Goal: Information Seeking & Learning: Learn about a topic

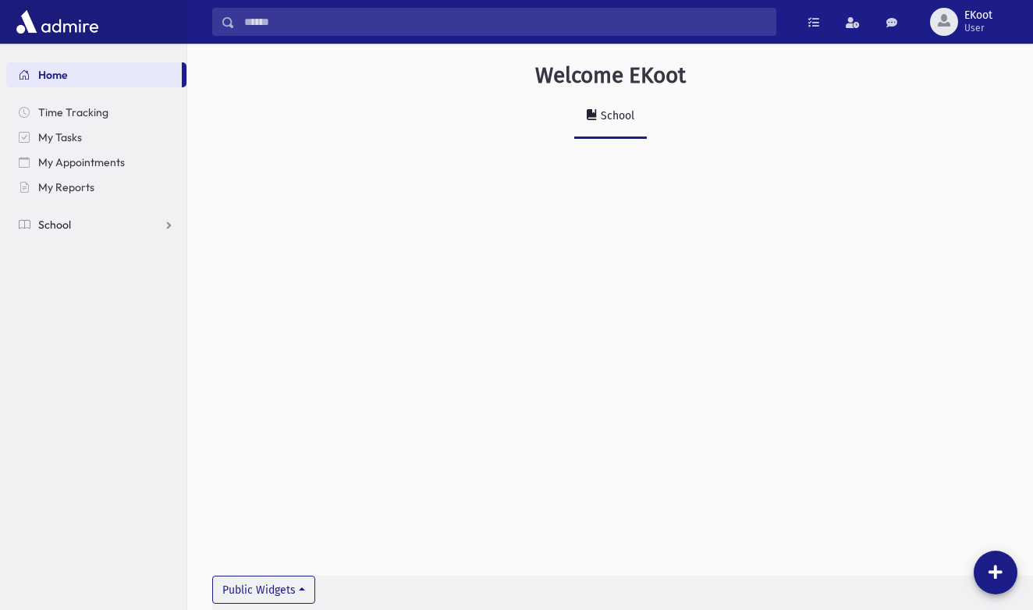
click at [102, 221] on link "School" at bounding box center [96, 224] width 180 height 25
click at [87, 294] on span "Infractions" at bounding box center [74, 300] width 54 height 14
click at [84, 350] on link "List" at bounding box center [96, 349] width 180 height 25
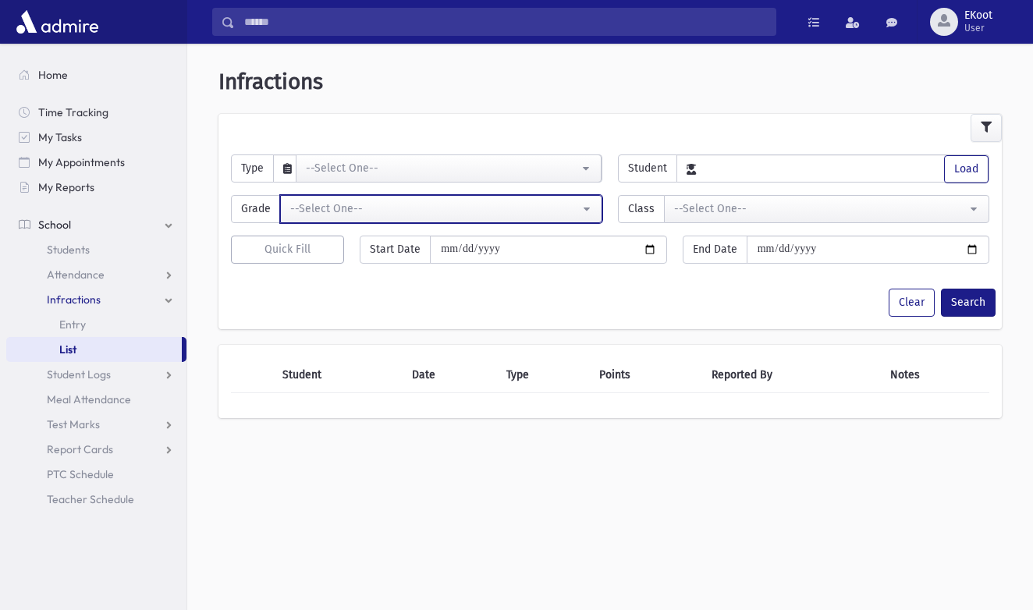
click at [323, 197] on button "--Select One--" at bounding box center [441, 209] width 322 height 28
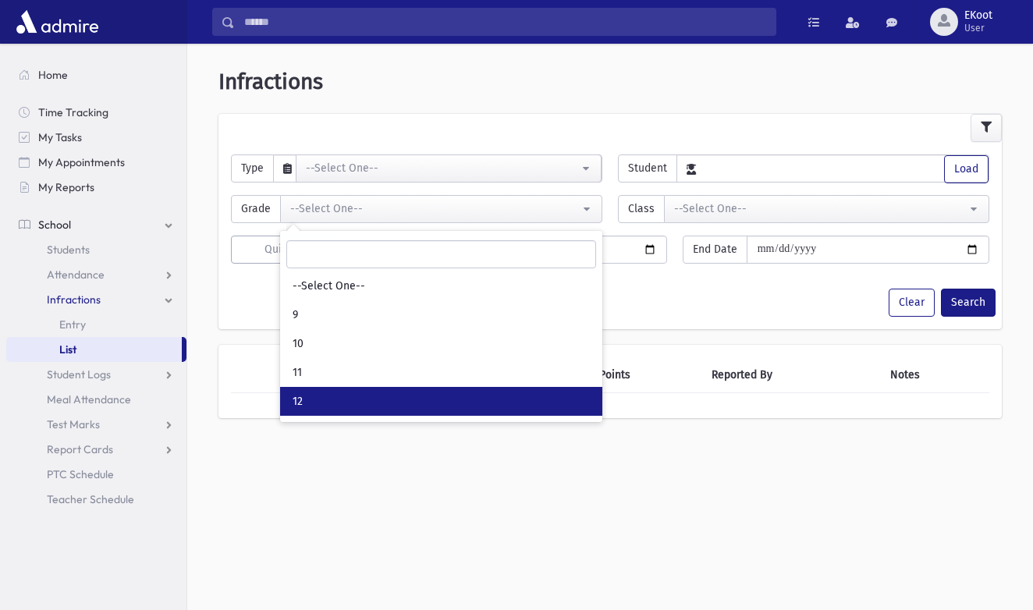
click at [338, 403] on link "12" at bounding box center [441, 401] width 322 height 29
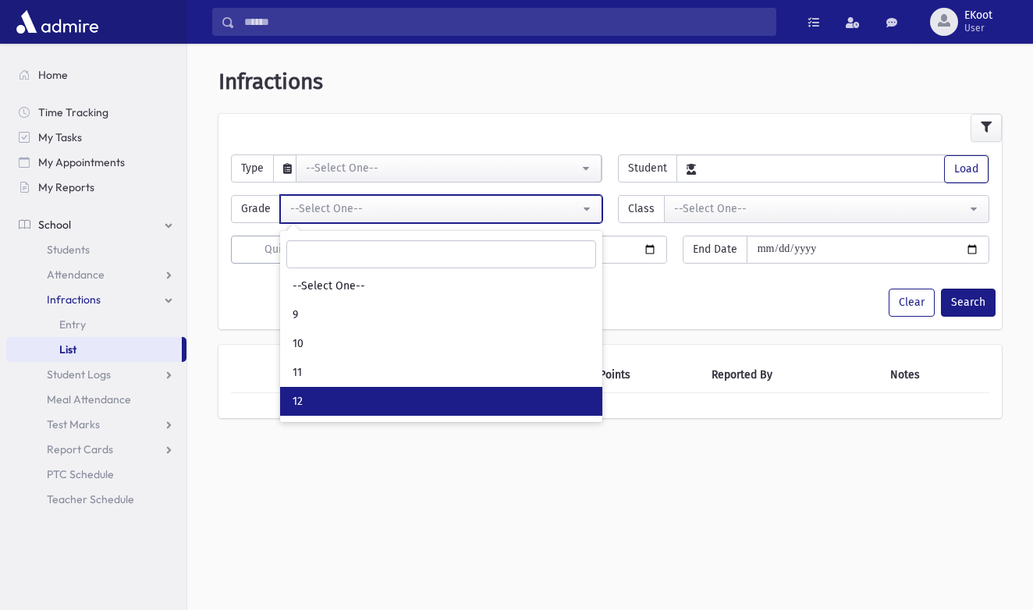
select select "*"
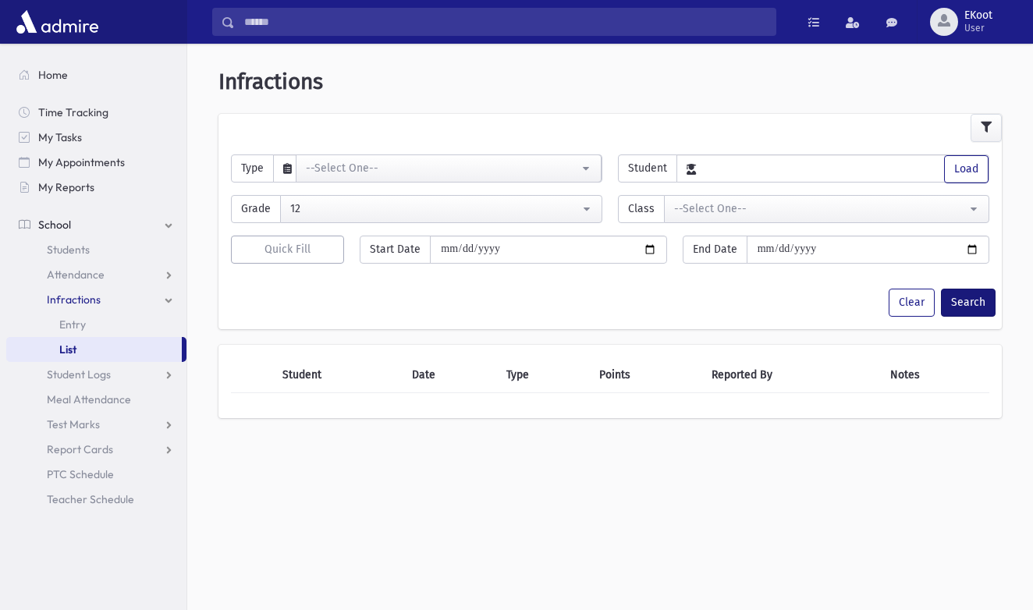
click at [962, 300] on button "Search" at bounding box center [968, 303] width 55 height 28
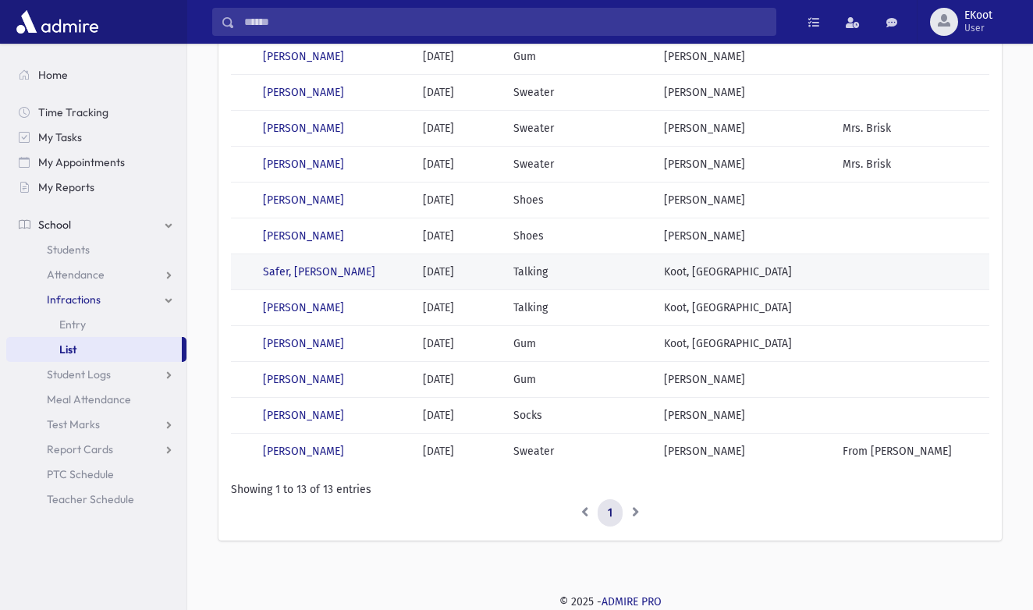
scroll to position [230, 0]
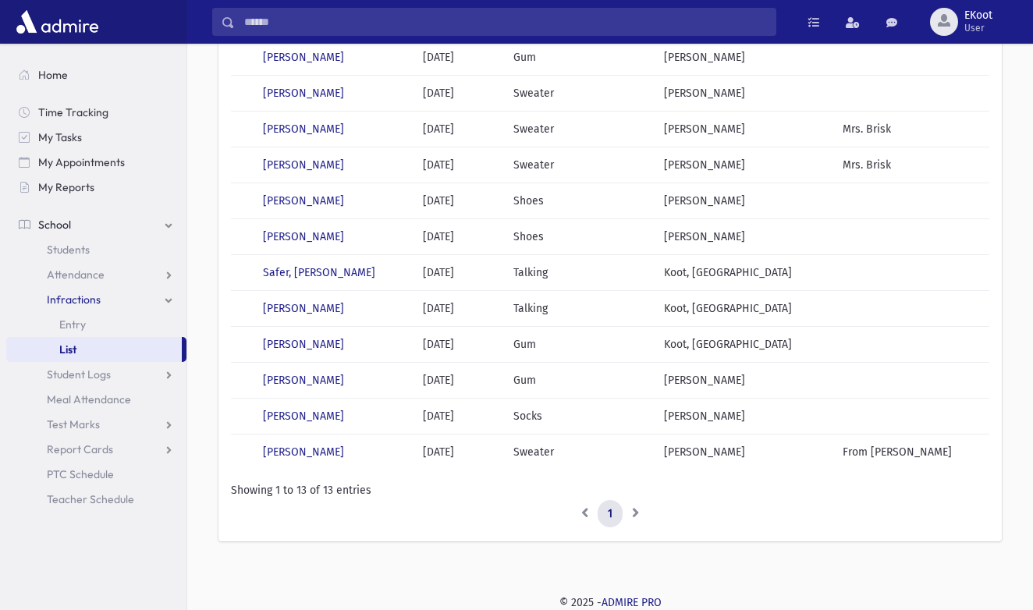
click at [638, 514] on li at bounding box center [636, 514] width 27 height 28
click at [580, 514] on li at bounding box center [584, 514] width 27 height 28
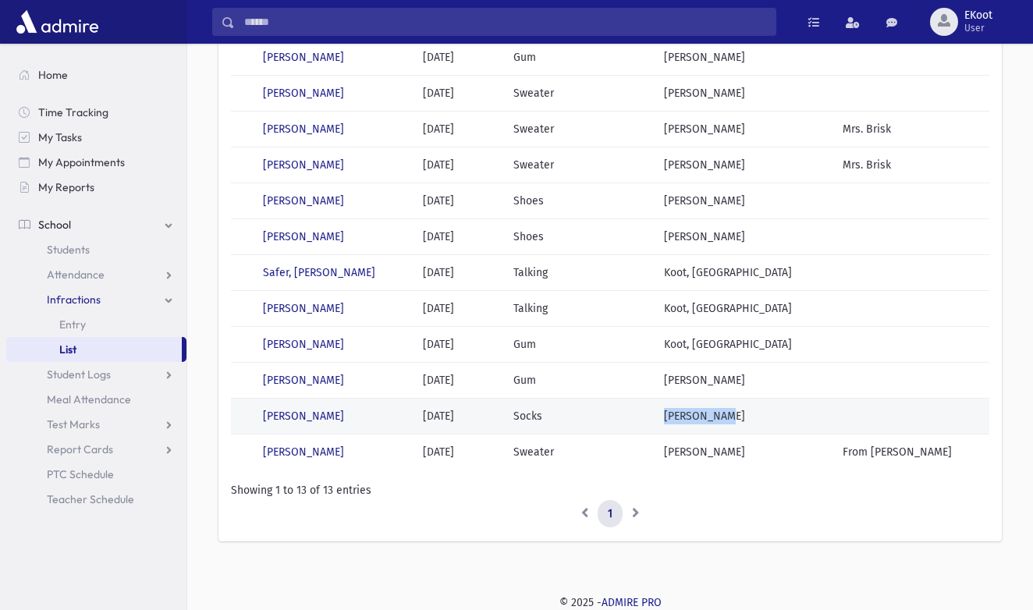
drag, startPoint x: 761, startPoint y: 417, endPoint x: 695, endPoint y: 416, distance: 66.3
click at [694, 416] on td "Weiss, Tali" at bounding box center [744, 416] width 179 height 36
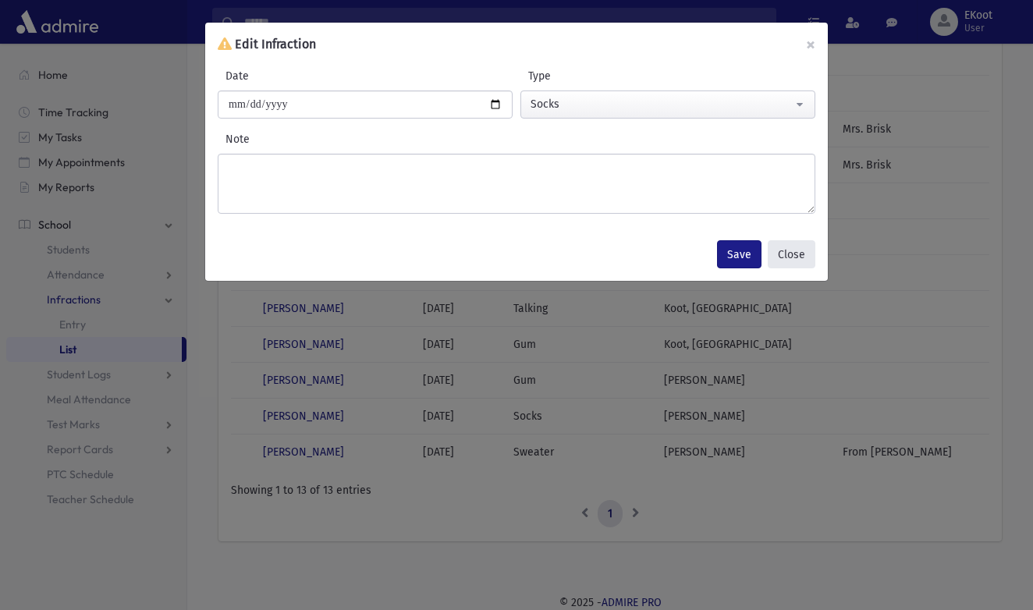
click at [795, 258] on button "Close" at bounding box center [792, 254] width 48 height 28
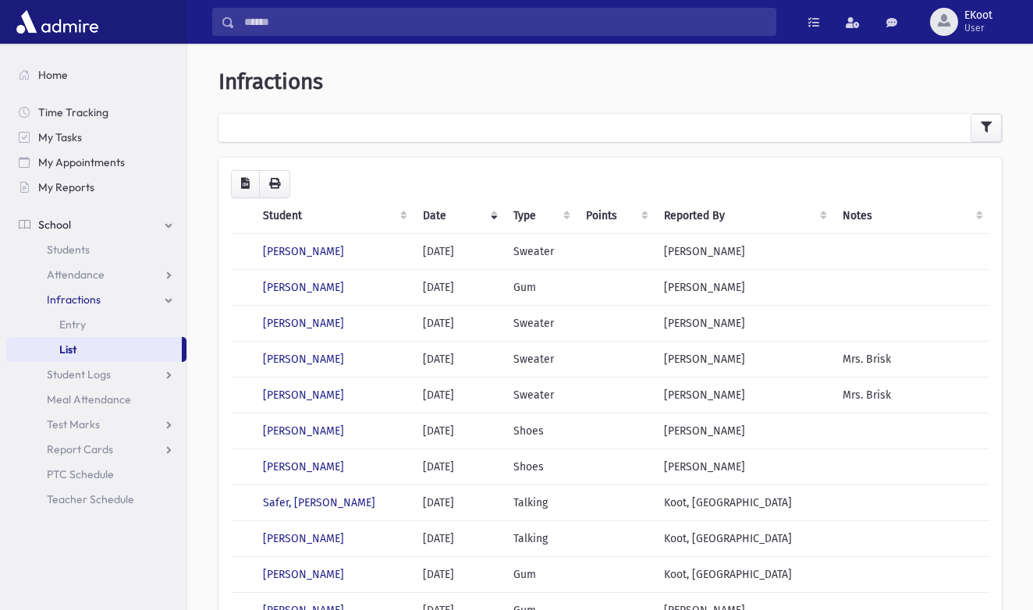
scroll to position [0, 0]
click at [997, 130] on button "button" at bounding box center [986, 128] width 31 height 28
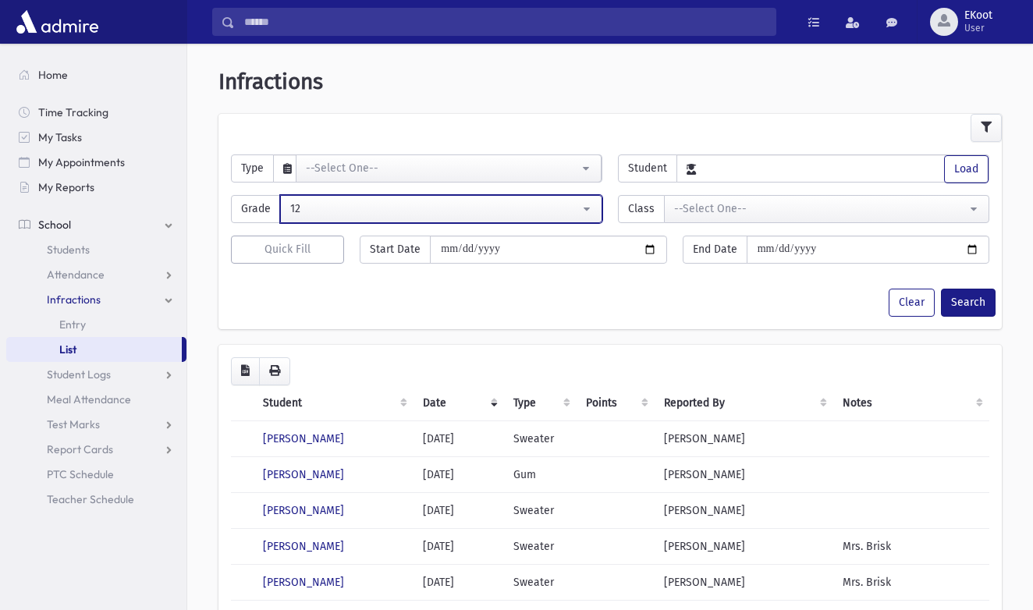
click at [406, 202] on div "12" at bounding box center [435, 209] width 290 height 16
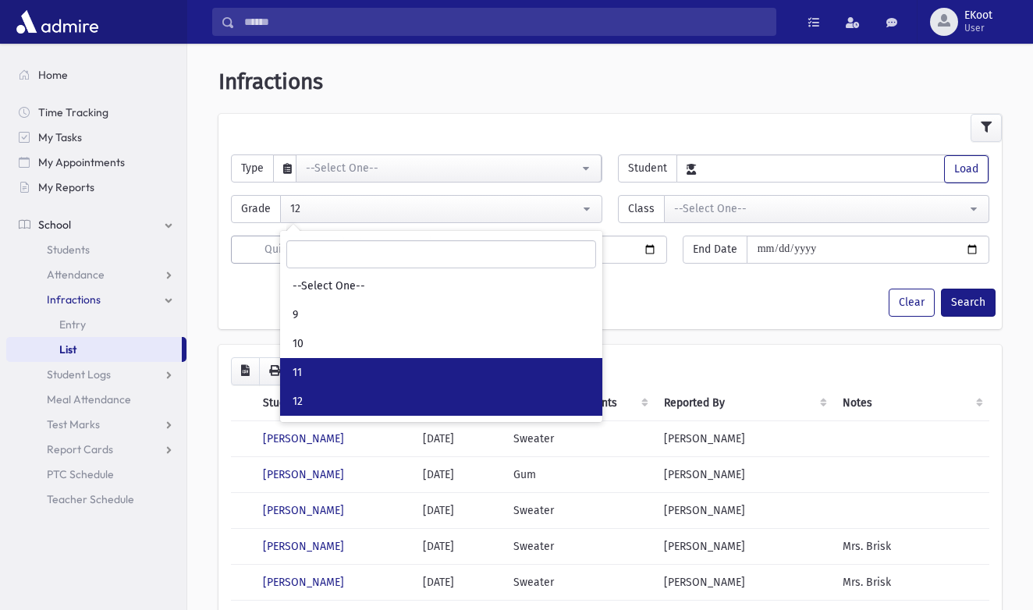
click at [405, 368] on link "11" at bounding box center [441, 372] width 322 height 29
select select "*"
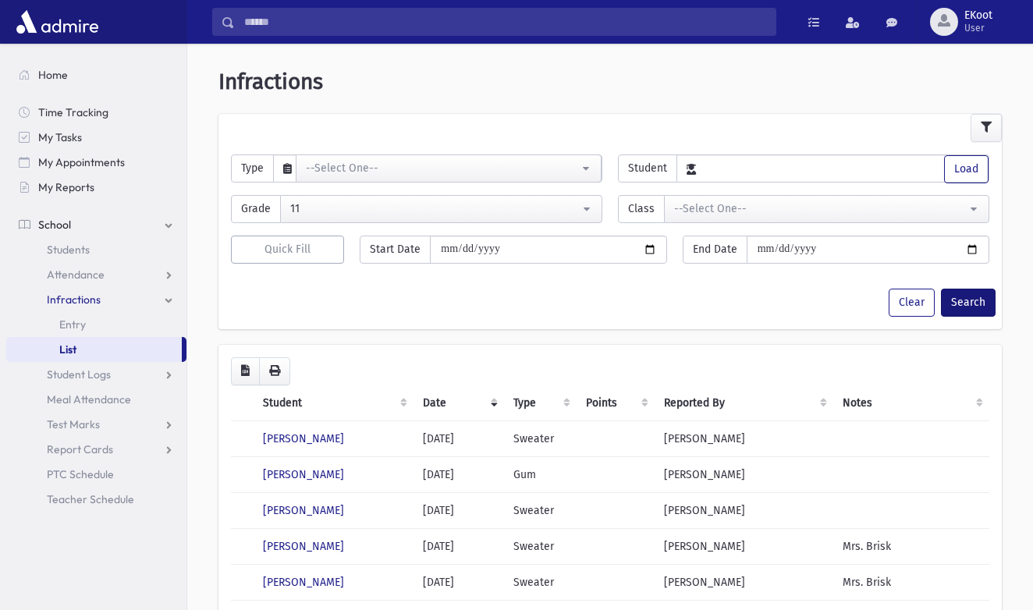
click at [966, 297] on button "Search" at bounding box center [968, 303] width 55 height 28
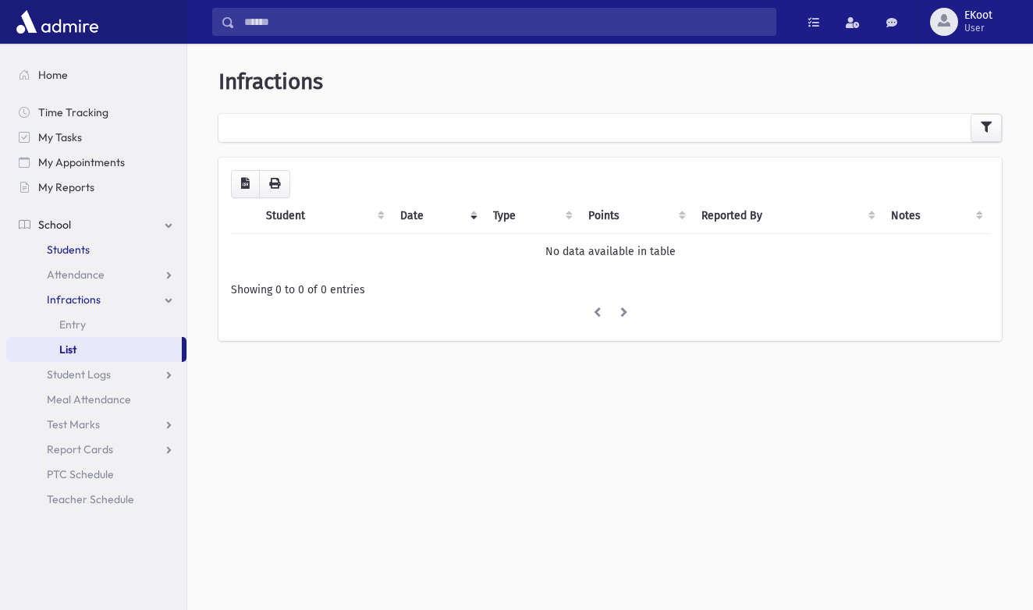
click at [84, 244] on span "Students" at bounding box center [68, 250] width 43 height 14
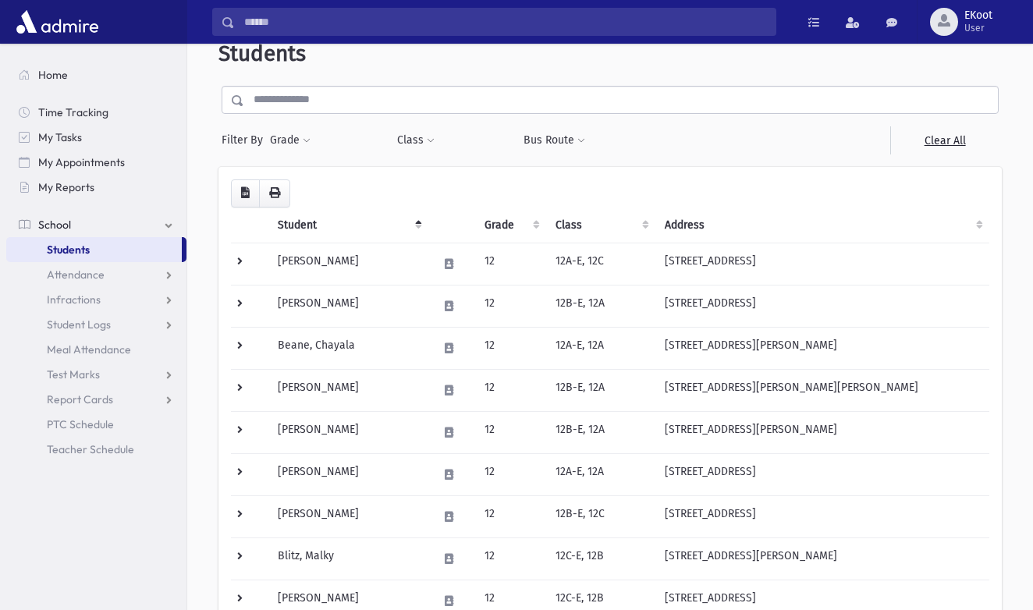
scroll to position [52, 0]
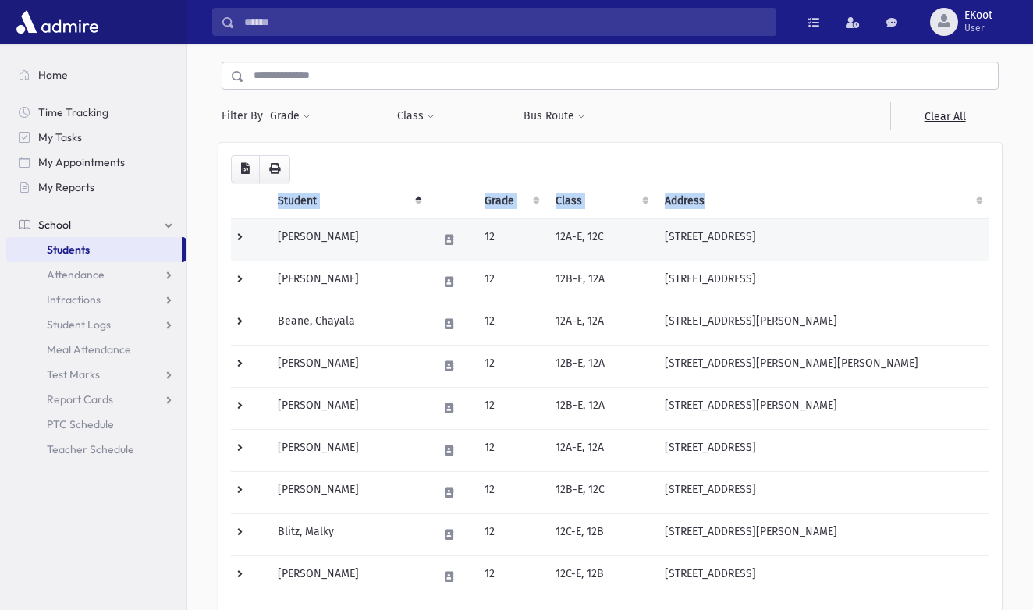
click at [240, 236] on td at bounding box center [249, 240] width 37 height 42
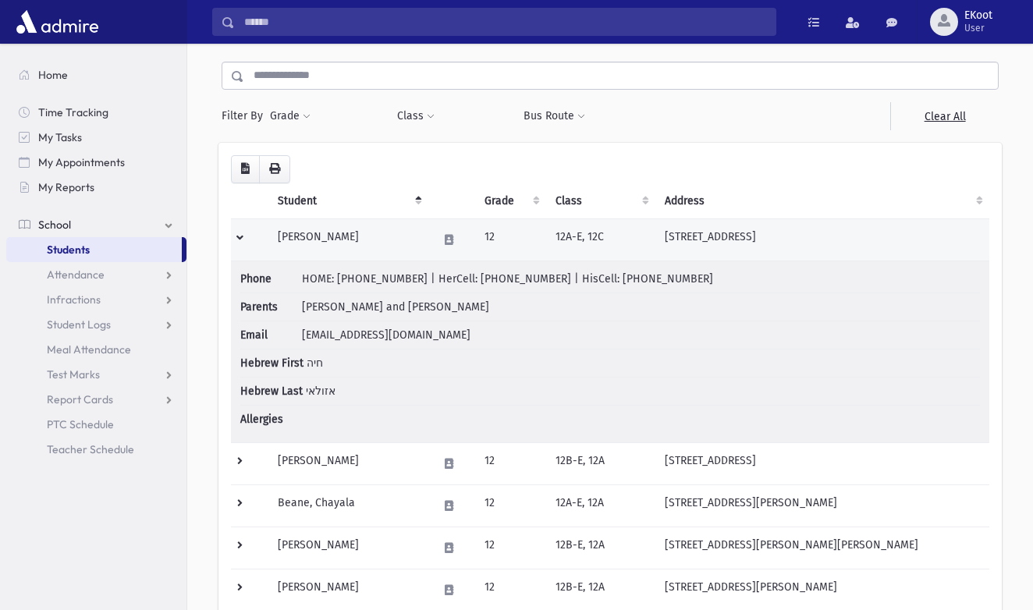
click at [240, 236] on td at bounding box center [249, 240] width 37 height 42
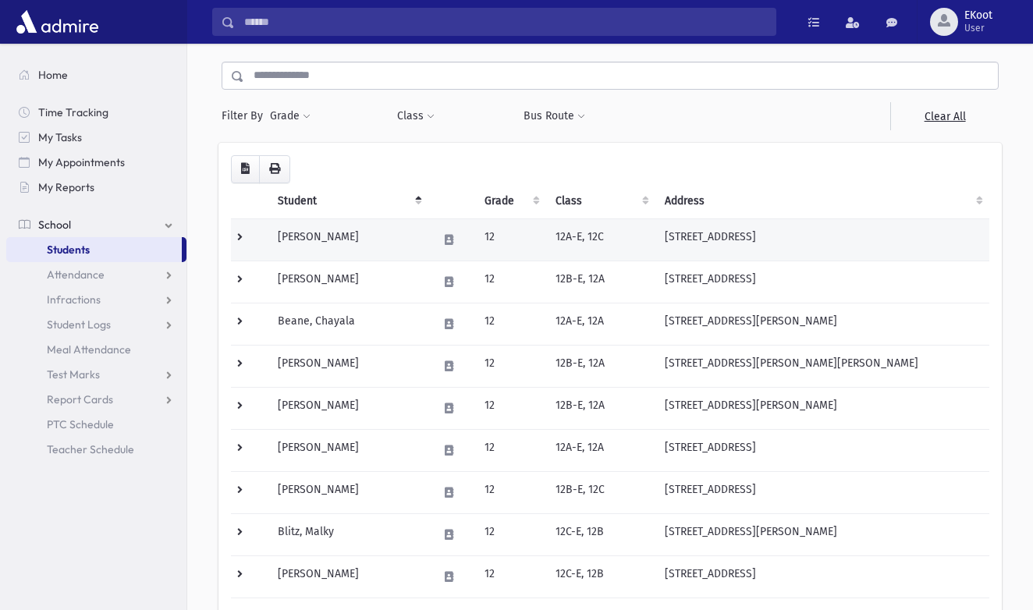
click at [309, 237] on td "[PERSON_NAME]" at bounding box center [348, 240] width 160 height 42
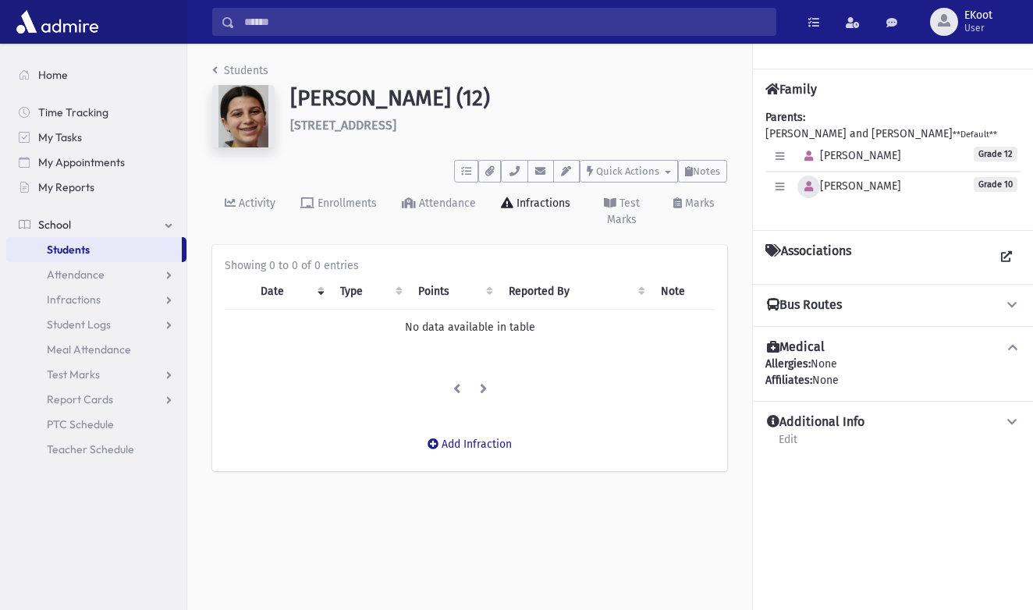
click at [802, 187] on button "button" at bounding box center [809, 187] width 23 height 23
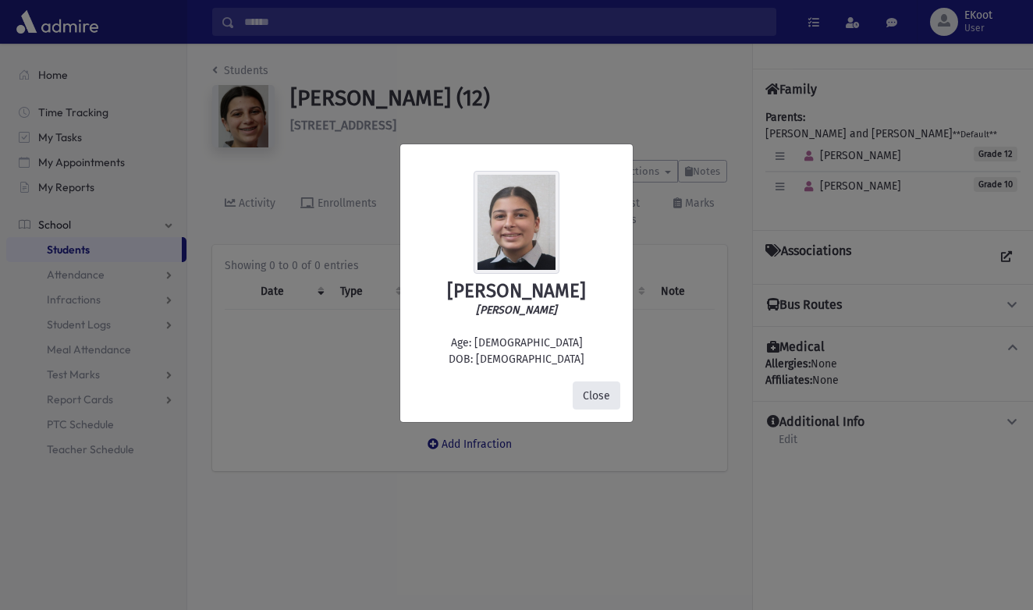
click at [600, 400] on button "Close" at bounding box center [597, 396] width 48 height 28
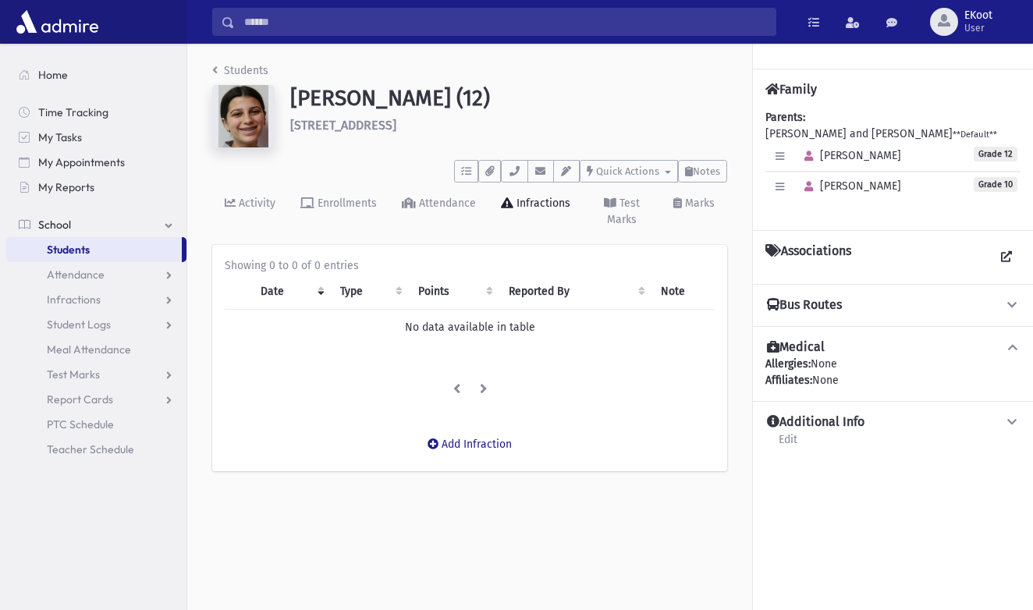
click at [219, 66] on link "Students" at bounding box center [240, 70] width 56 height 13
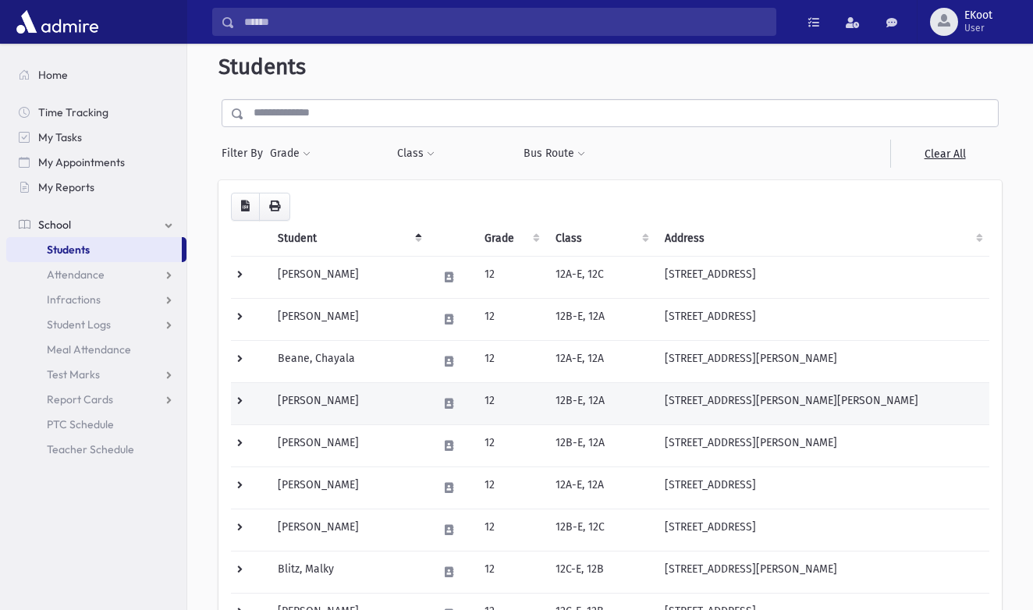
scroll to position [23, 0]
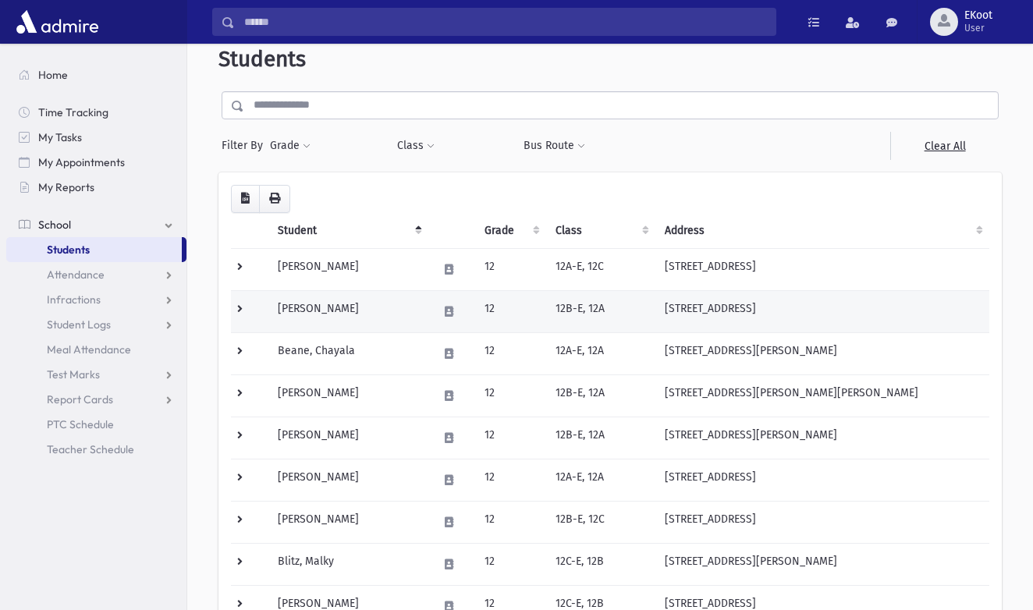
click at [252, 310] on td at bounding box center [249, 311] width 37 height 42
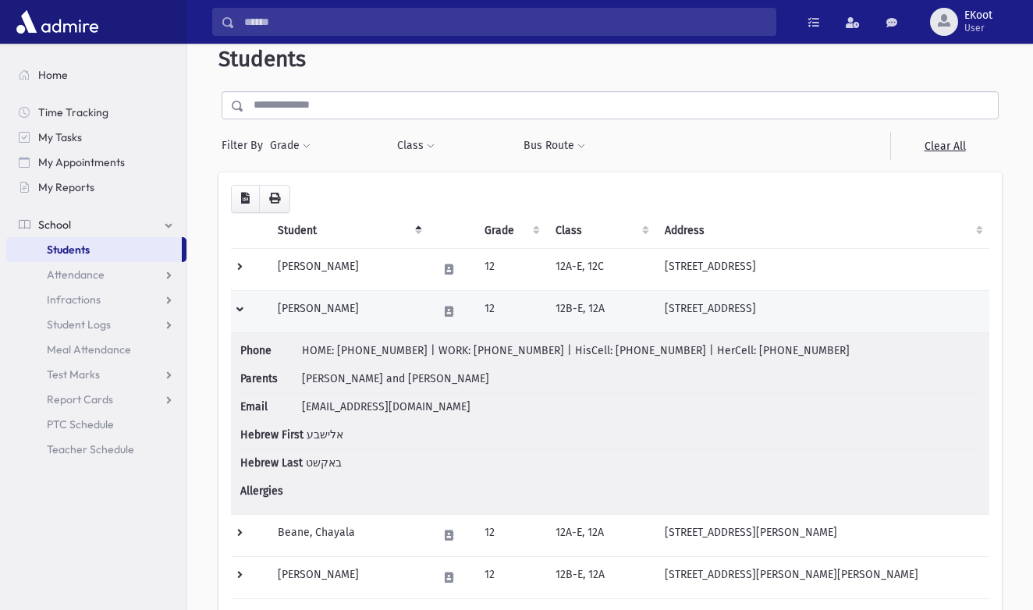
click at [249, 305] on td at bounding box center [249, 311] width 37 height 42
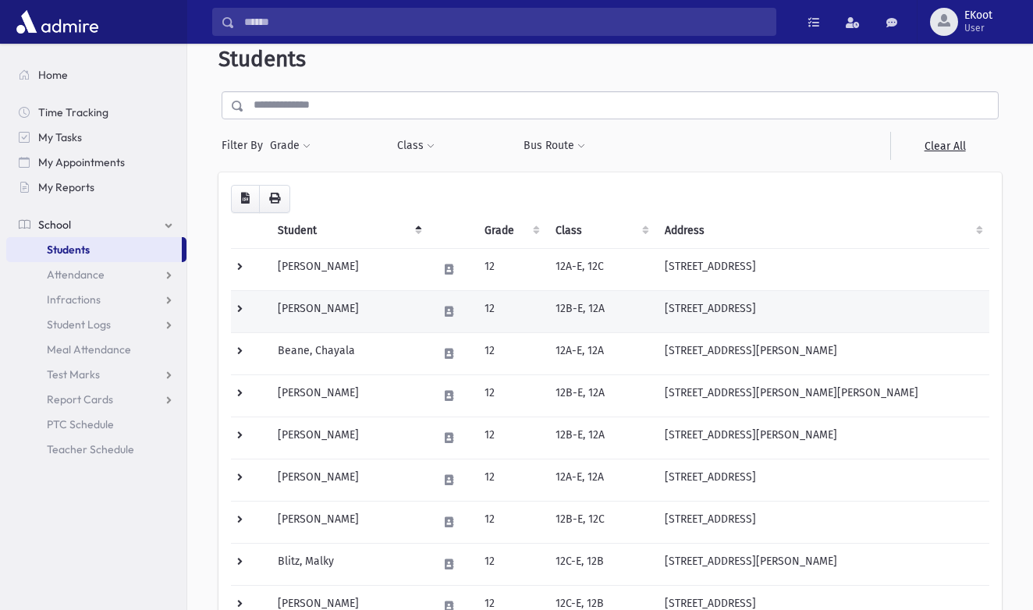
click at [327, 313] on td "Bakst, Elisheva" at bounding box center [348, 311] width 160 height 42
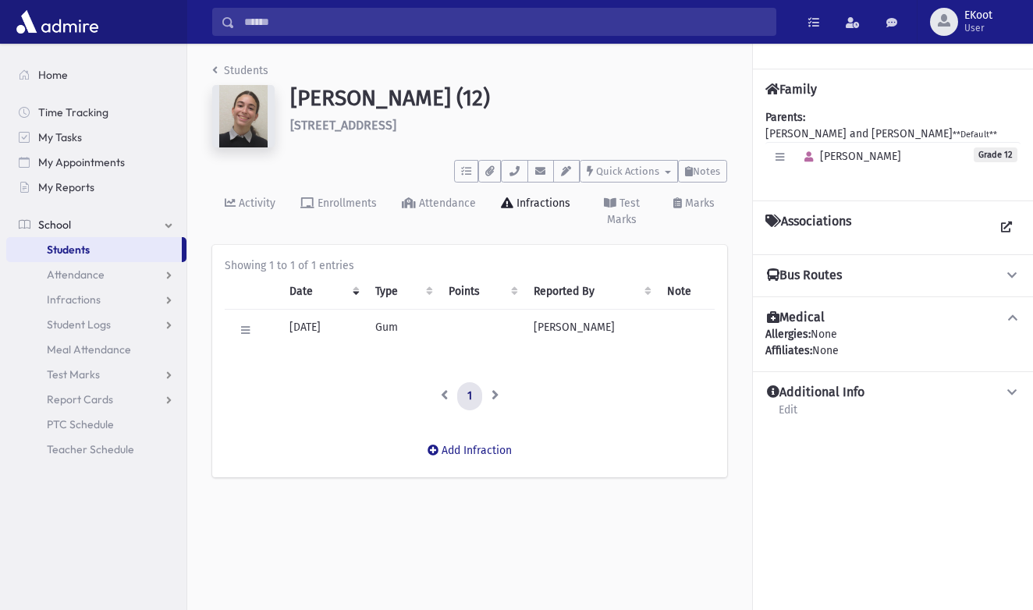
click at [239, 118] on img at bounding box center [243, 116] width 62 height 62
click at [216, 71] on icon "breadcrumb" at bounding box center [214, 70] width 5 height 11
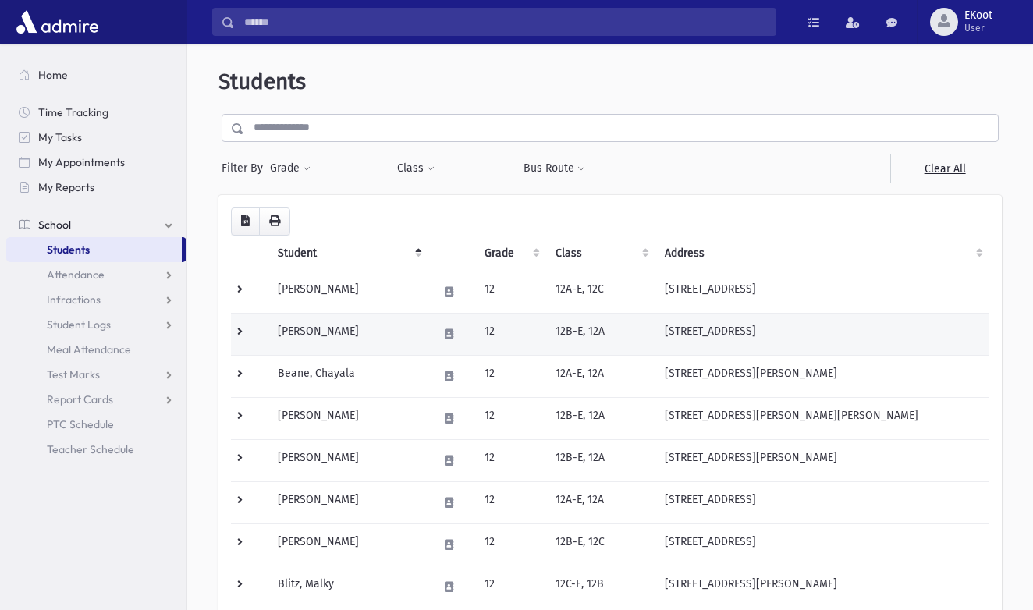
click at [315, 325] on td "Bakst, Elisheva" at bounding box center [348, 334] width 160 height 42
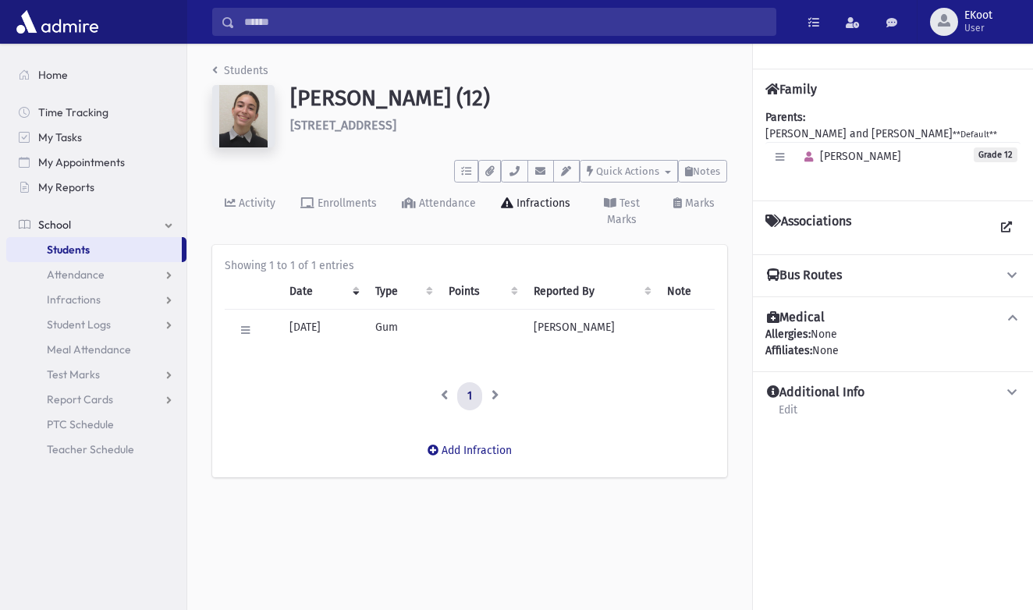
click at [227, 69] on link "Students" at bounding box center [240, 70] width 56 height 13
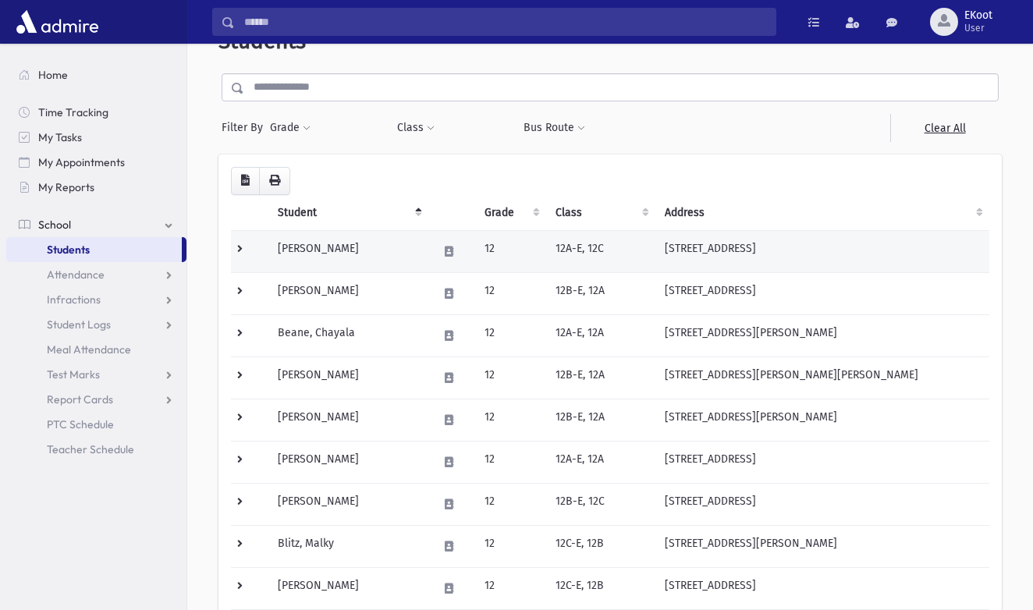
scroll to position [64, 0]
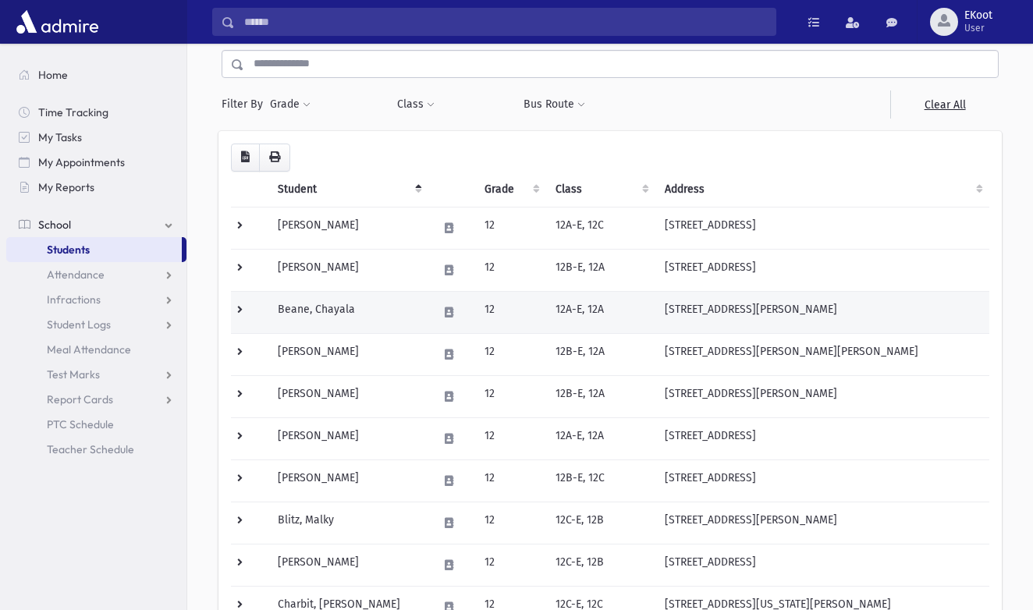
click at [323, 316] on td "Beane, Chayala" at bounding box center [348, 312] width 160 height 42
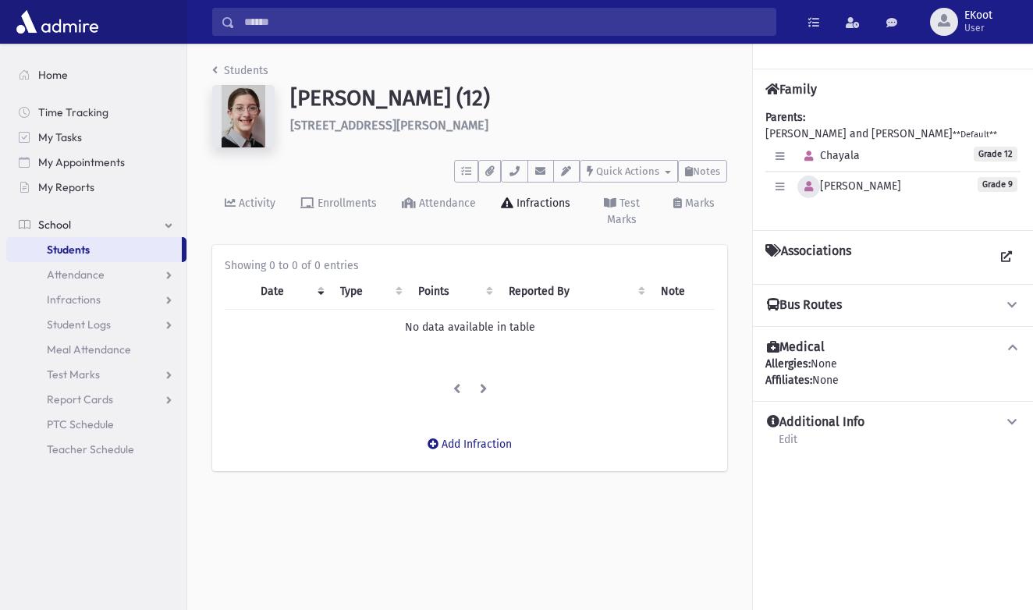
click at [812, 190] on icon "button" at bounding box center [809, 187] width 9 height 10
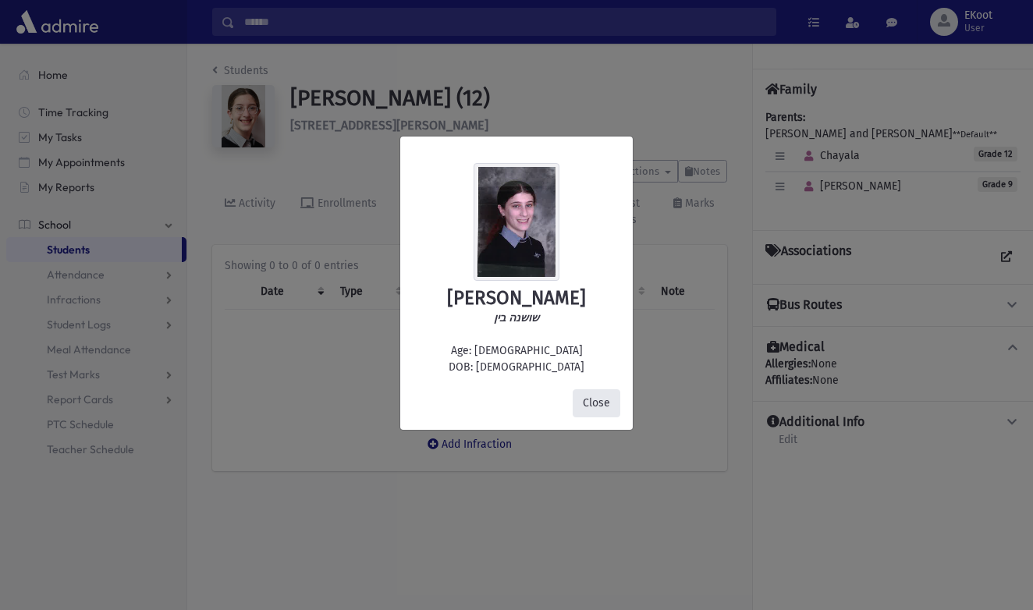
click at [591, 407] on button "Close" at bounding box center [597, 403] width 48 height 28
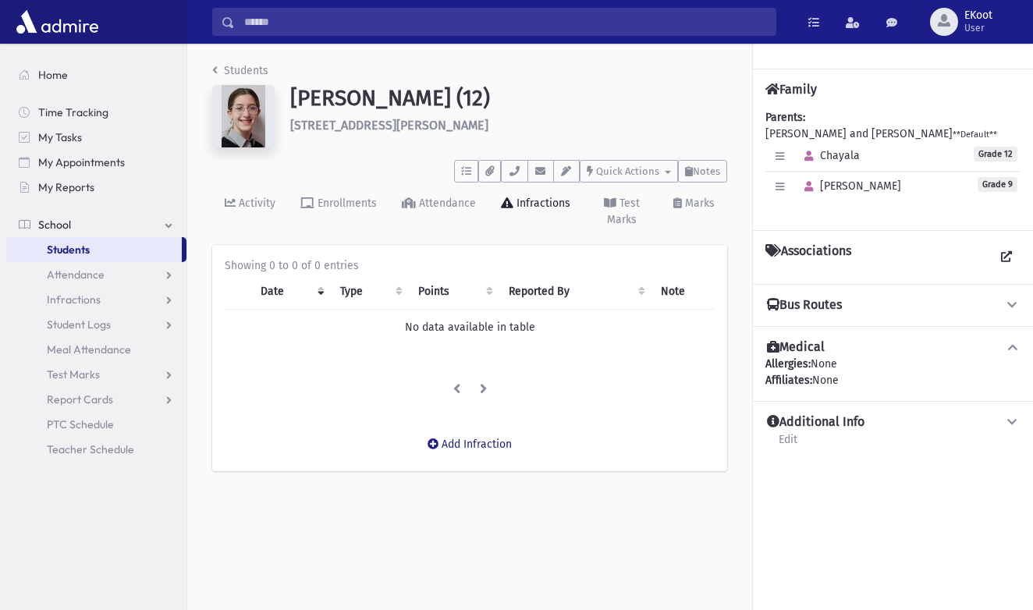
click at [227, 72] on link "Students" at bounding box center [240, 70] width 56 height 13
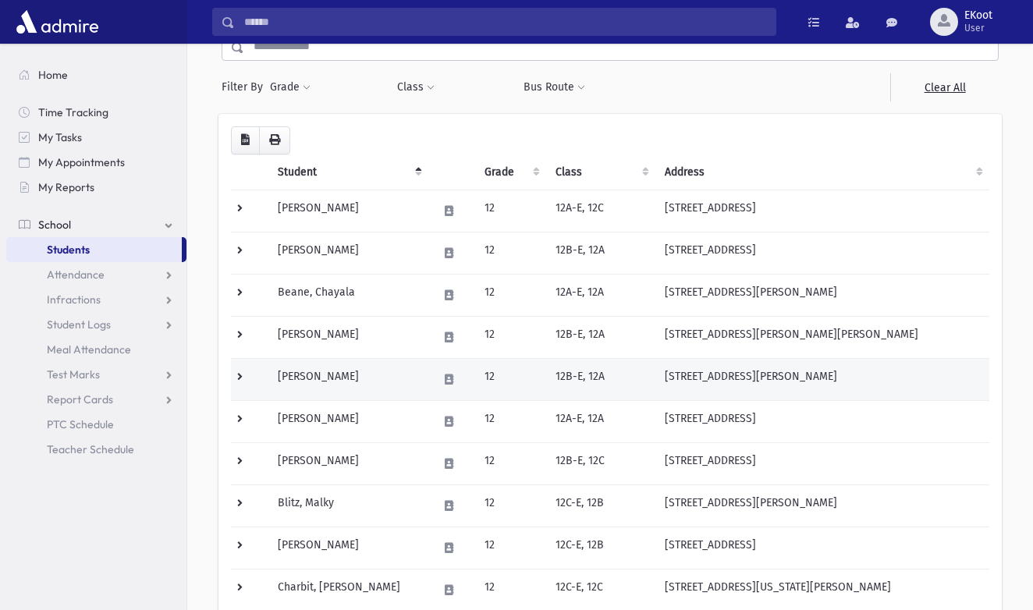
scroll to position [83, 0]
click at [330, 377] on td "[PERSON_NAME]" at bounding box center [348, 378] width 160 height 42
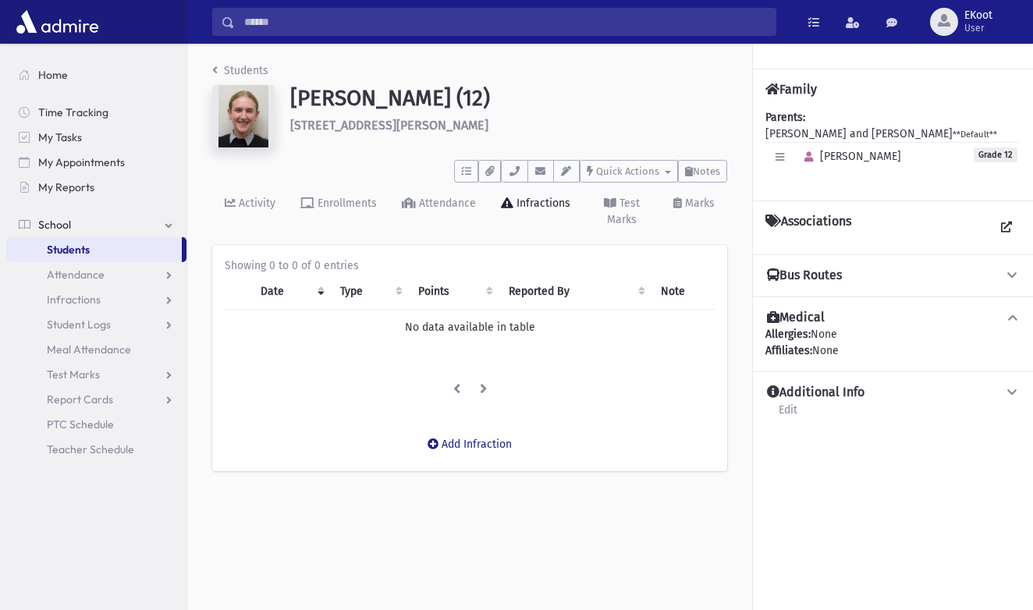
click at [226, 73] on link "Students" at bounding box center [240, 70] width 56 height 13
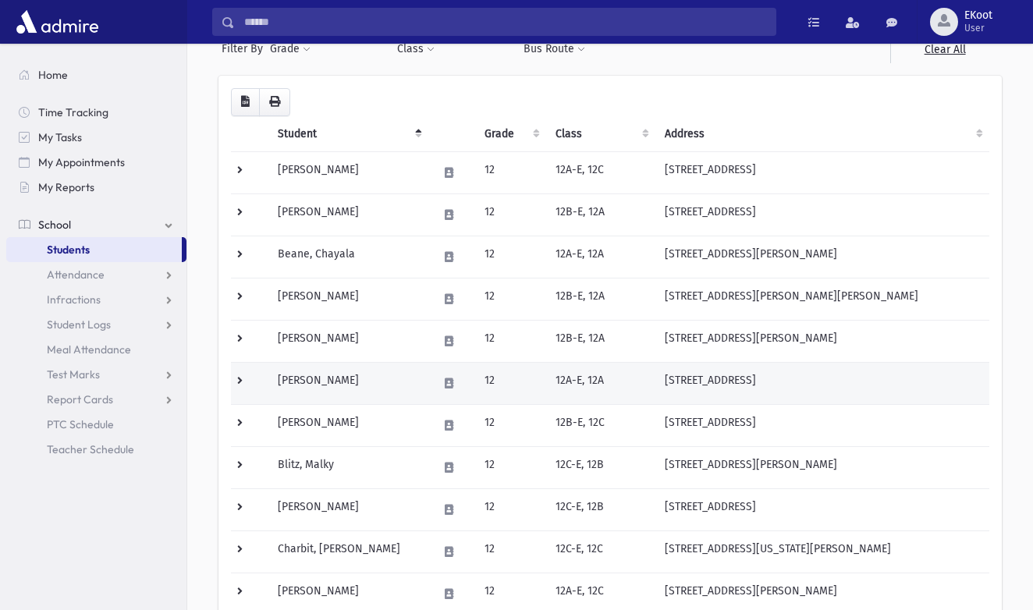
scroll to position [126, 0]
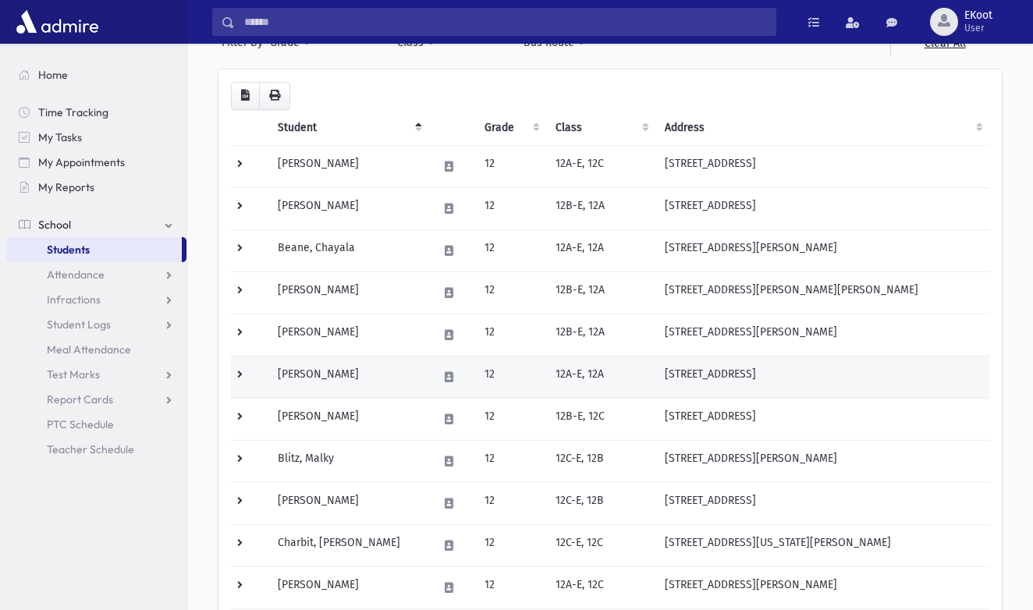
click at [338, 374] on td "Berkowitz, Chani" at bounding box center [348, 377] width 160 height 42
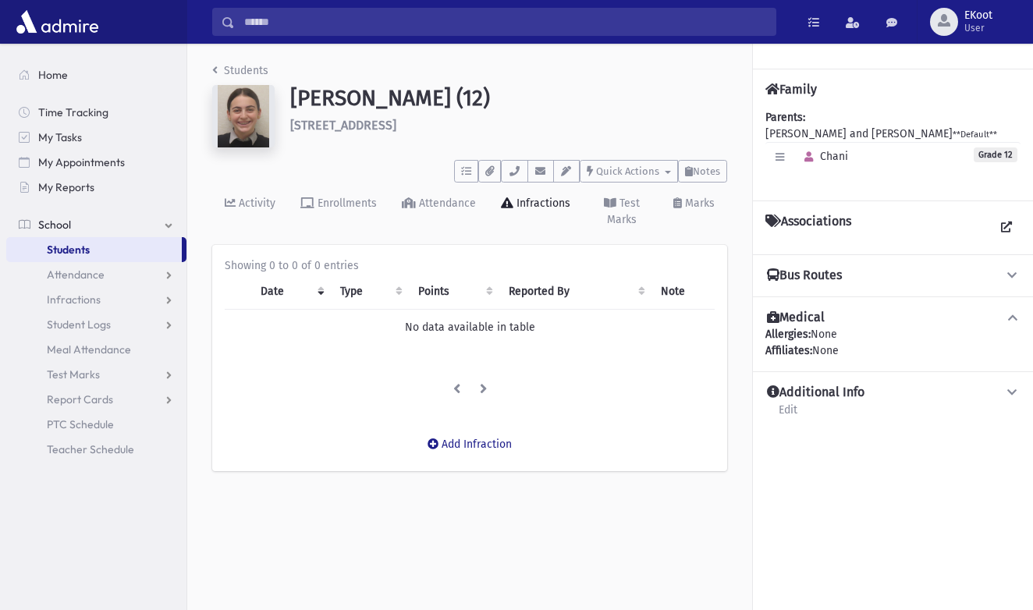
click at [225, 66] on link "Students" at bounding box center [240, 70] width 56 height 13
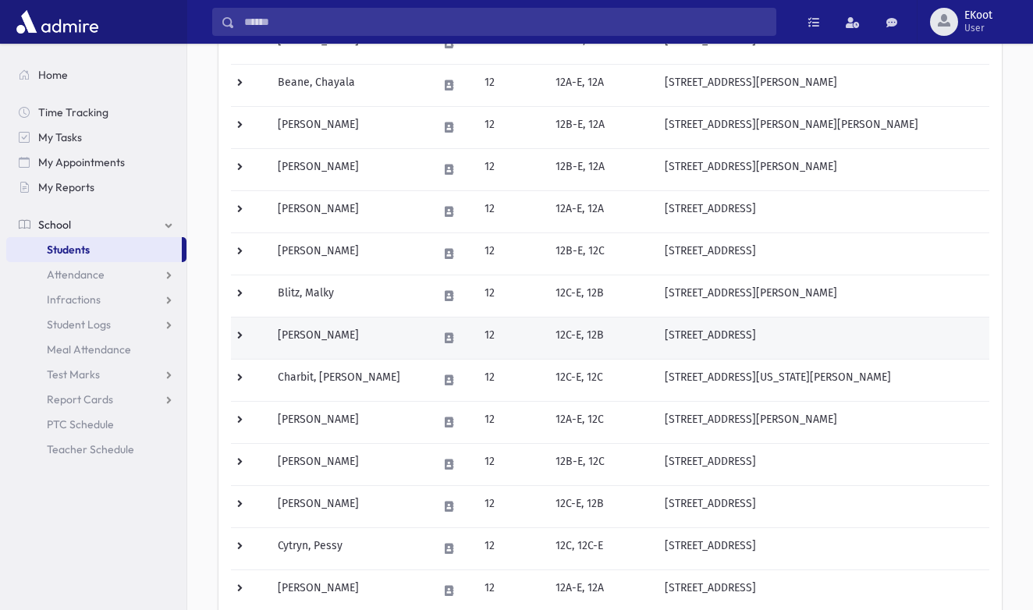
scroll to position [305, 0]
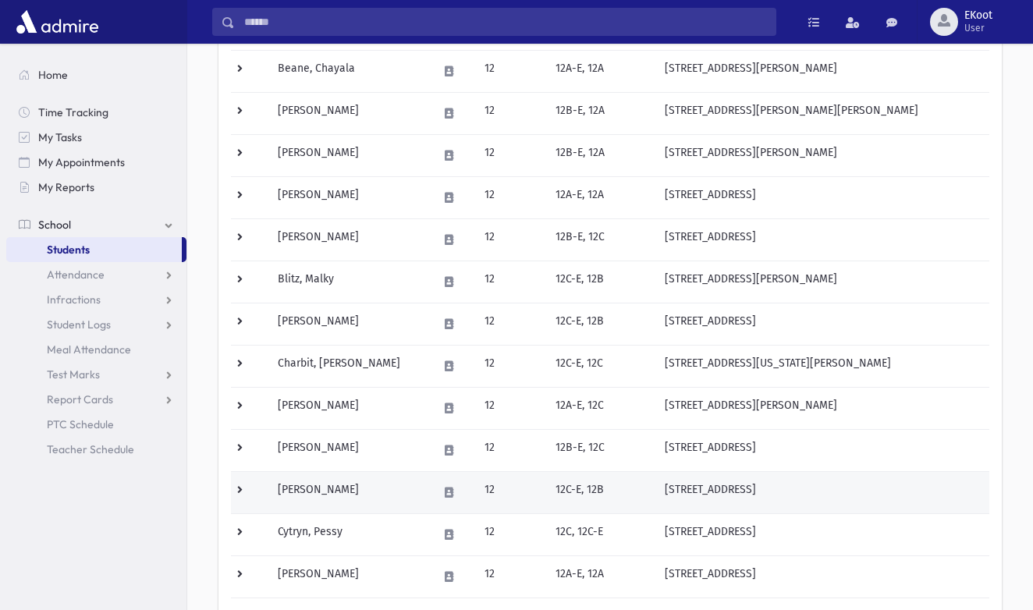
click at [328, 495] on td "[PERSON_NAME]" at bounding box center [348, 492] width 160 height 42
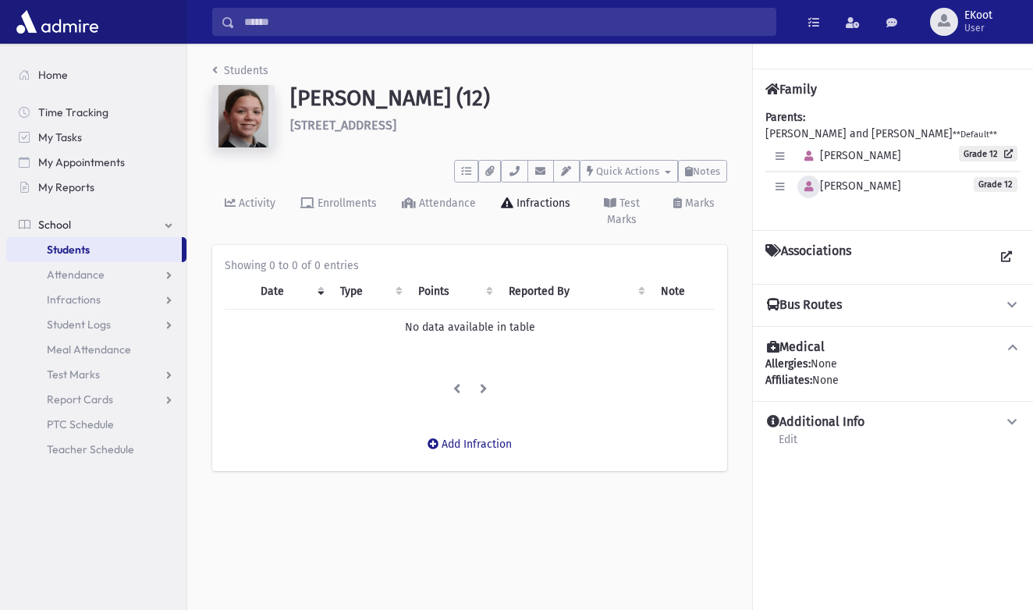
click at [807, 186] on icon "button" at bounding box center [809, 187] width 9 height 10
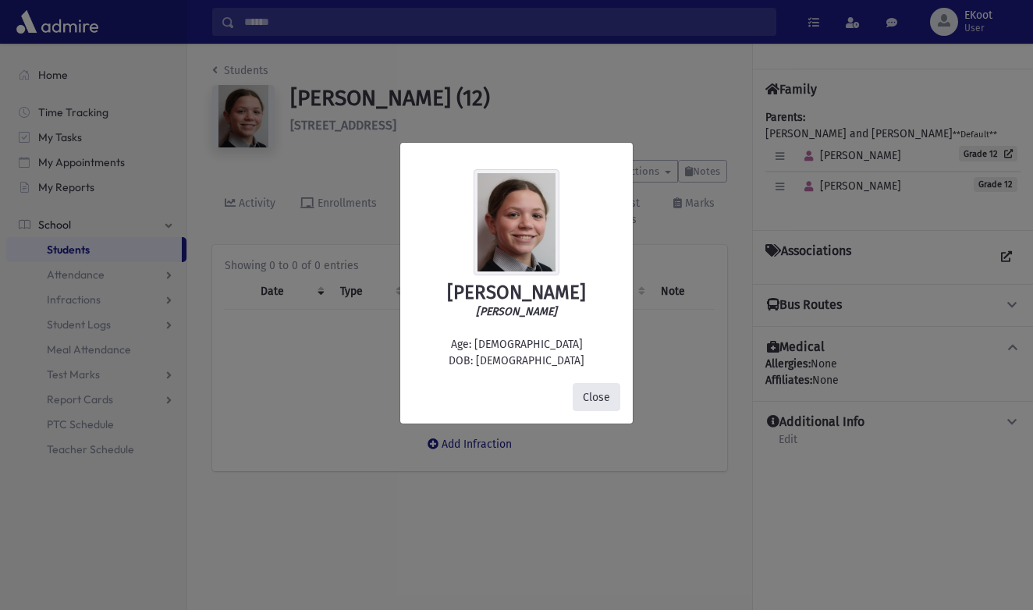
click at [598, 403] on button "Close" at bounding box center [597, 397] width 48 height 28
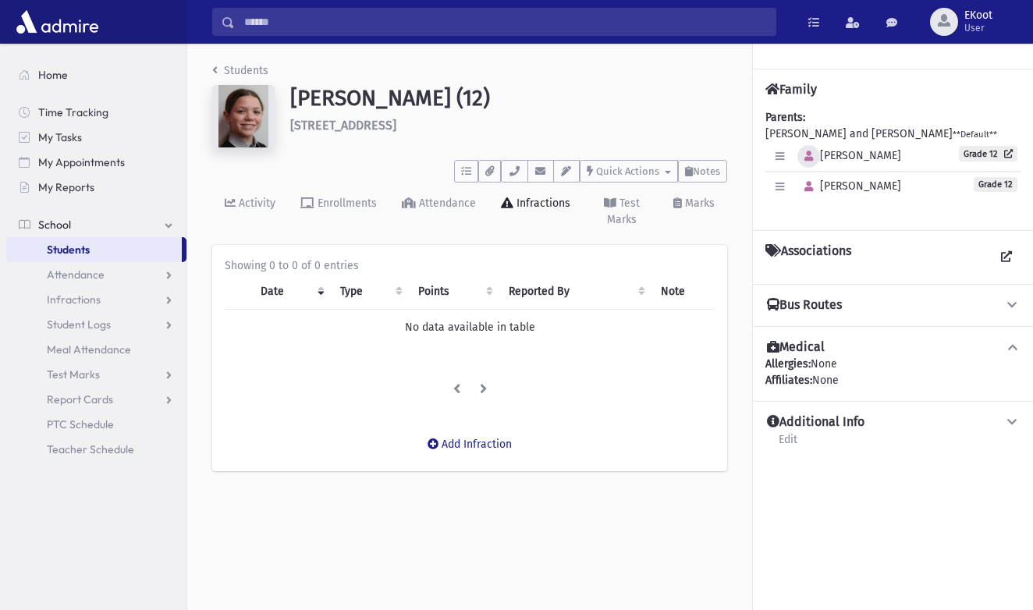
click at [812, 152] on icon "button" at bounding box center [809, 156] width 9 height 10
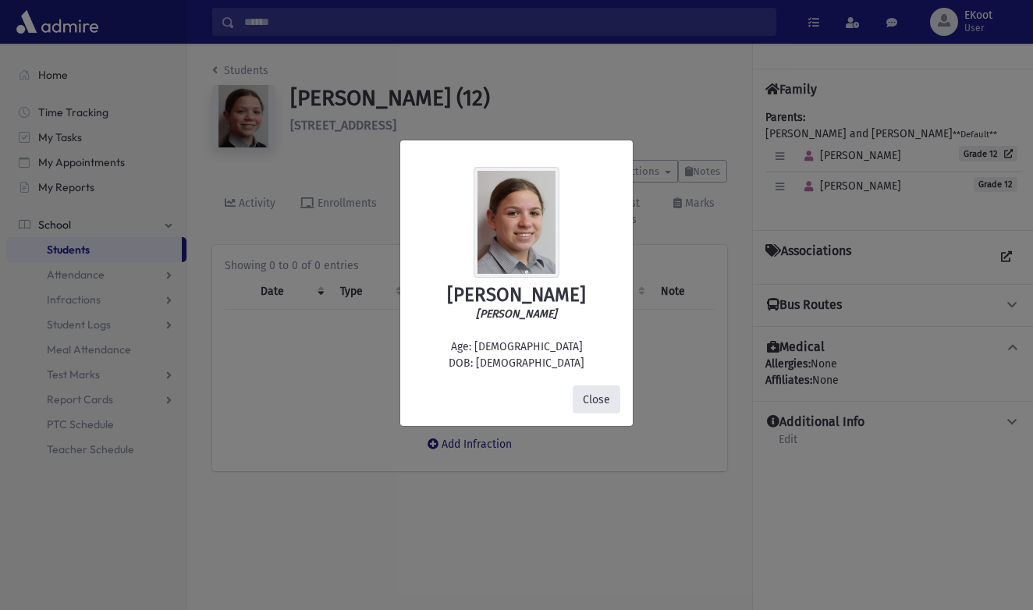
click at [586, 397] on button "Close" at bounding box center [597, 400] width 48 height 28
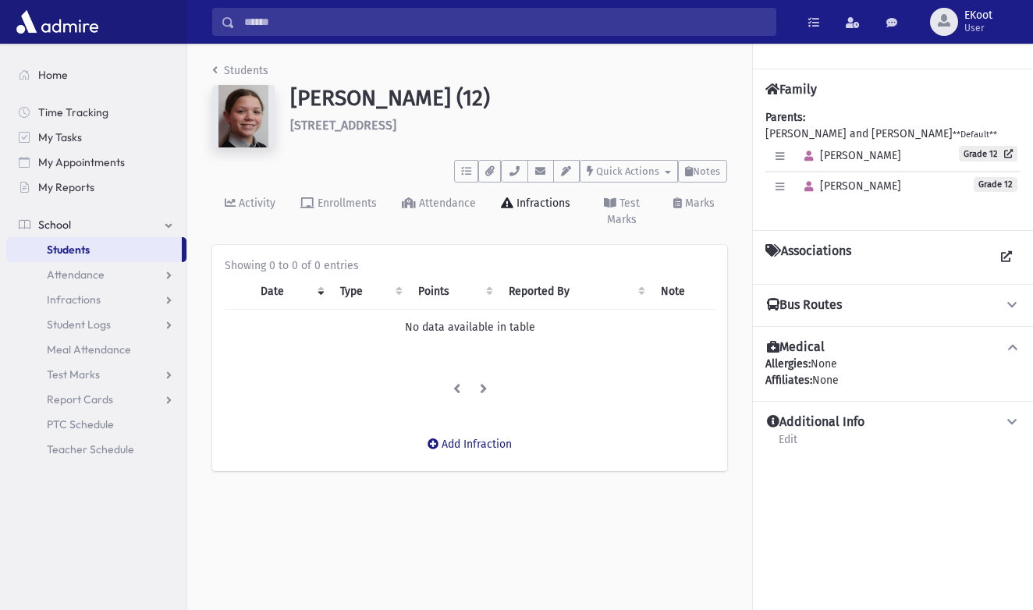
click at [239, 69] on link "Students" at bounding box center [240, 70] width 56 height 13
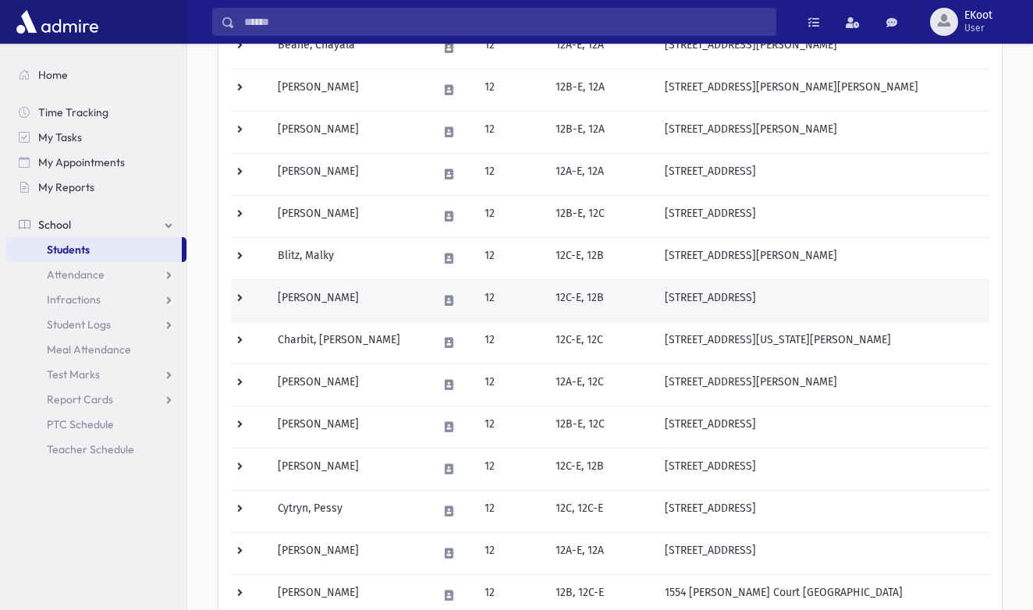
scroll to position [337, 0]
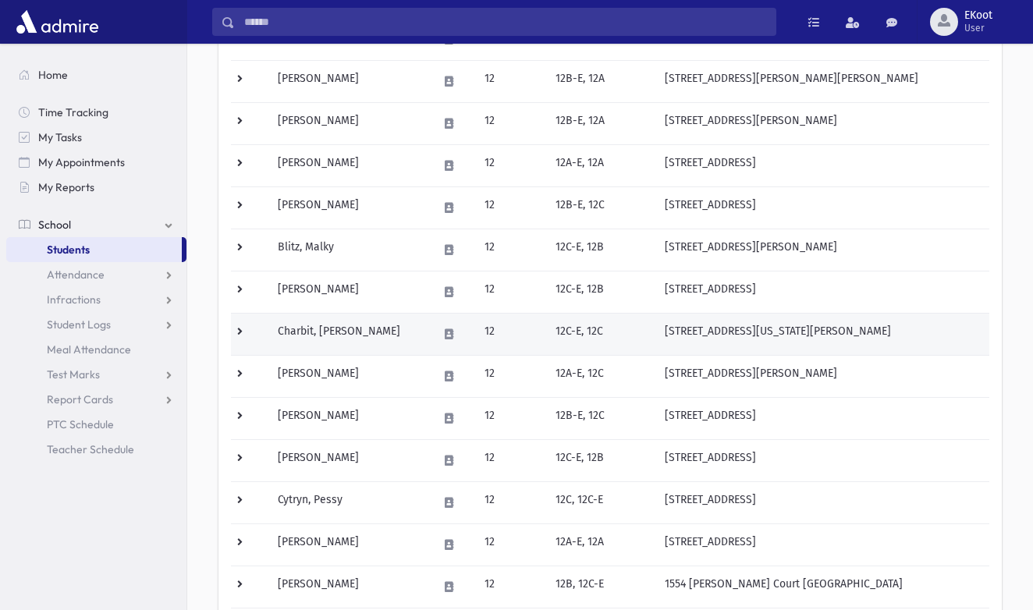
click at [332, 331] on td "Charbit, Odelia Bracha" at bounding box center [348, 334] width 160 height 42
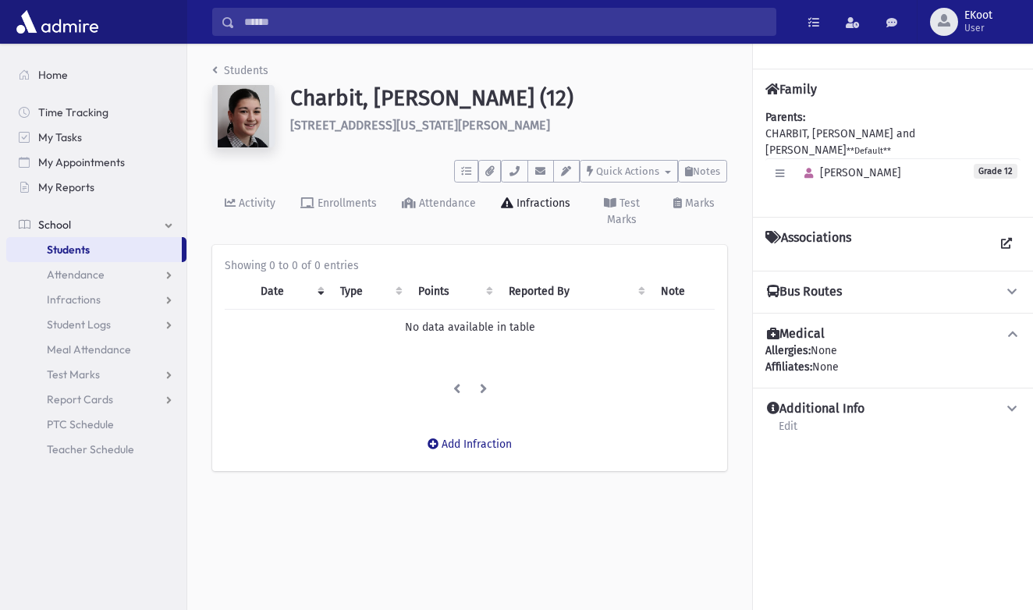
click at [219, 58] on div "Students [PERSON_NAME] (12) [STREET_ADDRESS][US_STATE] ***** To Do's No open ta…" at bounding box center [469, 275] width 565 height 462
click at [219, 63] on li "Students" at bounding box center [240, 70] width 56 height 16
click at [233, 73] on link "Students" at bounding box center [240, 70] width 56 height 13
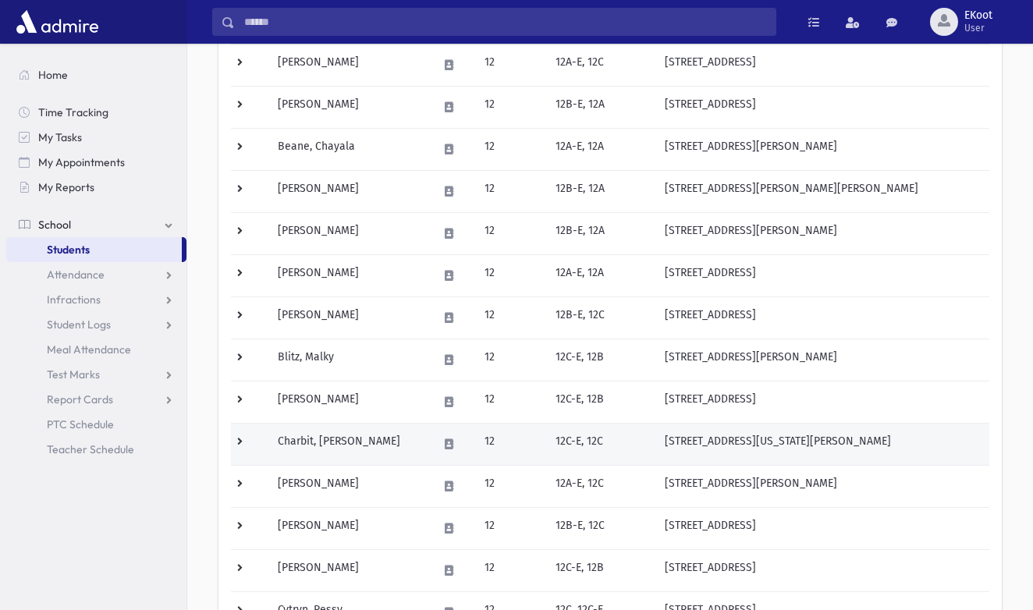
scroll to position [230, 0]
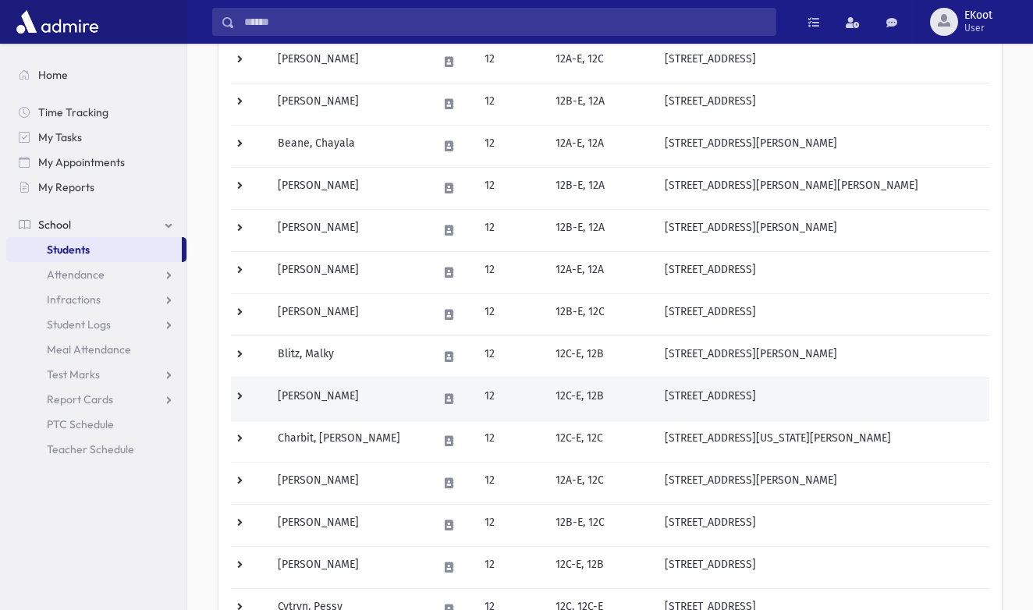
click at [297, 394] on td "[PERSON_NAME]" at bounding box center [348, 399] width 160 height 42
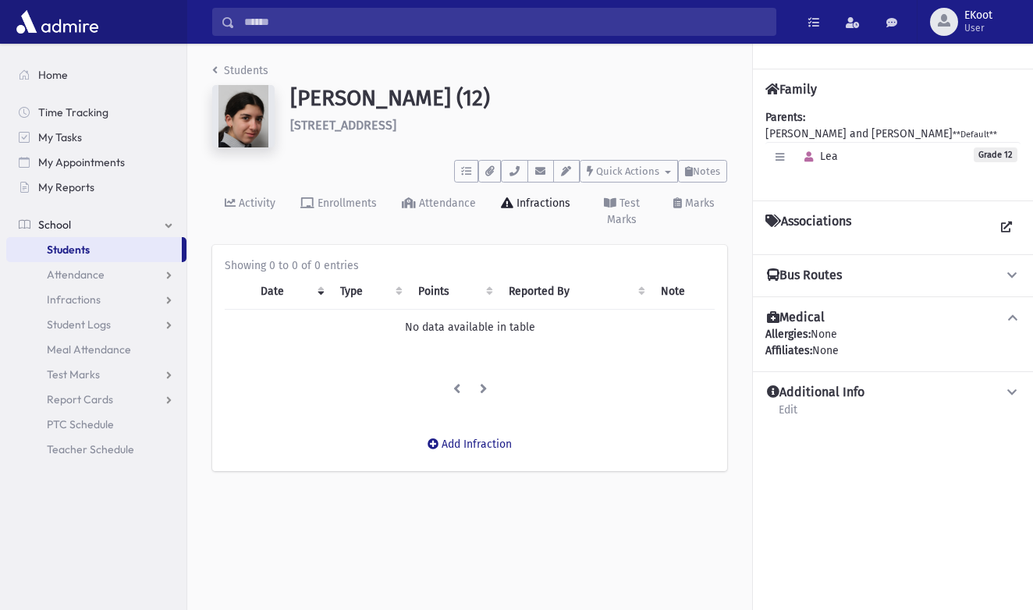
click at [236, 69] on link "Students" at bounding box center [240, 70] width 56 height 13
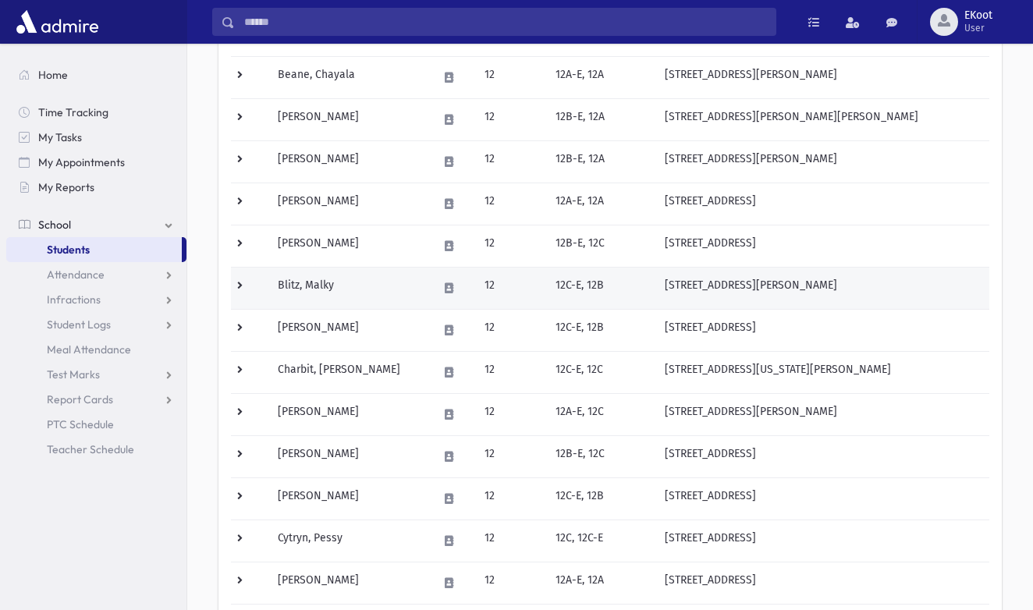
scroll to position [300, 0]
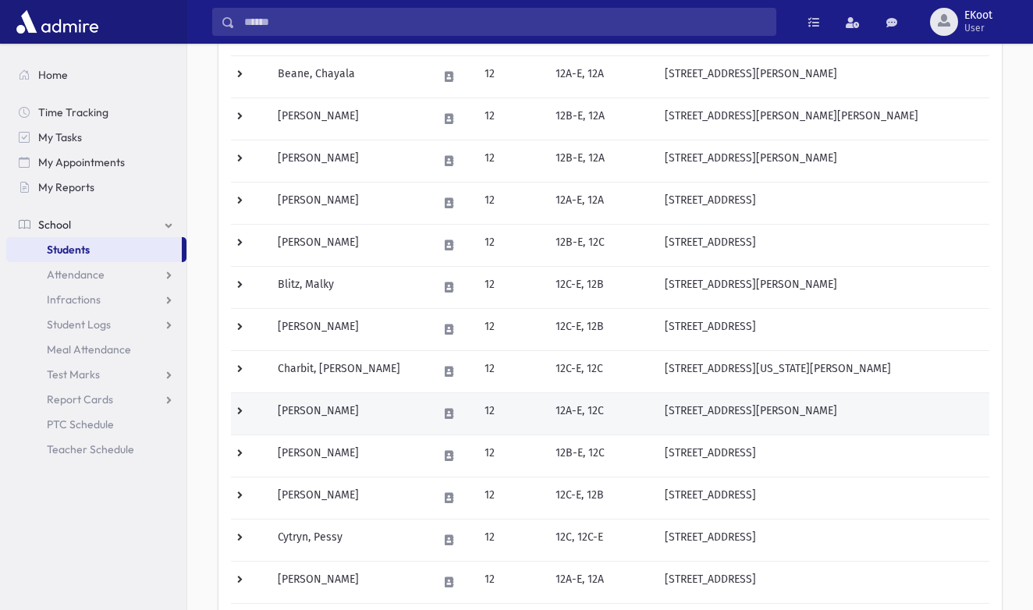
click at [312, 417] on td "Chopp, Sara" at bounding box center [348, 414] width 160 height 42
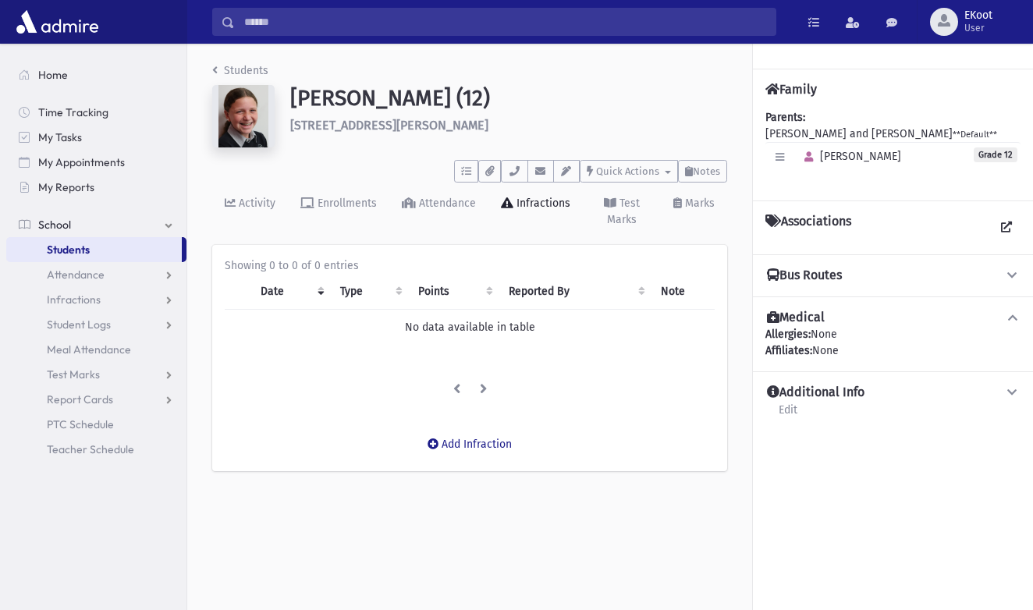
click at [240, 72] on link "Students" at bounding box center [240, 70] width 56 height 13
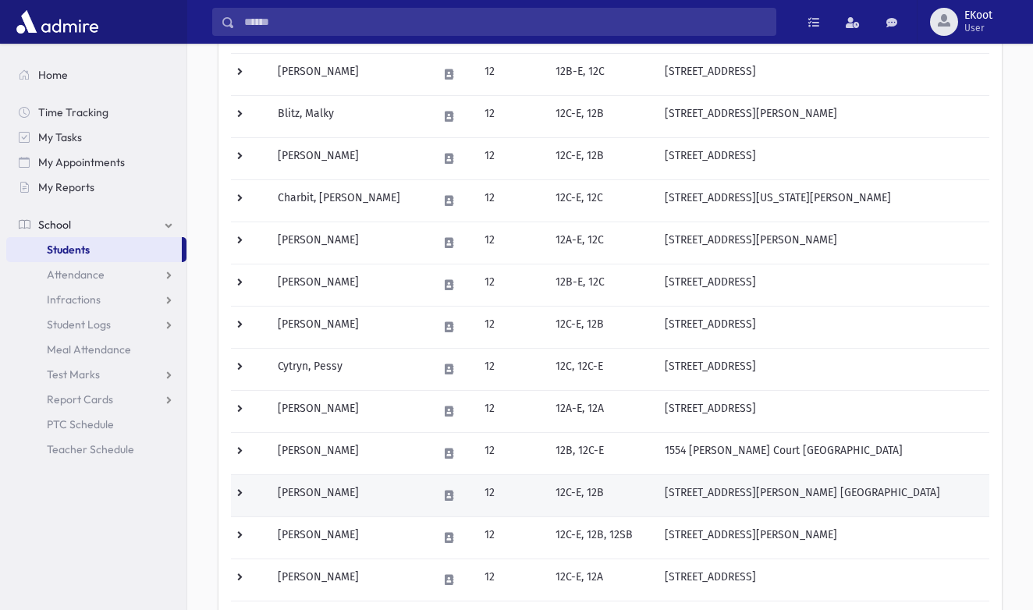
scroll to position [471, 0]
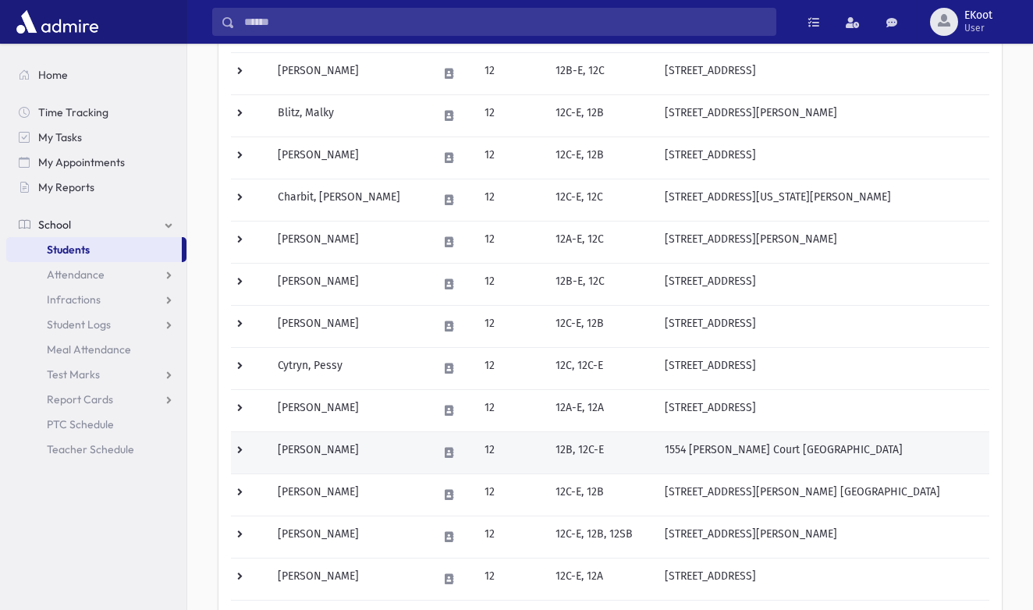
click at [319, 450] on td "Ehrman, Elisheva" at bounding box center [348, 453] width 160 height 42
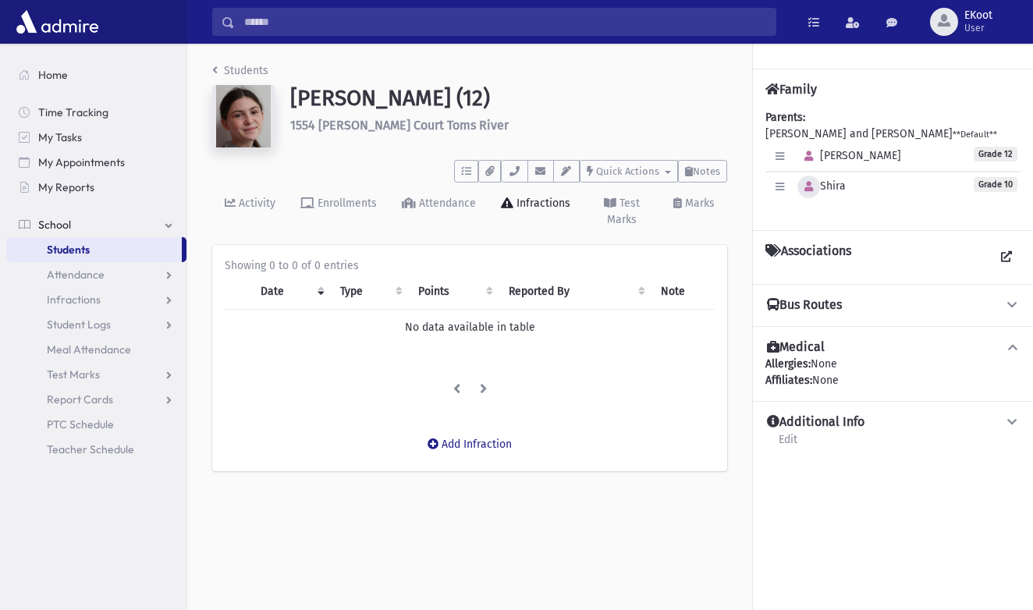
click at [812, 189] on icon "button" at bounding box center [809, 187] width 9 height 10
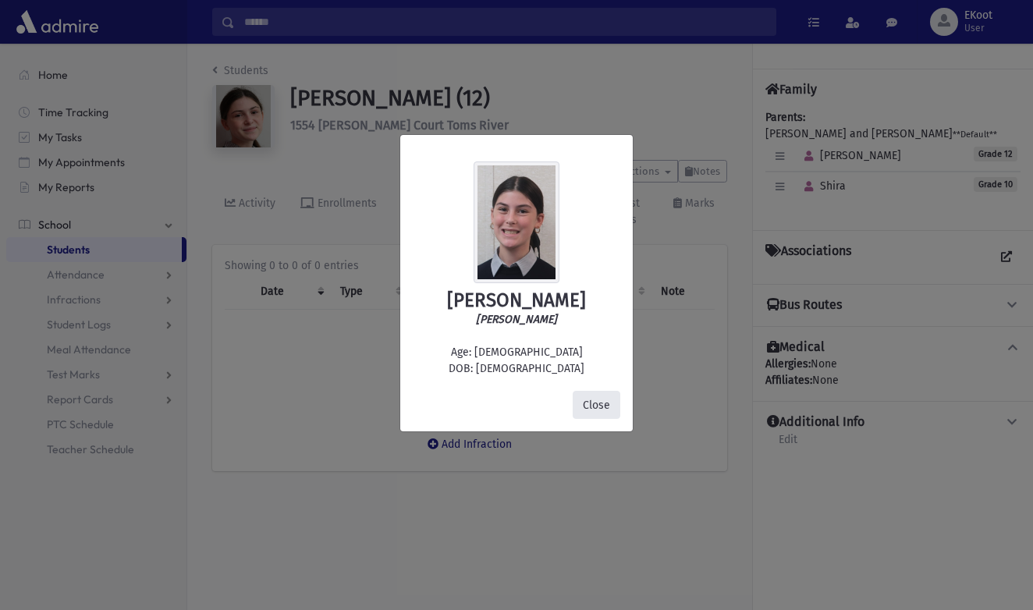
click at [595, 407] on button "Close" at bounding box center [597, 405] width 48 height 28
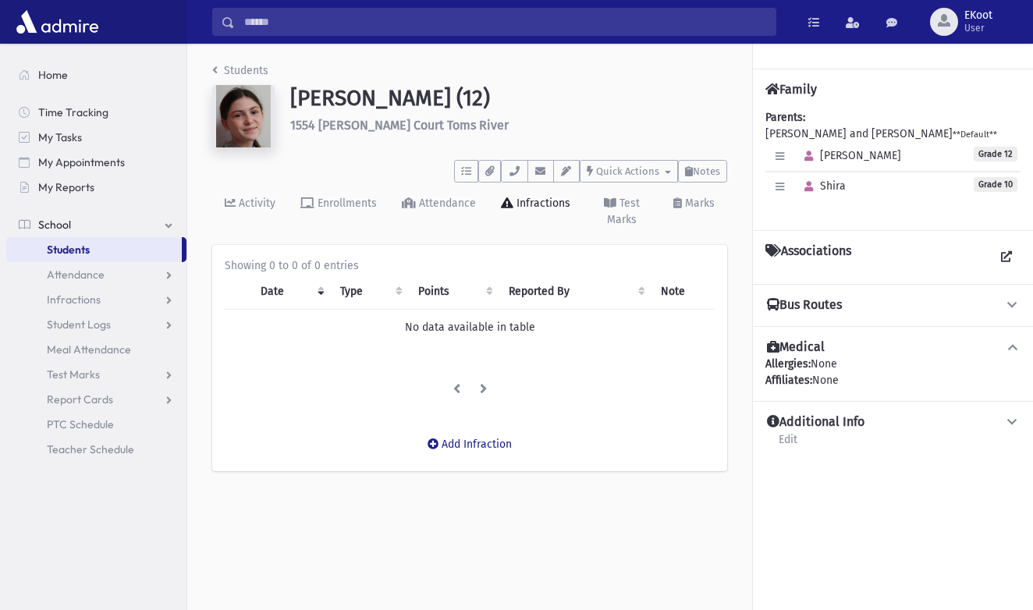
click at [233, 73] on link "Students" at bounding box center [240, 70] width 56 height 13
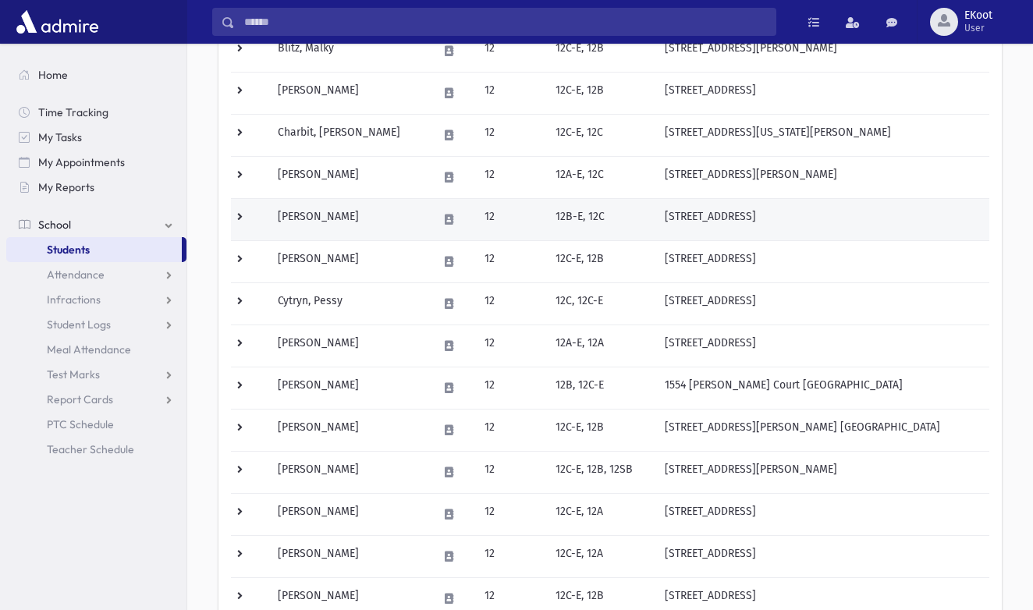
scroll to position [536, 0]
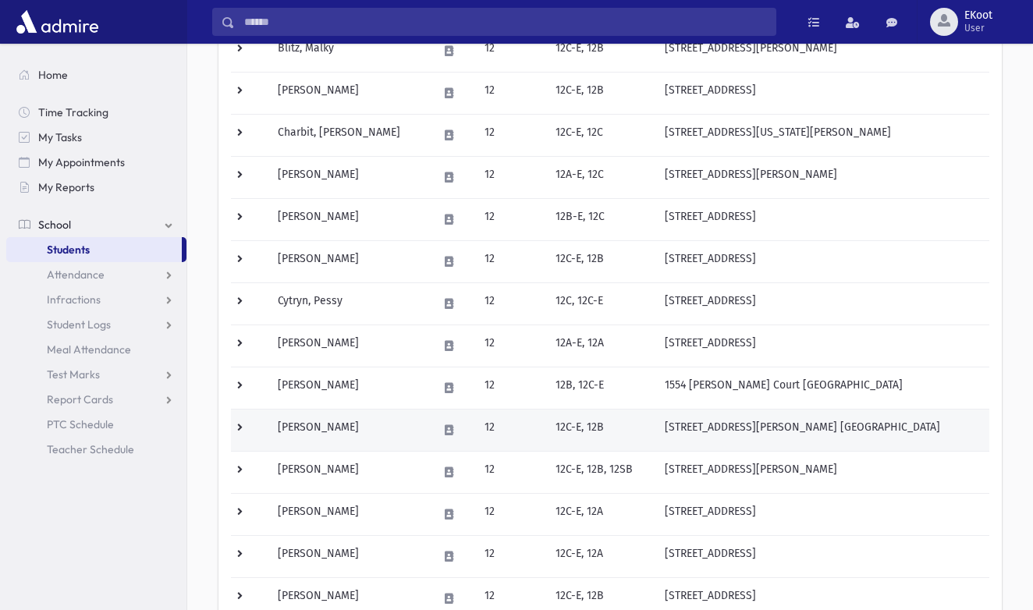
click at [318, 428] on td "[PERSON_NAME]" at bounding box center [348, 430] width 160 height 42
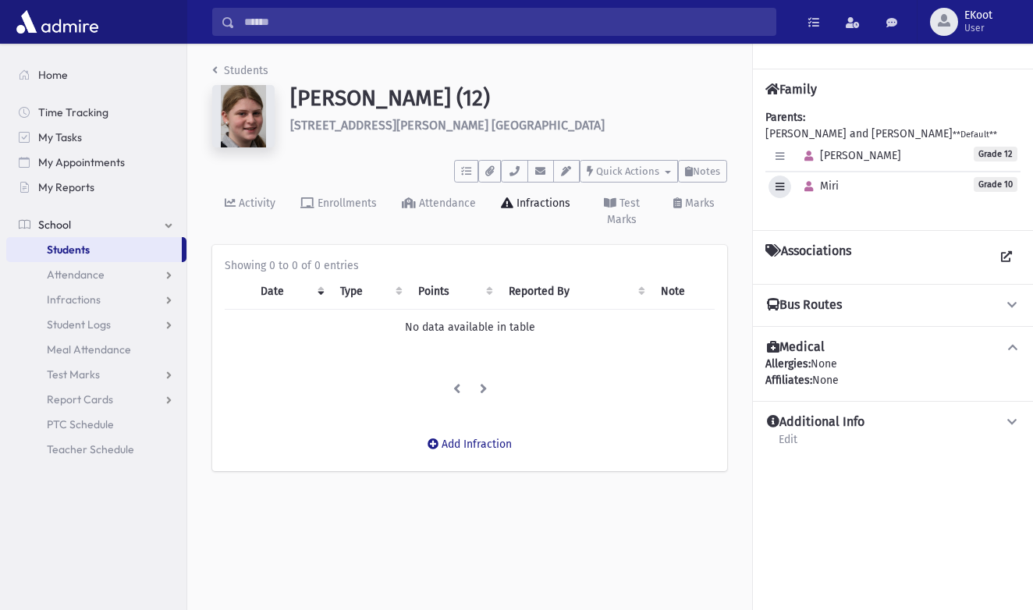
click at [787, 190] on button "button" at bounding box center [780, 187] width 23 height 23
click at [809, 188] on icon "button" at bounding box center [809, 187] width 9 height 10
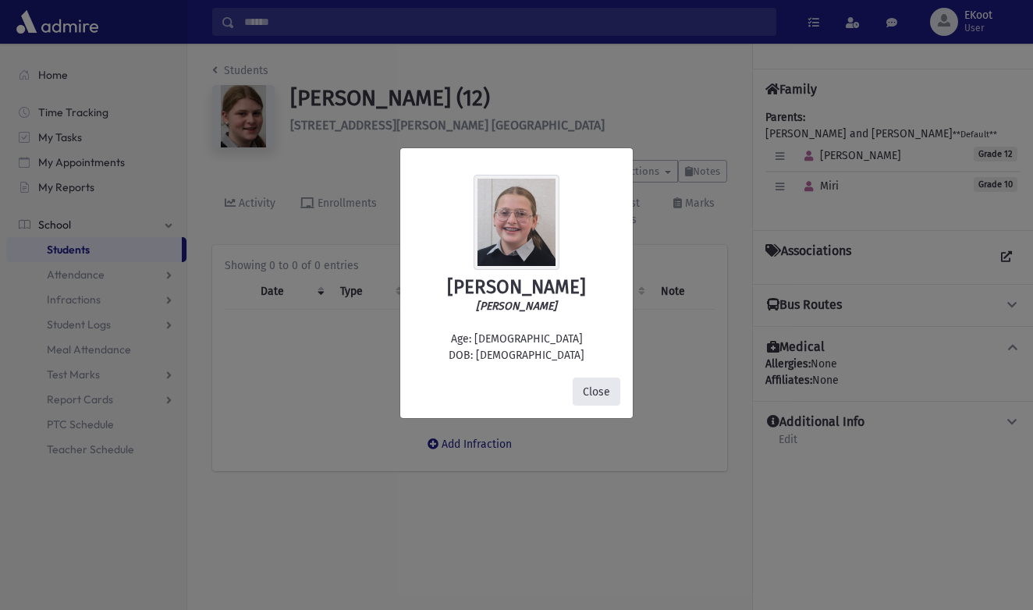
click at [595, 395] on button "Close" at bounding box center [597, 392] width 48 height 28
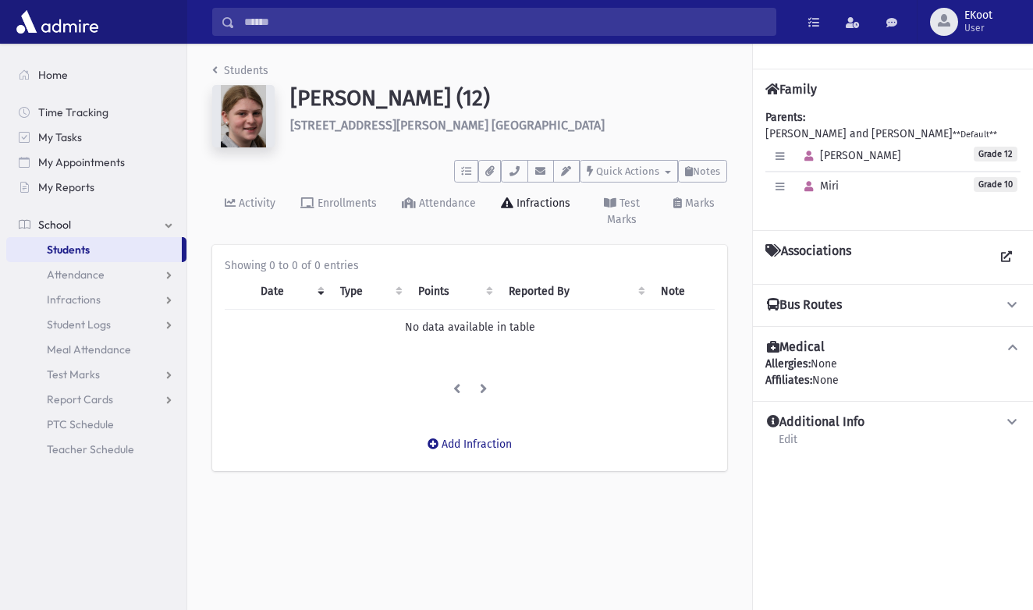
click at [228, 71] on link "Students" at bounding box center [240, 70] width 56 height 13
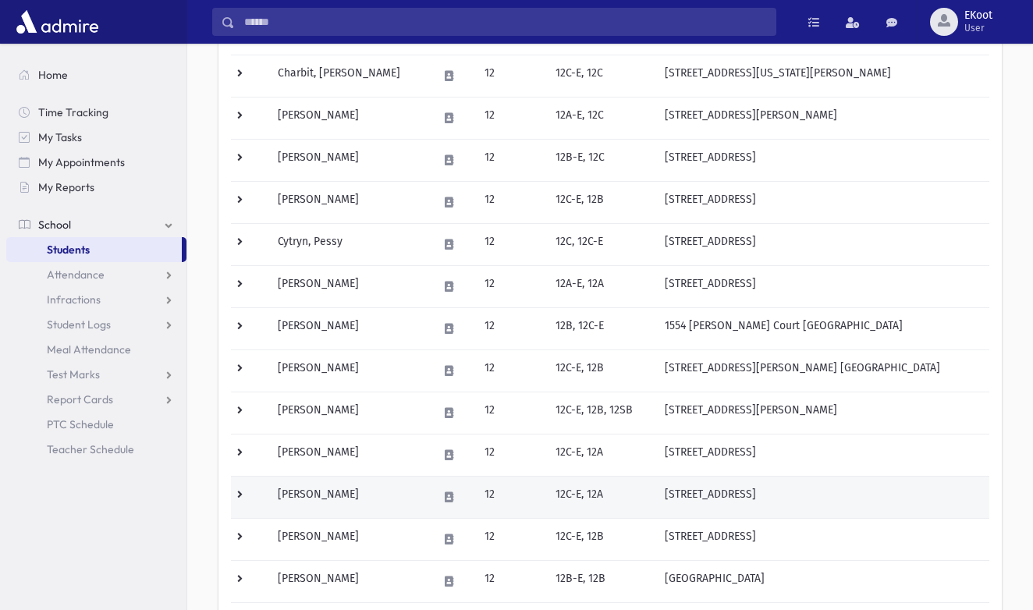
scroll to position [600, 0]
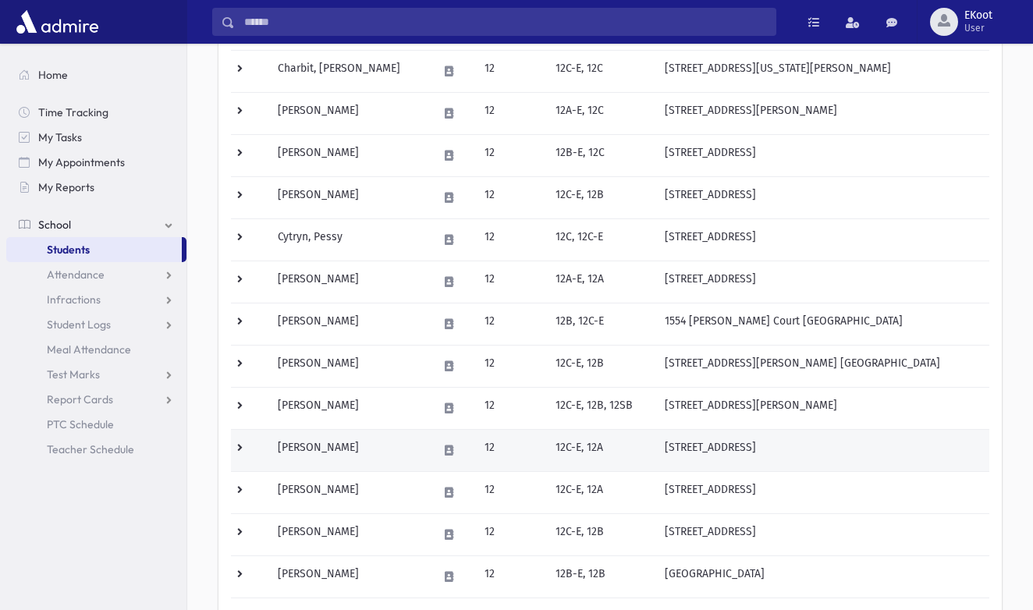
click at [318, 450] on td "[PERSON_NAME]" at bounding box center [348, 450] width 160 height 42
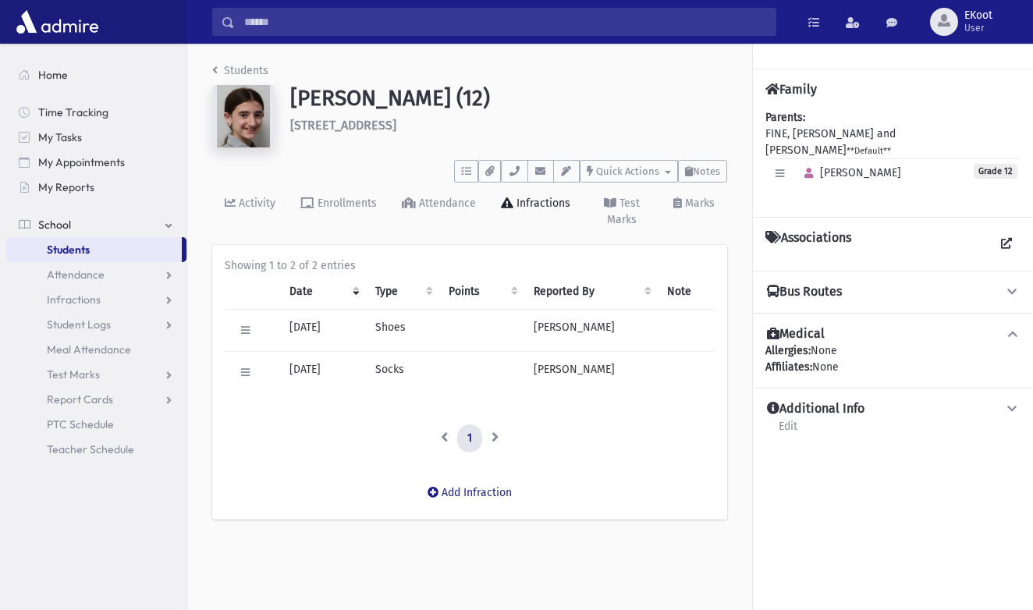
click at [230, 73] on link "Students" at bounding box center [240, 70] width 56 height 13
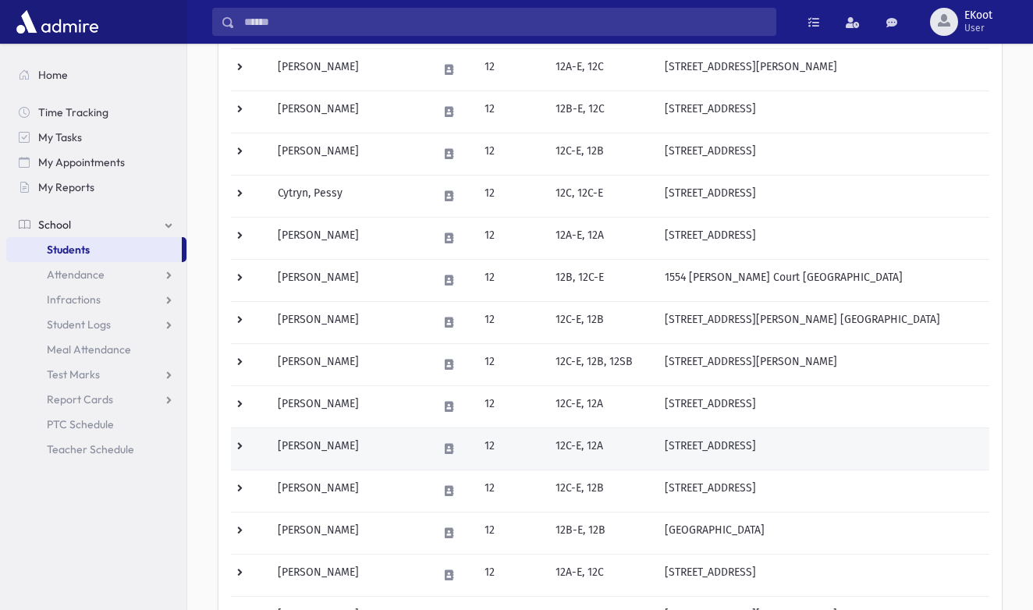
scroll to position [646, 0]
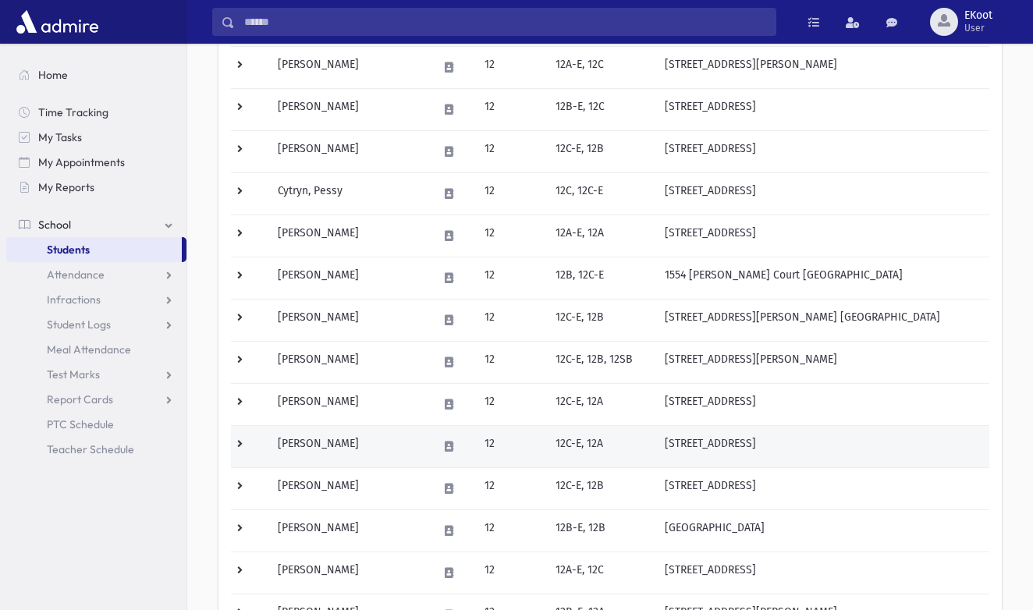
click at [322, 437] on td "[PERSON_NAME]" at bounding box center [348, 446] width 160 height 42
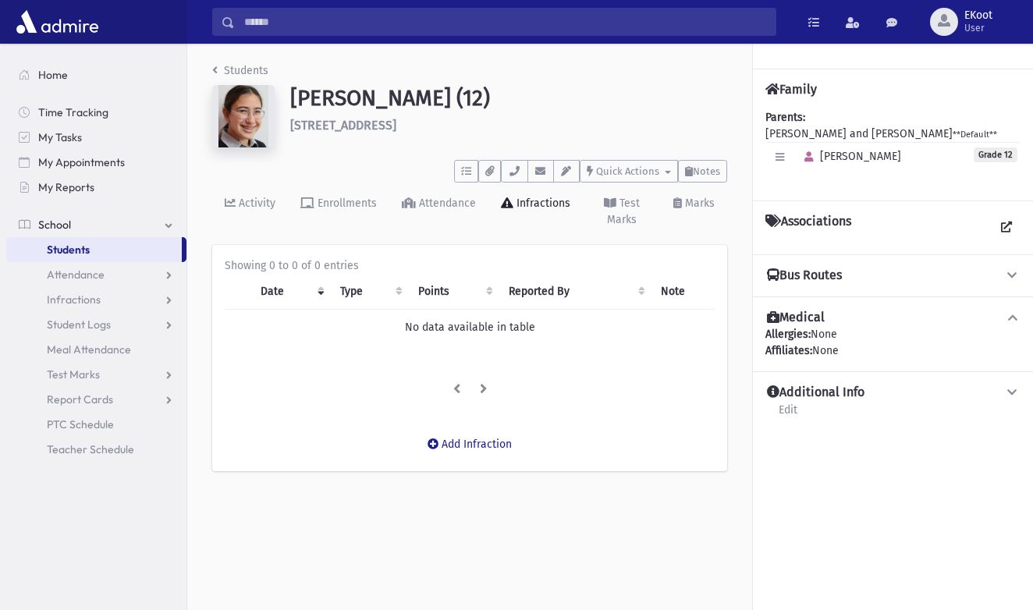
click at [236, 71] on link "Students" at bounding box center [240, 70] width 56 height 13
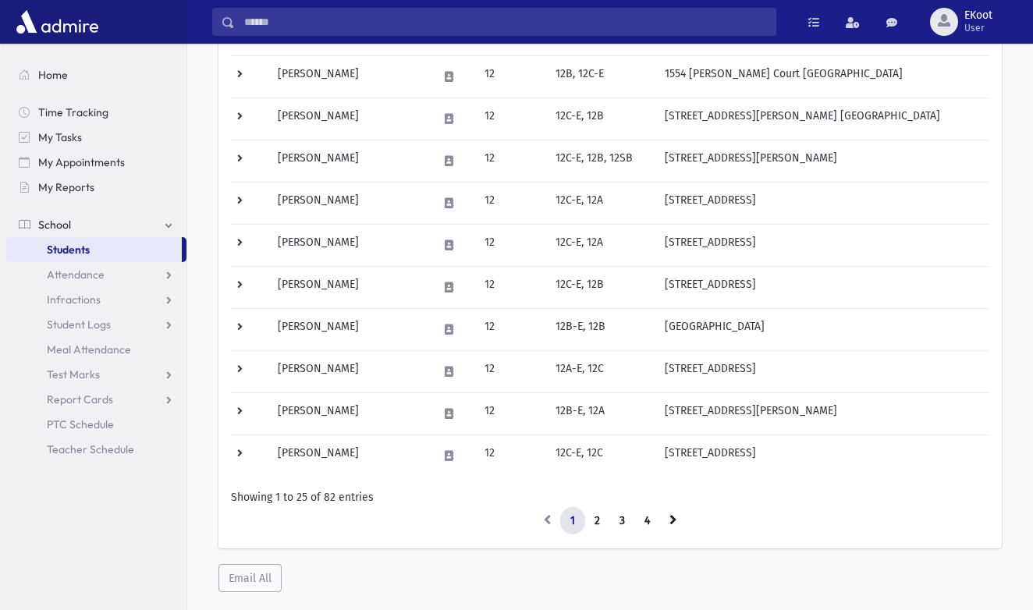
scroll to position [848, 0]
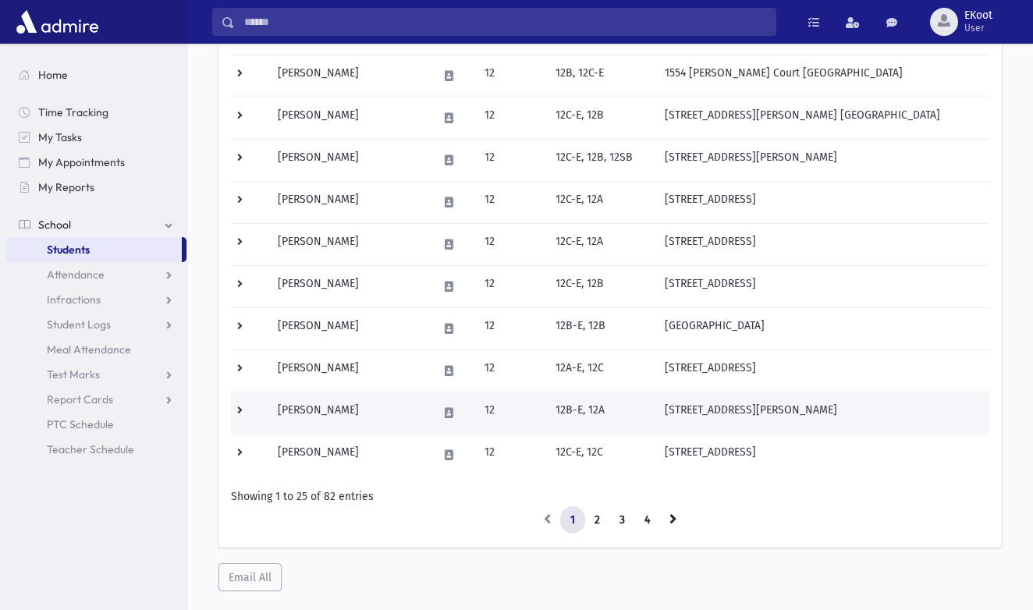
click at [335, 410] on td "Frankel, Blumie" at bounding box center [348, 413] width 160 height 42
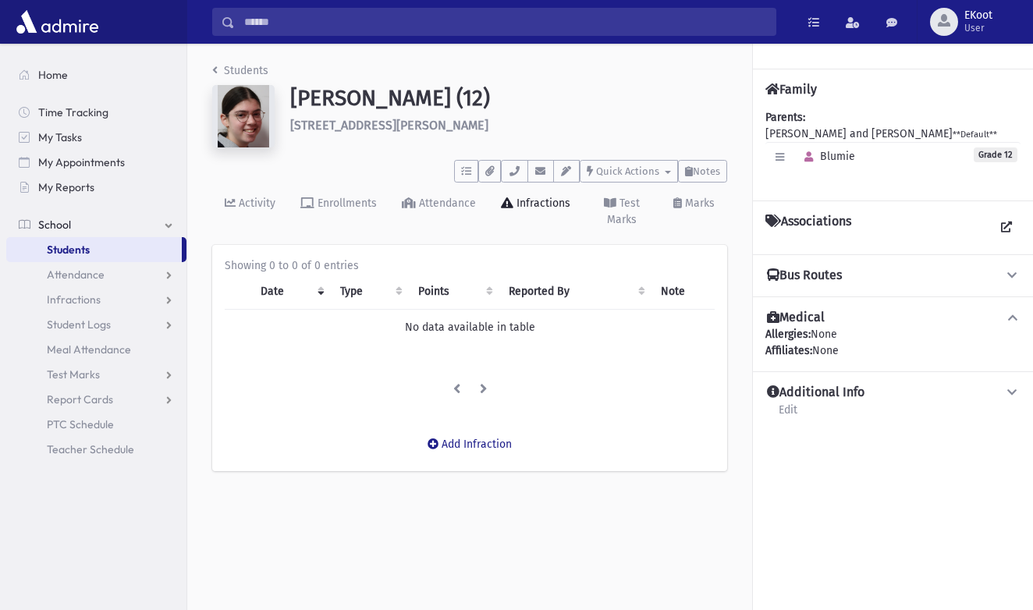
click at [228, 73] on link "Students" at bounding box center [240, 70] width 56 height 13
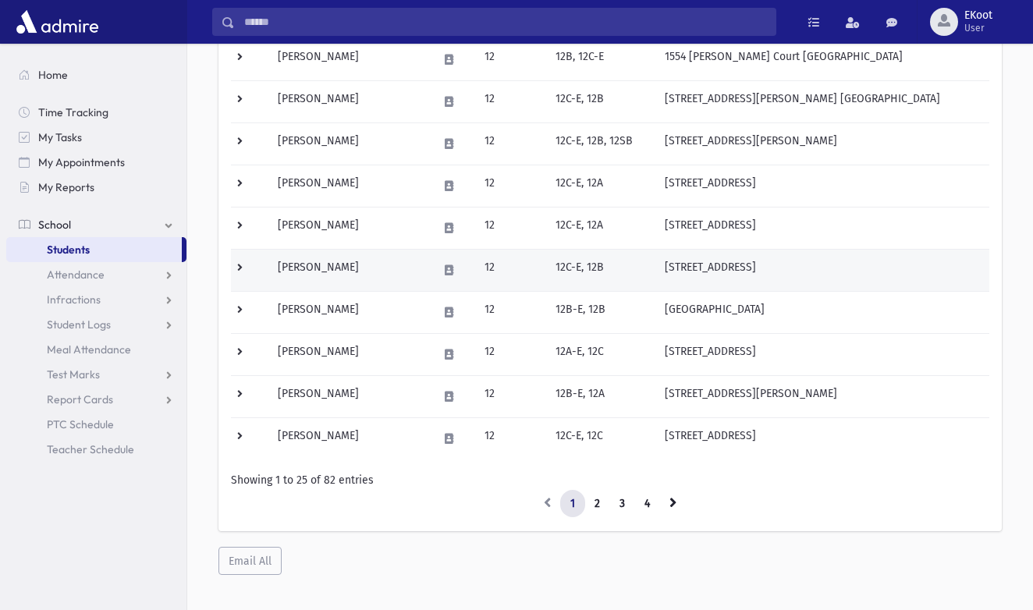
scroll to position [870, 0]
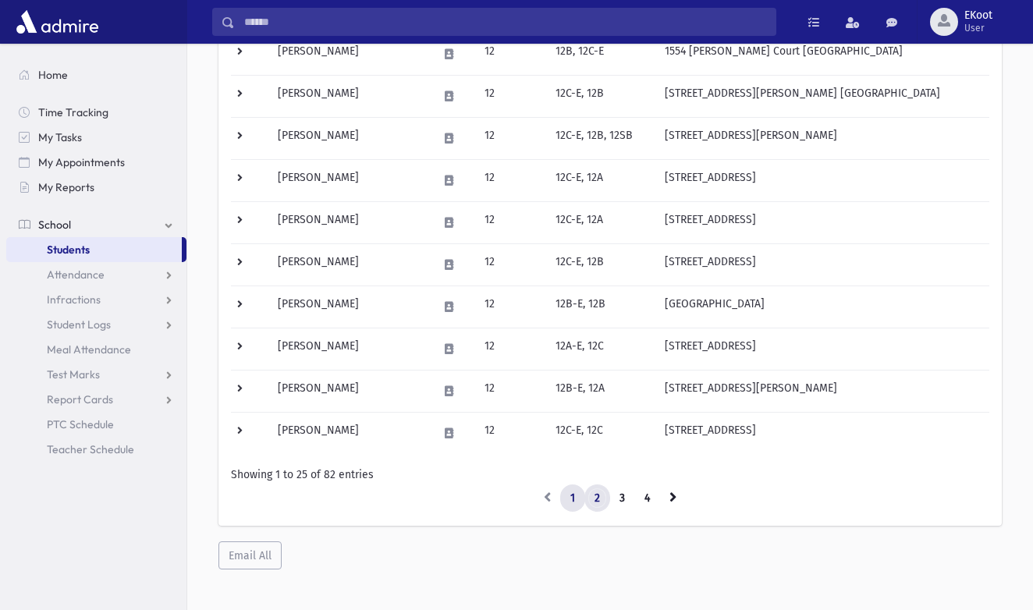
click at [595, 500] on link "2" at bounding box center [598, 499] width 26 height 28
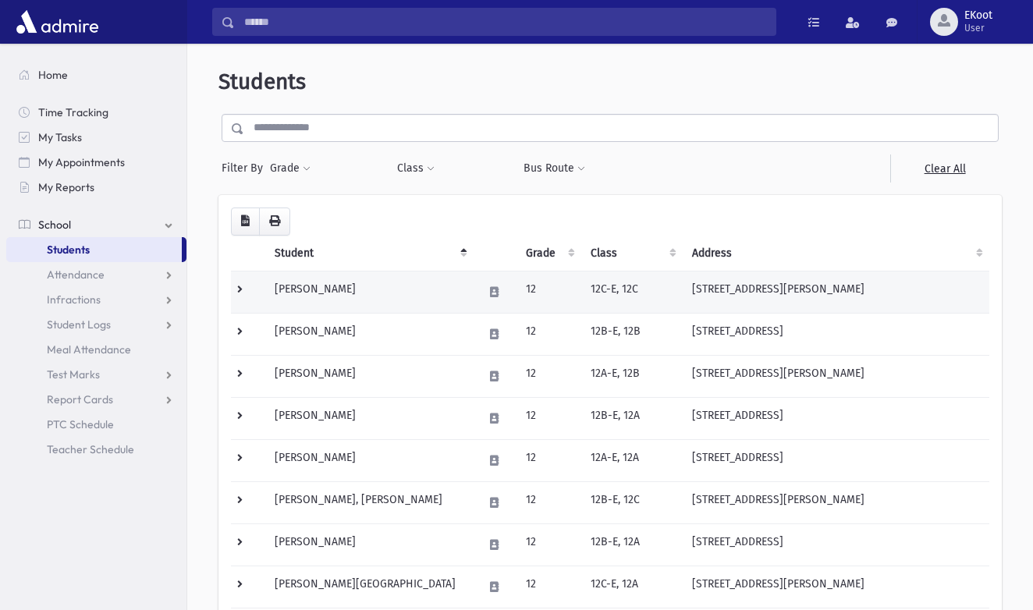
click at [323, 283] on td "Friedman, Shiri" at bounding box center [369, 292] width 208 height 42
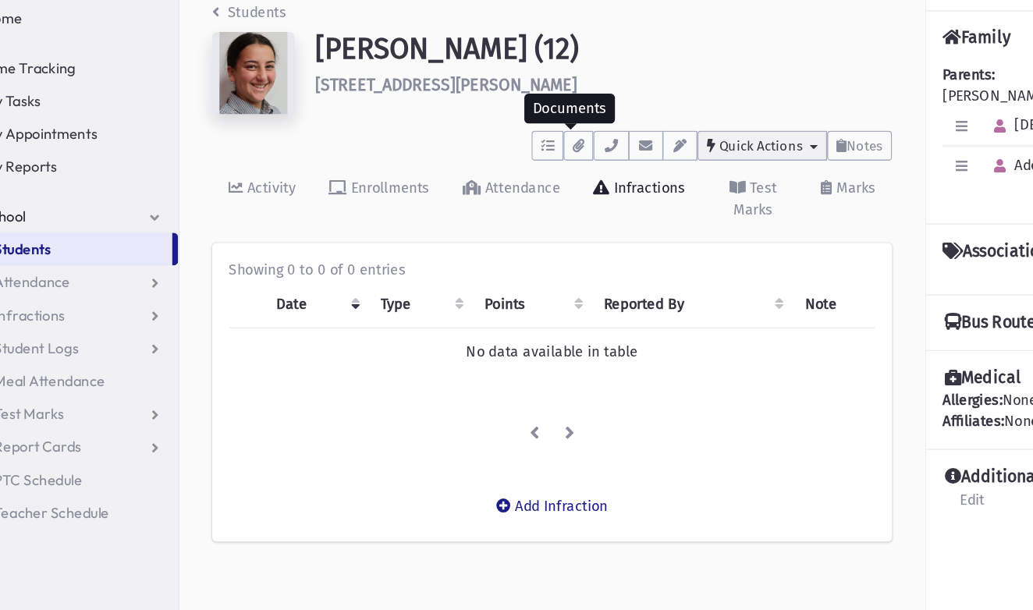
scroll to position [34, 0]
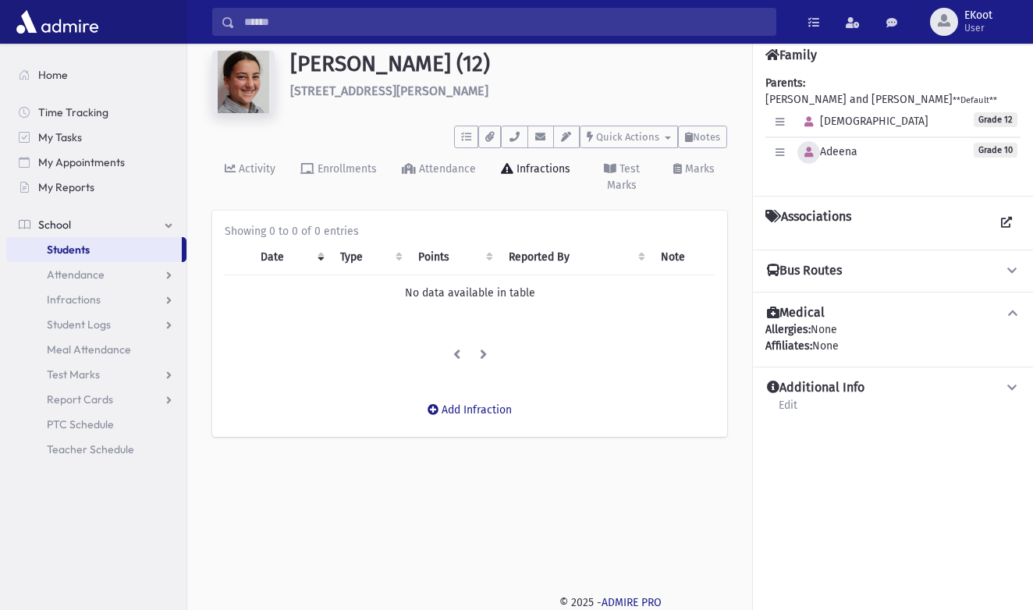
click at [808, 155] on icon "button" at bounding box center [809, 153] width 9 height 10
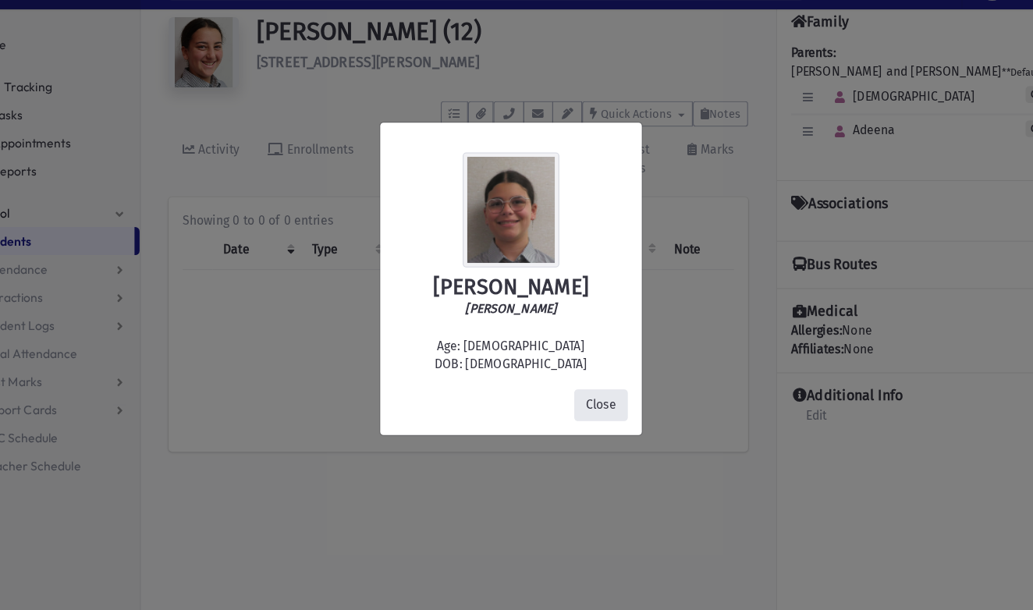
click at [573, 382] on button "Close" at bounding box center [597, 396] width 48 height 28
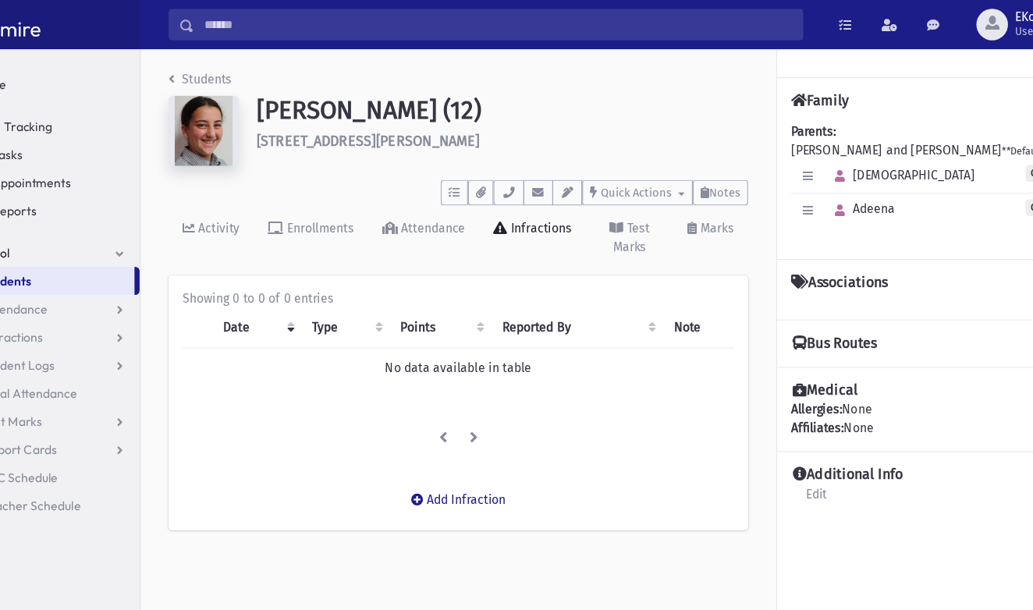
scroll to position [0, 0]
click at [212, 69] on link "Students" at bounding box center [240, 70] width 56 height 13
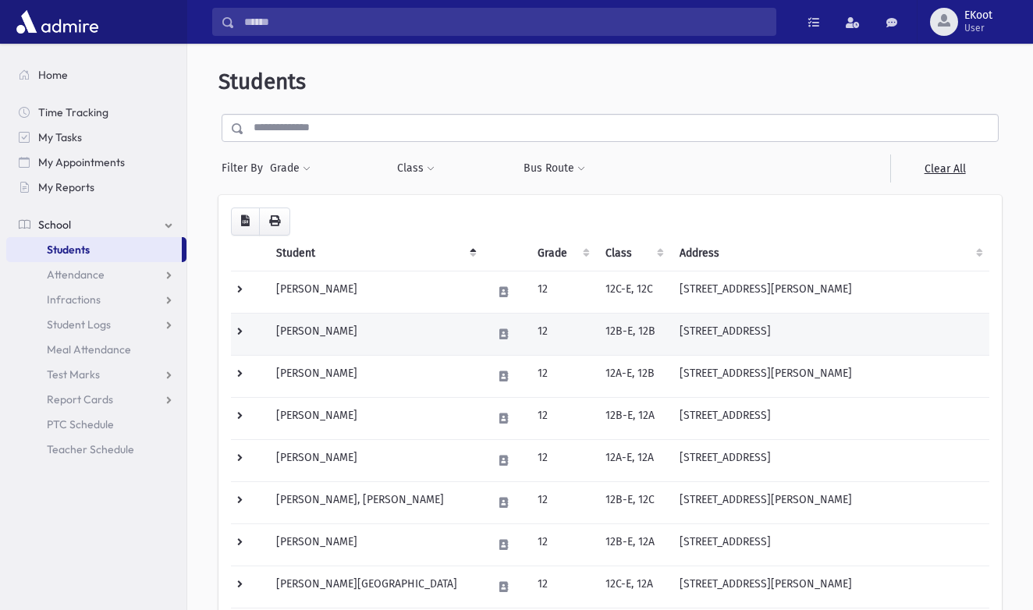
click at [309, 332] on td "[PERSON_NAME]" at bounding box center [375, 334] width 217 height 42
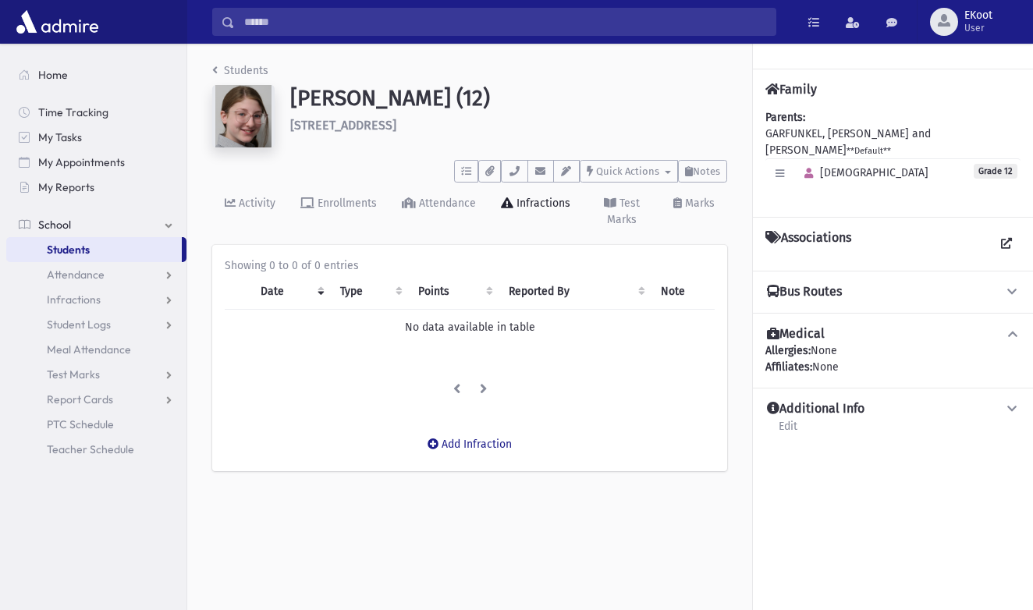
click at [244, 77] on li "Students" at bounding box center [240, 70] width 56 height 16
click at [224, 68] on link "Students" at bounding box center [240, 70] width 56 height 13
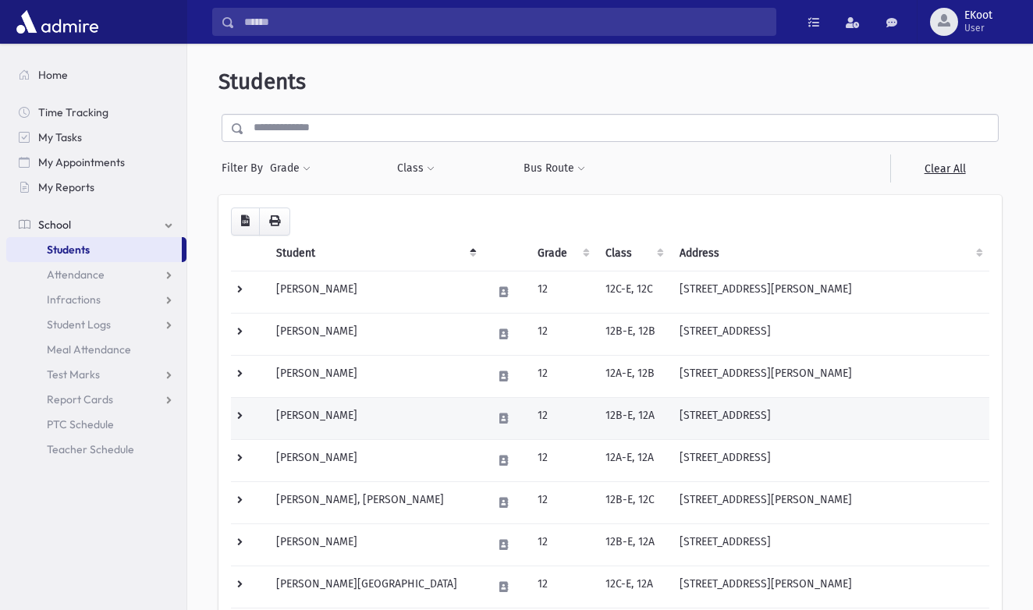
click at [333, 418] on td "[PERSON_NAME]" at bounding box center [375, 418] width 217 height 42
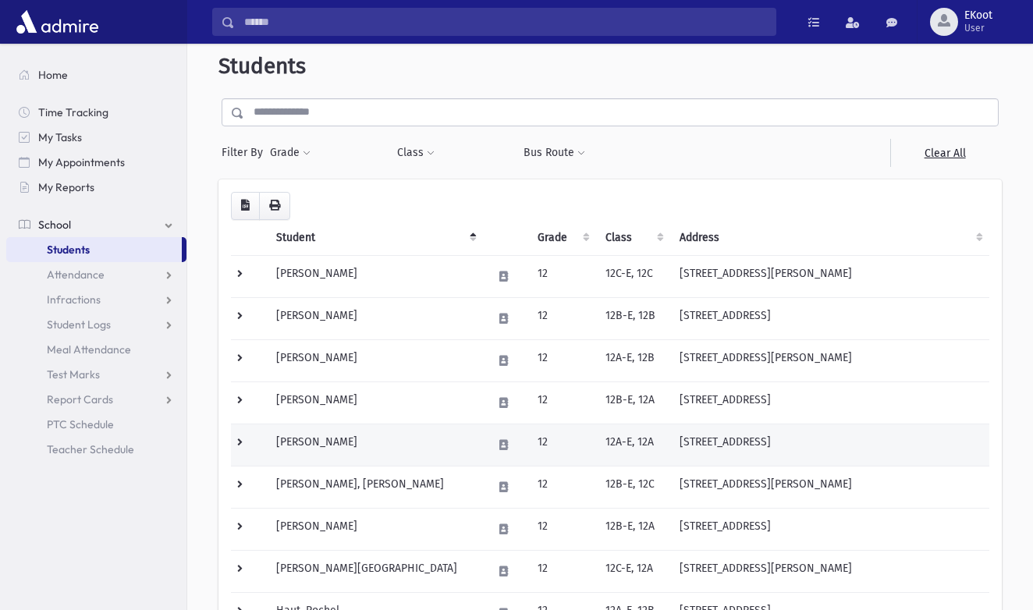
scroll to position [26, 0]
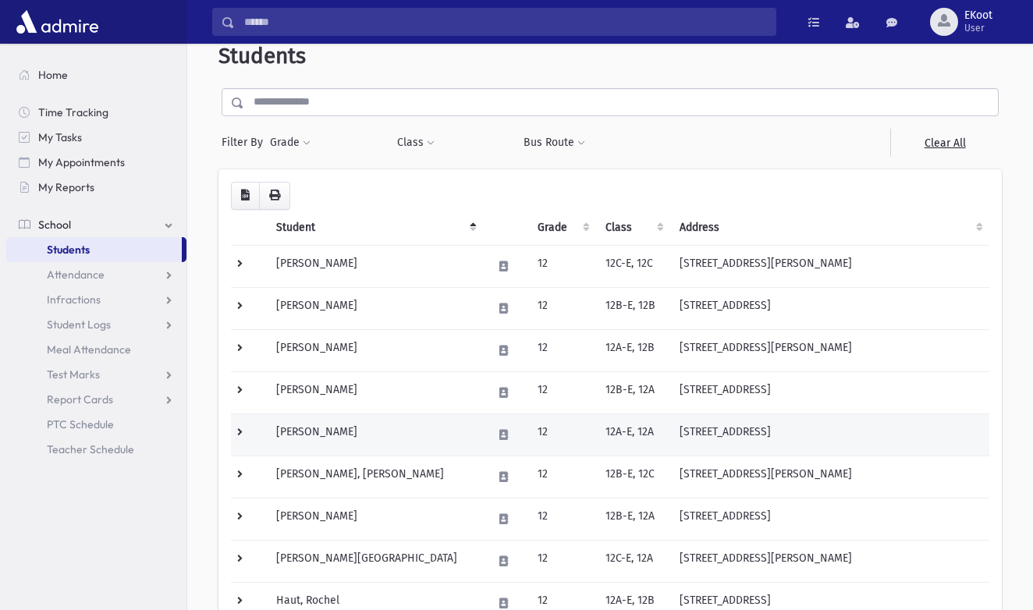
click at [316, 432] on td "[PERSON_NAME]" at bounding box center [375, 435] width 217 height 42
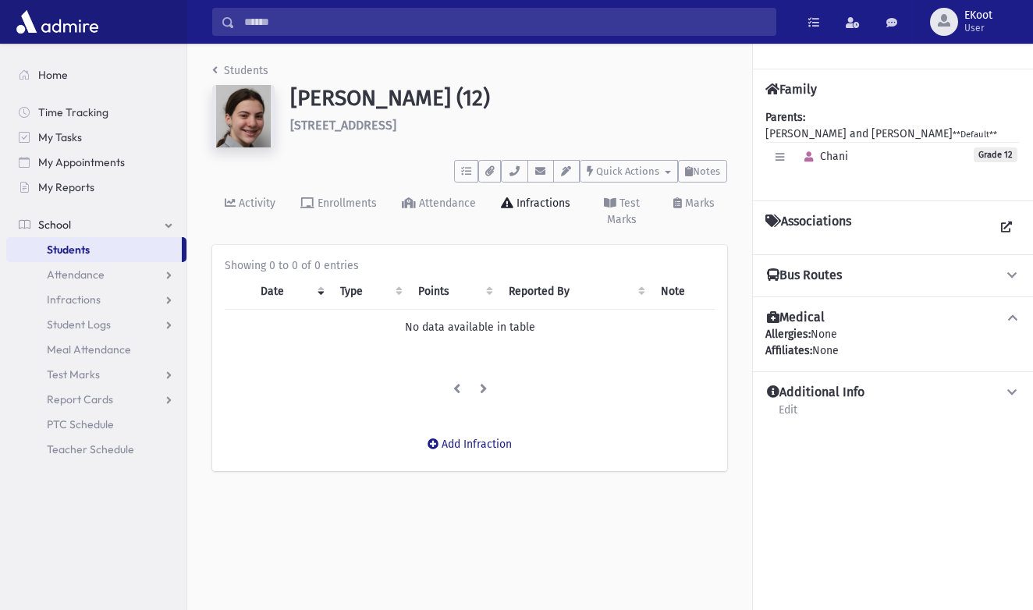
click at [224, 73] on link "Students" at bounding box center [240, 70] width 56 height 13
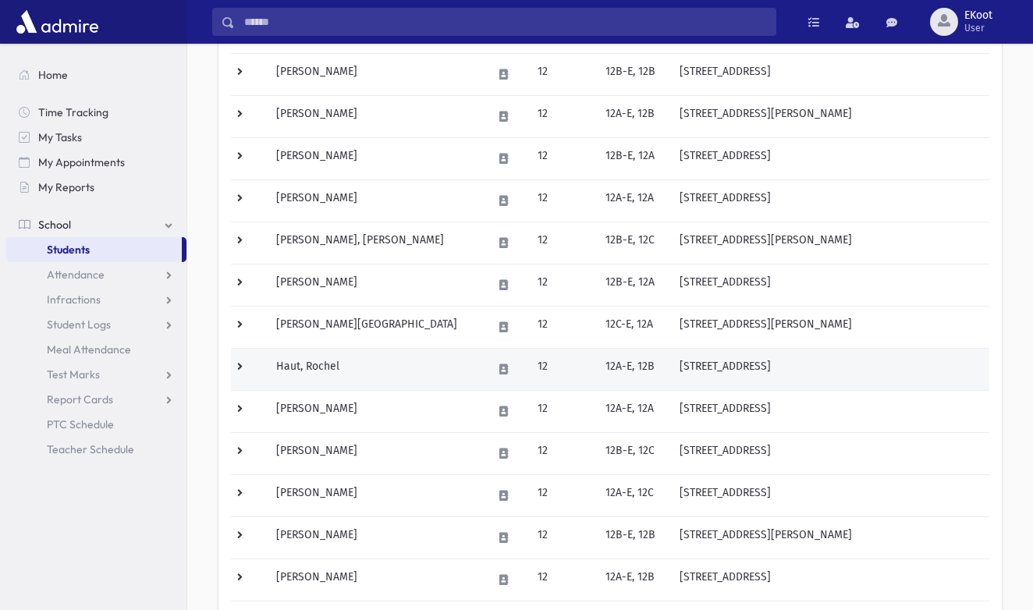
scroll to position [267, 0]
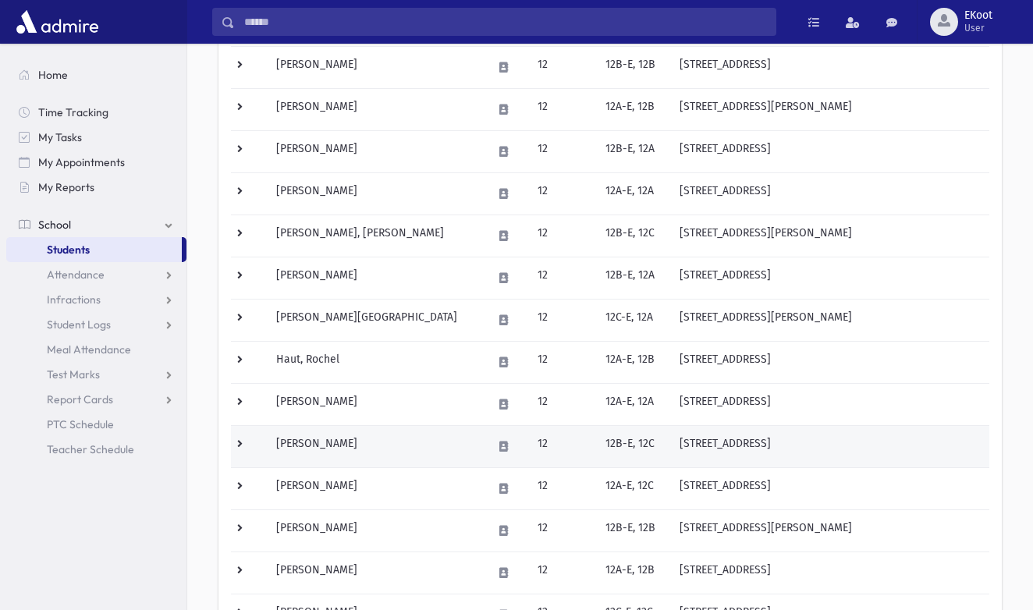
click at [311, 442] on td "Herzka, Racheli" at bounding box center [375, 446] width 217 height 42
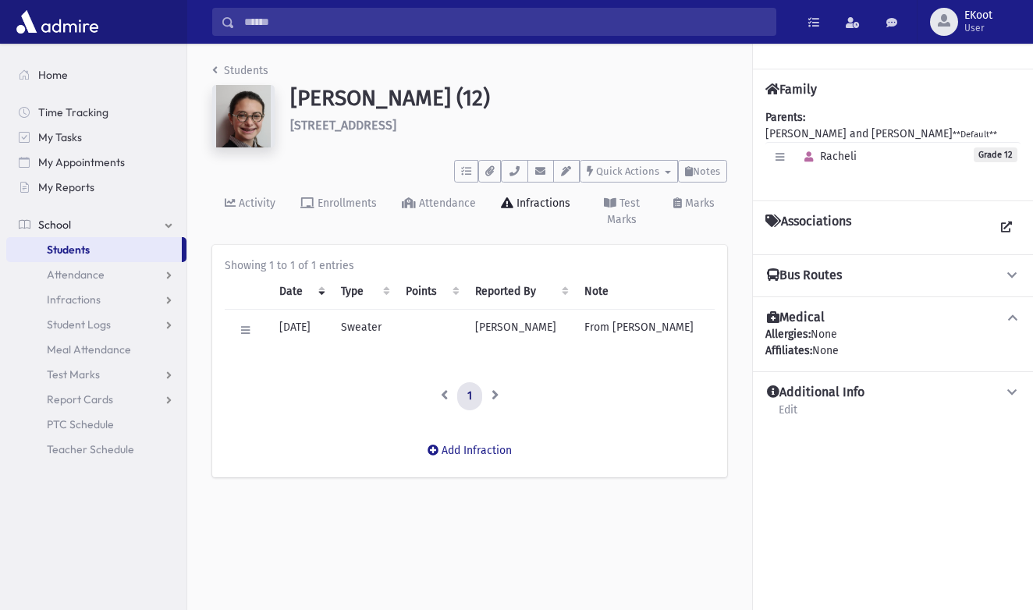
click at [233, 70] on link "Students" at bounding box center [240, 70] width 56 height 13
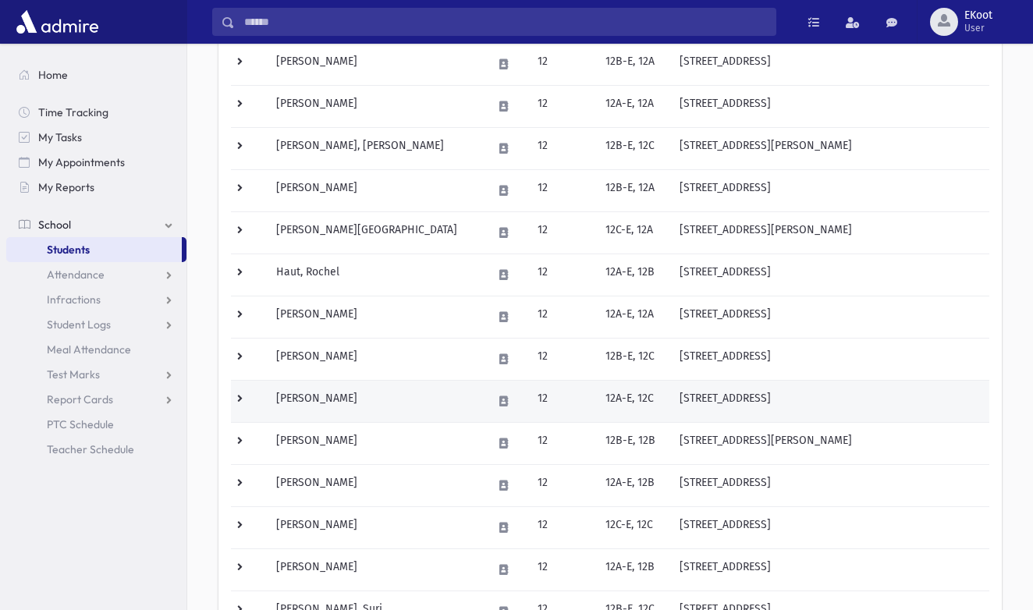
scroll to position [376, 0]
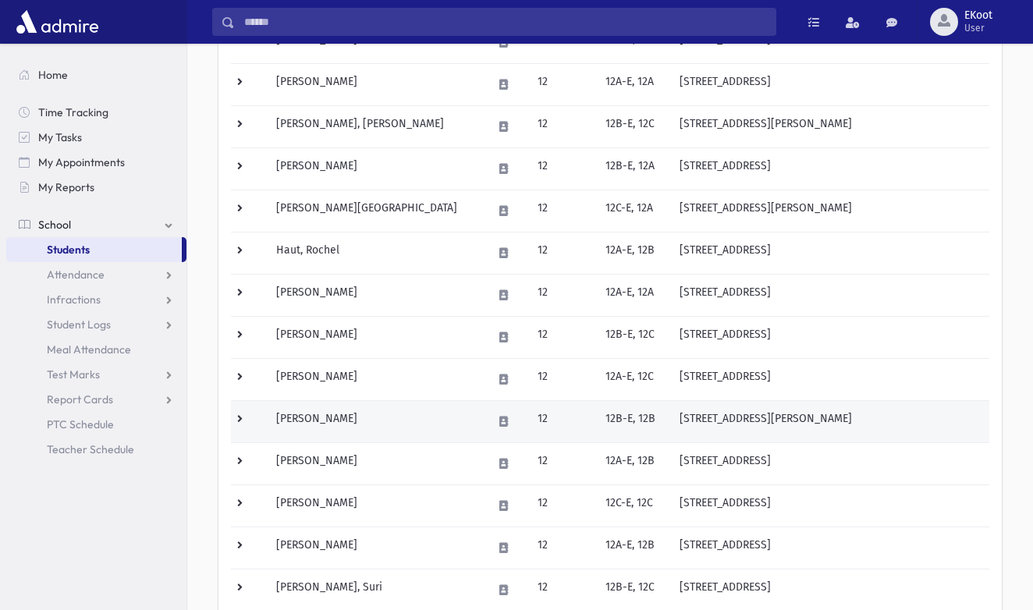
click at [304, 423] on td "[PERSON_NAME]" at bounding box center [375, 421] width 217 height 42
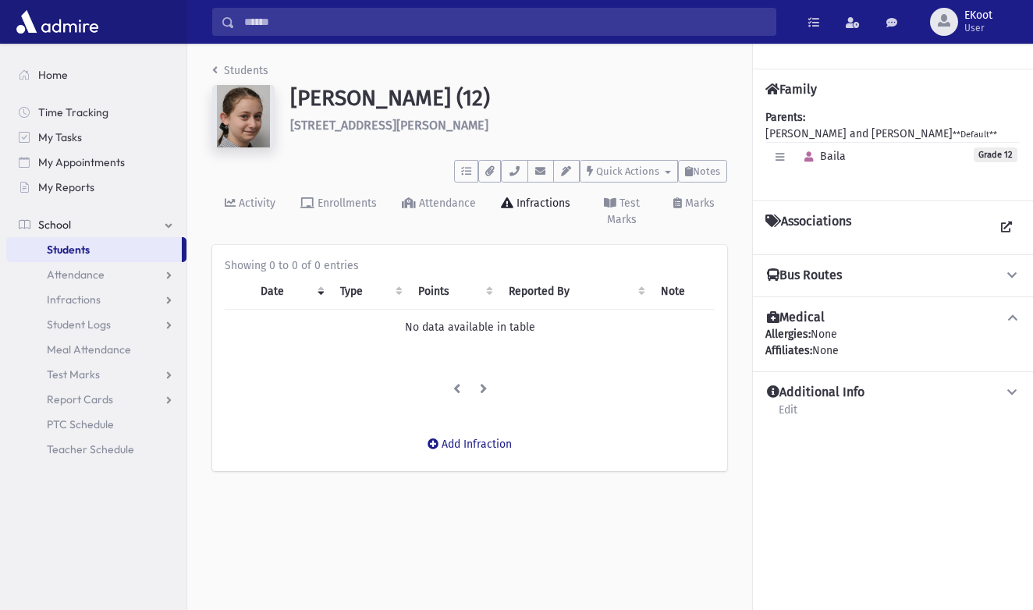
click at [232, 71] on link "Students" at bounding box center [240, 70] width 56 height 13
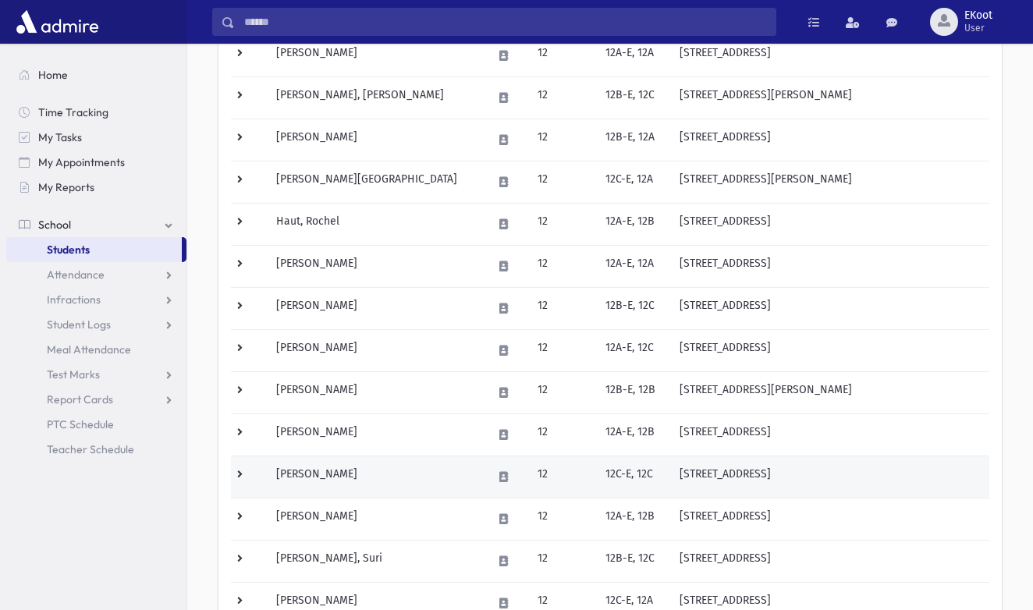
scroll to position [425, 0]
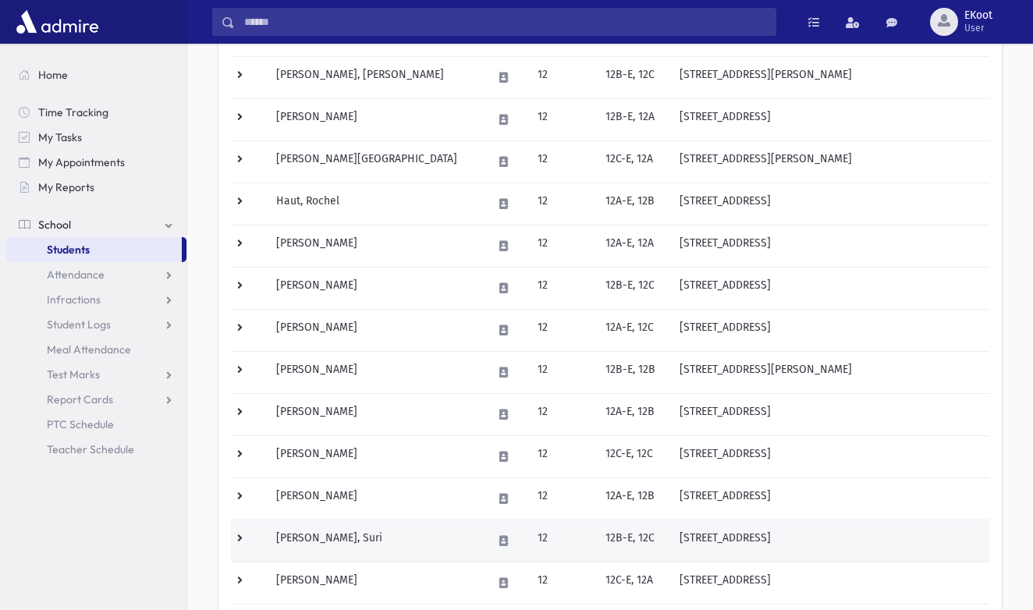
click at [304, 540] on td "[PERSON_NAME], Suri" at bounding box center [375, 541] width 217 height 42
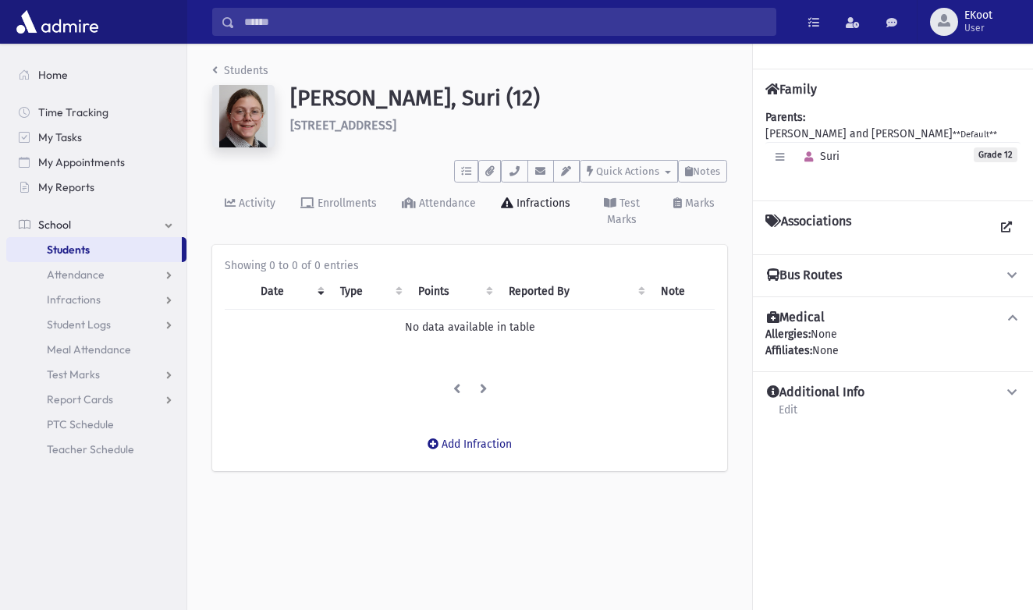
click at [233, 73] on link "Students" at bounding box center [240, 70] width 56 height 13
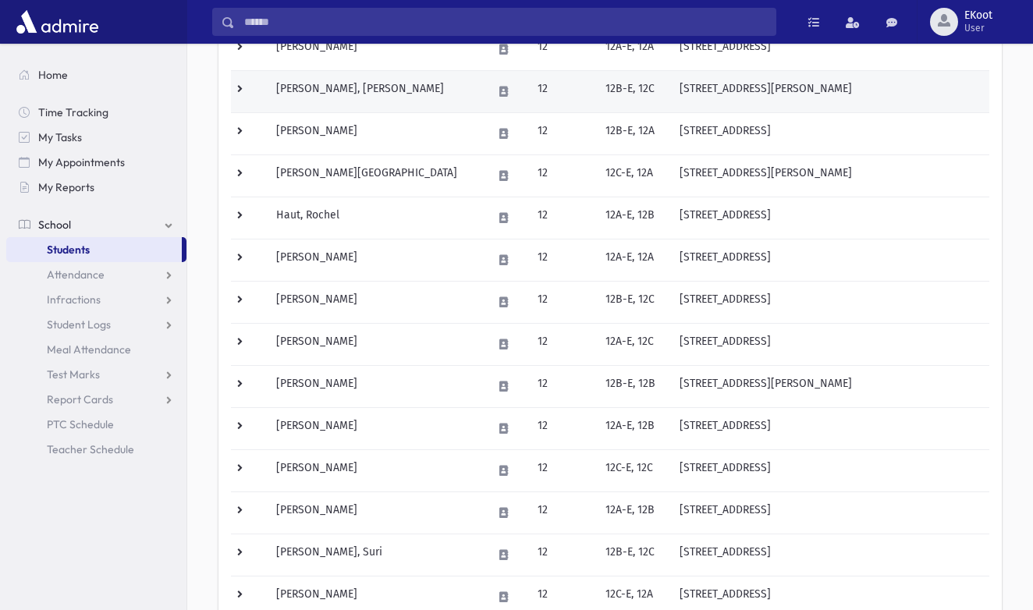
scroll to position [418, 0]
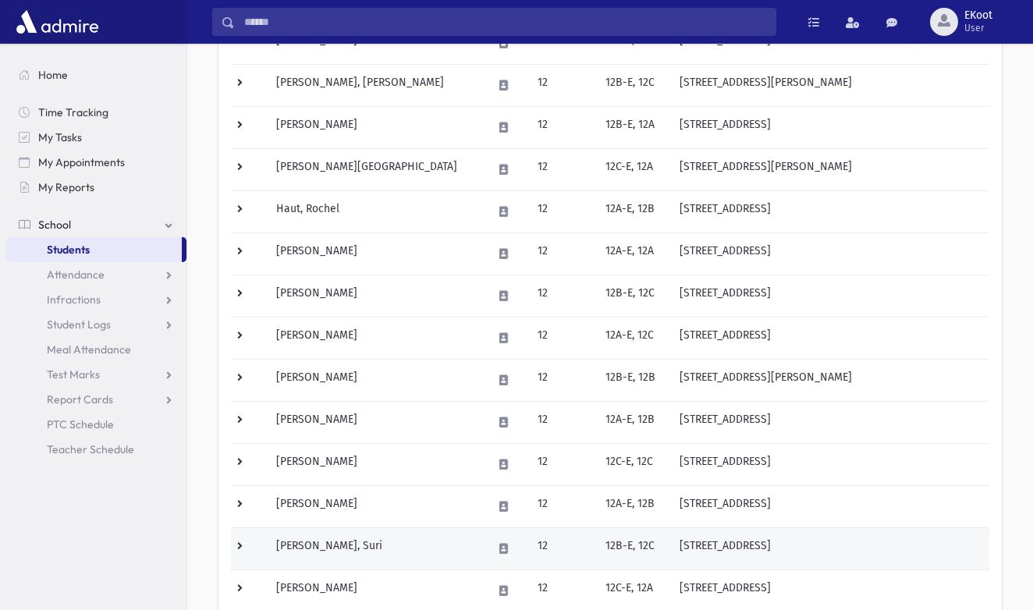
click at [318, 549] on td "[PERSON_NAME], Suri" at bounding box center [375, 549] width 217 height 42
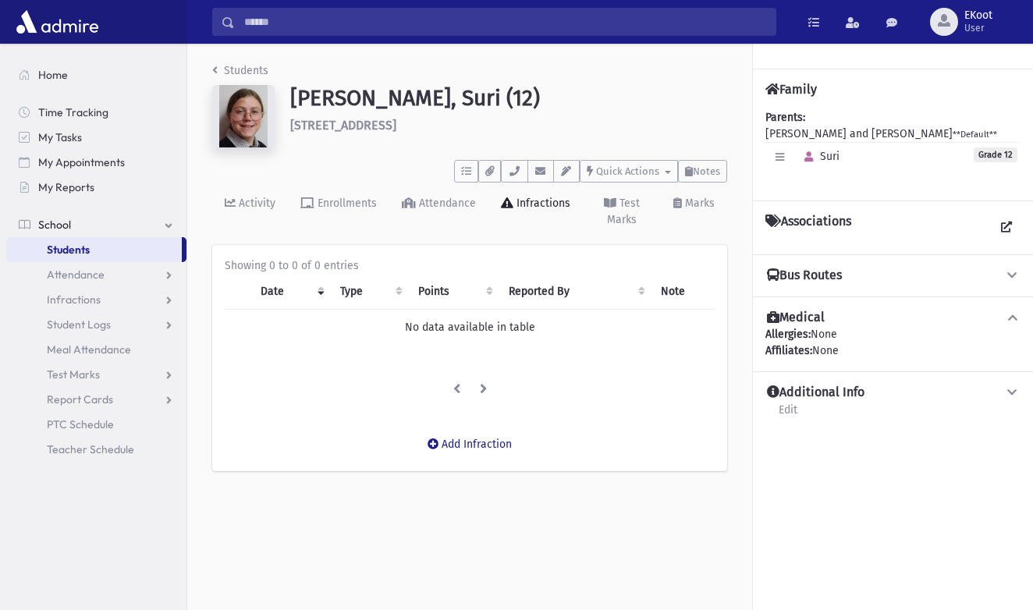
click at [229, 69] on link "Students" at bounding box center [240, 70] width 56 height 13
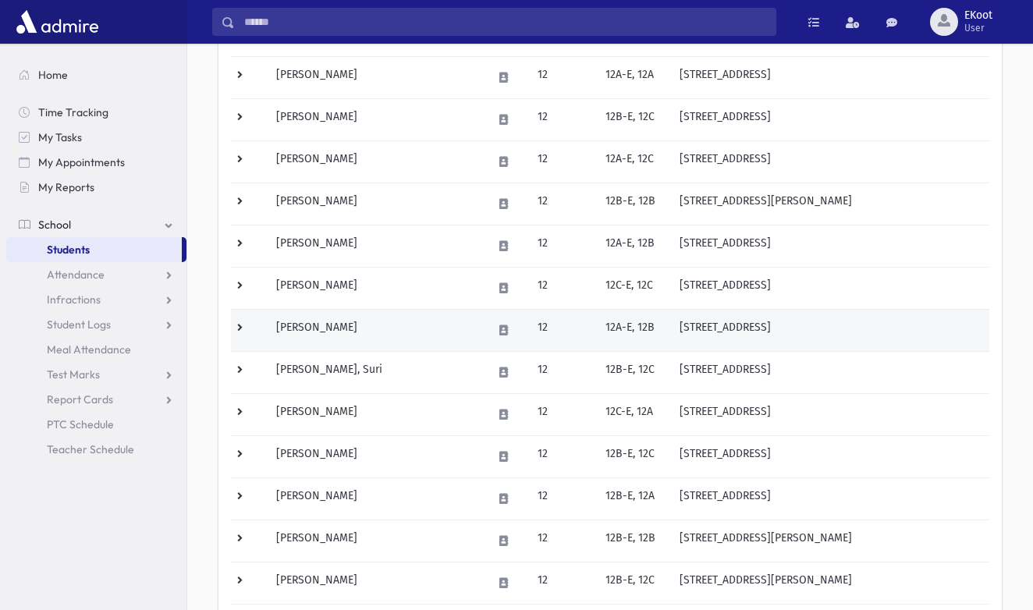
scroll to position [608, 0]
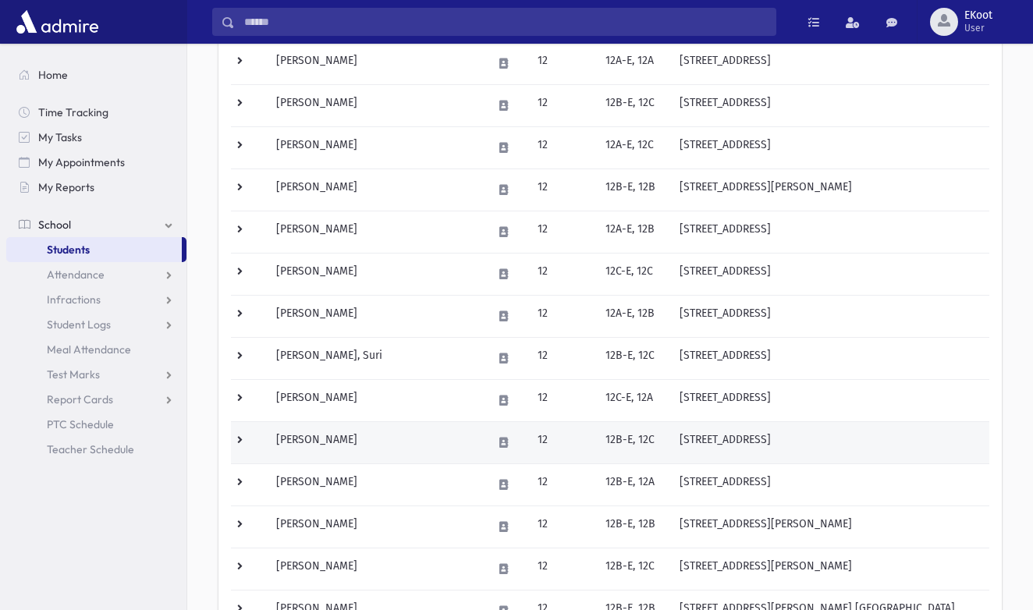
click at [311, 443] on td "[PERSON_NAME]" at bounding box center [375, 442] width 217 height 42
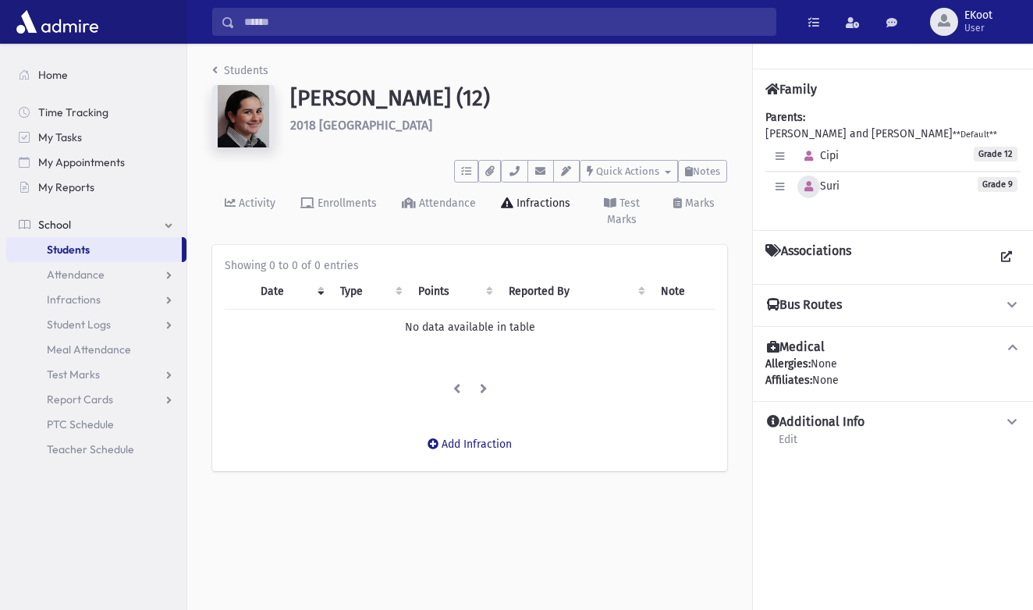
click at [805, 190] on icon "button" at bounding box center [809, 187] width 9 height 10
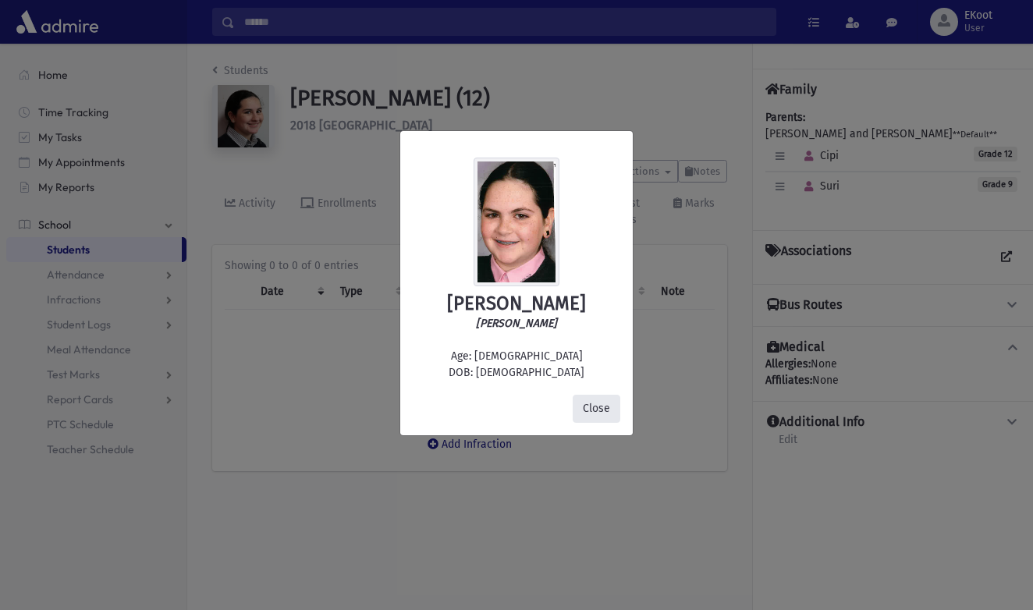
click at [590, 414] on button "Close" at bounding box center [597, 409] width 48 height 28
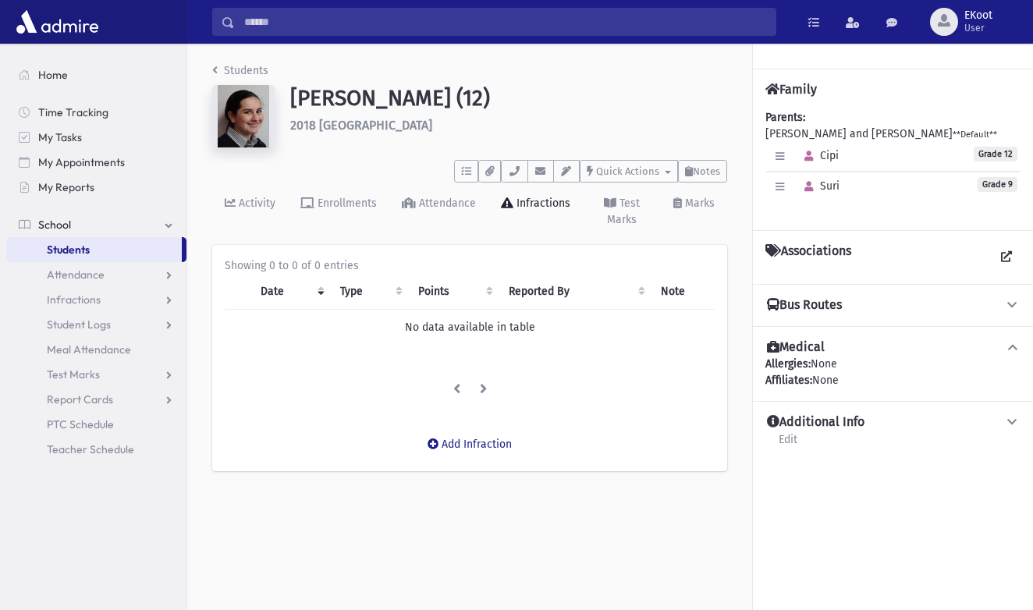
click at [233, 68] on link "Students" at bounding box center [240, 70] width 56 height 13
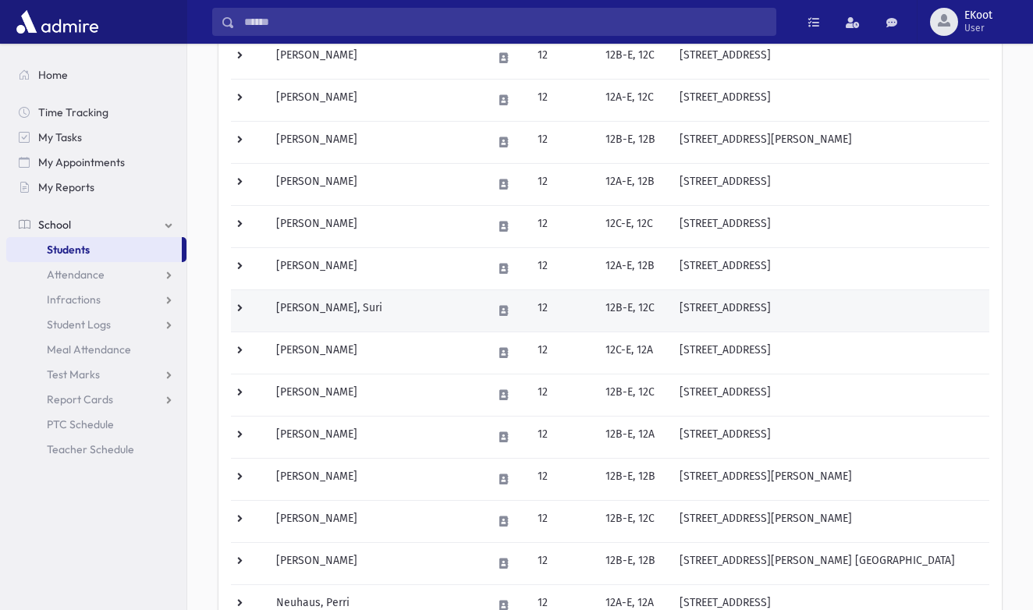
scroll to position [656, 0]
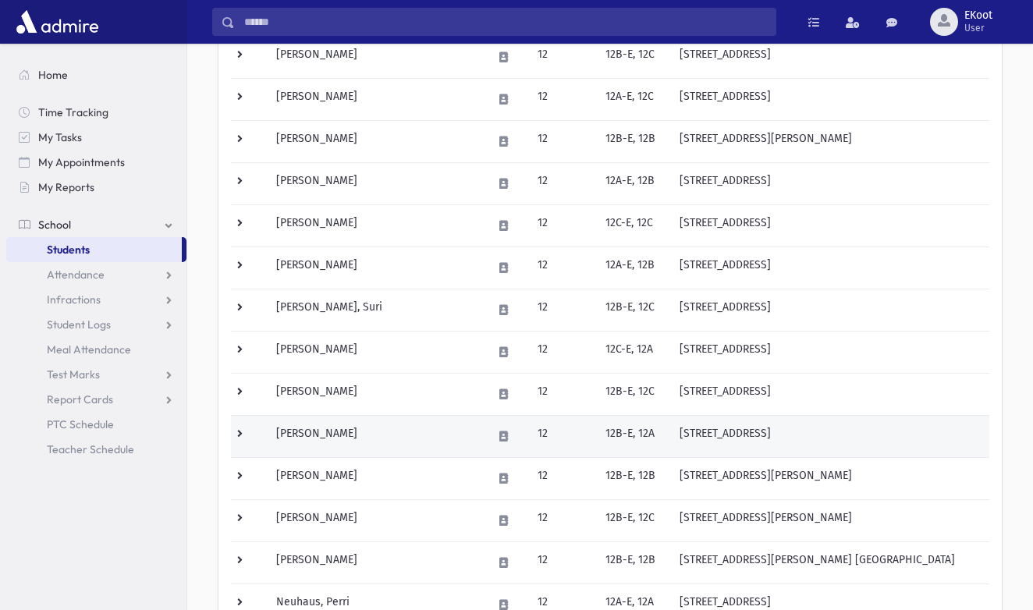
click at [322, 426] on td "Lasker, Elisheva" at bounding box center [375, 436] width 217 height 42
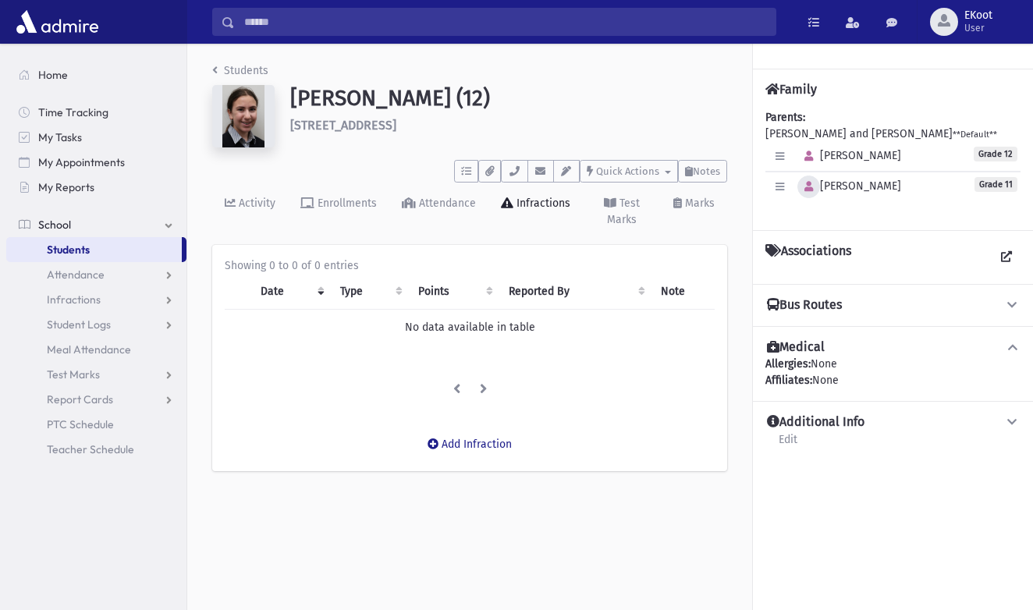
click at [811, 194] on button "button" at bounding box center [809, 187] width 23 height 23
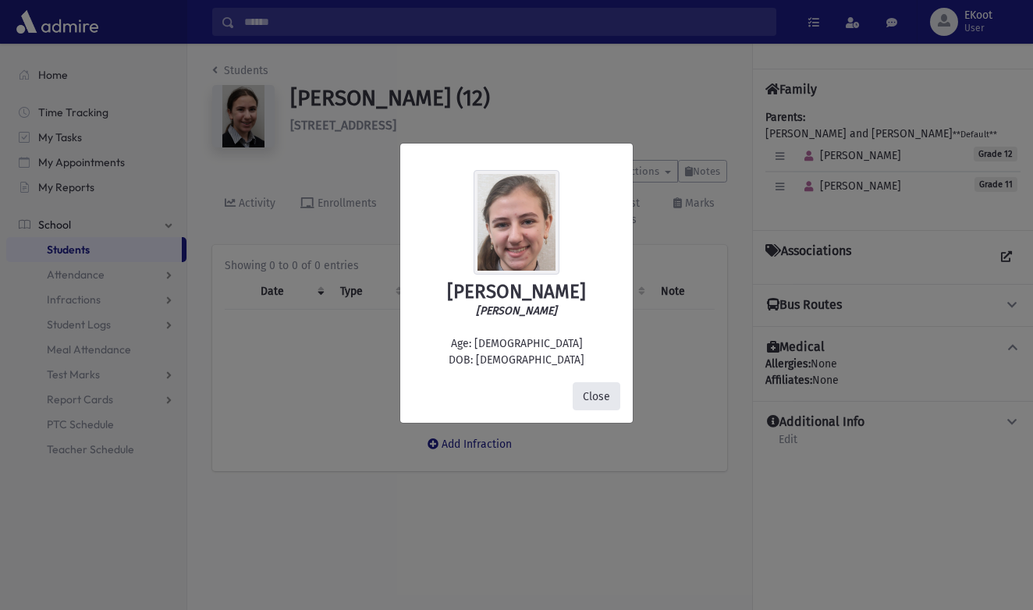
click at [594, 392] on button "Close" at bounding box center [597, 396] width 48 height 28
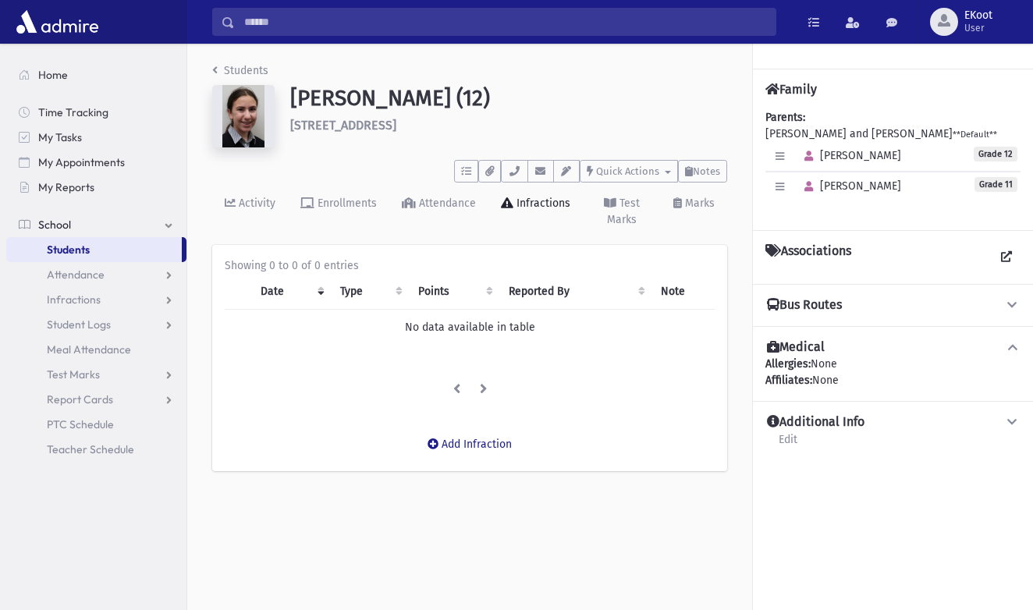
click at [240, 71] on link "Students" at bounding box center [240, 70] width 56 height 13
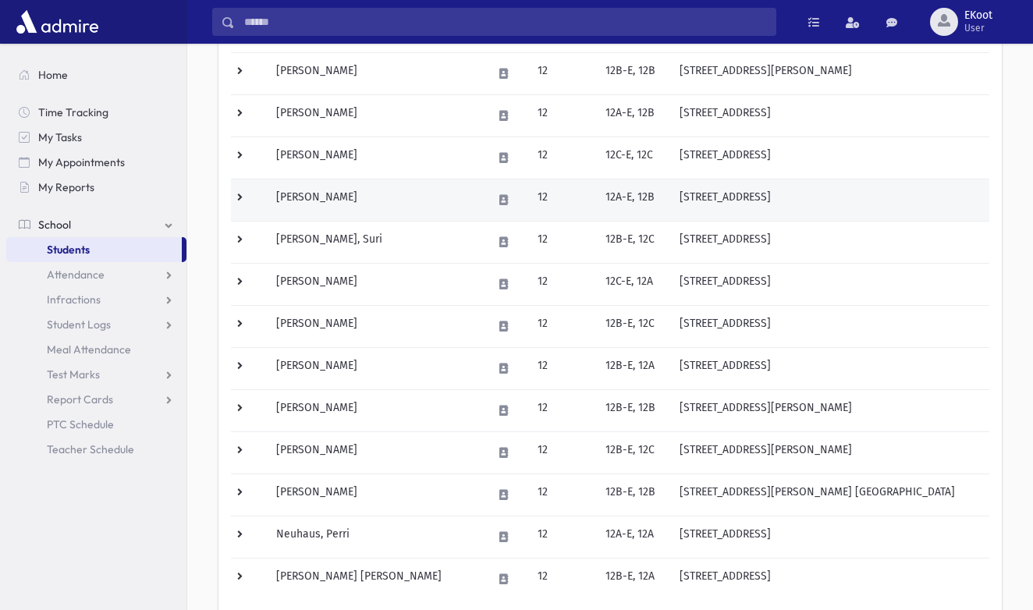
scroll to position [770, 0]
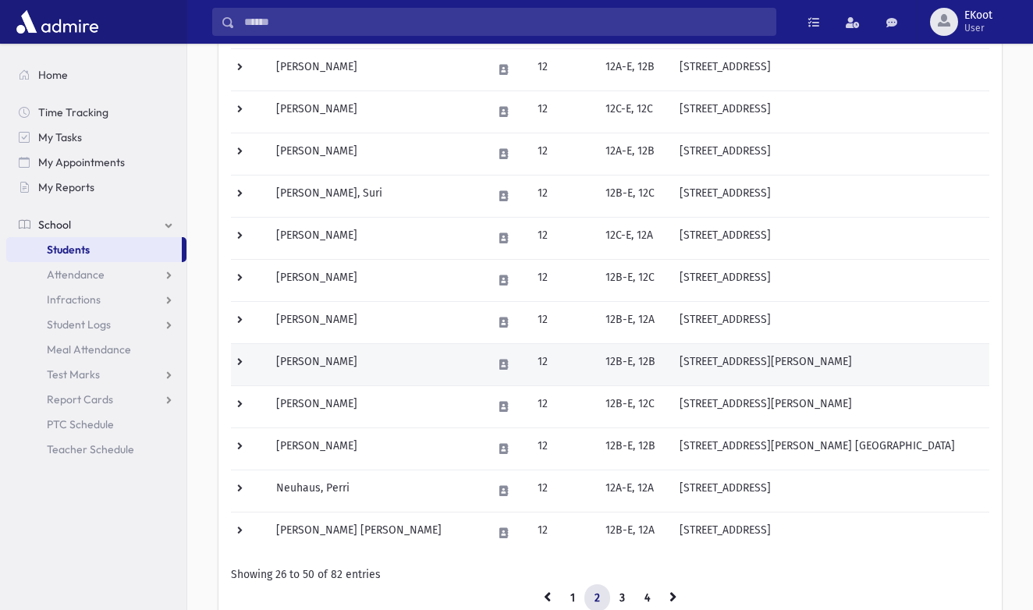
click at [325, 357] on td "[PERSON_NAME]" at bounding box center [375, 364] width 217 height 42
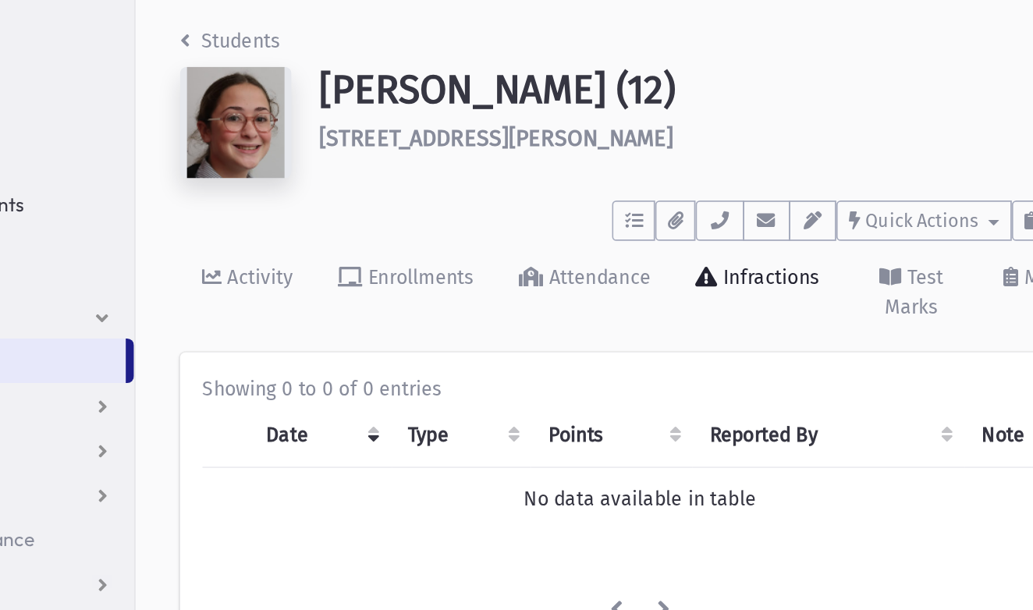
scroll to position [22, 0]
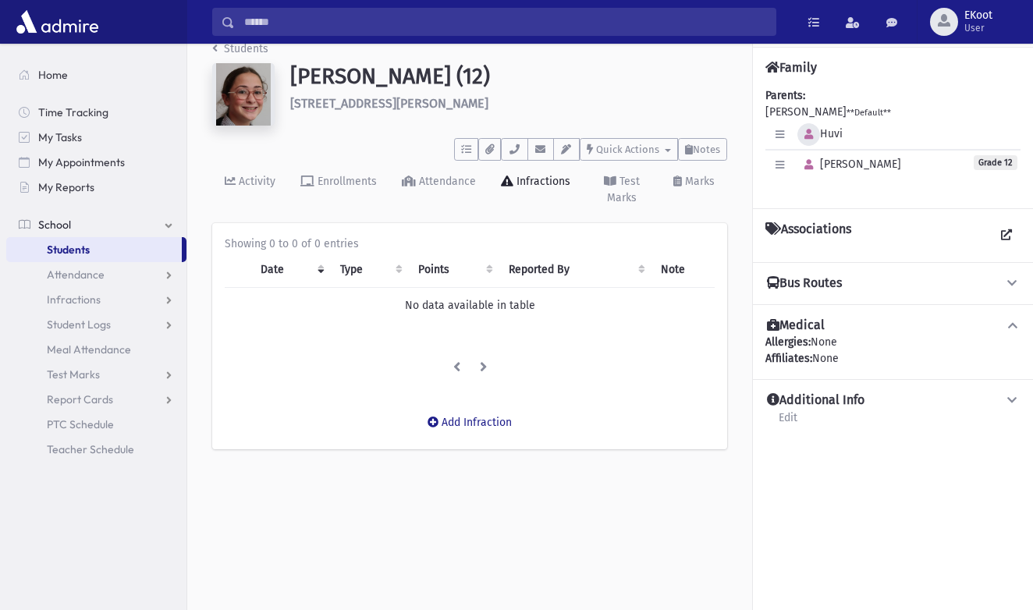
click at [809, 141] on button "button" at bounding box center [809, 134] width 23 height 23
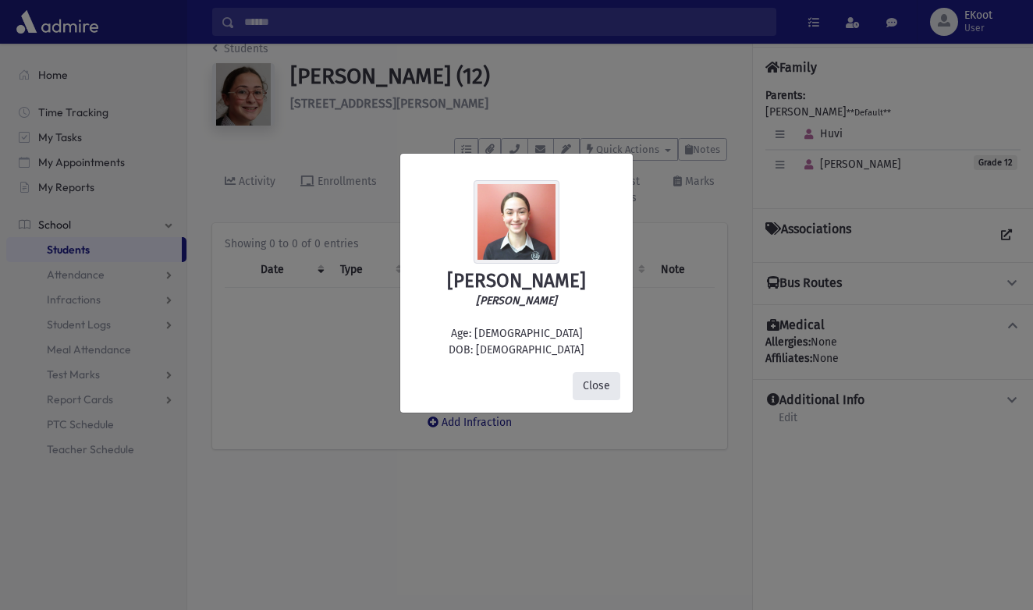
click at [602, 383] on button "Close" at bounding box center [597, 386] width 48 height 28
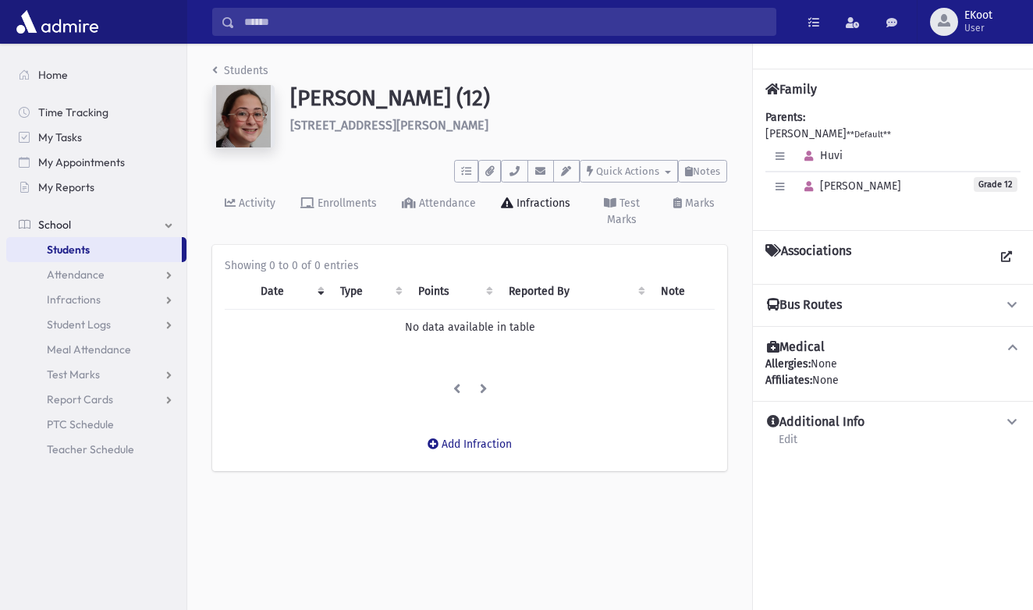
scroll to position [0, 0]
click at [237, 73] on link "Students" at bounding box center [240, 70] width 56 height 13
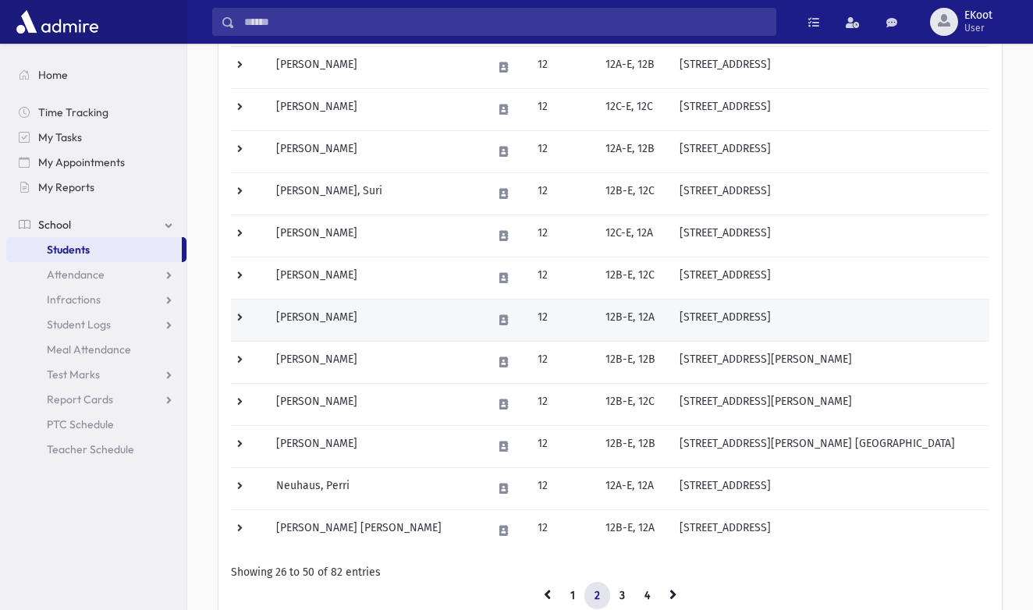
scroll to position [780, 0]
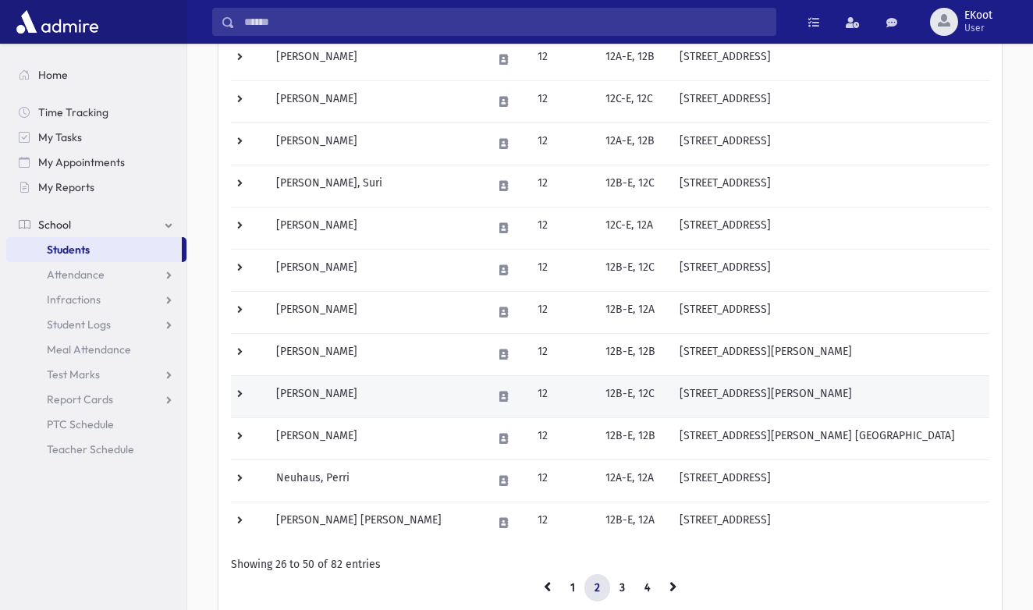
click at [325, 396] on td "[PERSON_NAME]" at bounding box center [375, 396] width 217 height 42
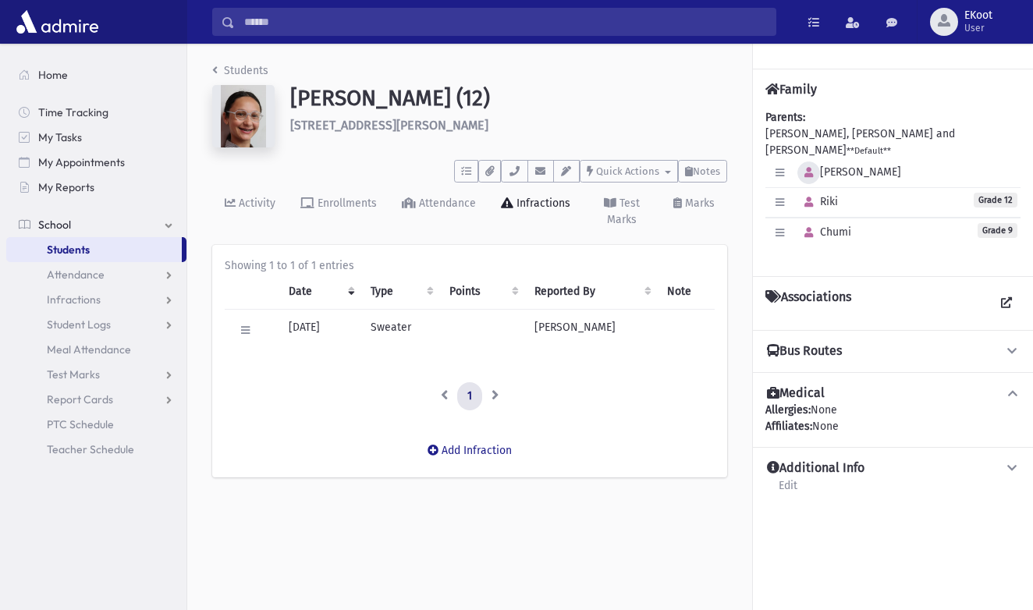
click at [809, 168] on icon "button" at bounding box center [809, 173] width 9 height 10
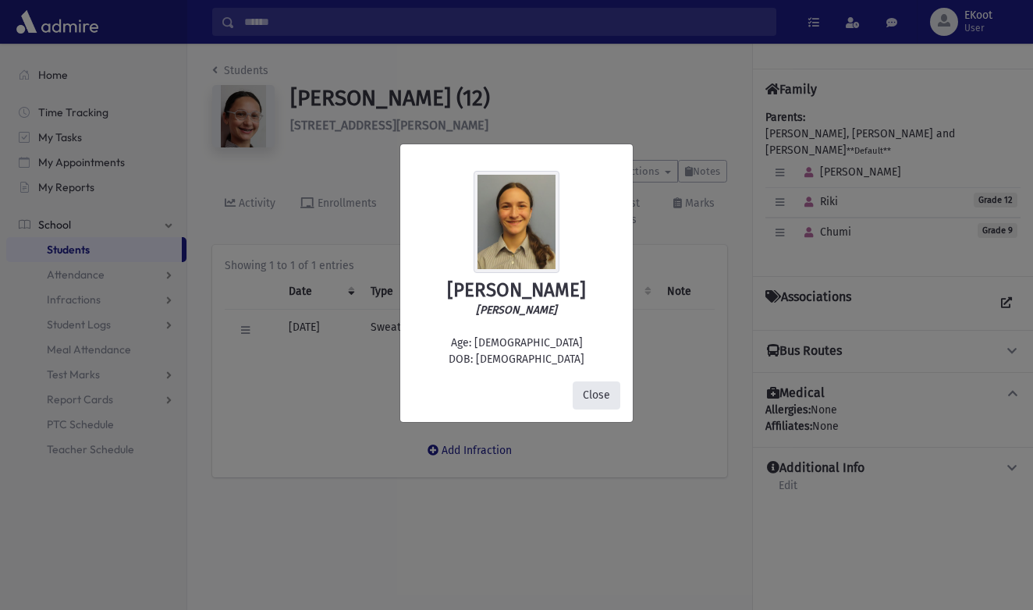
click at [588, 402] on button "Close" at bounding box center [597, 396] width 48 height 28
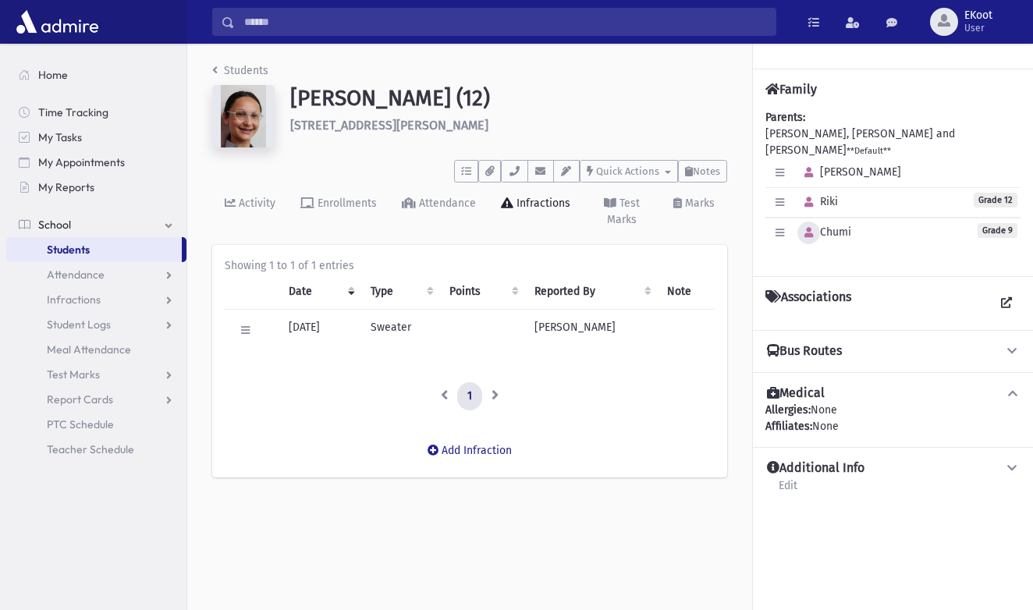
click at [809, 223] on button "button" at bounding box center [809, 233] width 23 height 23
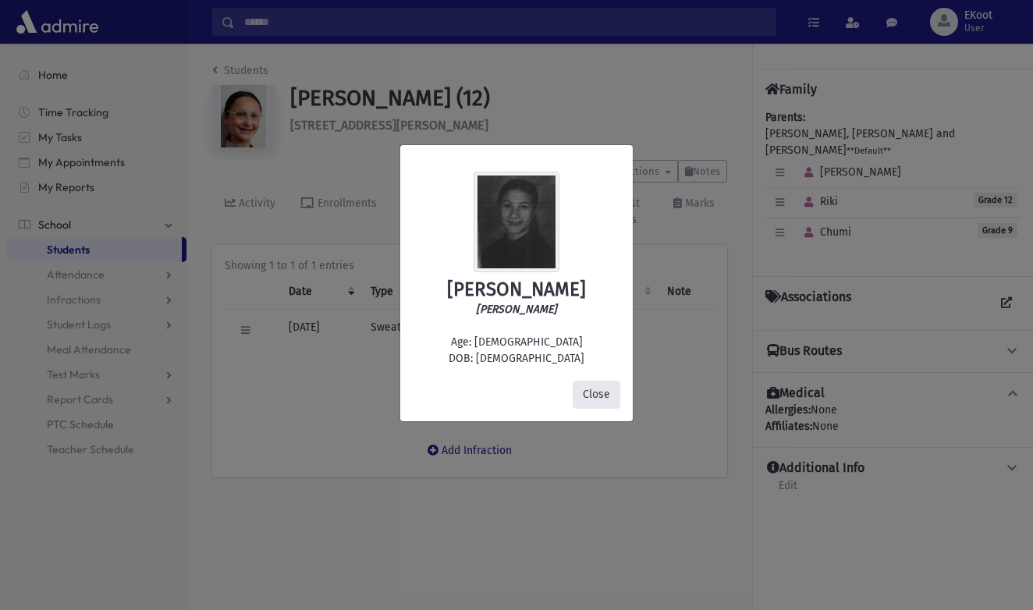
click at [596, 393] on button "Close" at bounding box center [597, 395] width 48 height 28
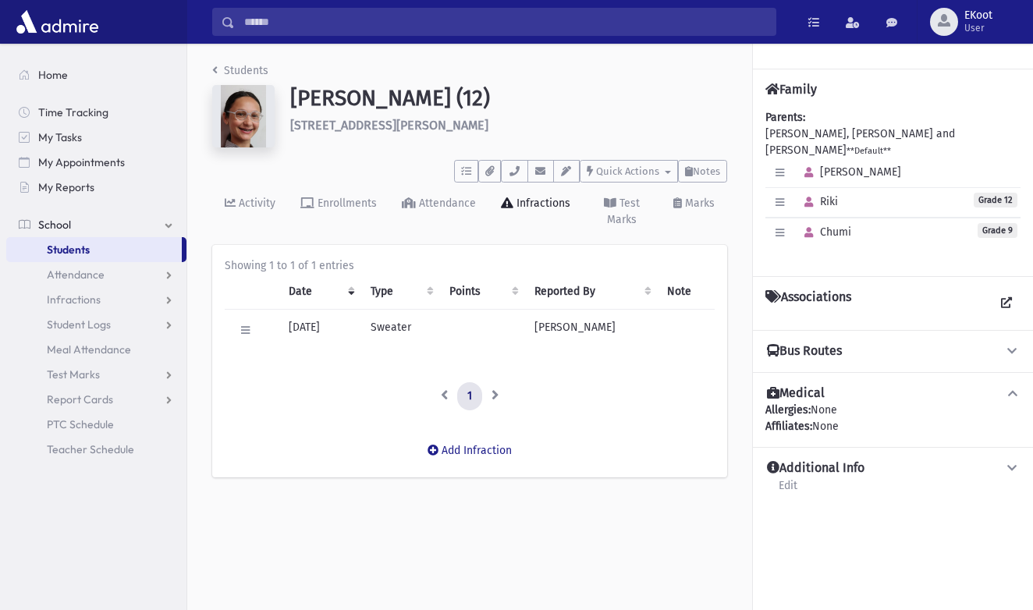
click at [239, 69] on link "Students" at bounding box center [240, 70] width 56 height 13
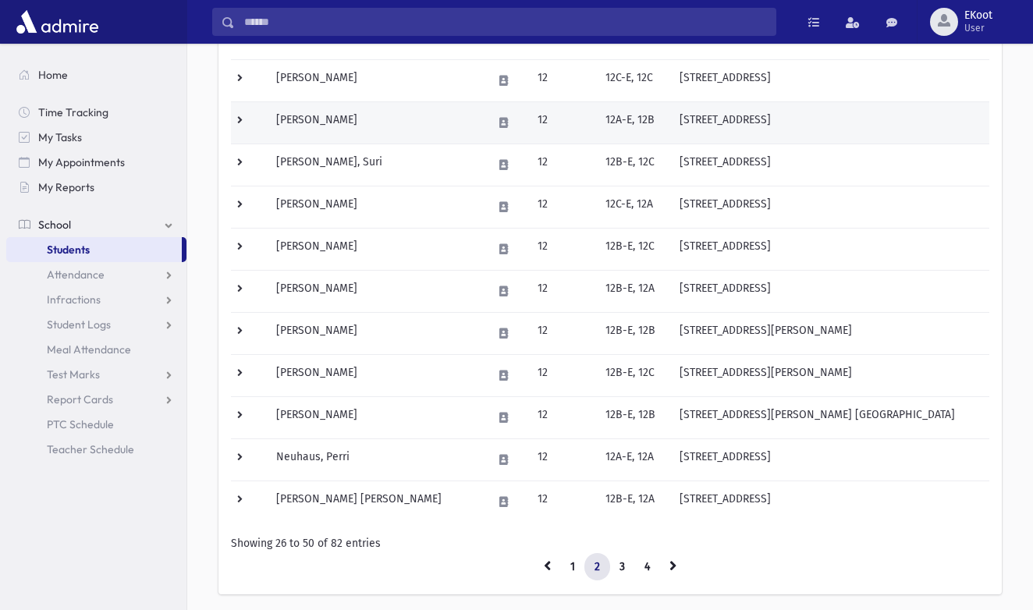
scroll to position [810, 0]
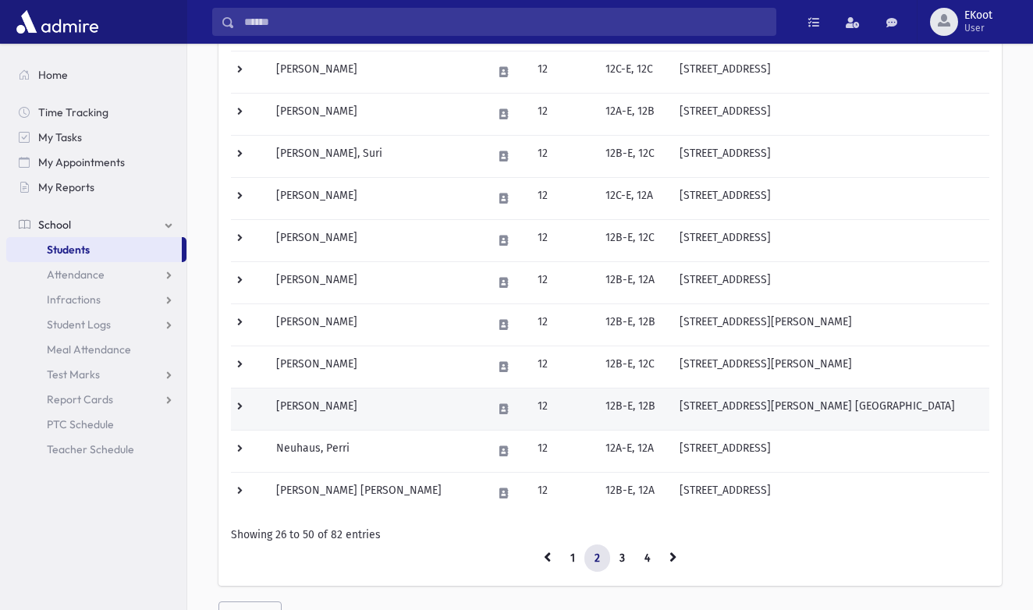
click at [326, 413] on td "Netzer, Faigy" at bounding box center [375, 409] width 217 height 42
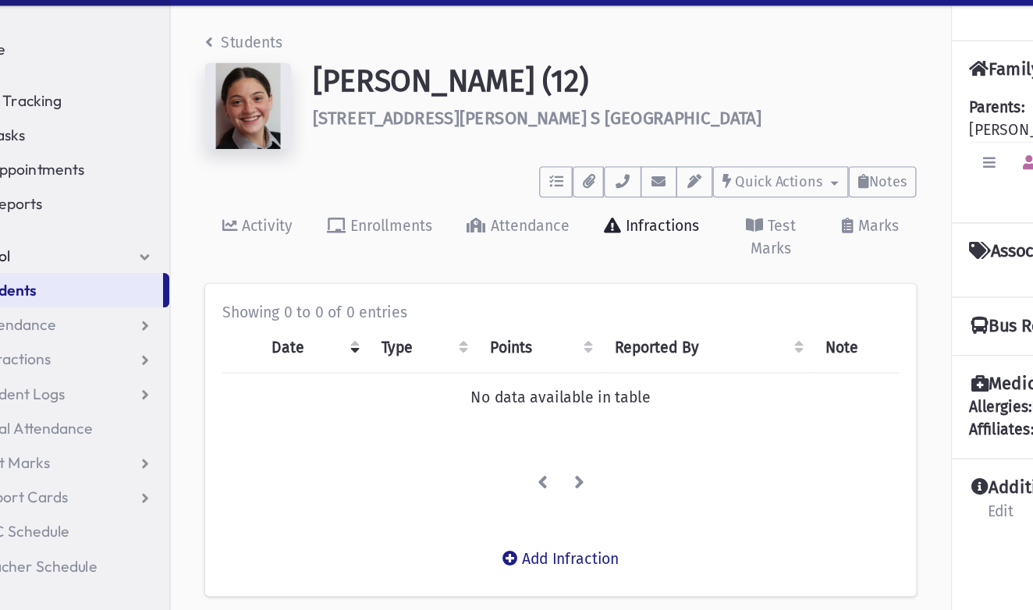
scroll to position [13, 0]
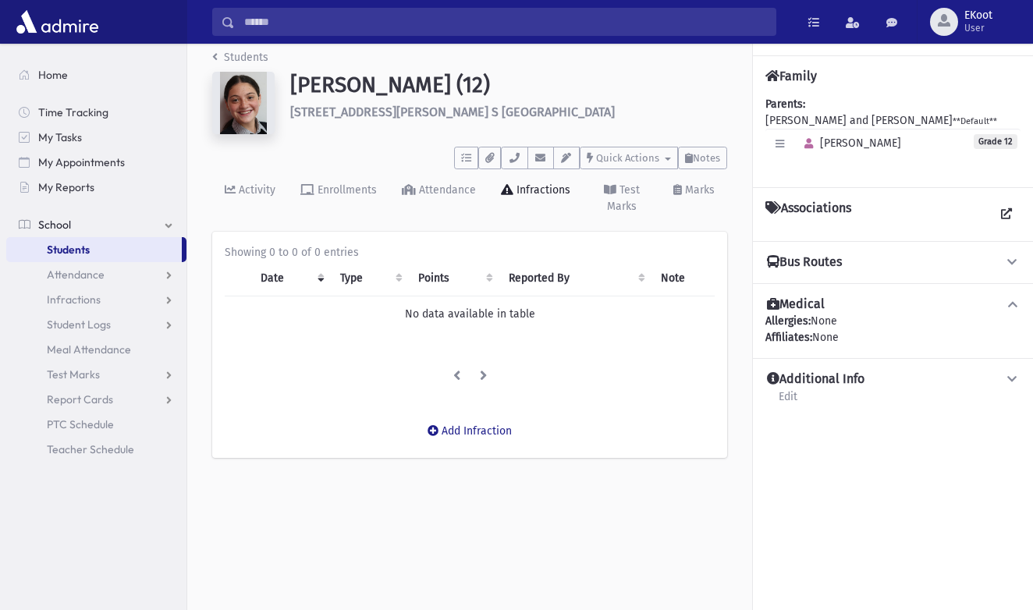
click at [254, 60] on link "Students" at bounding box center [240, 57] width 56 height 13
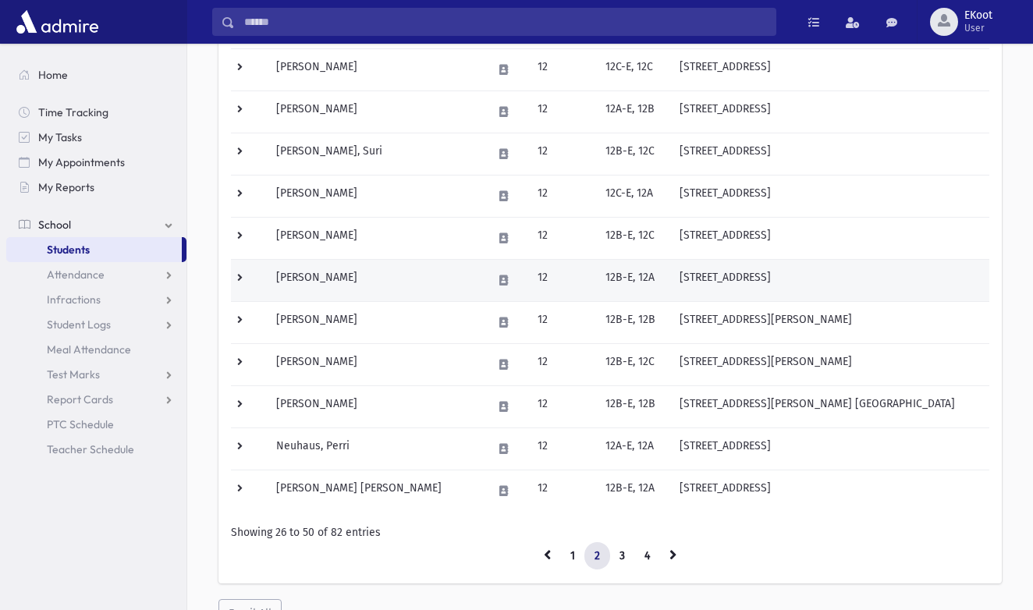
scroll to position [813, 0]
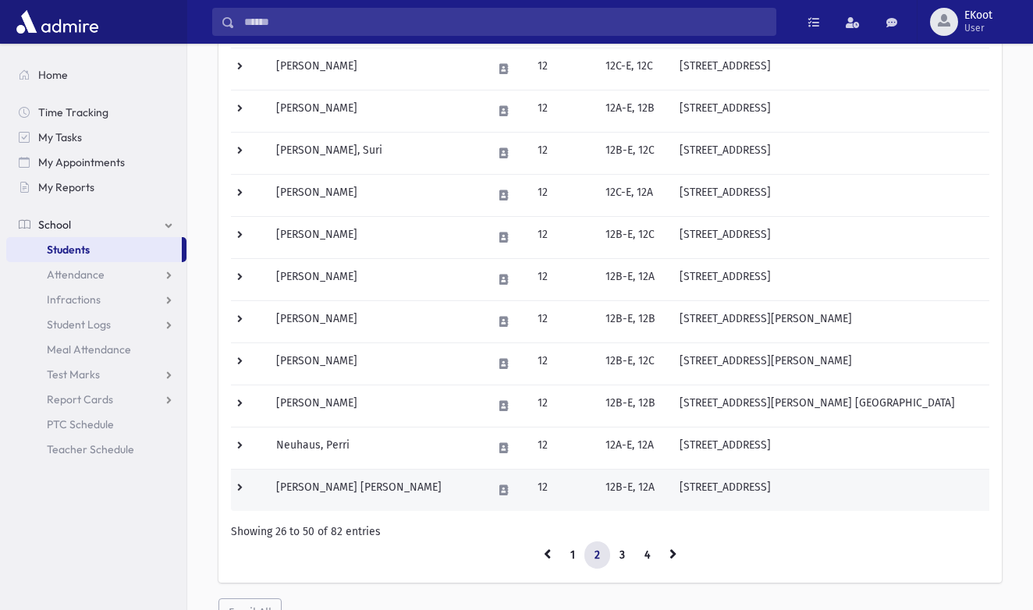
click at [347, 496] on td "Neuman, Sara Liba" at bounding box center [375, 490] width 217 height 42
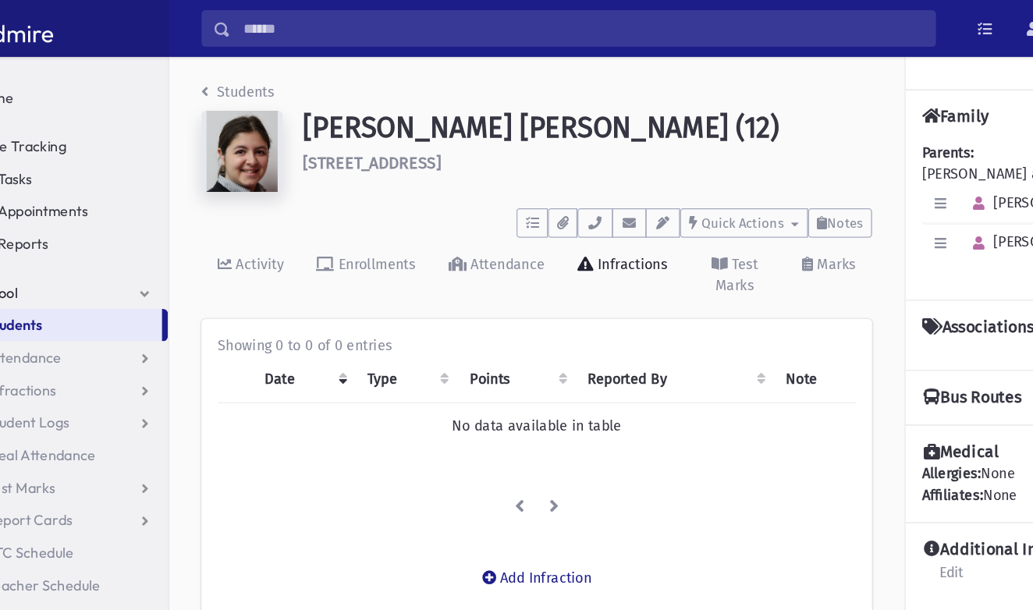
click at [212, 75] on link "Students" at bounding box center [240, 70] width 56 height 13
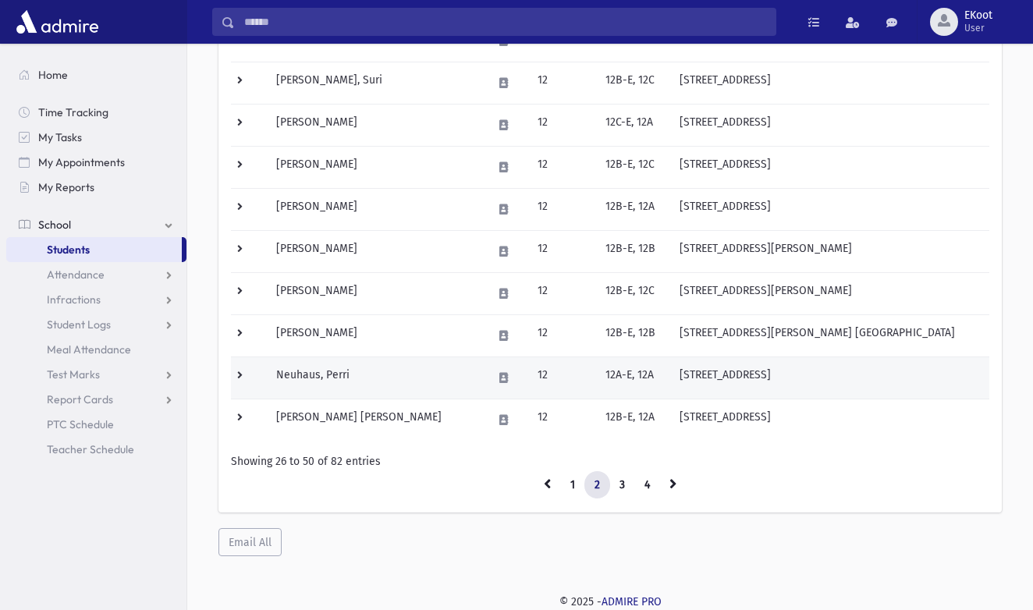
scroll to position [883, 0]
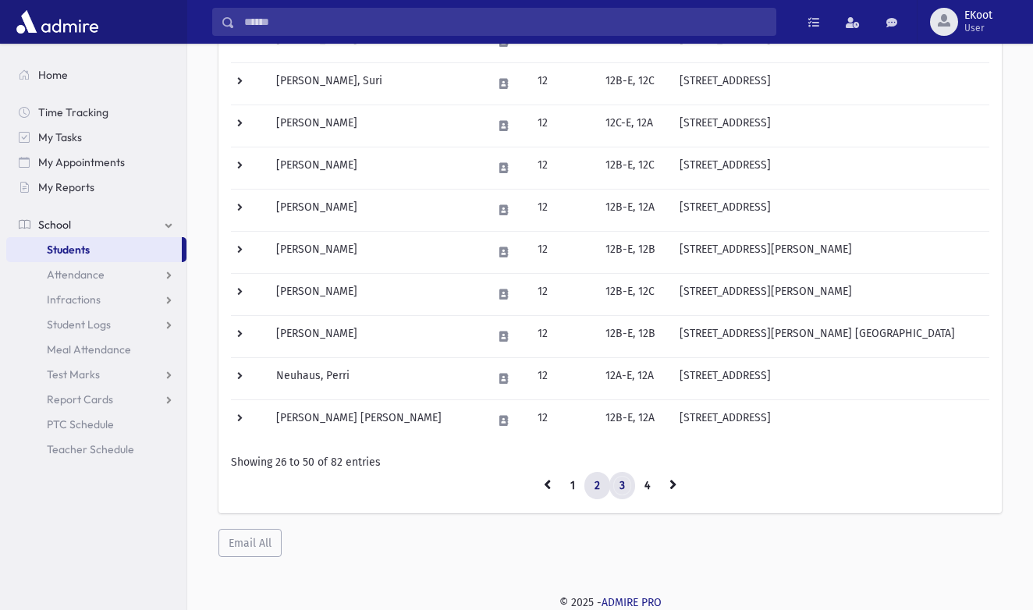
click at [624, 490] on link "3" at bounding box center [623, 486] width 26 height 28
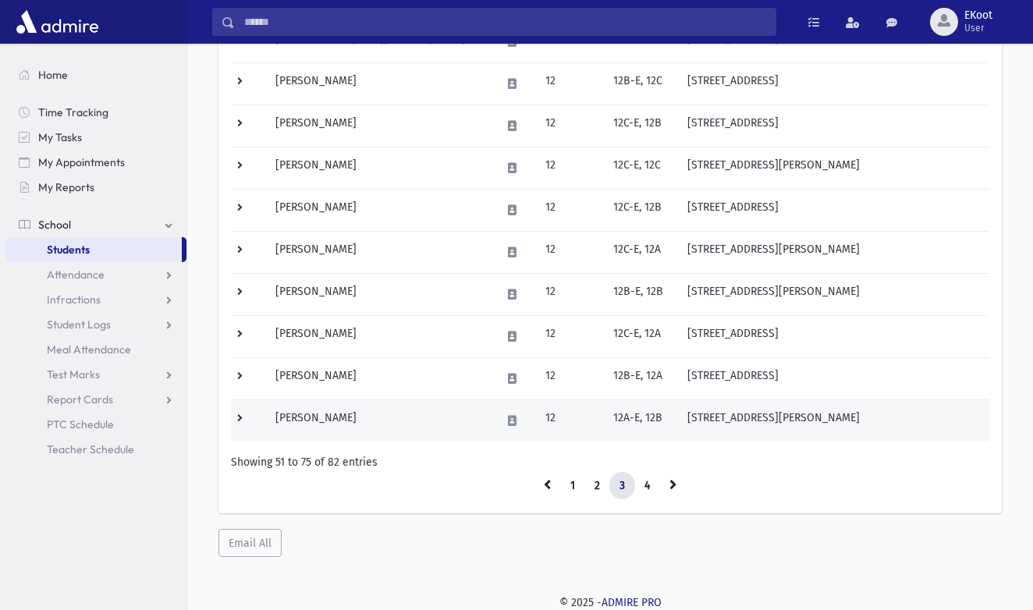
click at [311, 420] on td "Weiss, Lea" at bounding box center [379, 421] width 226 height 42
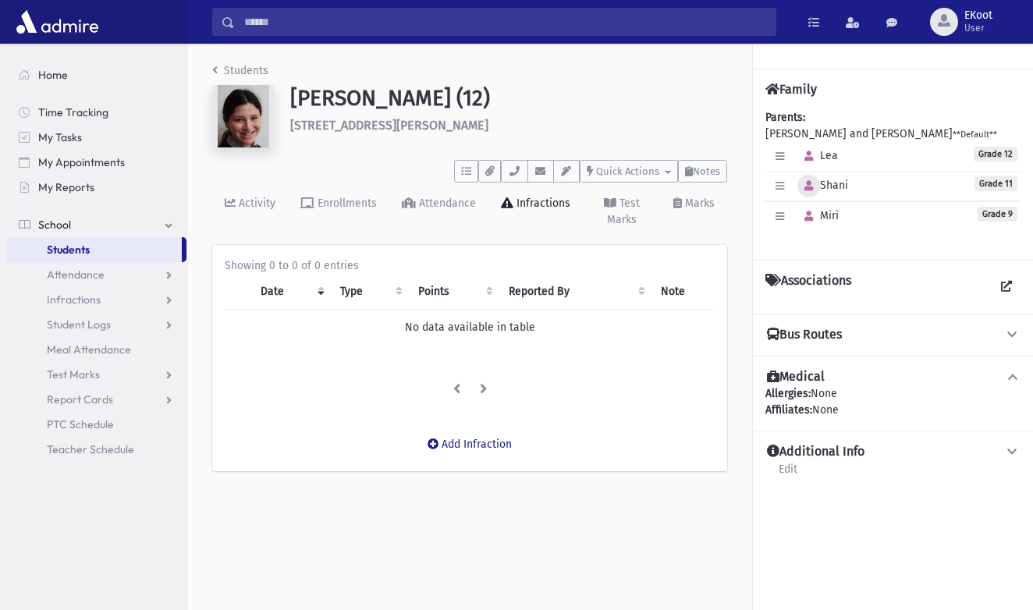
click at [808, 189] on icon "button" at bounding box center [809, 186] width 9 height 10
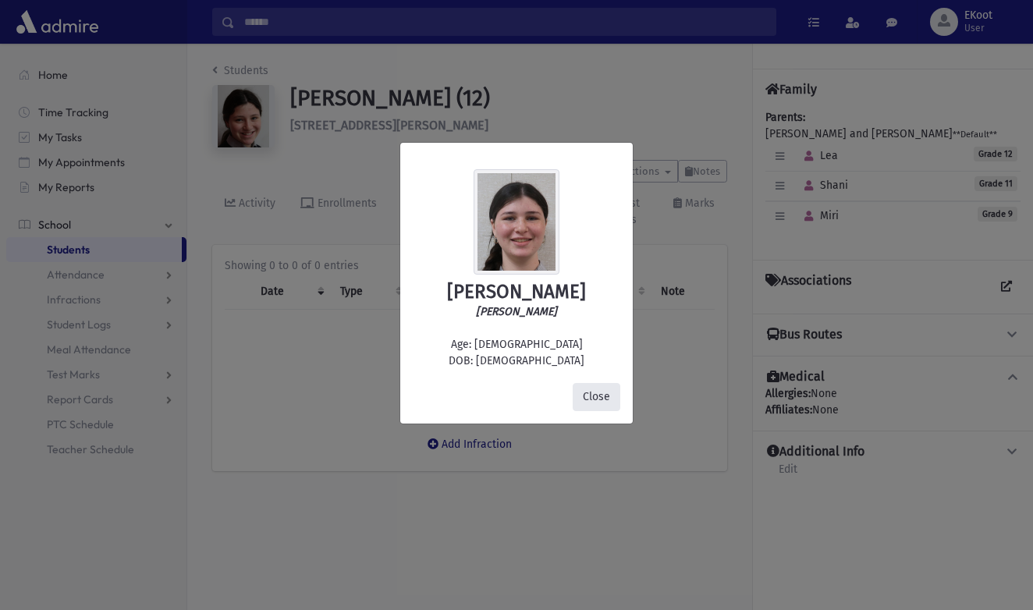
click at [593, 397] on button "Close" at bounding box center [597, 397] width 48 height 28
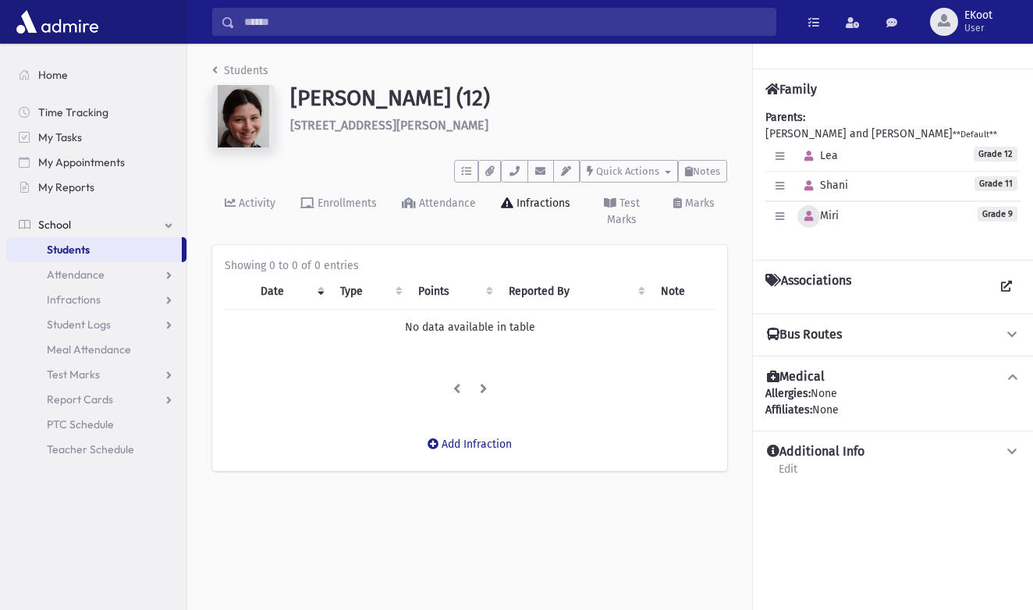
click at [812, 222] on button "button" at bounding box center [809, 216] width 23 height 23
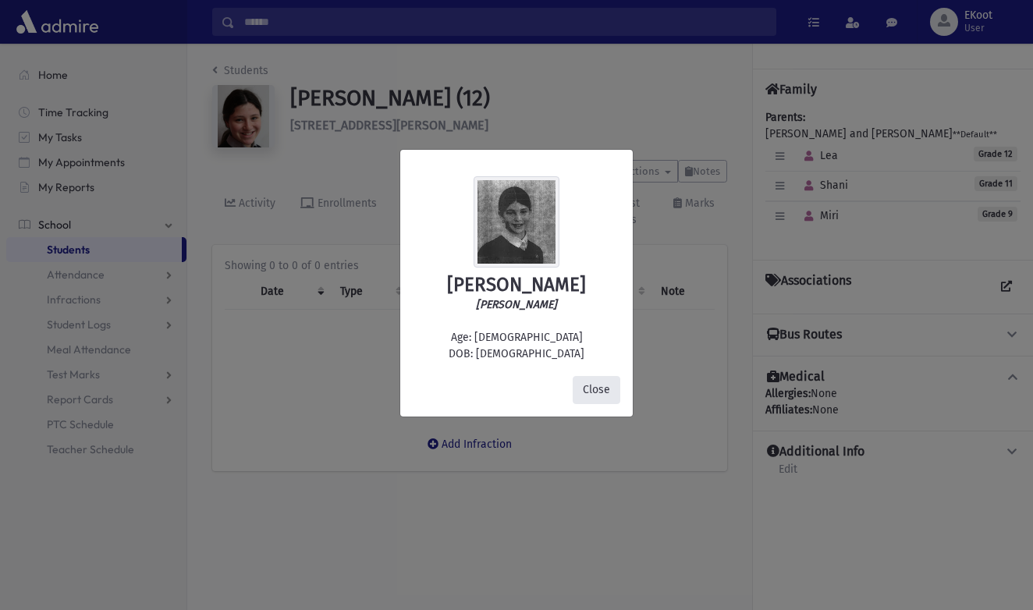
click at [585, 393] on button "Close" at bounding box center [597, 390] width 48 height 28
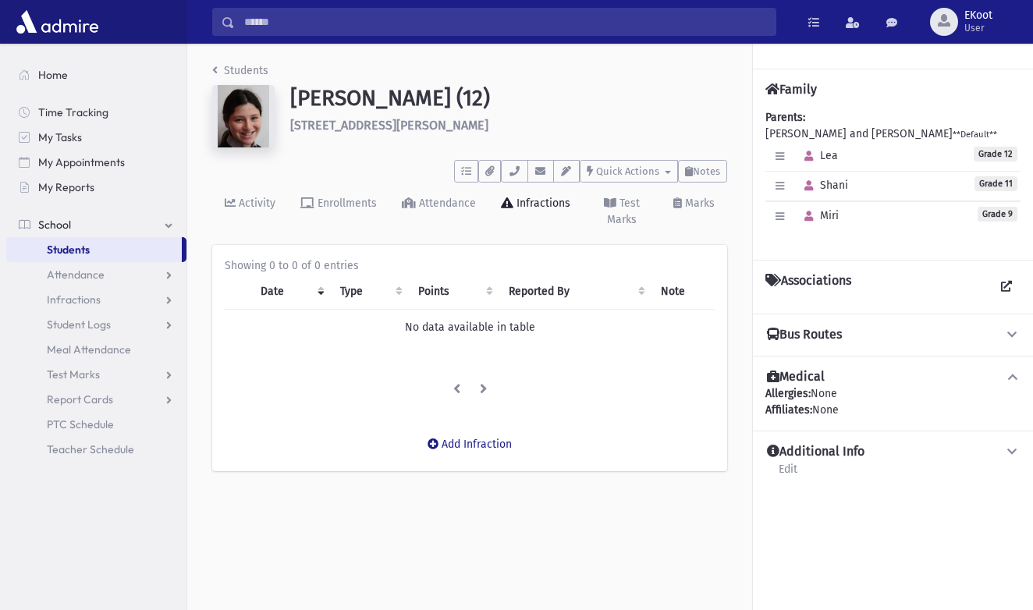
click at [236, 69] on link "Students" at bounding box center [240, 70] width 56 height 13
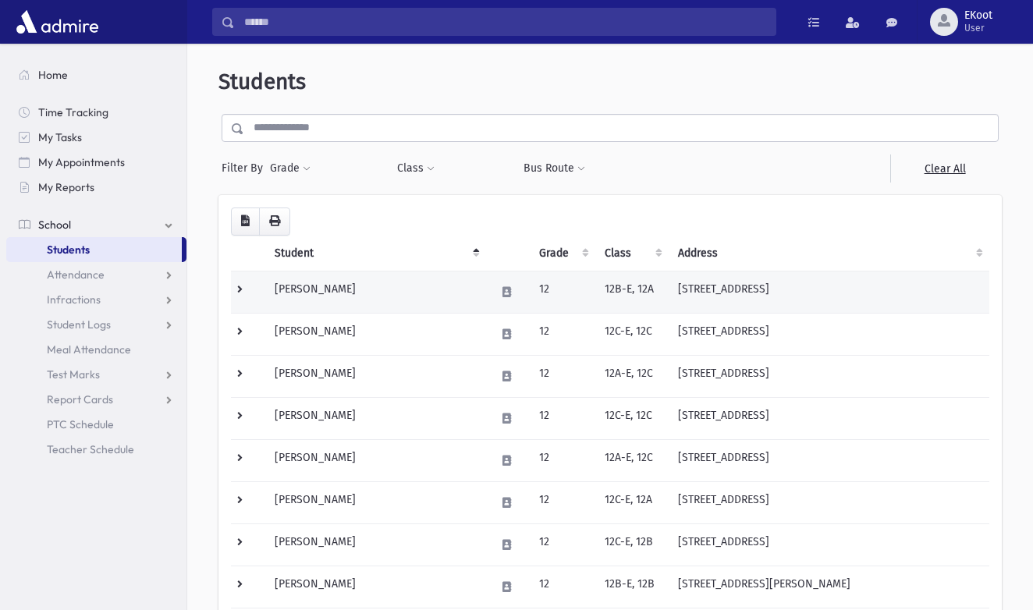
click at [339, 288] on td "[PERSON_NAME]" at bounding box center [375, 292] width 220 height 42
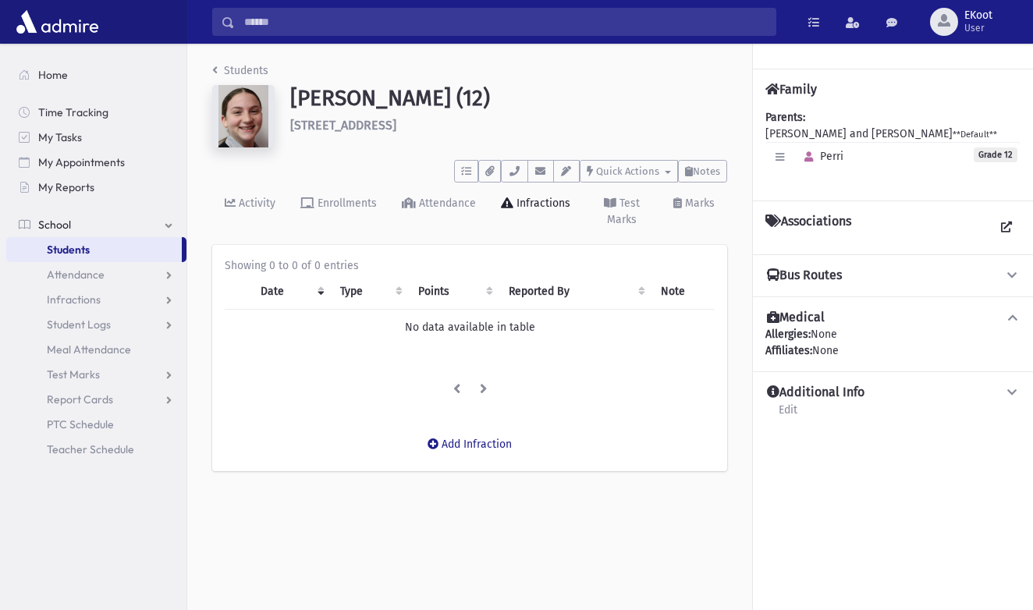
click at [225, 69] on link "Students" at bounding box center [240, 70] width 56 height 13
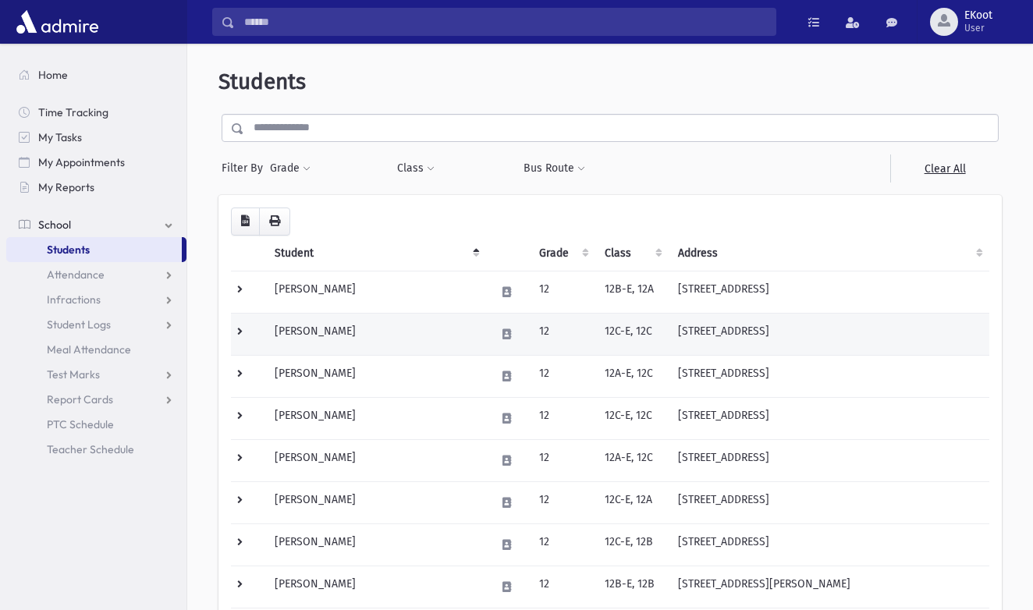
click at [307, 334] on td "Perez, Yael" at bounding box center [375, 334] width 220 height 42
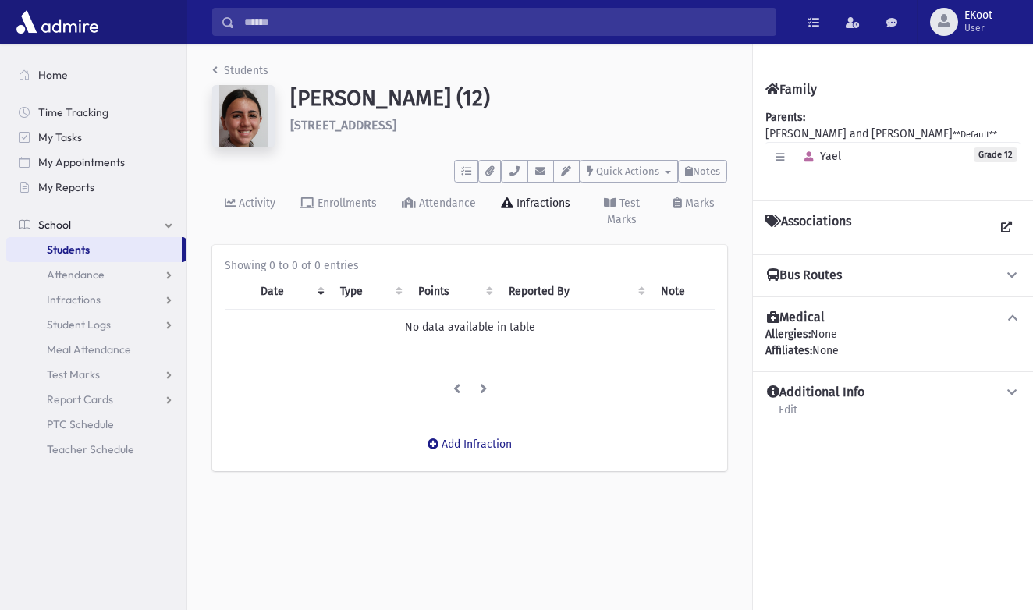
click at [241, 77] on li "Students" at bounding box center [240, 70] width 56 height 16
click at [248, 73] on link "Students" at bounding box center [240, 70] width 56 height 13
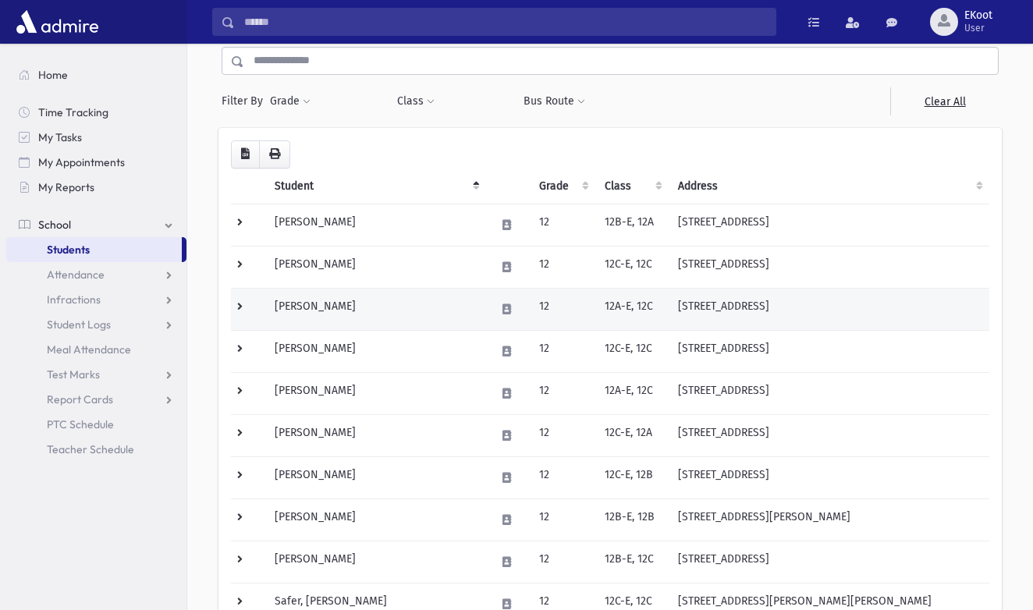
scroll to position [69, 0]
click at [308, 310] on td "Perlman, Shana" at bounding box center [375, 307] width 220 height 42
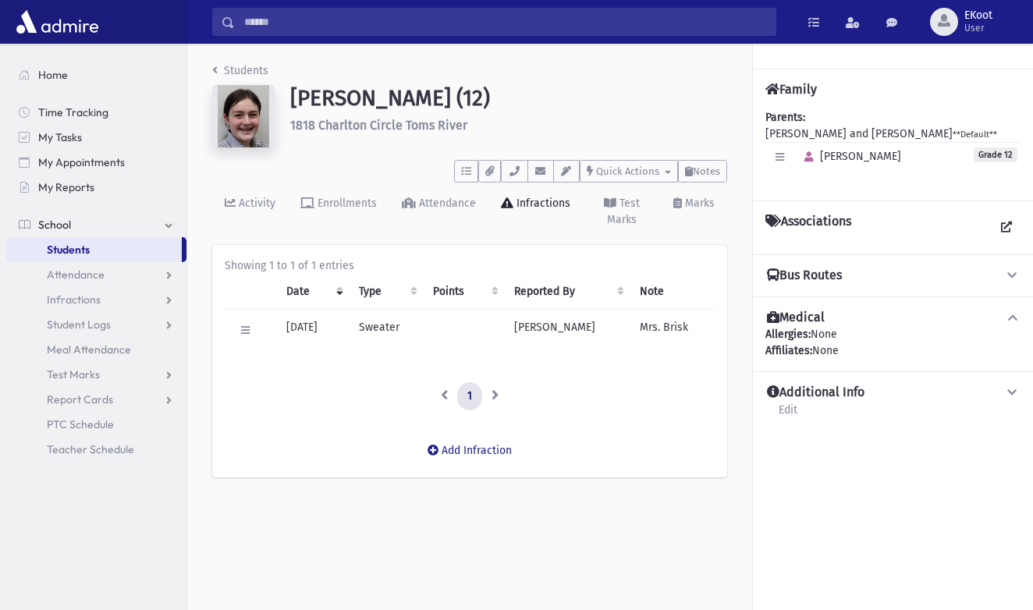
click at [245, 71] on link "Students" at bounding box center [240, 70] width 56 height 13
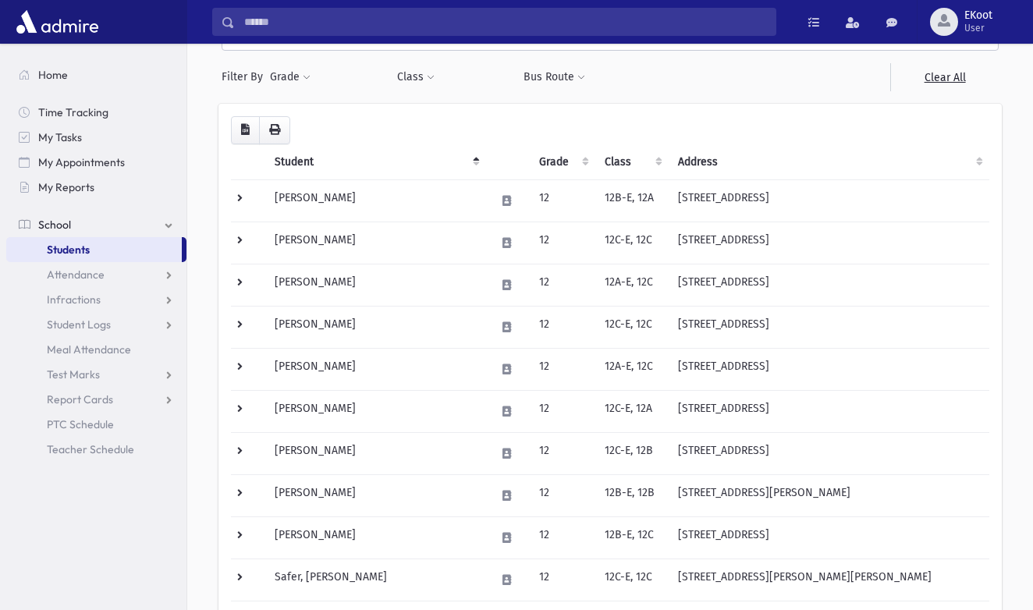
scroll to position [94, 0]
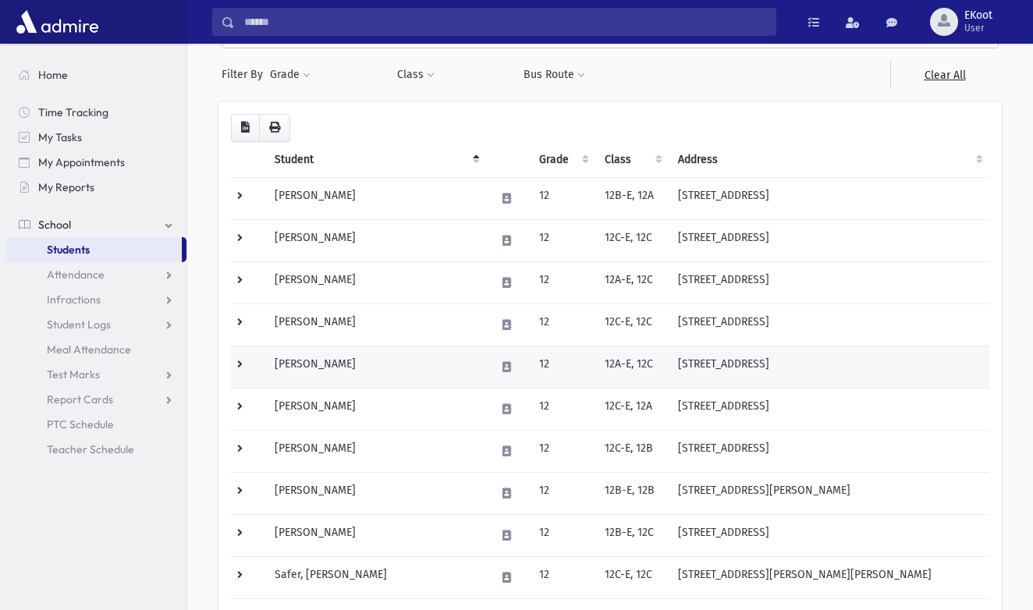
click at [307, 369] on td "[PERSON_NAME]" at bounding box center [375, 367] width 220 height 42
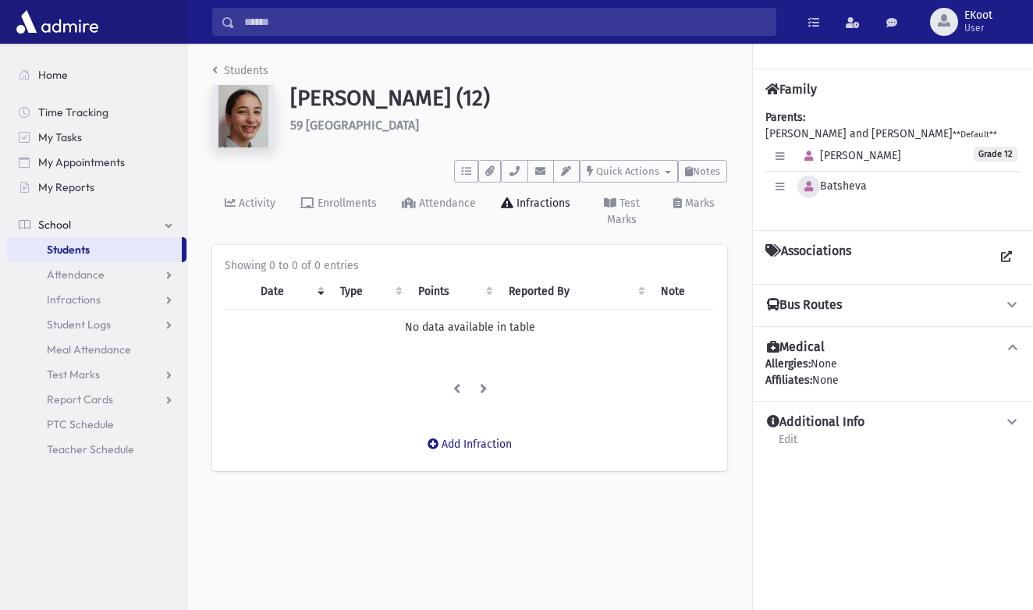
click at [809, 190] on icon "button" at bounding box center [809, 187] width 9 height 10
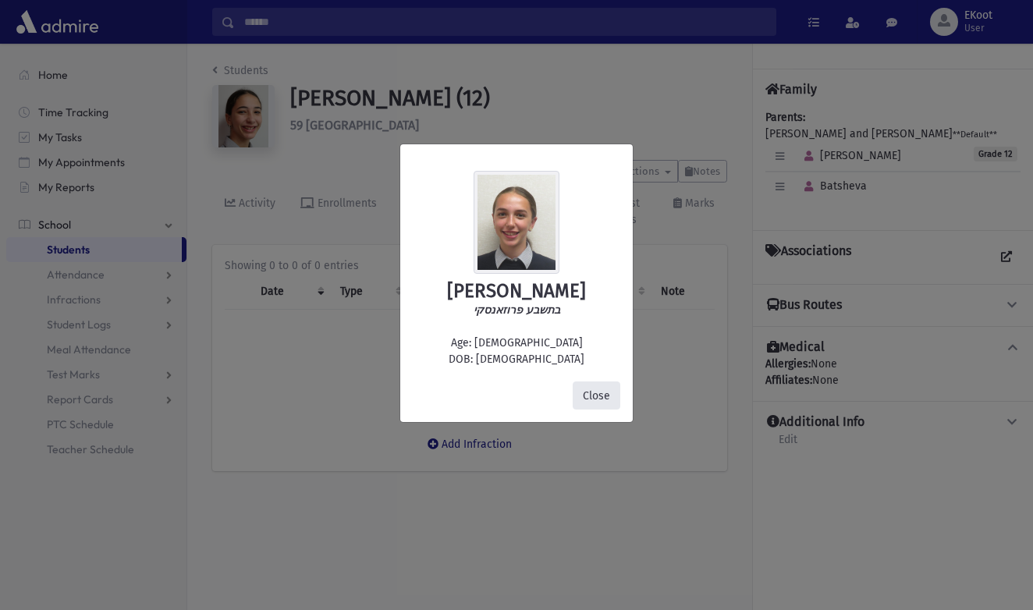
click at [599, 394] on button "Close" at bounding box center [597, 396] width 48 height 28
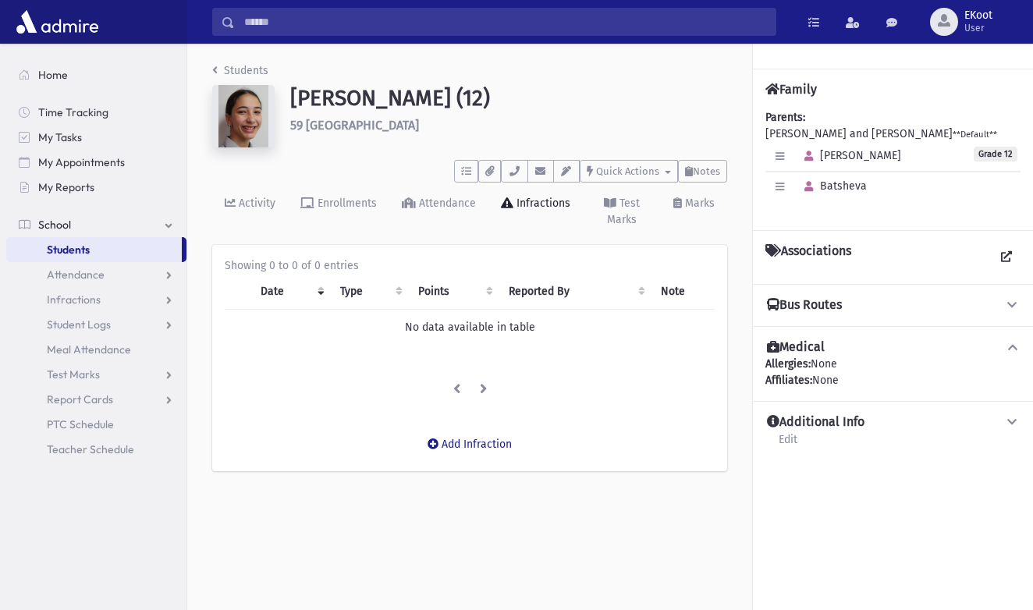
click at [236, 72] on link "Students" at bounding box center [240, 70] width 56 height 13
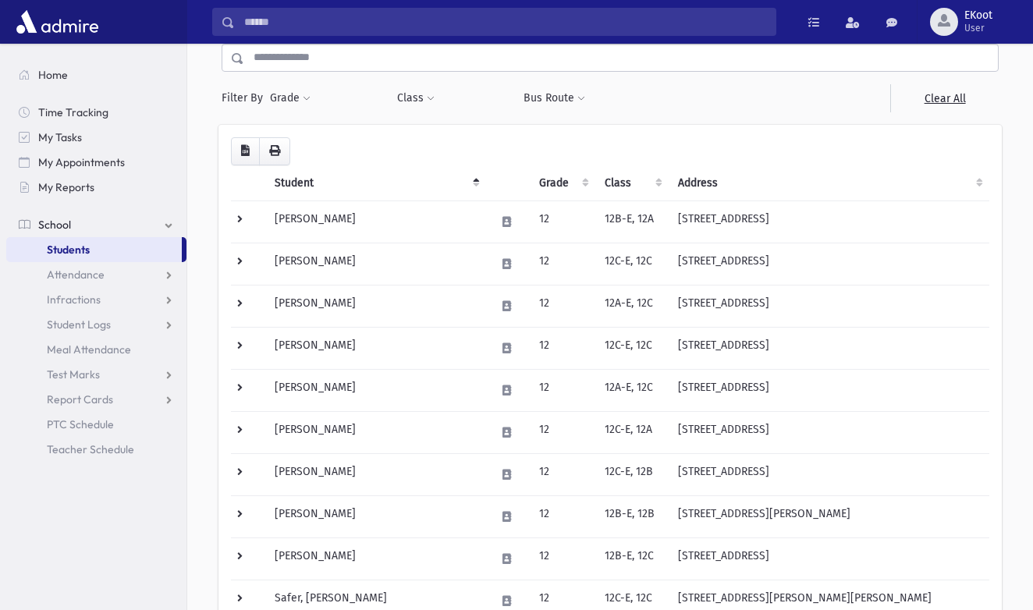
scroll to position [86, 0]
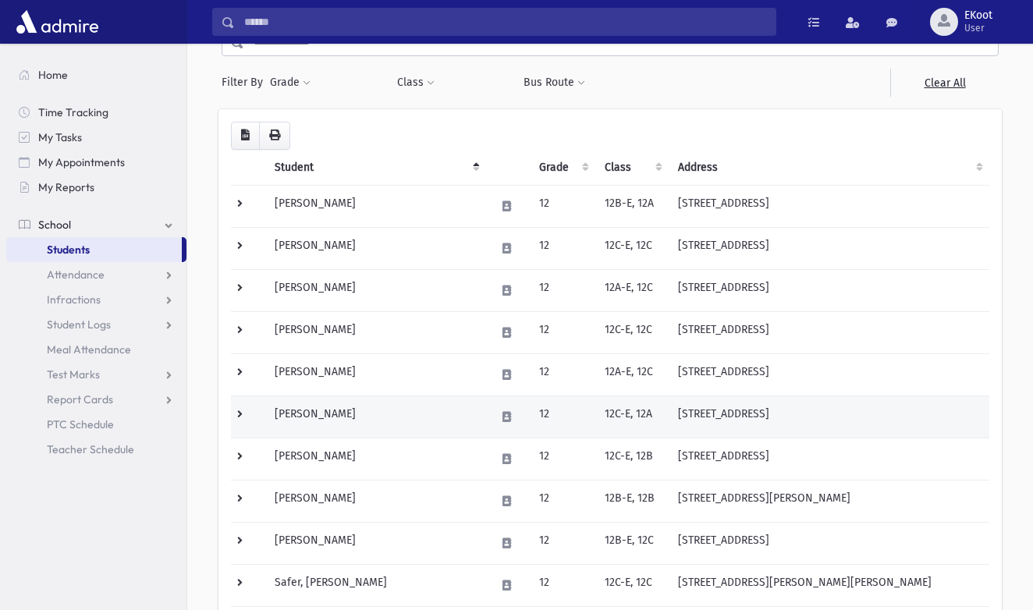
click at [318, 418] on td "[PERSON_NAME]" at bounding box center [375, 417] width 220 height 42
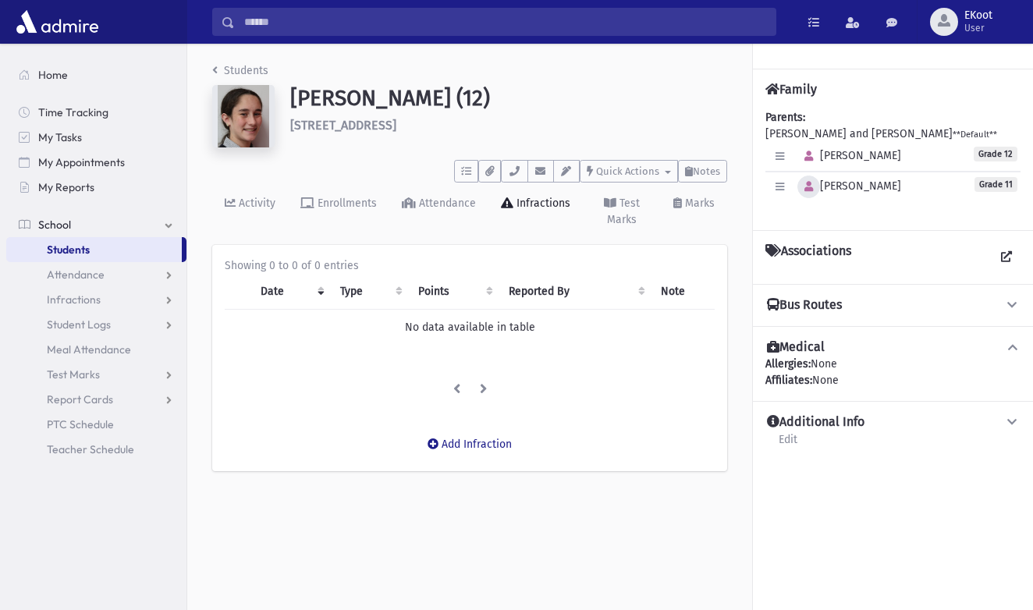
click at [811, 192] on icon "button" at bounding box center [809, 187] width 9 height 10
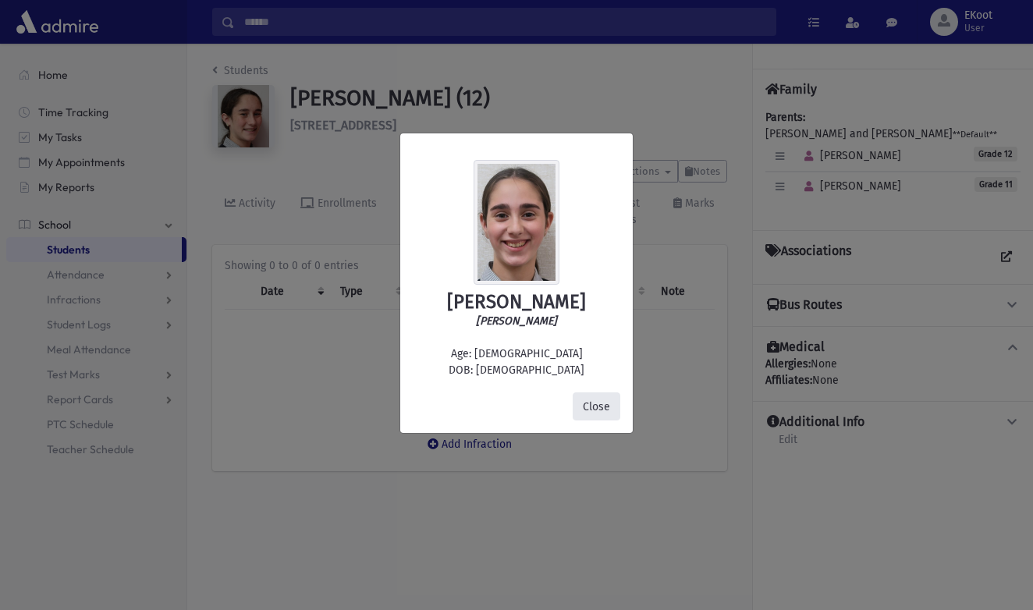
click at [581, 407] on button "Close" at bounding box center [597, 407] width 48 height 28
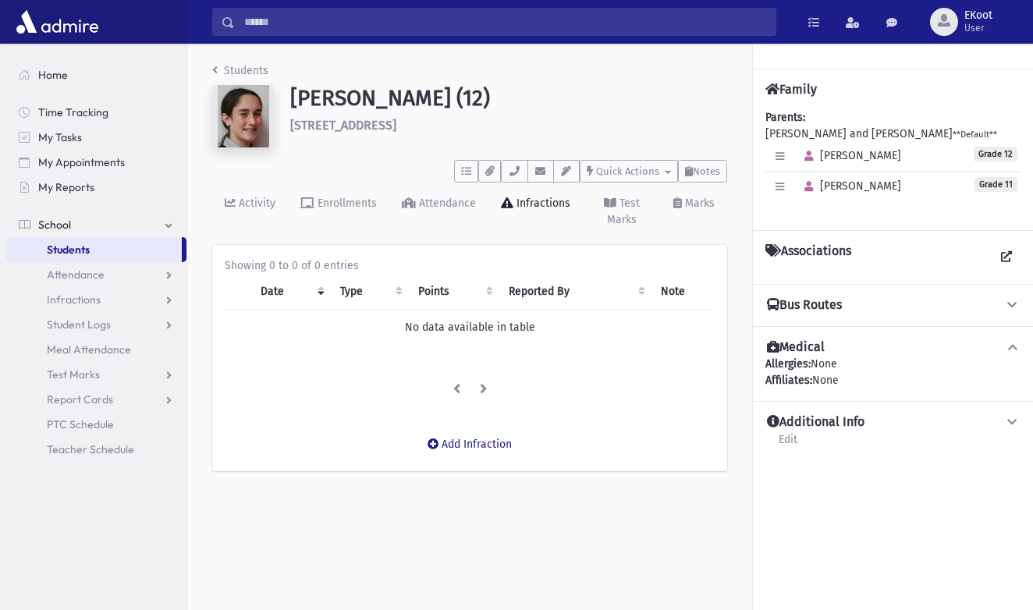
click at [226, 77] on li "Students" at bounding box center [240, 70] width 56 height 16
click at [237, 70] on link "Students" at bounding box center [240, 70] width 56 height 13
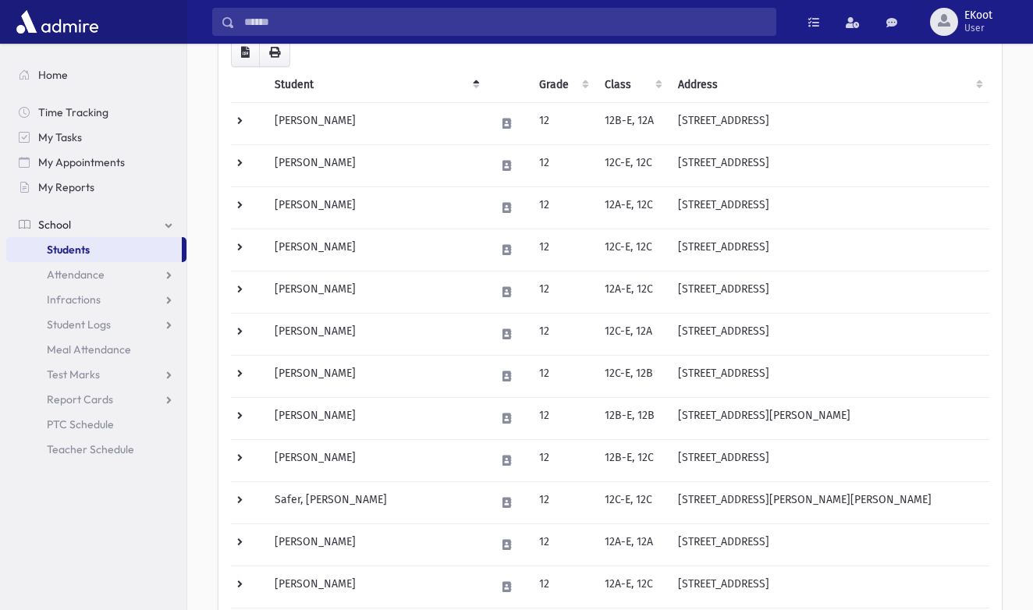
scroll to position [179, 0]
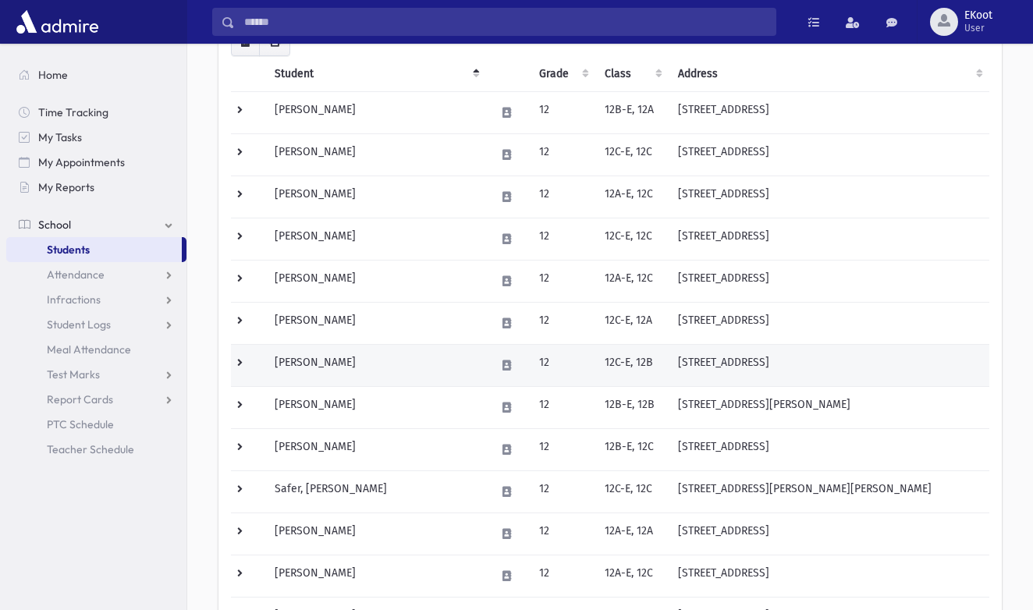
click at [316, 366] on td "[PERSON_NAME]" at bounding box center [375, 365] width 220 height 42
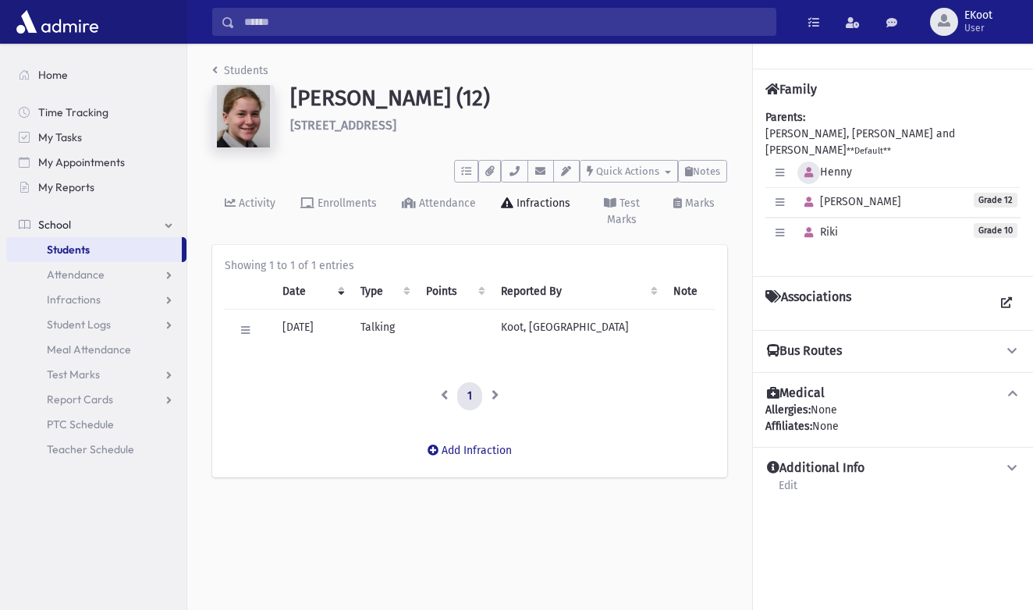
click at [805, 168] on icon "button" at bounding box center [809, 173] width 9 height 10
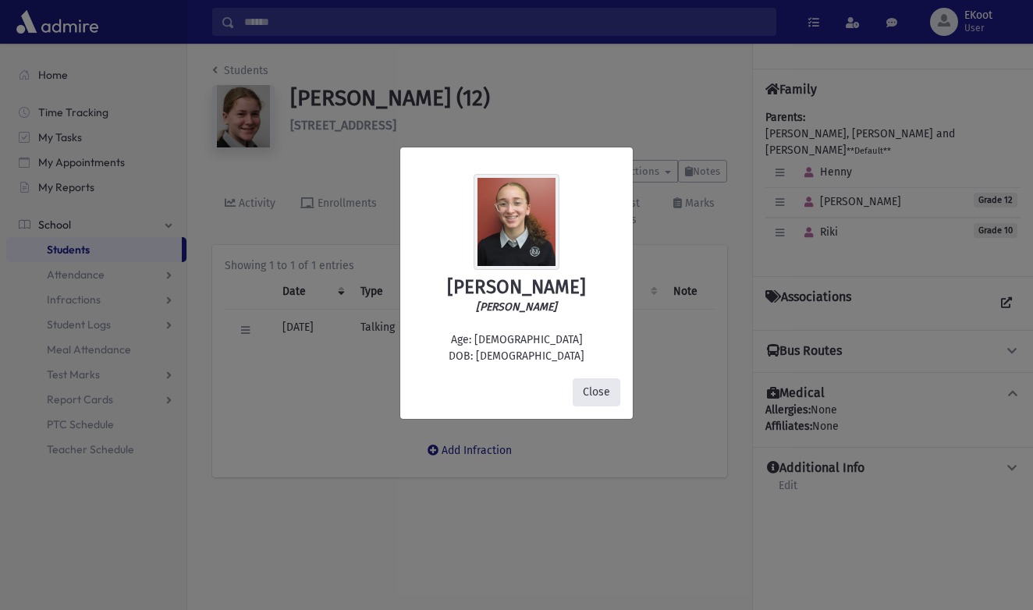
click at [587, 389] on button "Close" at bounding box center [597, 393] width 48 height 28
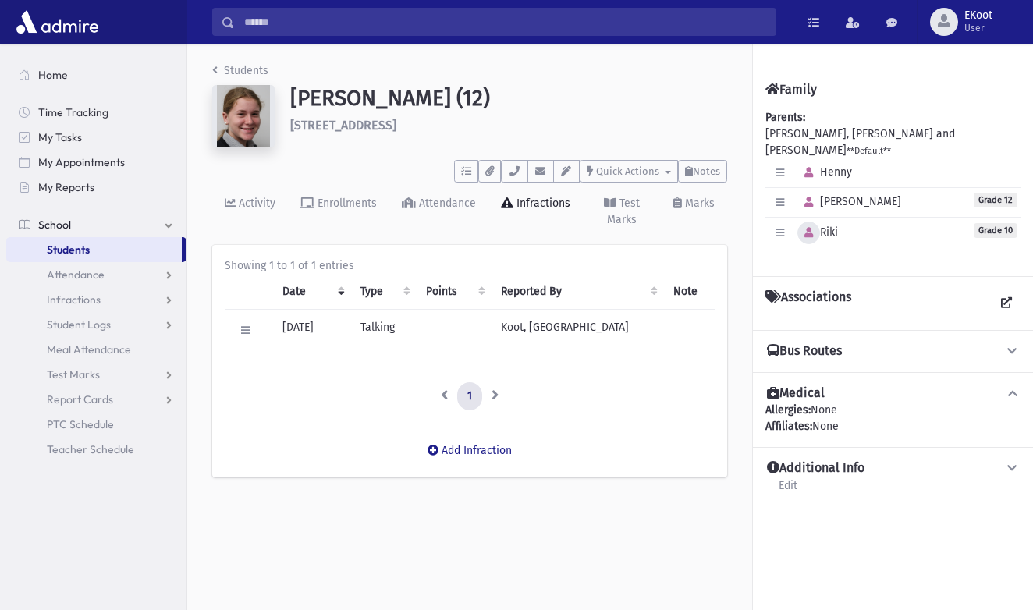
click at [810, 228] on icon "button" at bounding box center [809, 233] width 9 height 10
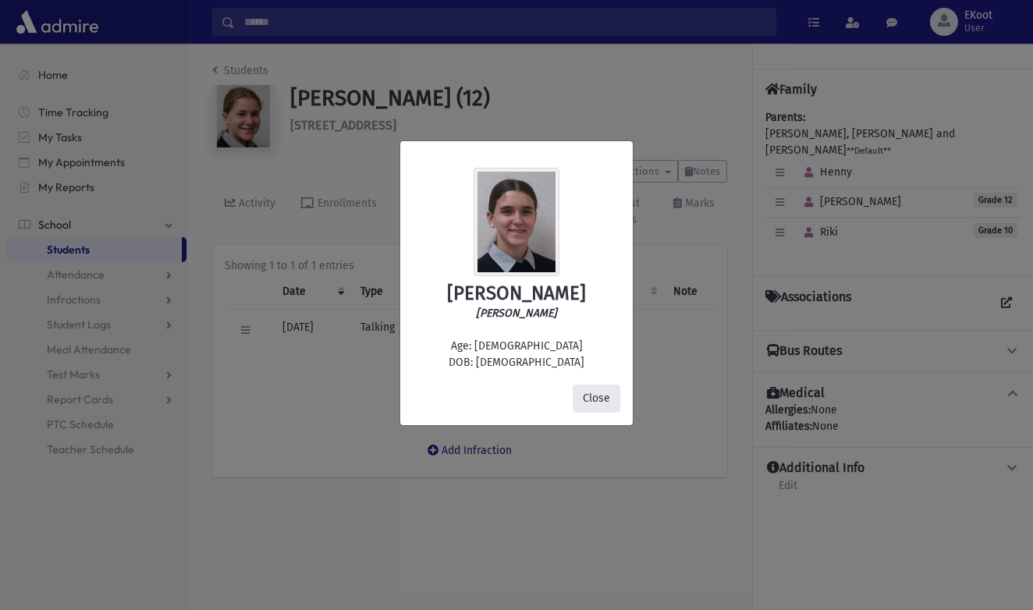
click at [595, 402] on button "Close" at bounding box center [597, 399] width 48 height 28
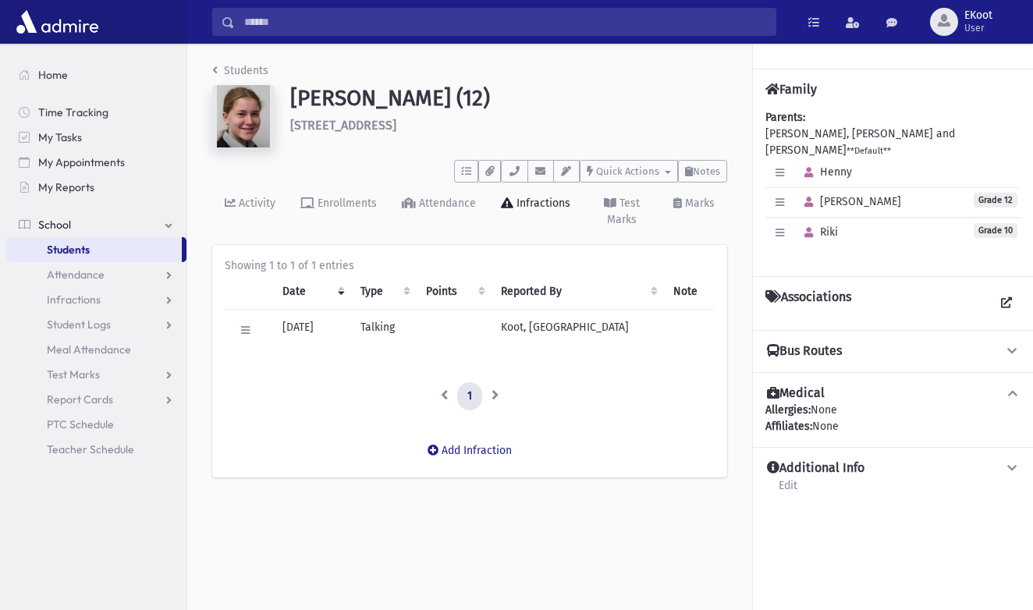
click at [230, 69] on link "Students" at bounding box center [240, 70] width 56 height 13
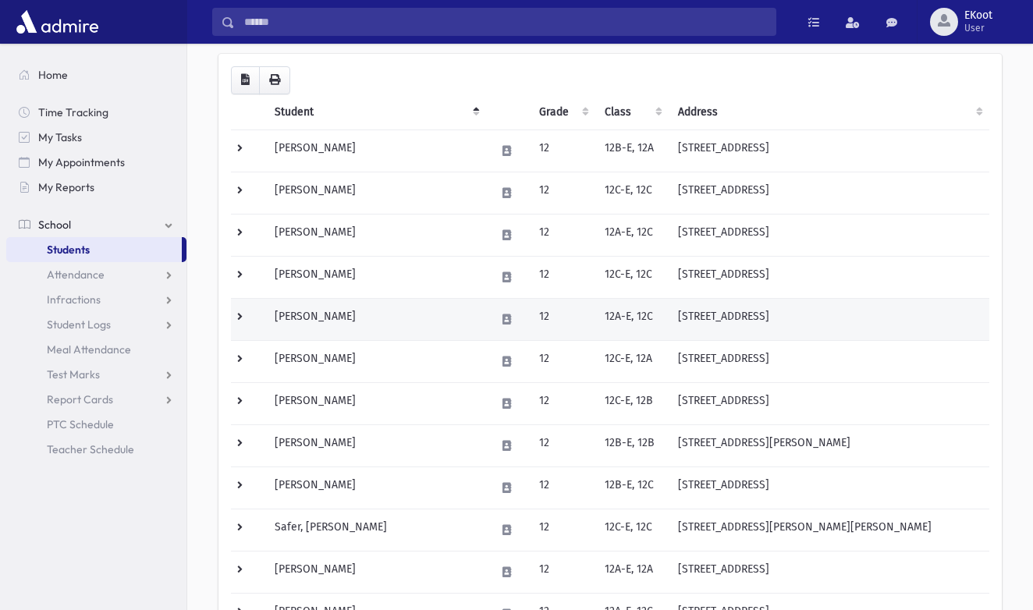
scroll to position [176, 0]
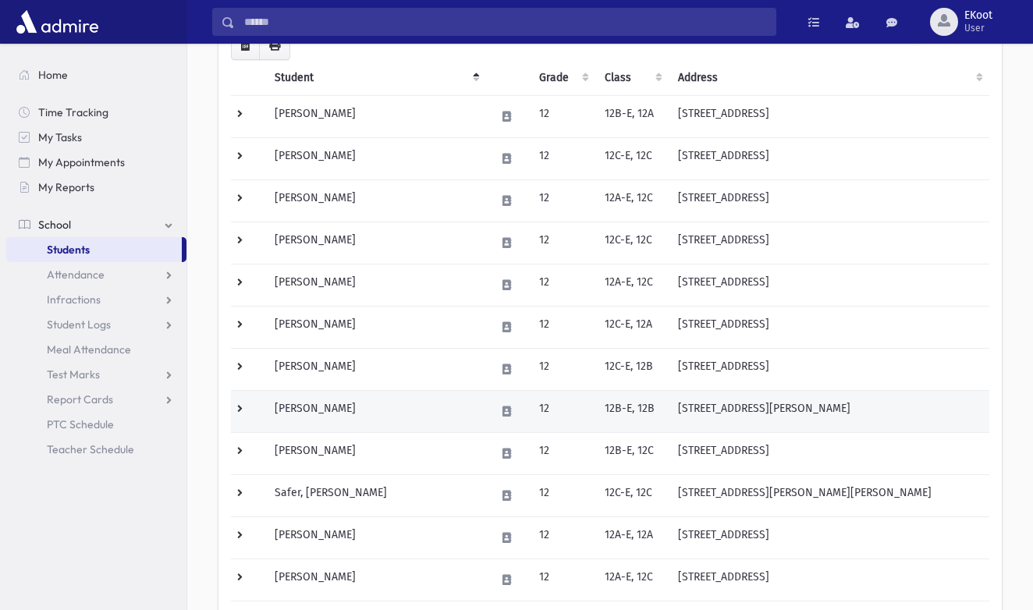
click at [306, 412] on td "Rubin, Riki" at bounding box center [375, 411] width 220 height 42
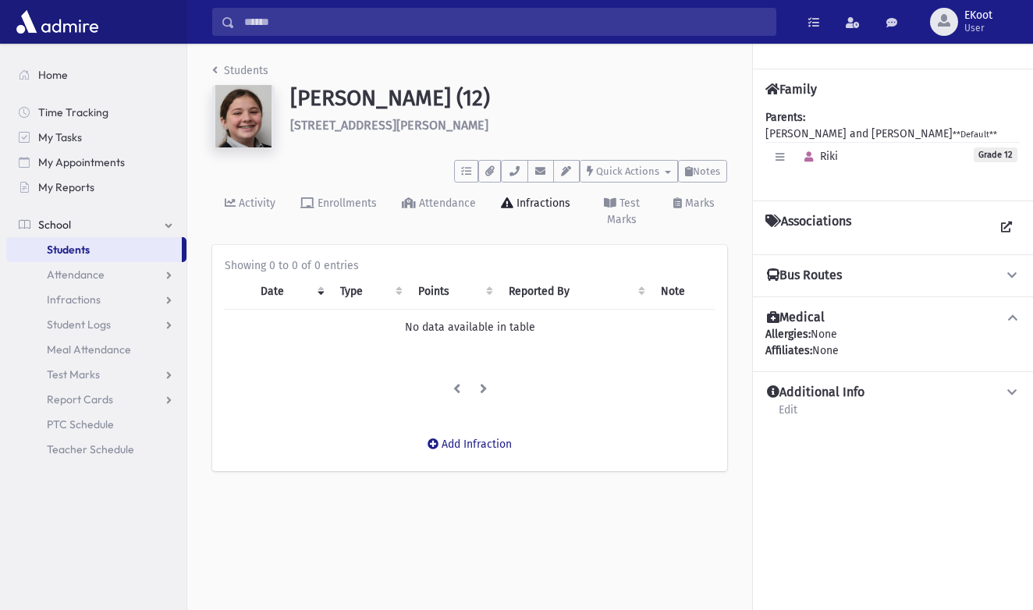
click at [233, 69] on link "Students" at bounding box center [240, 70] width 56 height 13
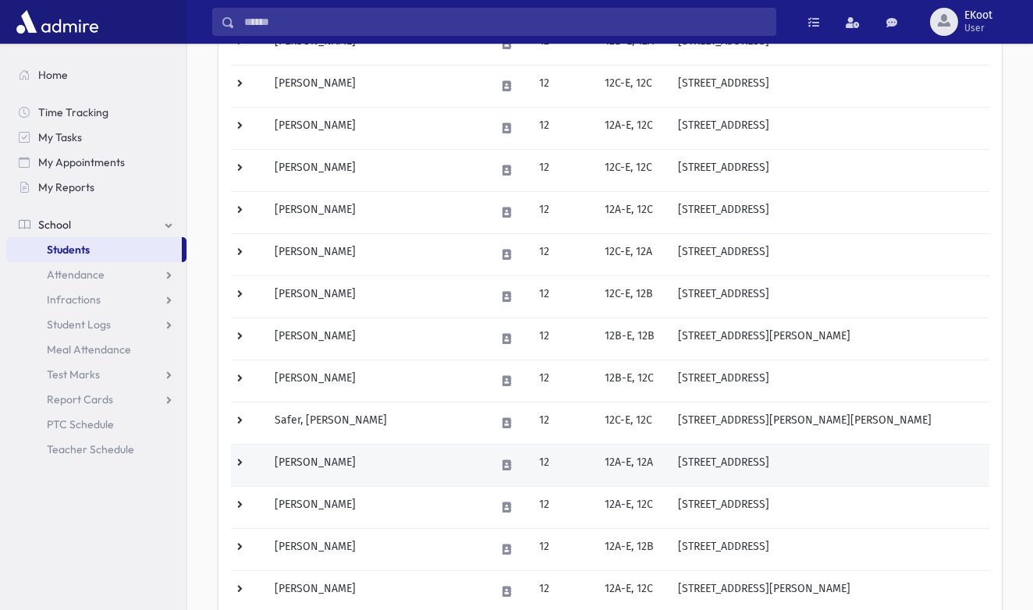
scroll to position [261, 0]
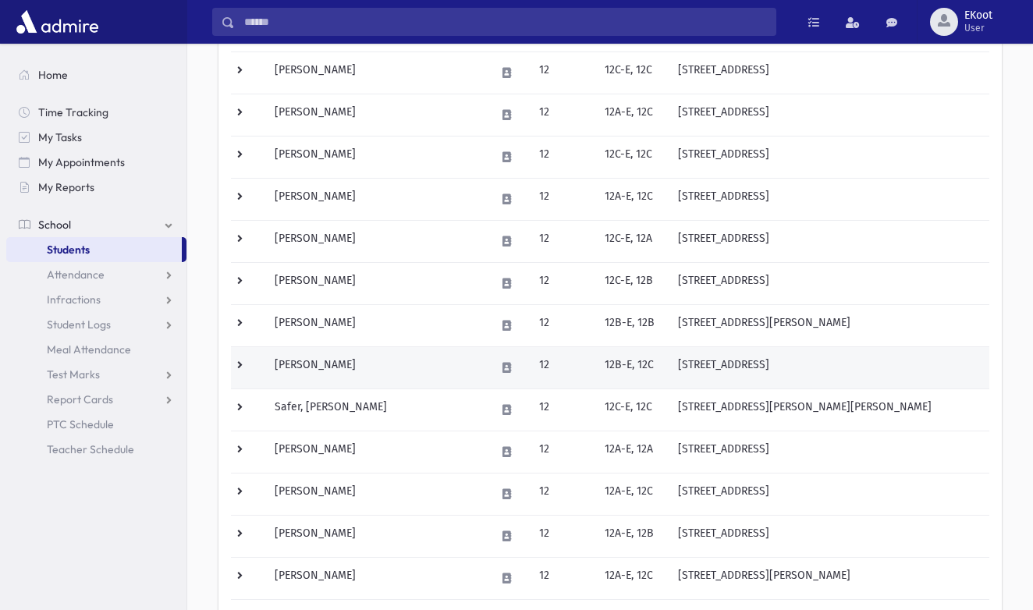
click at [306, 361] on td "Rubin, Tobie" at bounding box center [375, 368] width 220 height 42
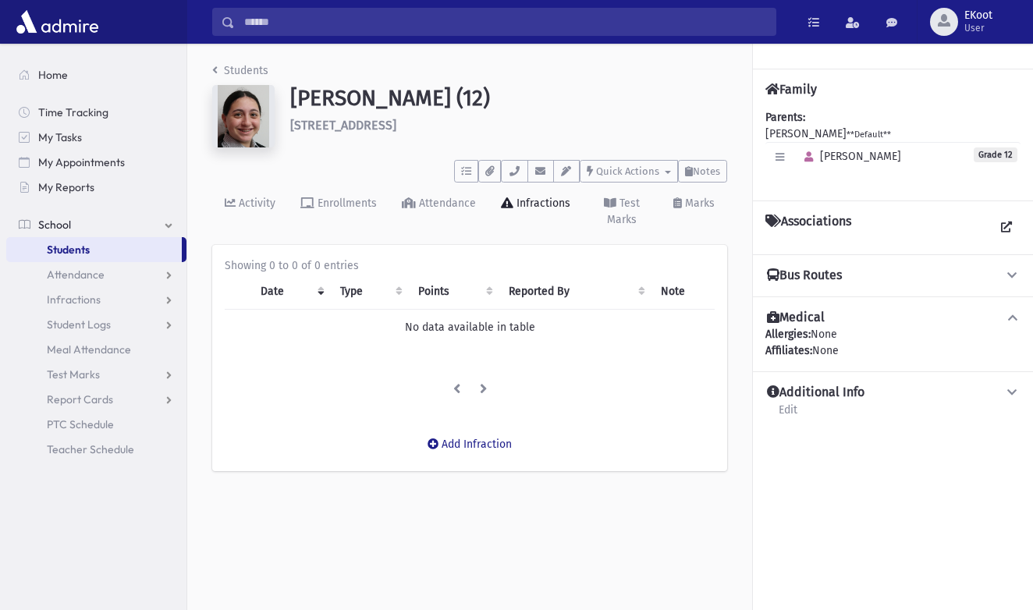
click at [243, 70] on link "Students" at bounding box center [240, 70] width 56 height 13
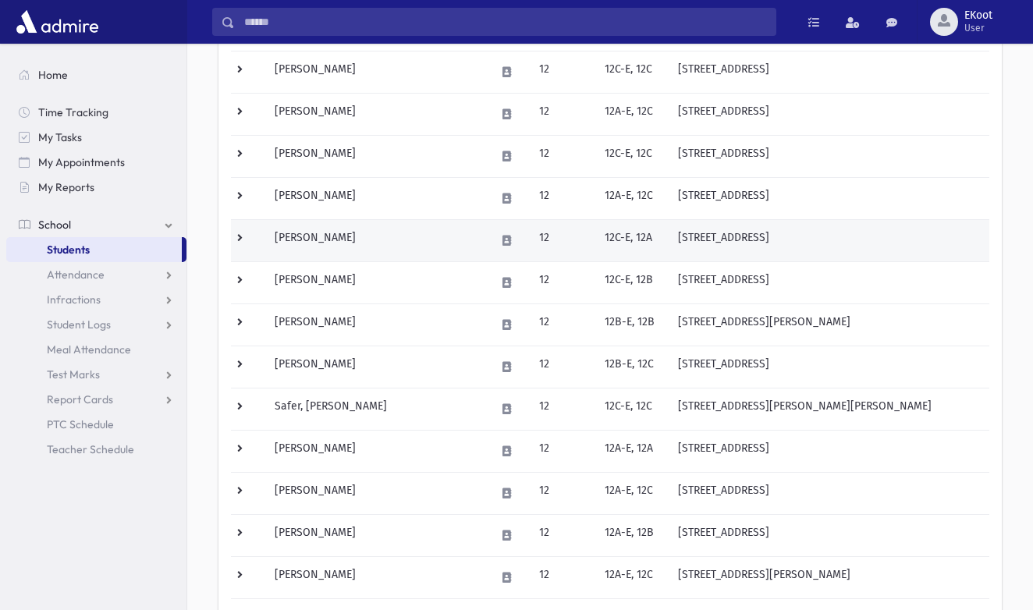
scroll to position [283, 0]
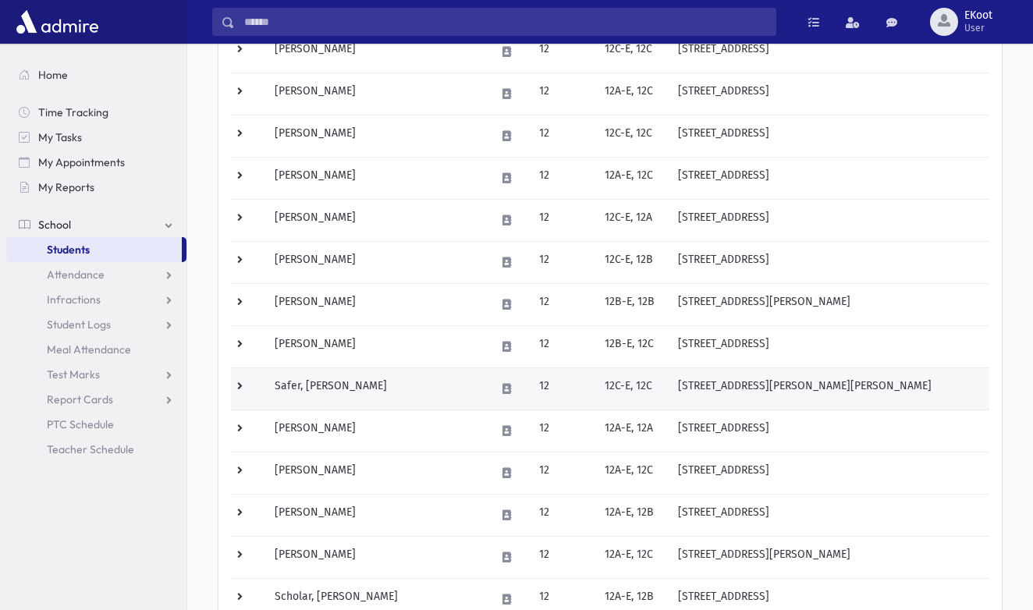
click at [320, 387] on td "Safer, [PERSON_NAME]" at bounding box center [375, 389] width 220 height 42
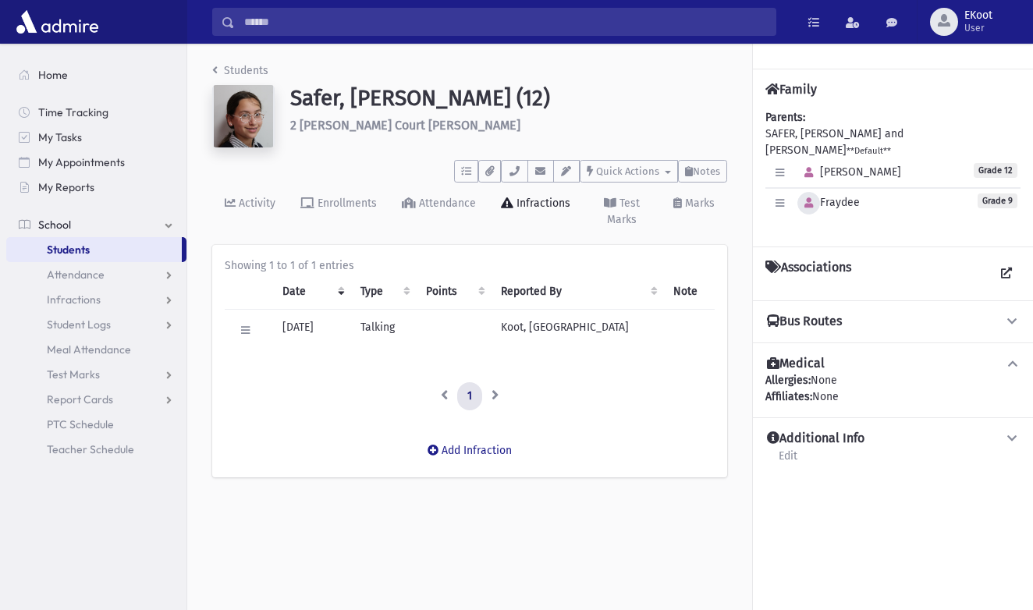
click at [803, 196] on button "button" at bounding box center [809, 203] width 23 height 23
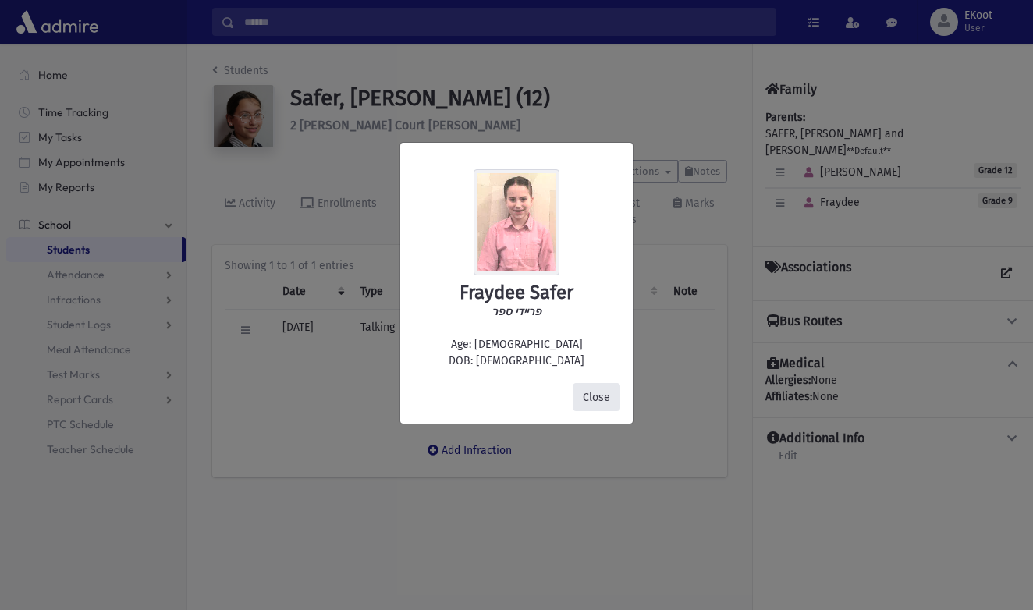
click at [585, 400] on button "Close" at bounding box center [597, 397] width 48 height 28
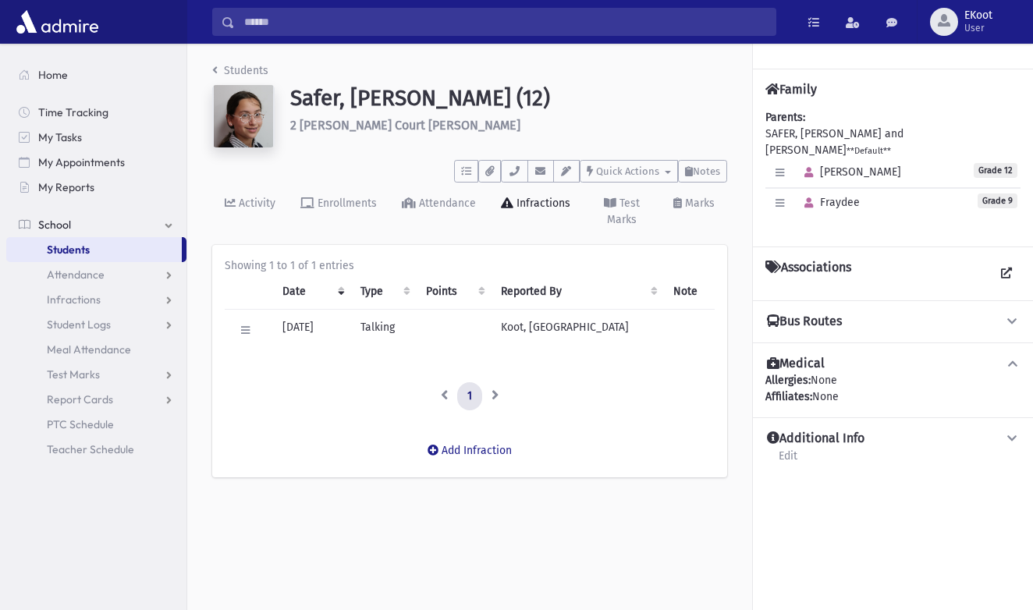
click at [230, 68] on link "Students" at bounding box center [240, 70] width 56 height 13
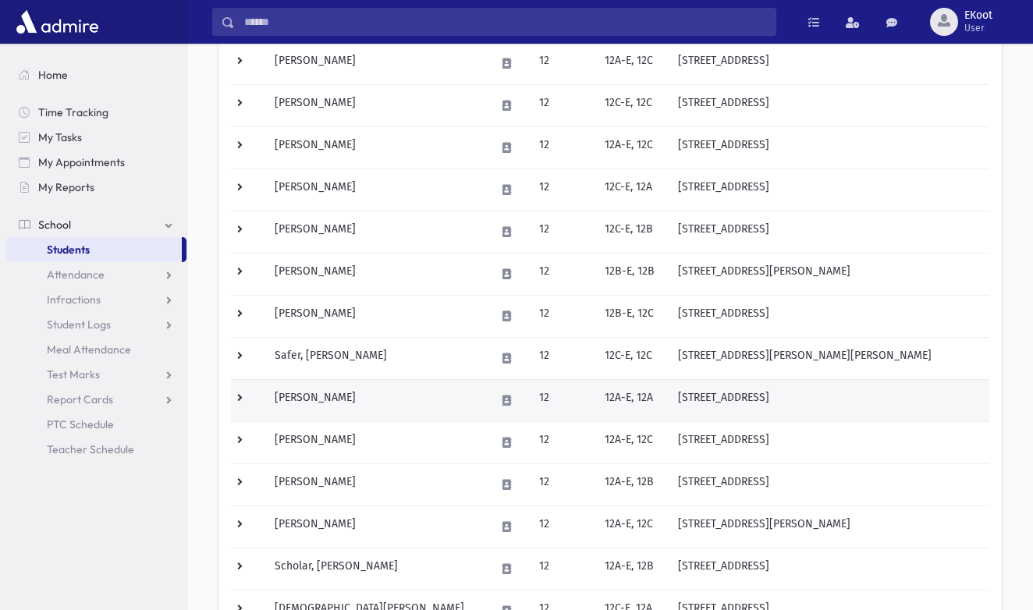
scroll to position [315, 0]
click at [338, 394] on td "Sankary, Sarah" at bounding box center [375, 399] width 220 height 42
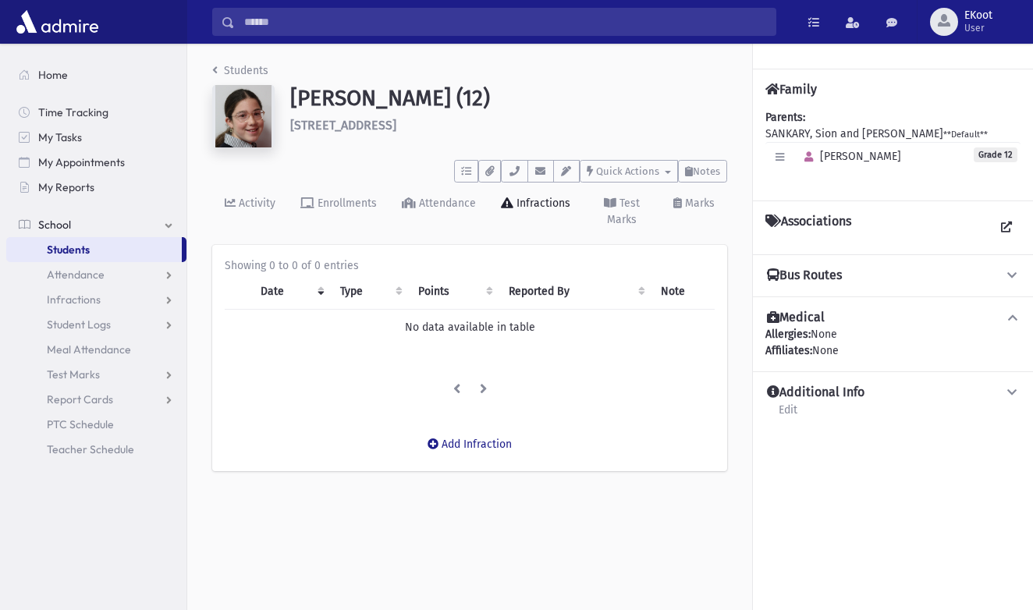
click at [243, 81] on nav "Students" at bounding box center [240, 73] width 56 height 23
click at [248, 73] on link "Students" at bounding box center [240, 70] width 56 height 13
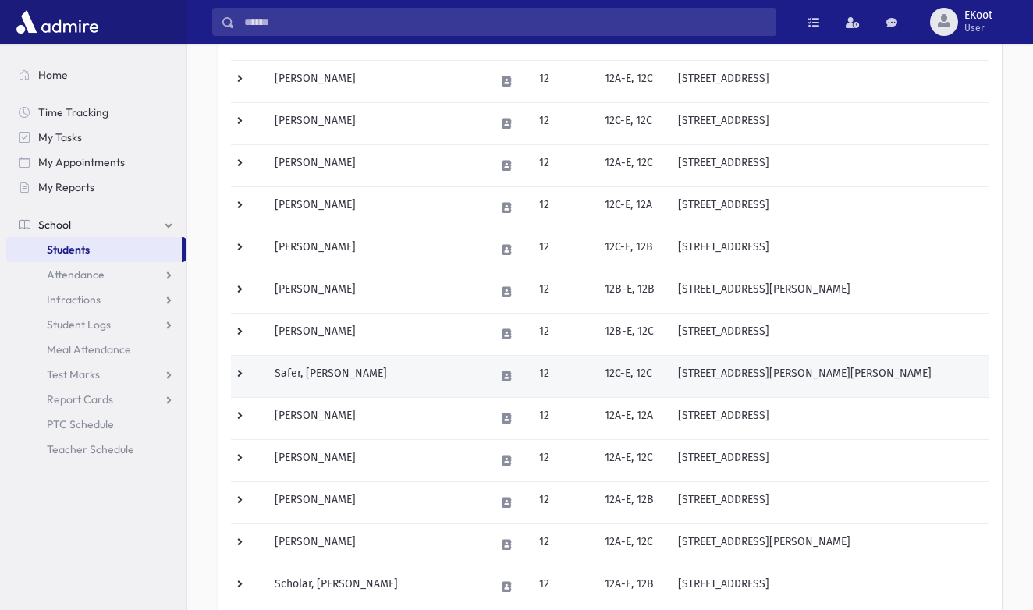
scroll to position [312, 0]
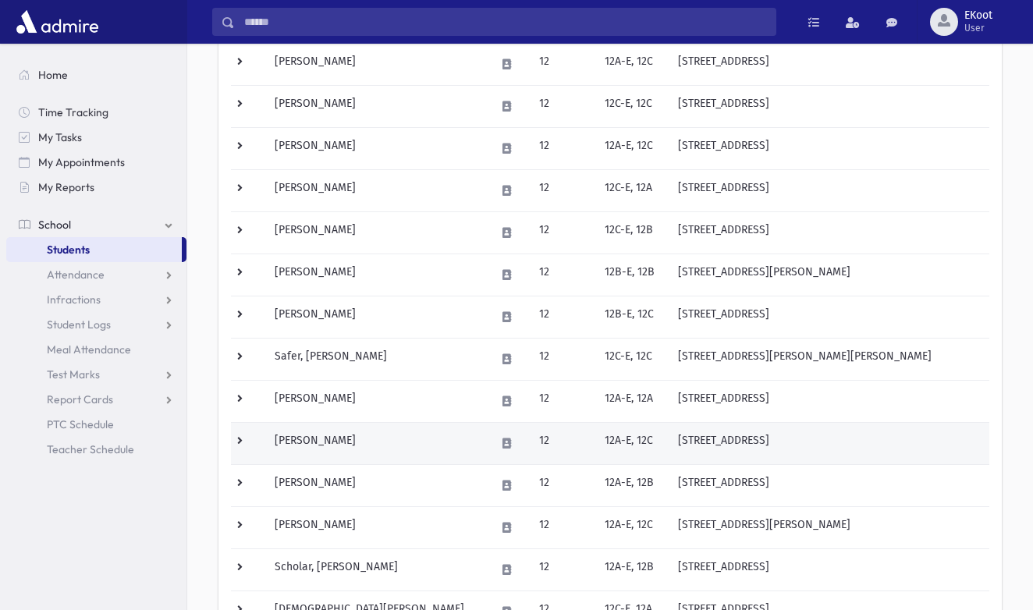
click at [343, 439] on td "[PERSON_NAME]" at bounding box center [375, 443] width 220 height 42
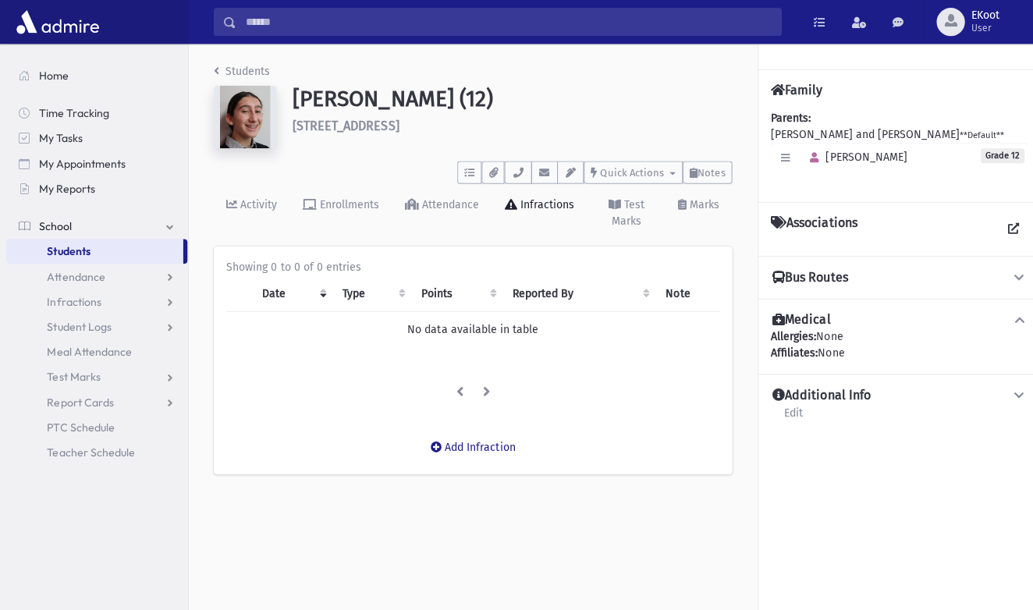
click at [236, 69] on link "Students" at bounding box center [240, 70] width 56 height 13
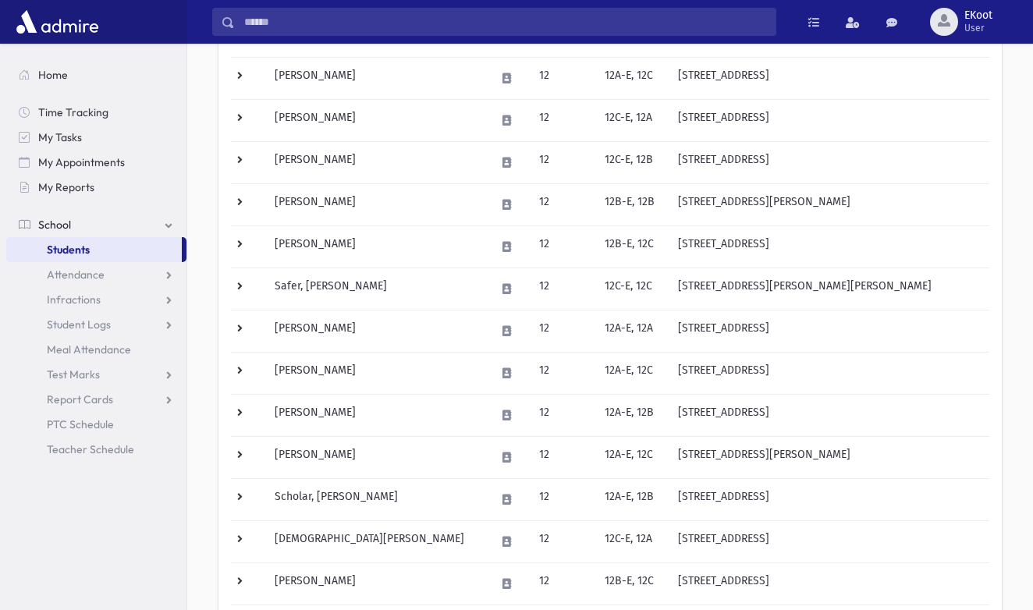
scroll to position [383, 0]
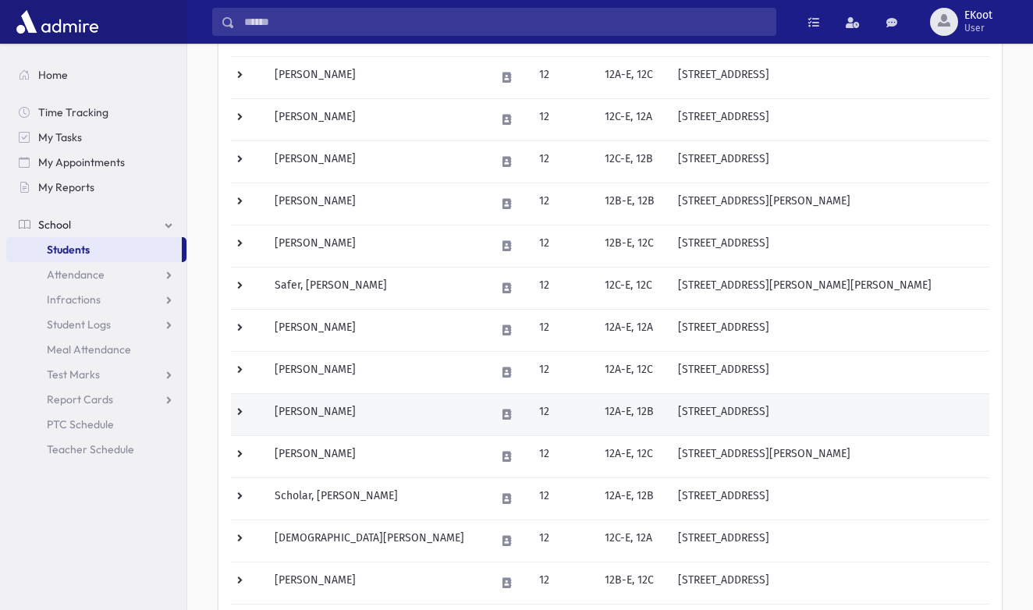
click at [322, 417] on td "Scheinberg, Rochel" at bounding box center [375, 414] width 220 height 42
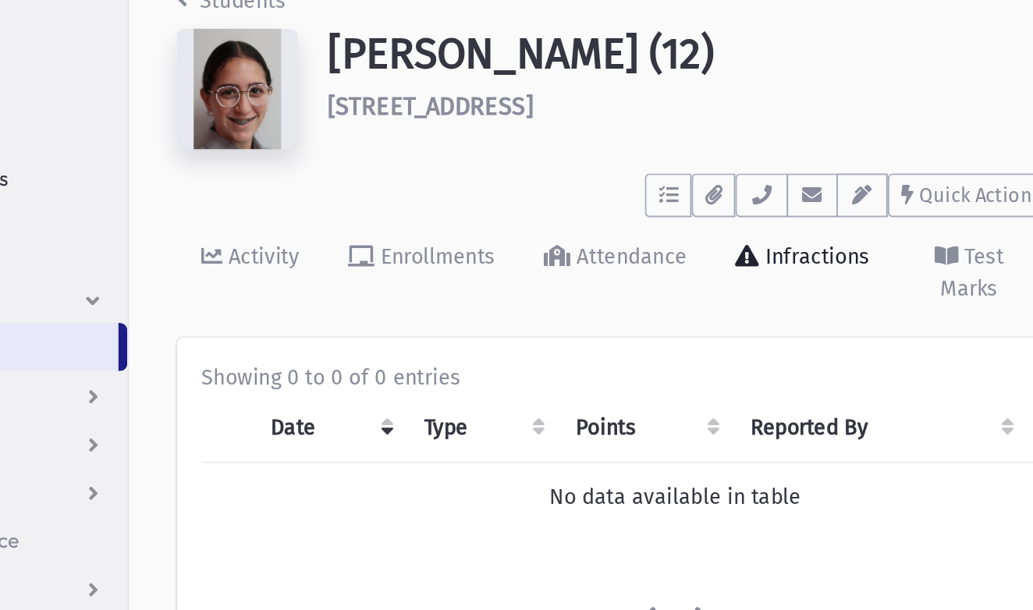
scroll to position [15, 0]
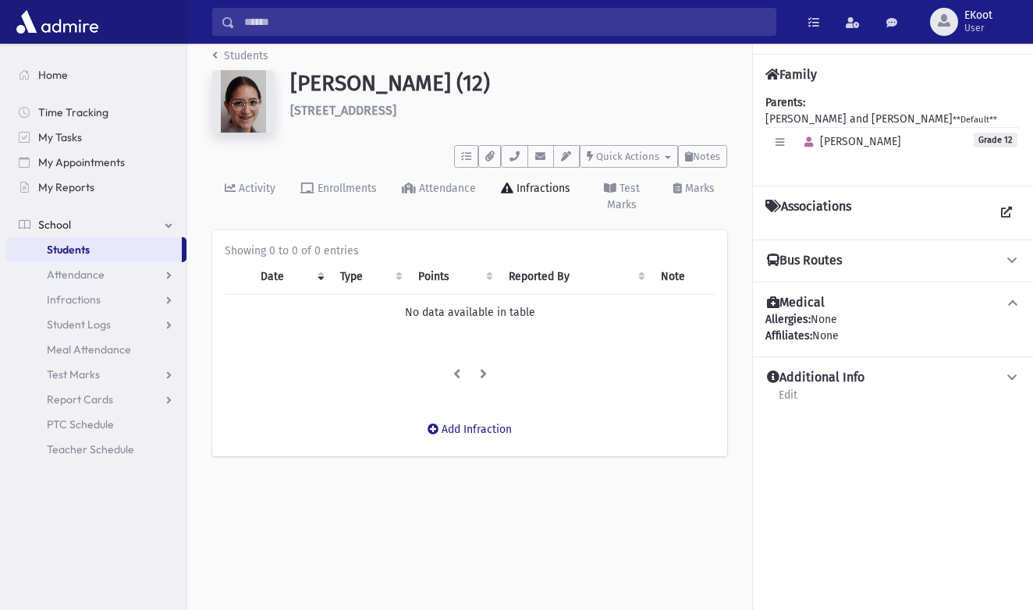
click at [243, 57] on link "Students" at bounding box center [240, 55] width 56 height 13
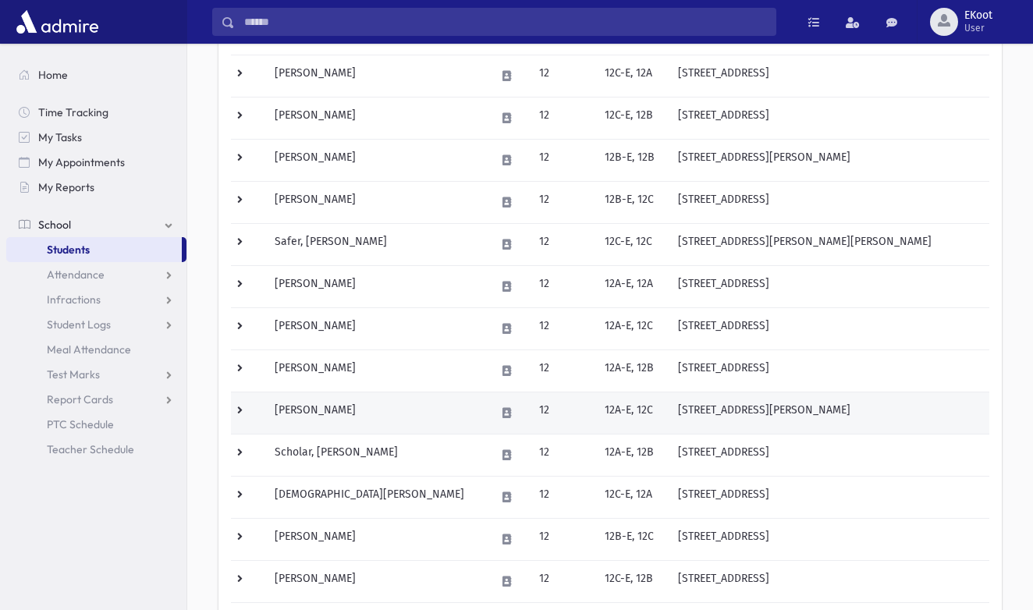
scroll to position [450, 0]
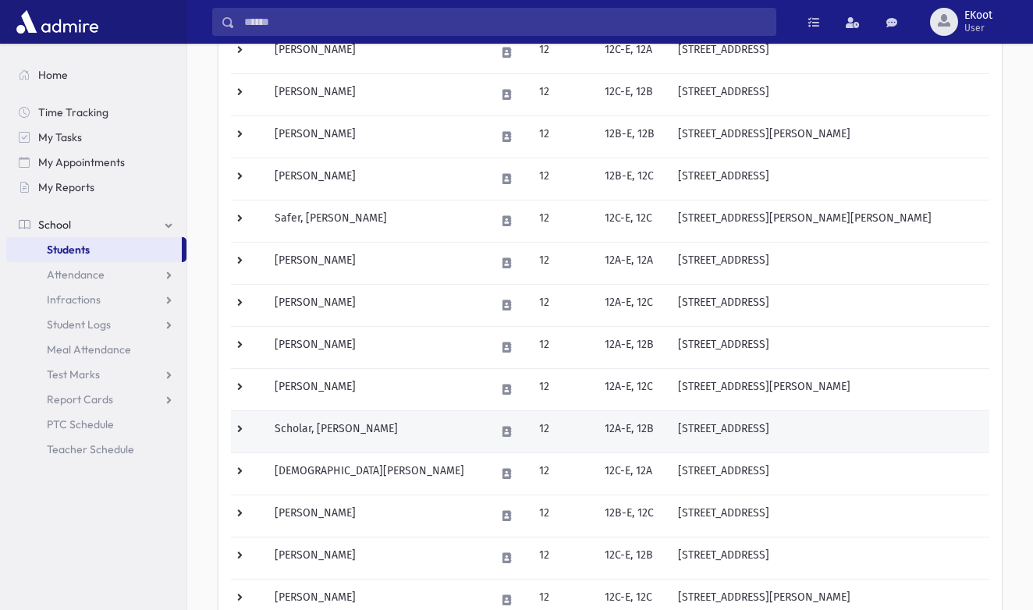
click at [339, 429] on td "Scholar, [PERSON_NAME]" at bounding box center [375, 432] width 220 height 42
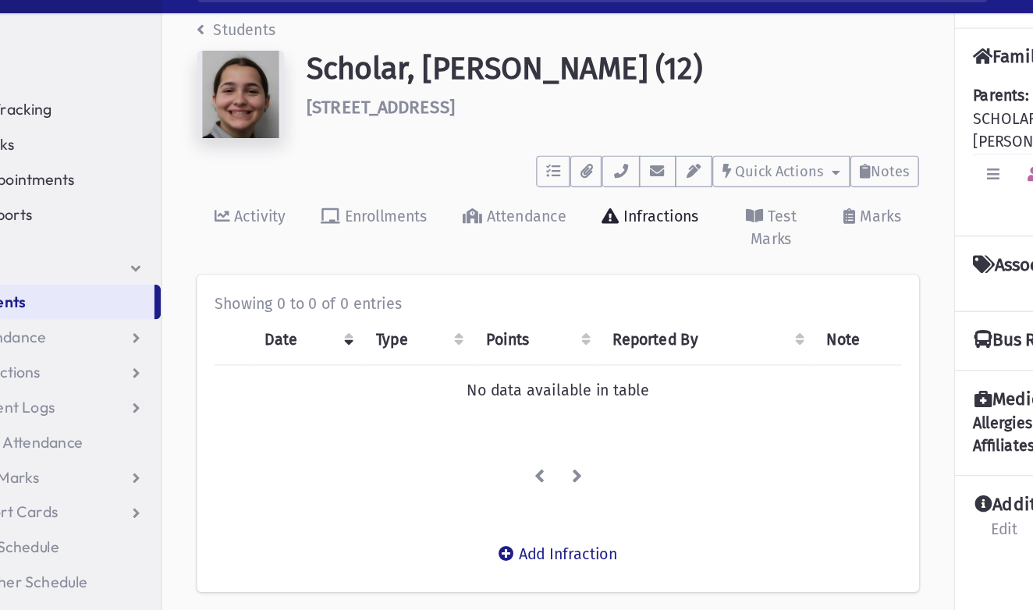
scroll to position [13, 0]
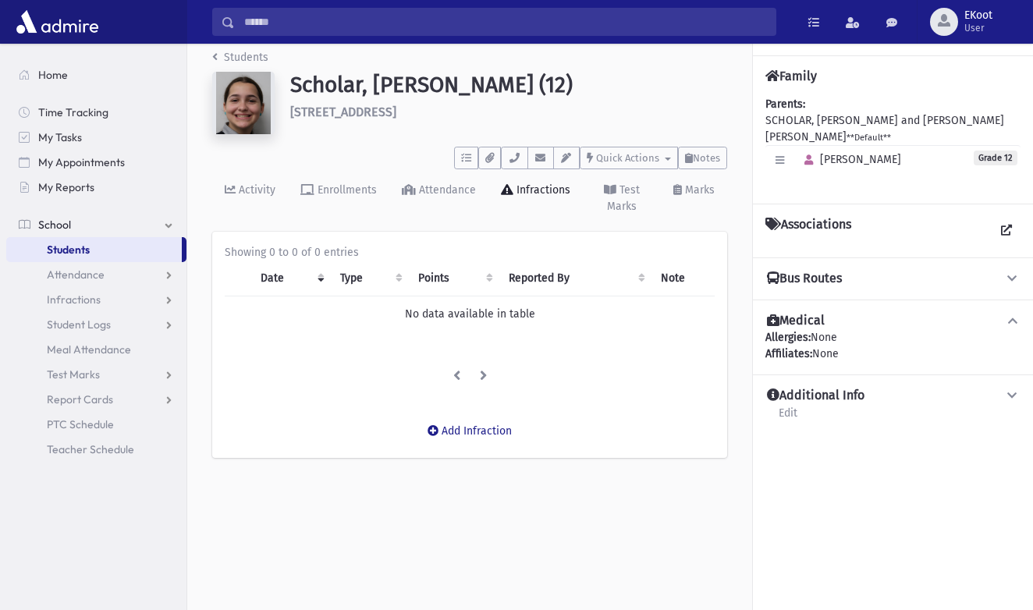
click at [240, 61] on link "Students" at bounding box center [240, 57] width 56 height 13
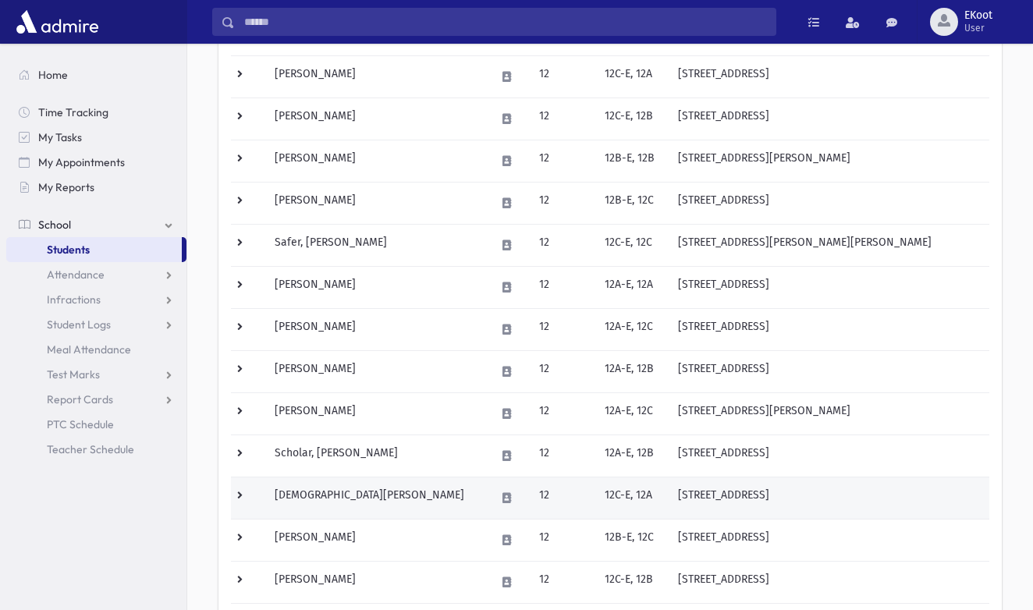
scroll to position [448, 0]
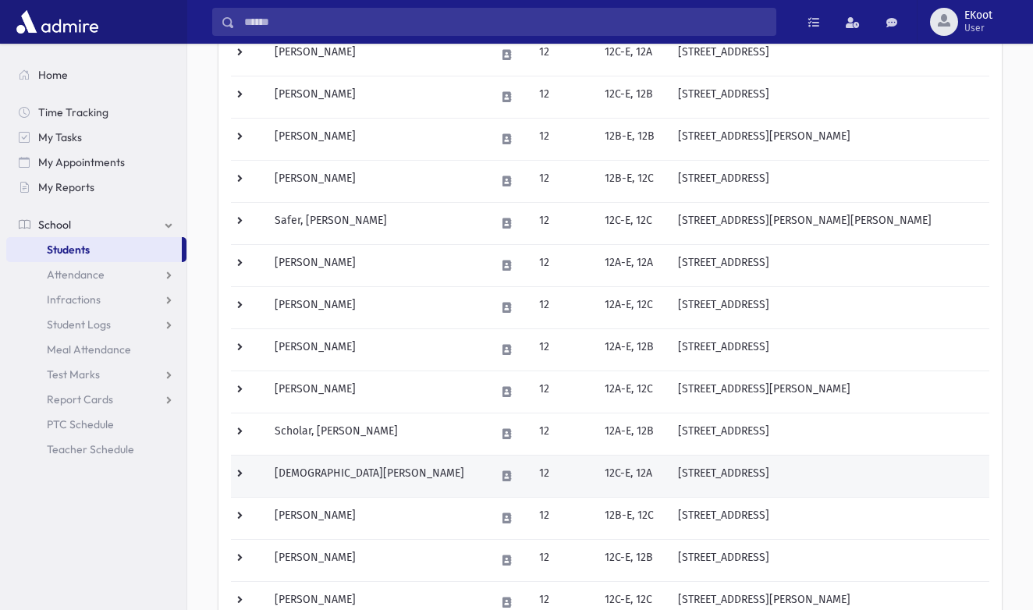
click at [293, 474] on td "[DEMOGRAPHIC_DATA][PERSON_NAME]" at bounding box center [375, 476] width 220 height 42
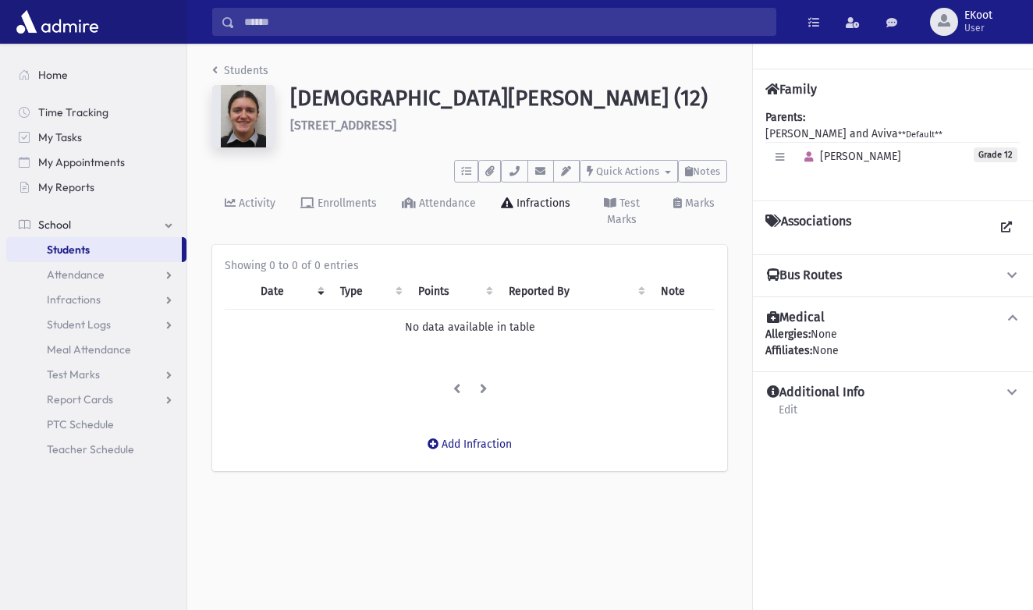
click at [243, 71] on link "Students" at bounding box center [240, 70] width 56 height 13
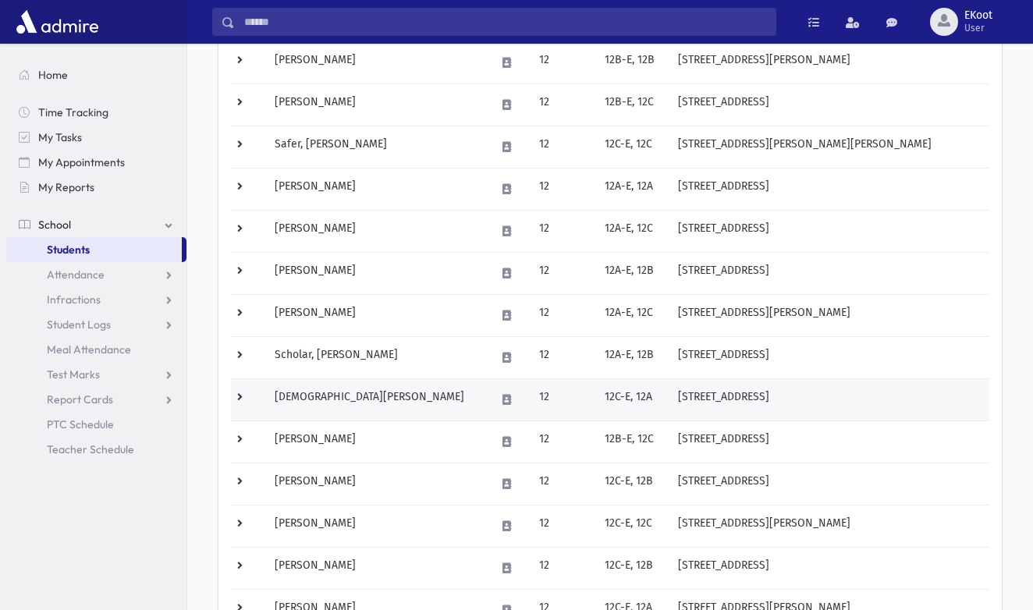
scroll to position [546, 0]
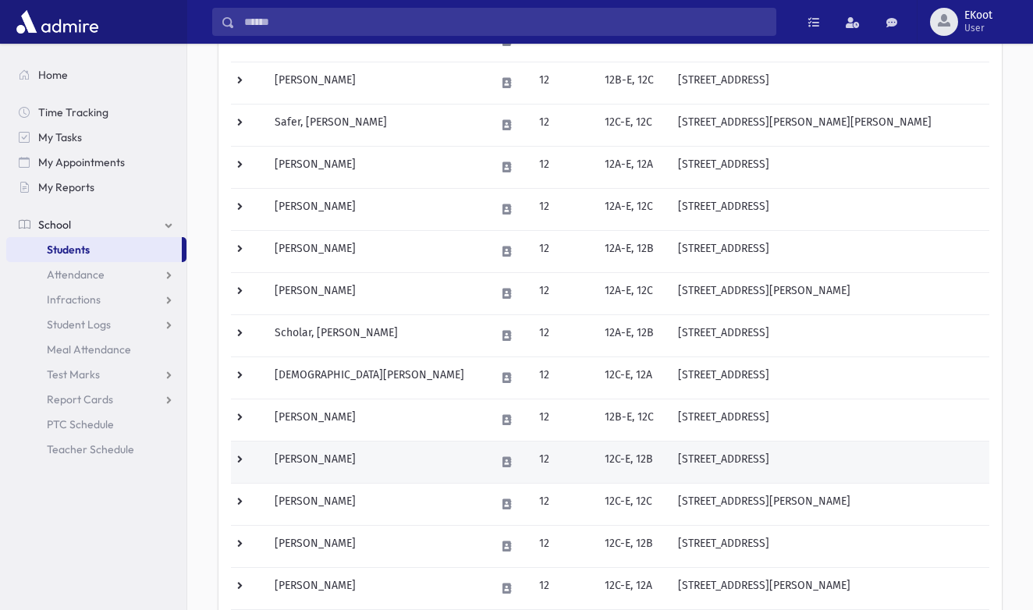
click at [330, 464] on td "[PERSON_NAME]" at bounding box center [375, 462] width 220 height 42
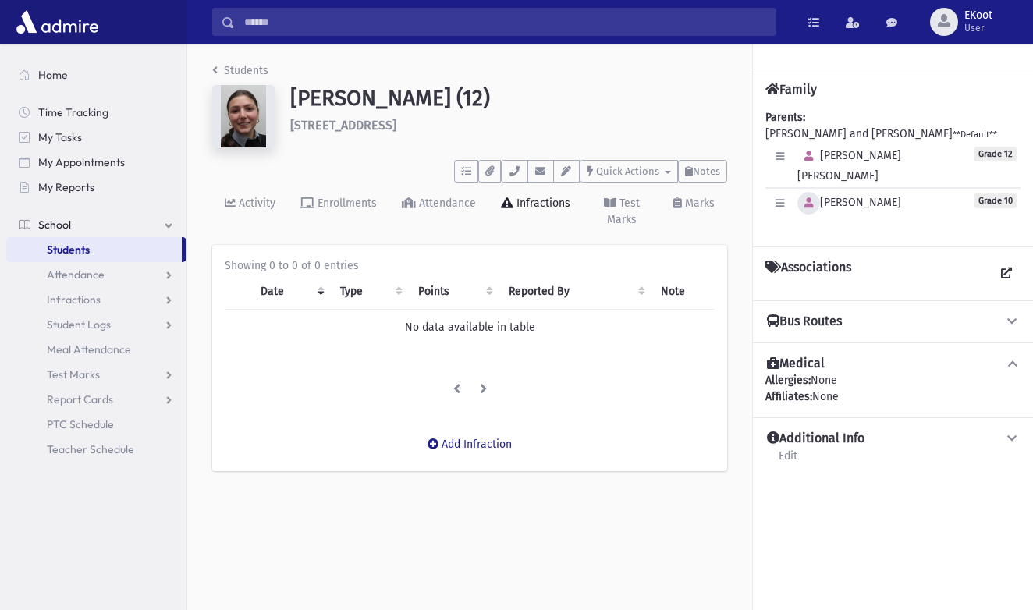
click at [812, 198] on icon "button" at bounding box center [809, 203] width 9 height 10
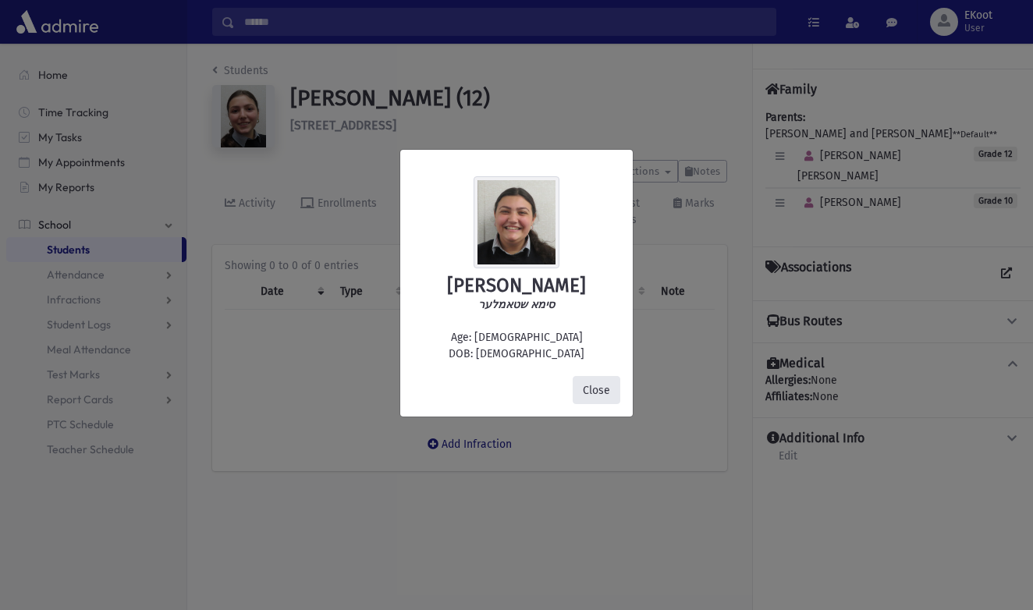
click at [586, 394] on button "Close" at bounding box center [597, 390] width 48 height 28
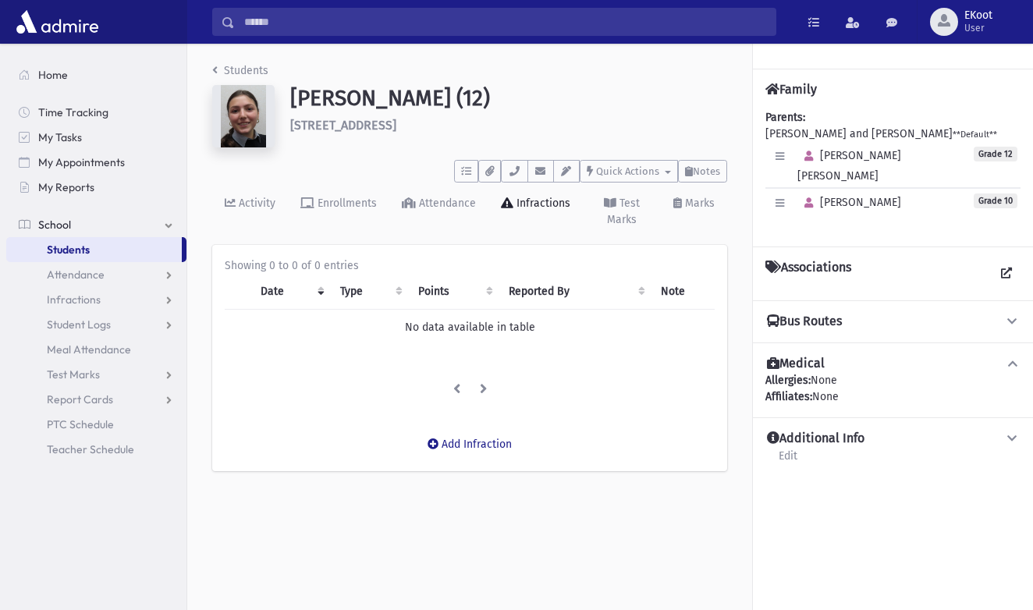
click at [243, 71] on link "Students" at bounding box center [240, 70] width 56 height 13
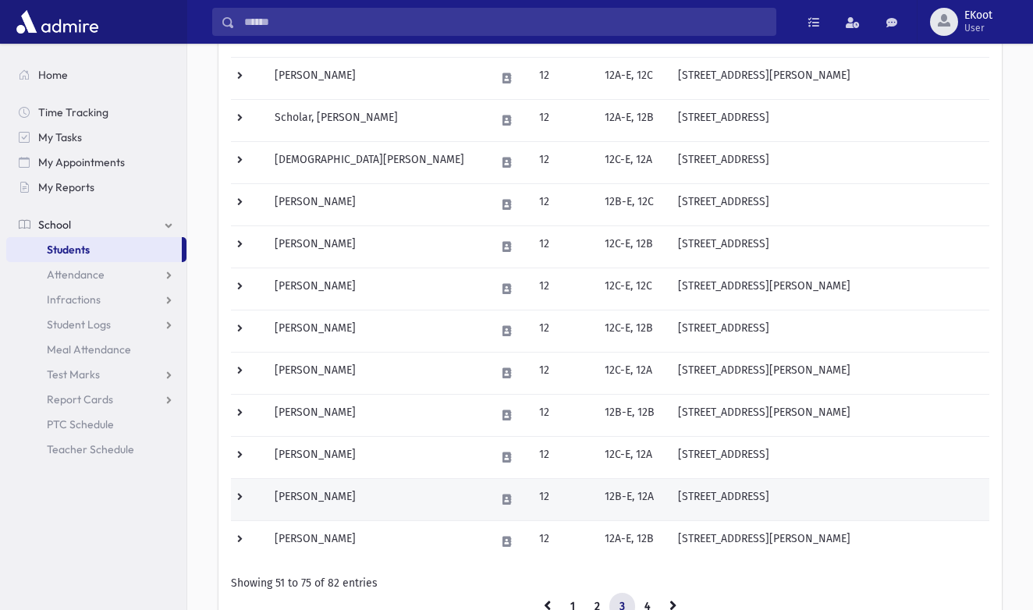
scroll to position [743, 0]
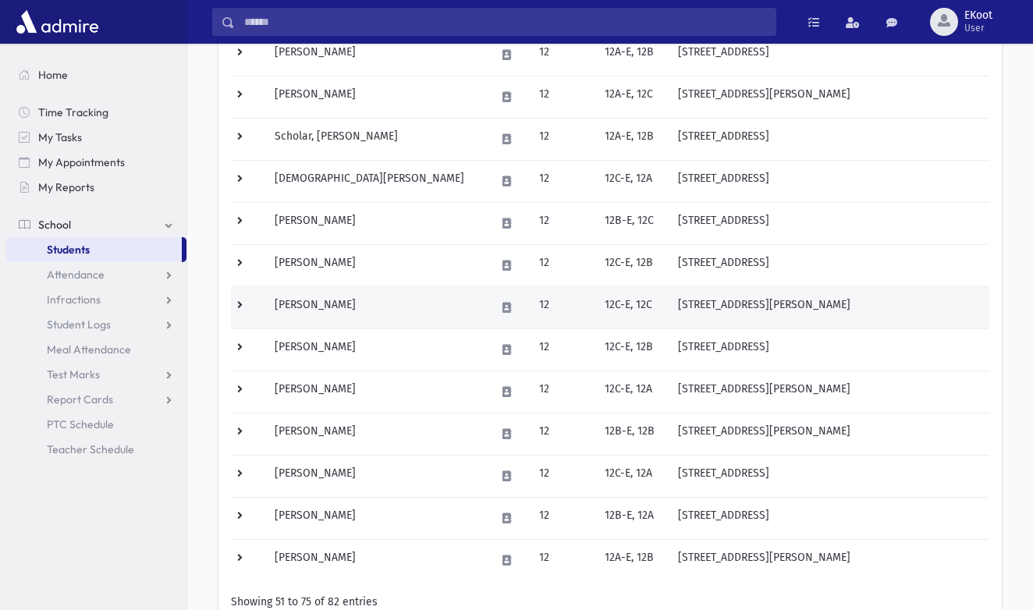
click at [331, 306] on td "[PERSON_NAME]" at bounding box center [375, 307] width 220 height 42
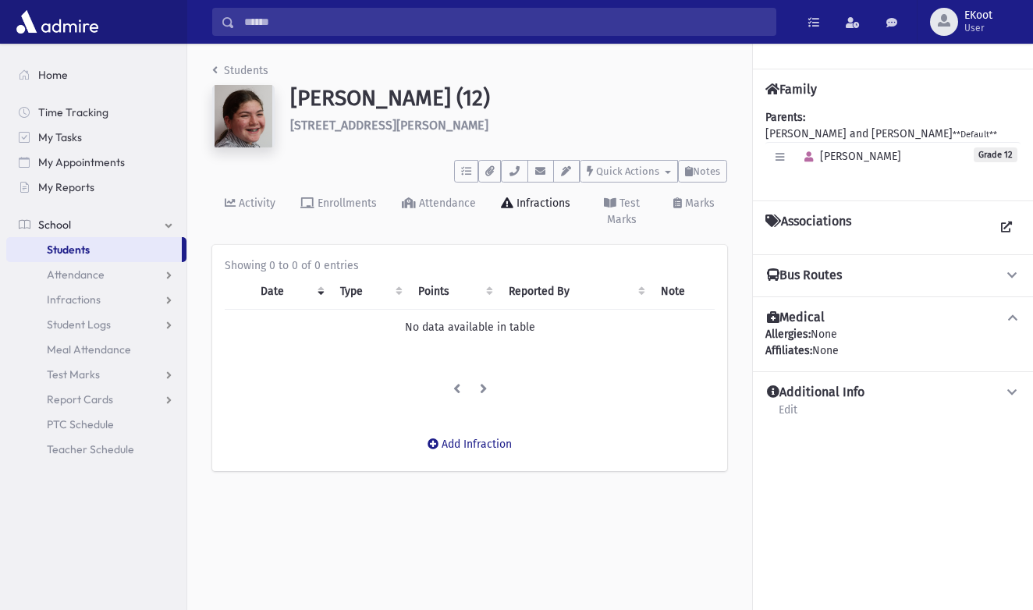
click at [233, 73] on link "Students" at bounding box center [240, 70] width 56 height 13
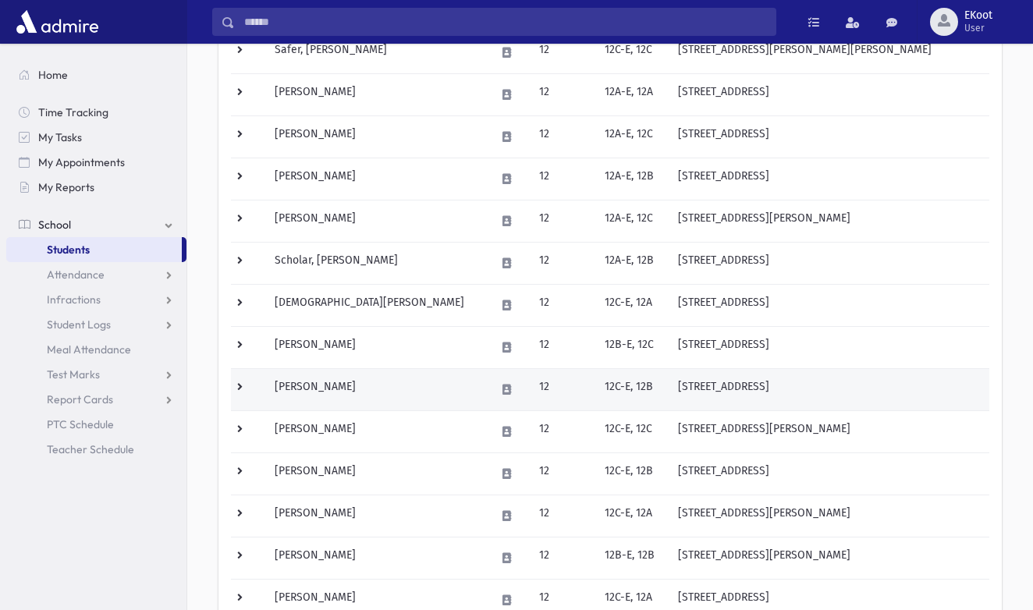
scroll to position [631, 0]
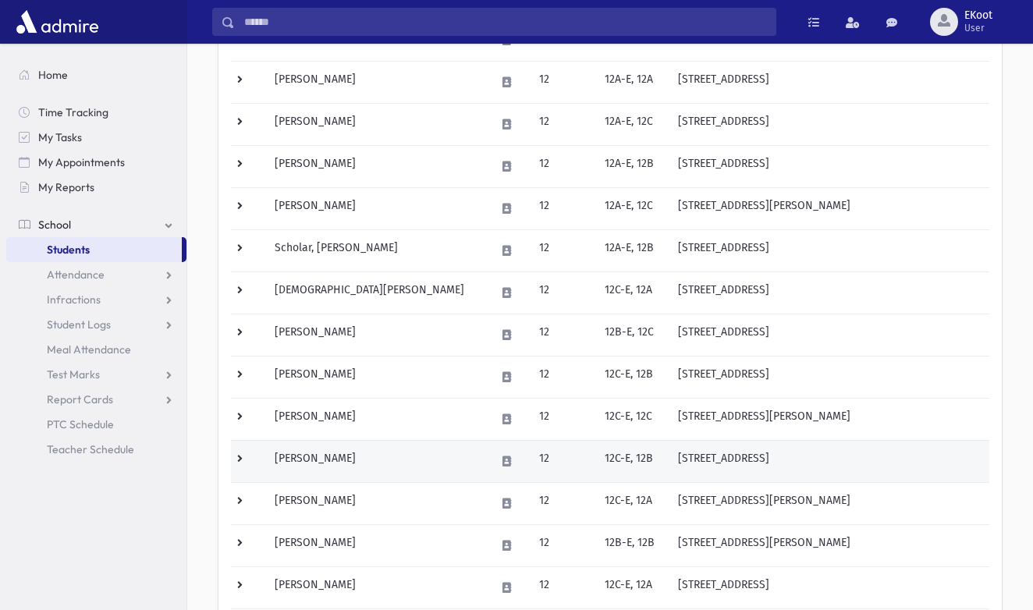
click at [339, 458] on td "[PERSON_NAME]" at bounding box center [375, 461] width 220 height 42
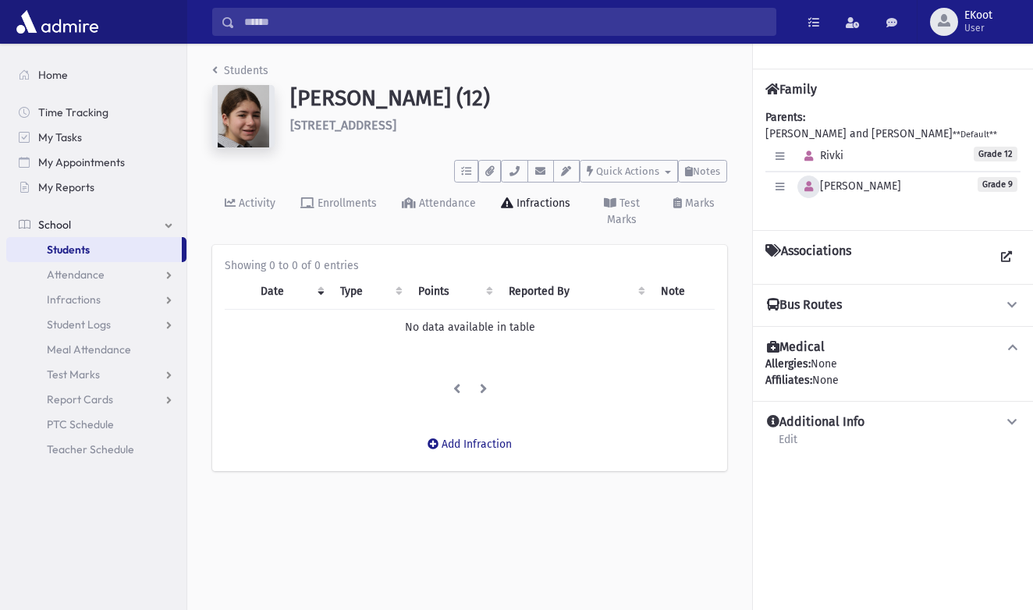
click at [811, 189] on icon "button" at bounding box center [809, 187] width 9 height 10
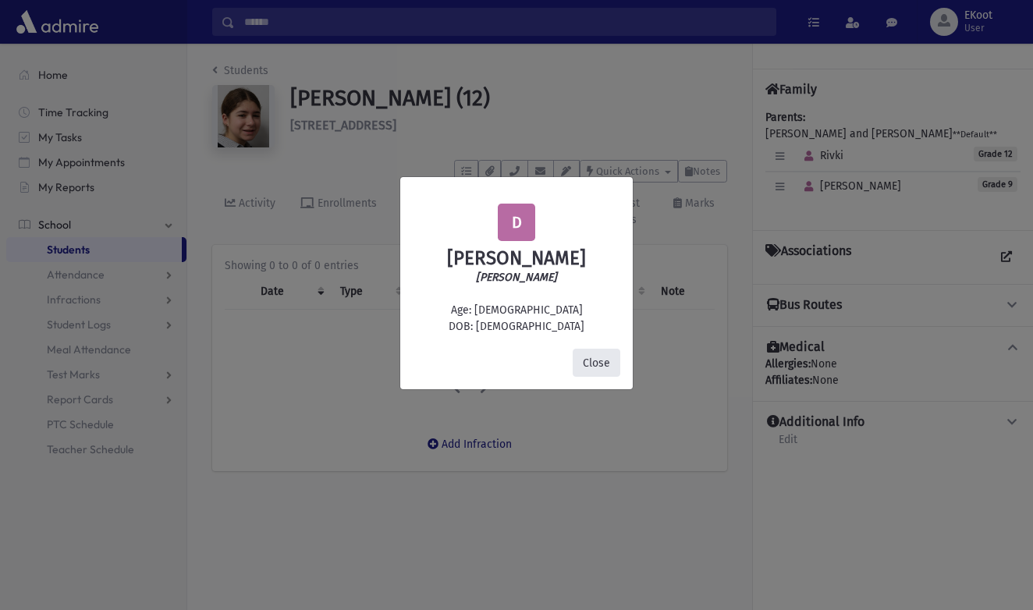
click at [609, 361] on button "Close" at bounding box center [597, 363] width 48 height 28
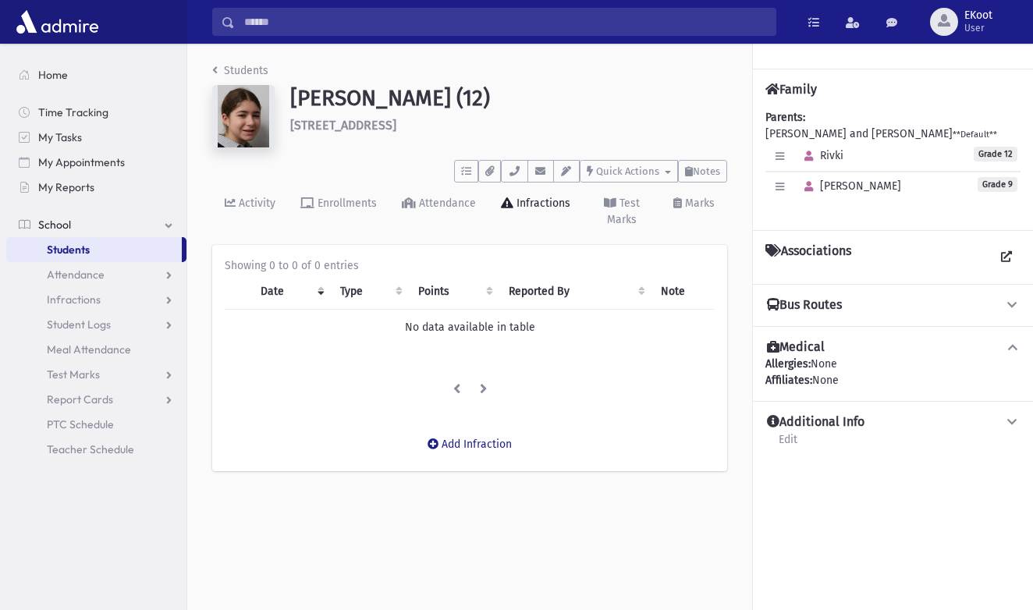
click at [225, 66] on link "Students" at bounding box center [240, 70] width 56 height 13
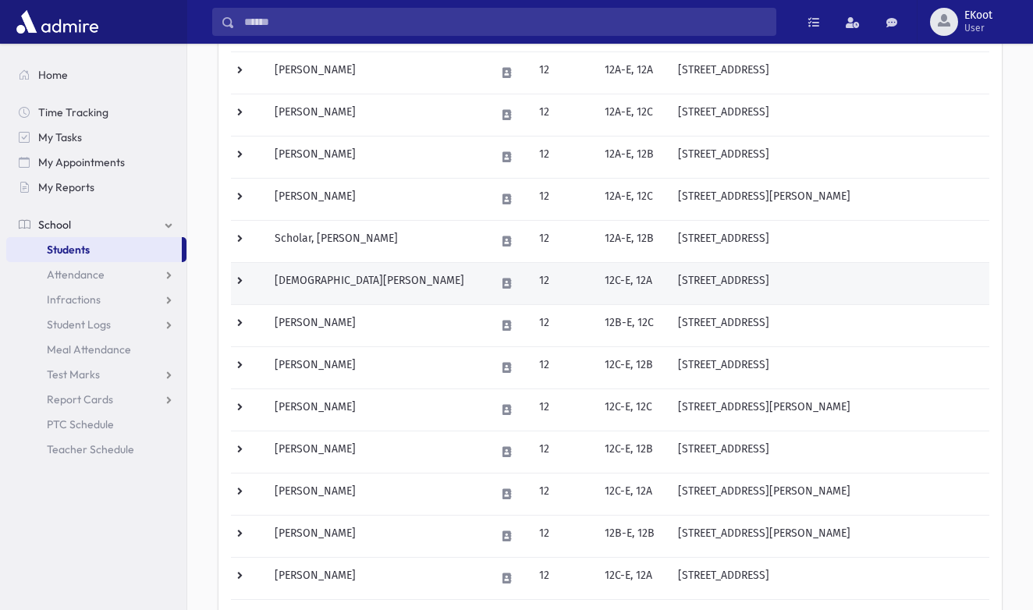
scroll to position [664, 0]
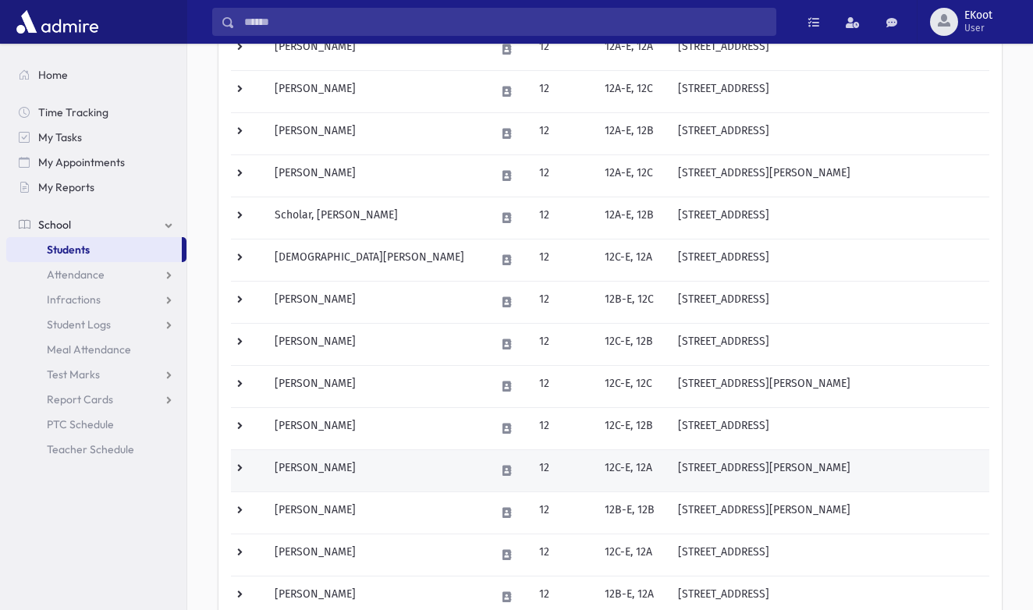
click at [318, 465] on td "Tessler, Dina" at bounding box center [375, 471] width 220 height 42
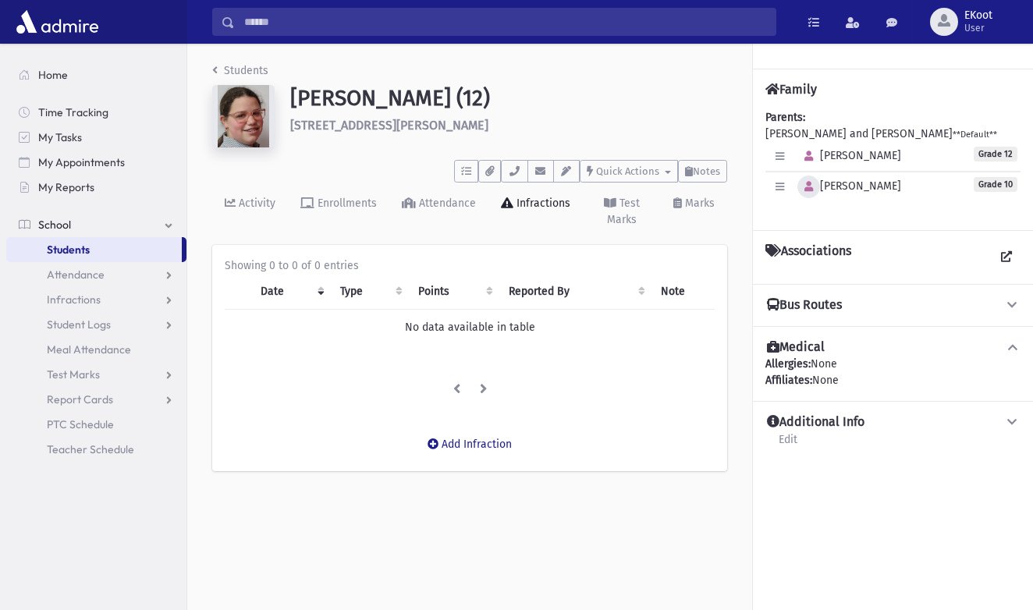
click at [805, 190] on icon "button" at bounding box center [809, 187] width 9 height 10
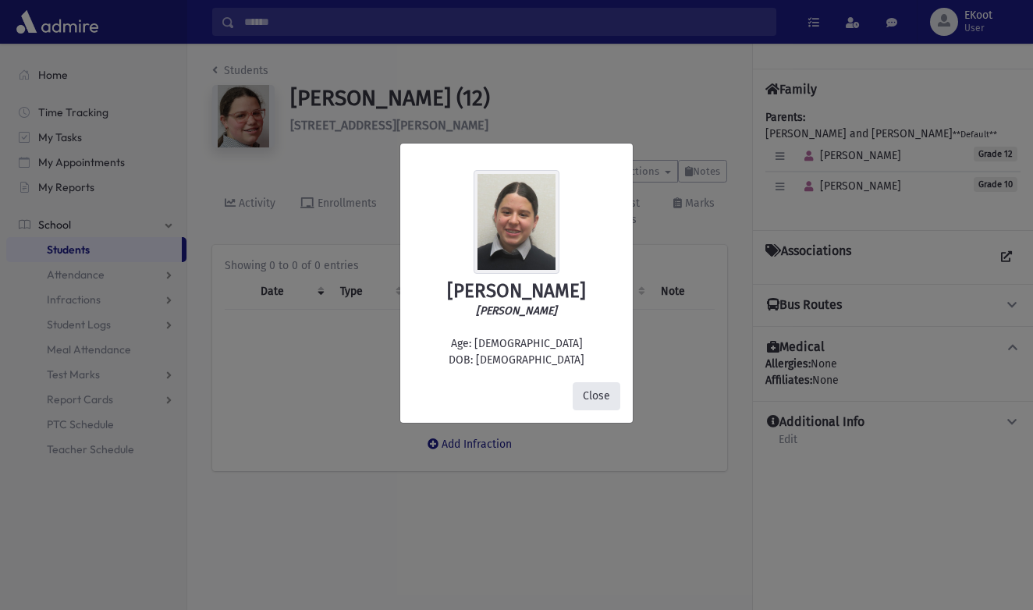
click at [583, 393] on button "Close" at bounding box center [597, 396] width 48 height 28
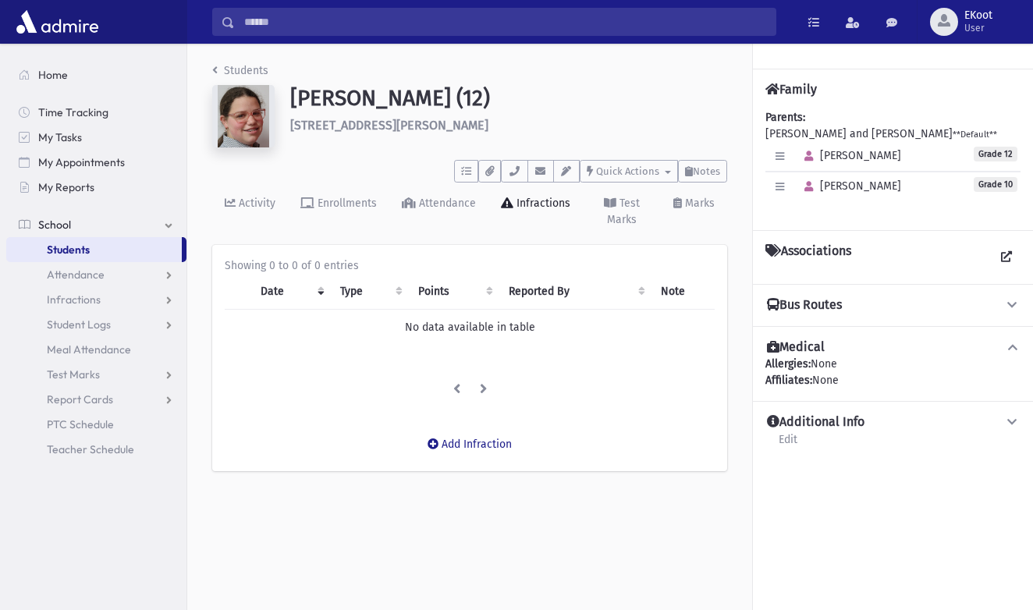
click at [233, 70] on link "Students" at bounding box center [240, 70] width 56 height 13
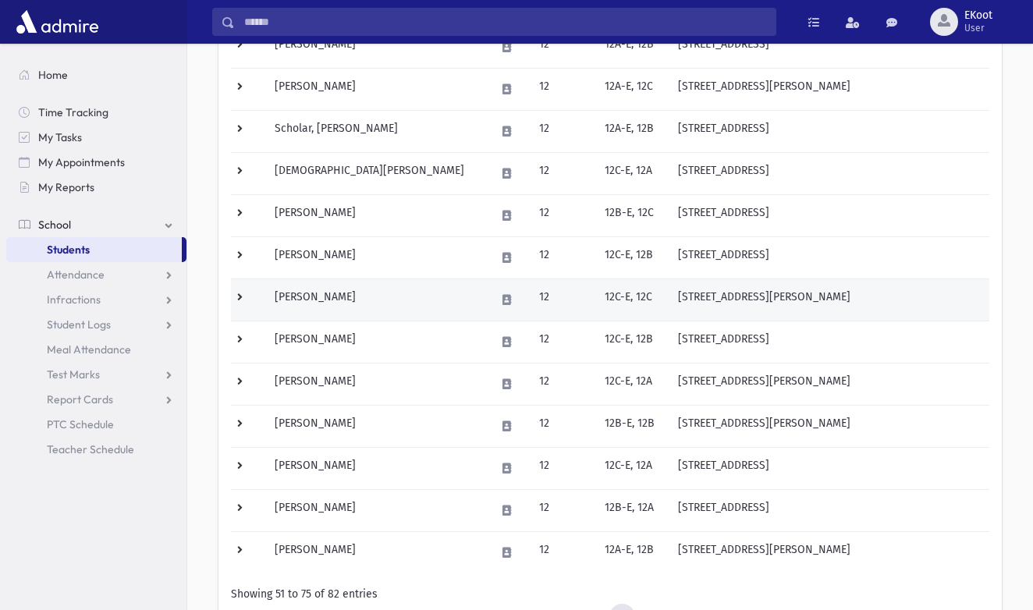
scroll to position [756, 0]
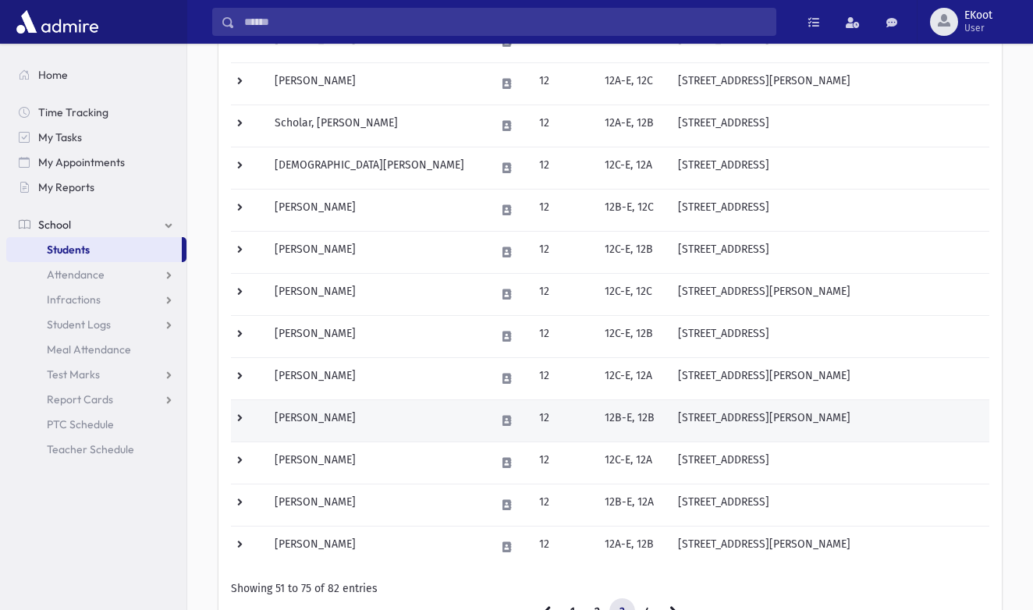
click at [358, 417] on td "[PERSON_NAME]" at bounding box center [375, 421] width 220 height 42
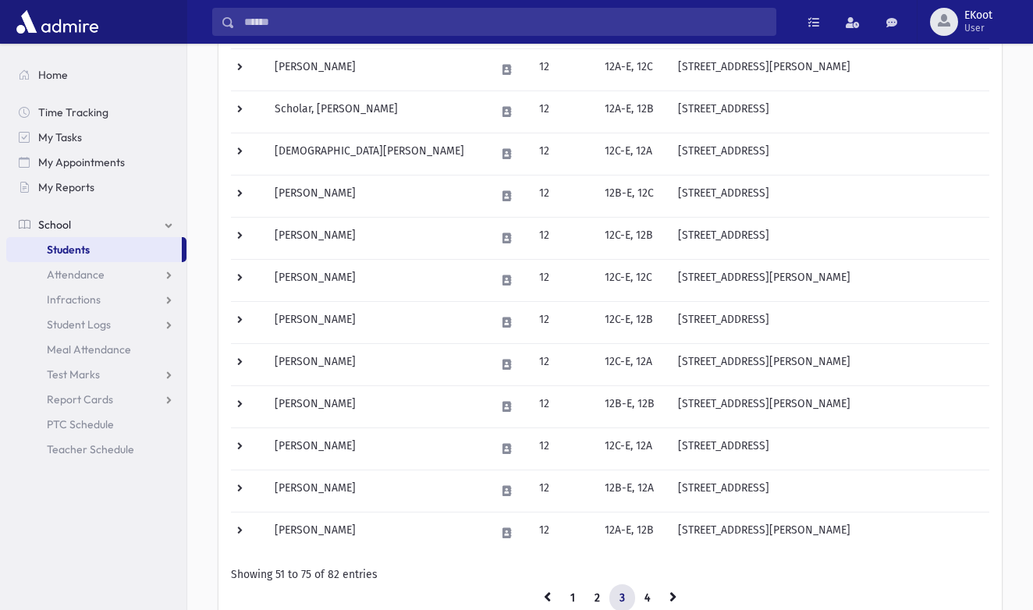
scroll to position [774, 0]
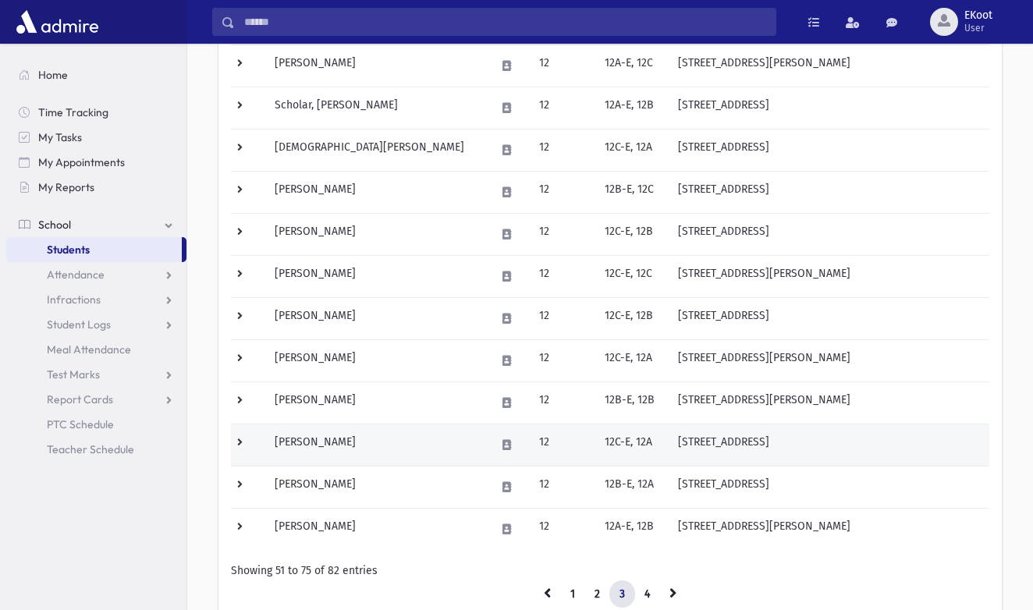
click at [318, 445] on td "[PERSON_NAME]" at bounding box center [375, 445] width 220 height 42
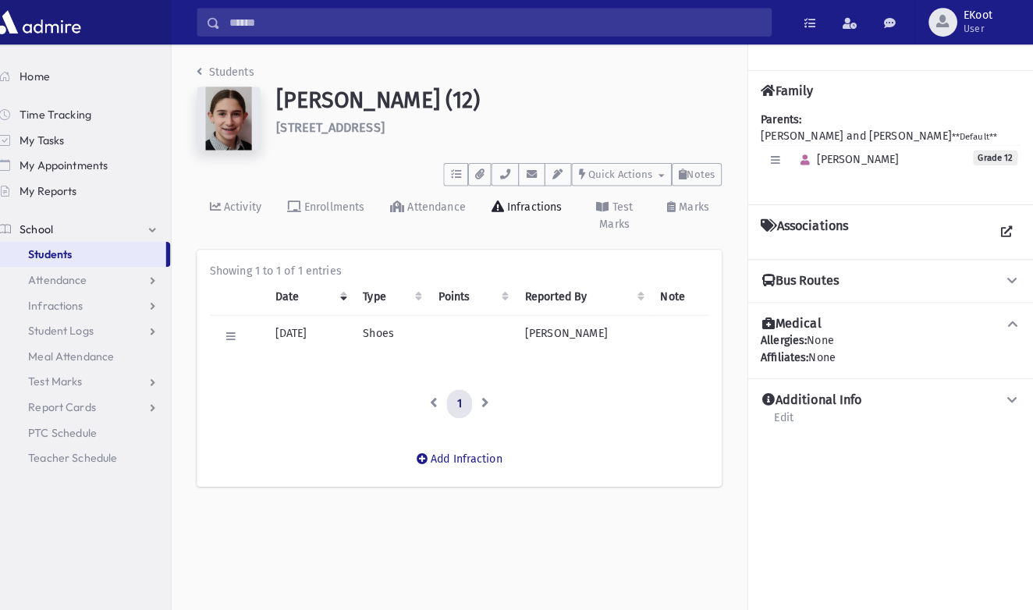
click at [212, 66] on link "Students" at bounding box center [240, 70] width 56 height 13
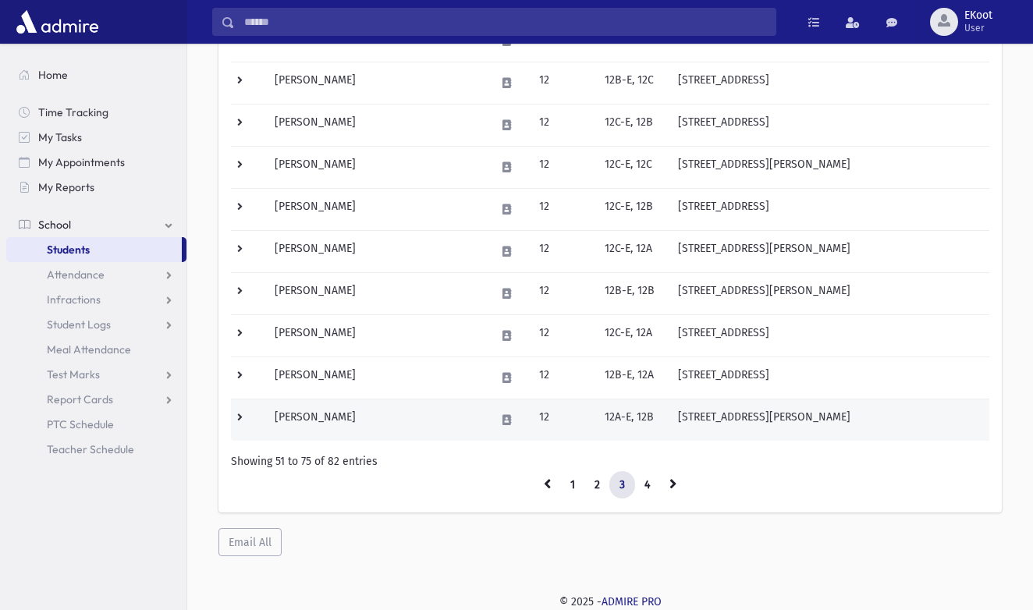
scroll to position [883, 0]
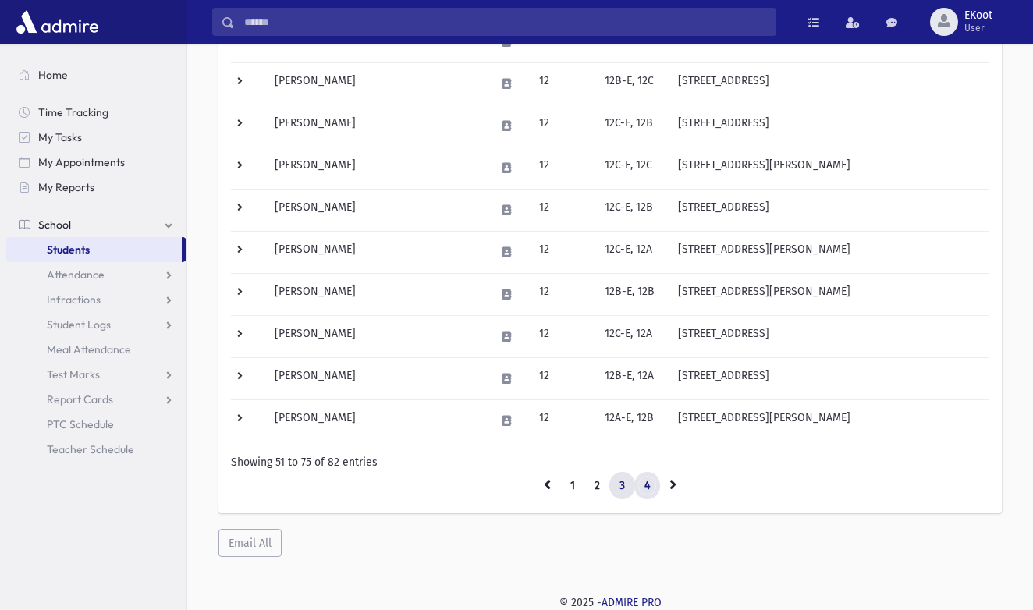
click at [654, 491] on link "4" at bounding box center [647, 486] width 26 height 28
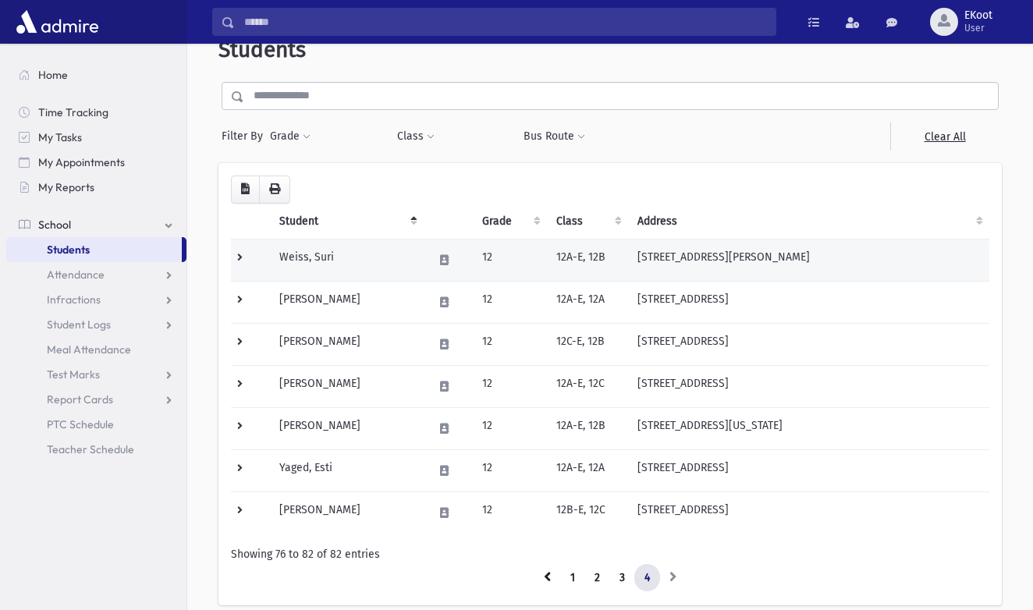
scroll to position [31, 0]
click at [314, 254] on td "Weiss, Suri" at bounding box center [347, 261] width 154 height 42
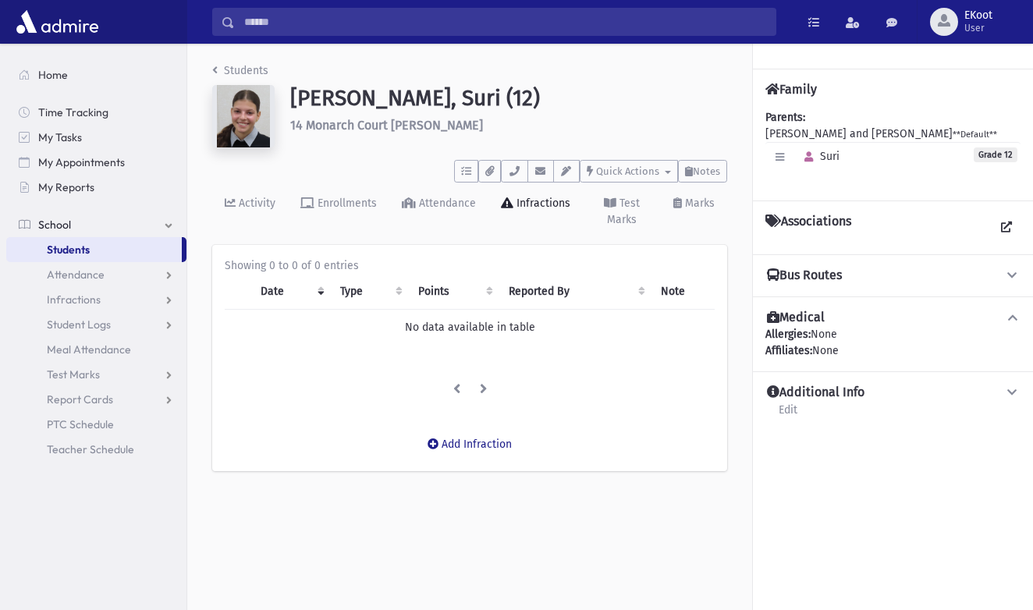
click at [227, 70] on link "Students" at bounding box center [240, 70] width 56 height 13
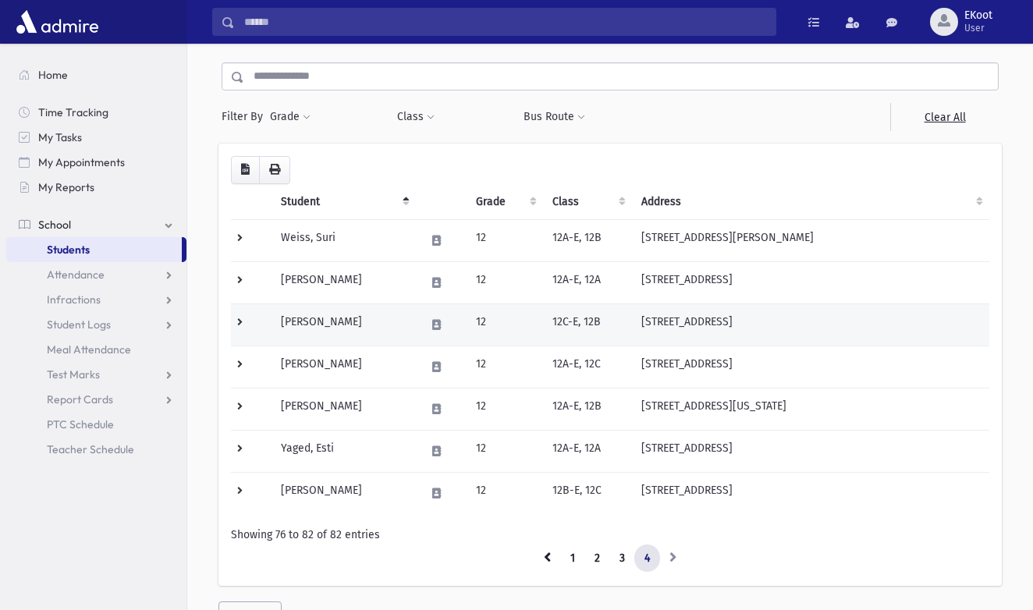
scroll to position [55, 0]
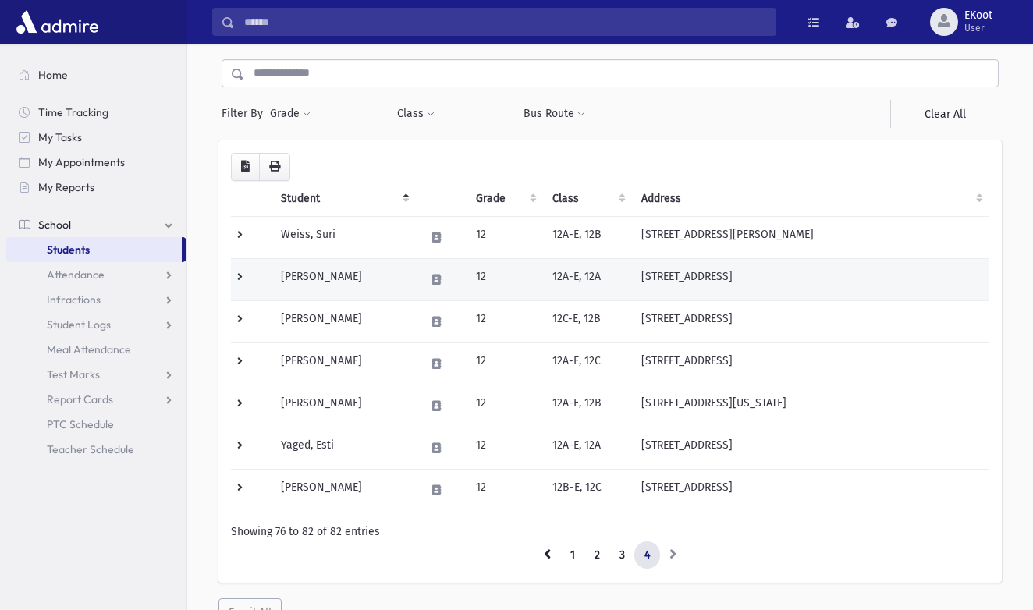
click at [300, 275] on td "Willner, Sarah" at bounding box center [344, 279] width 144 height 42
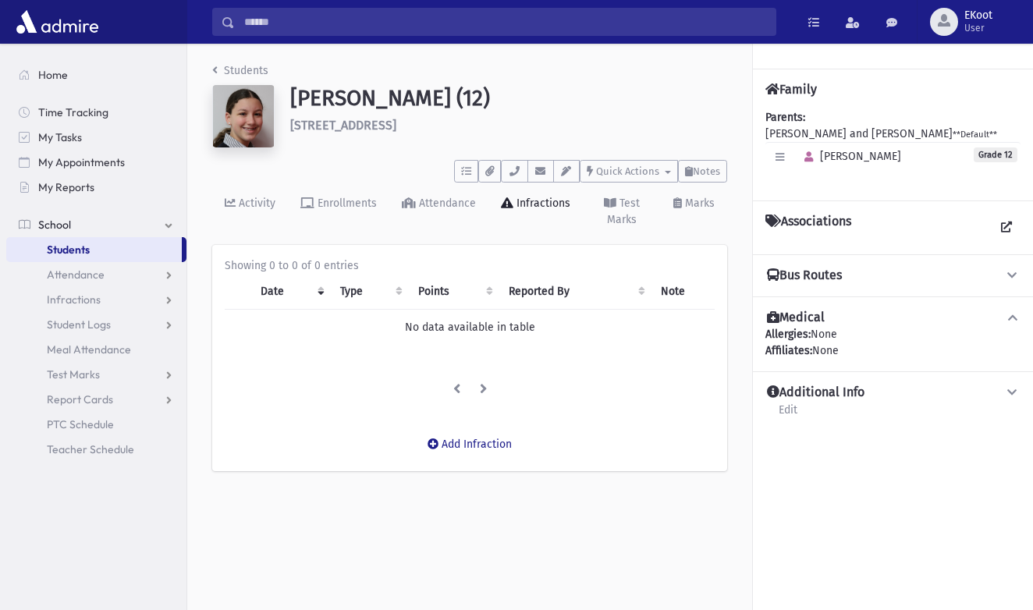
click at [230, 68] on link "Students" at bounding box center [240, 70] width 56 height 13
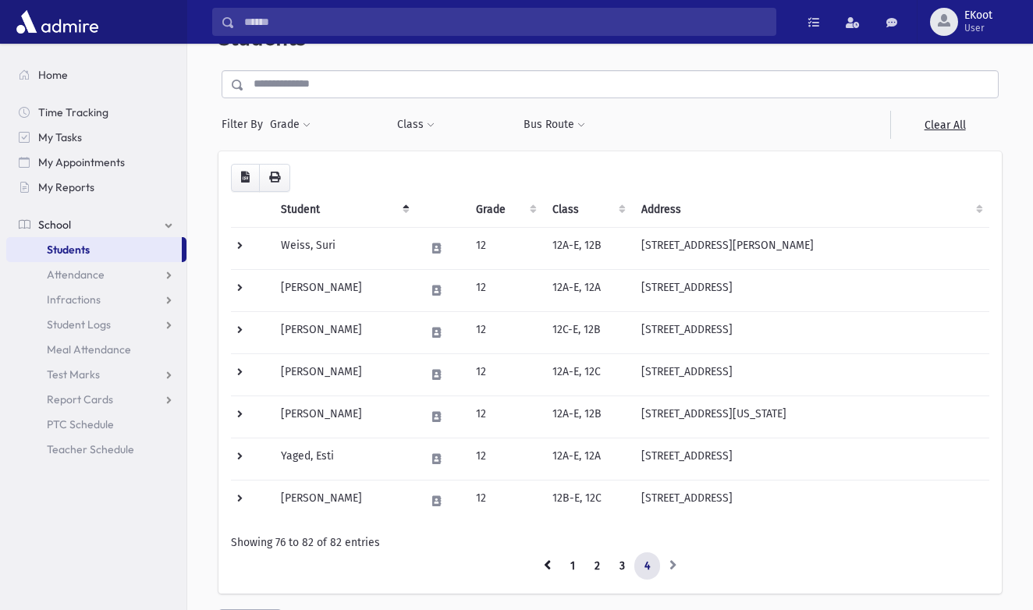
scroll to position [50, 0]
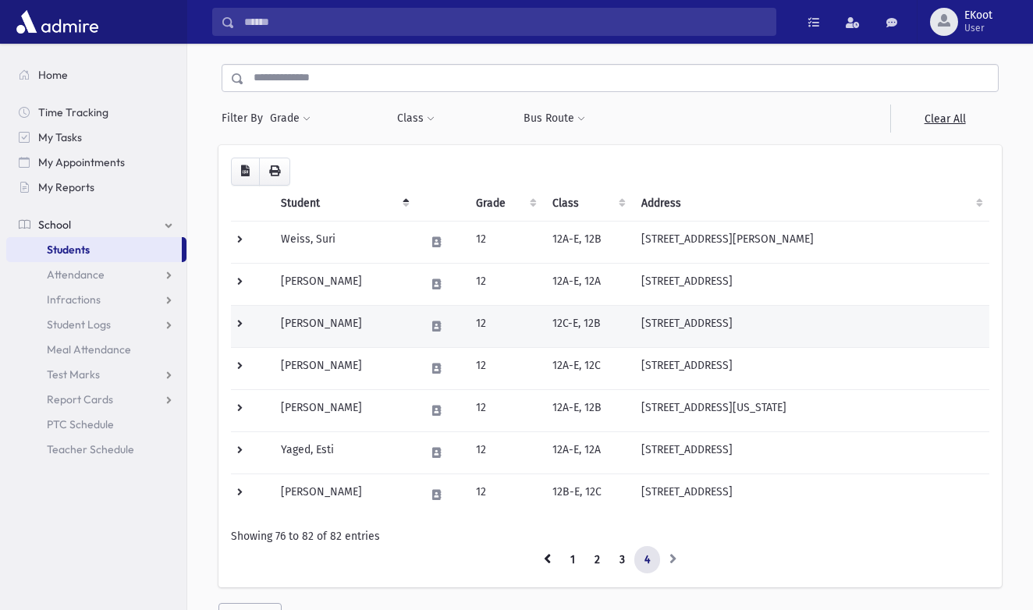
click at [338, 329] on td "Winkler, Hadassah" at bounding box center [344, 326] width 144 height 42
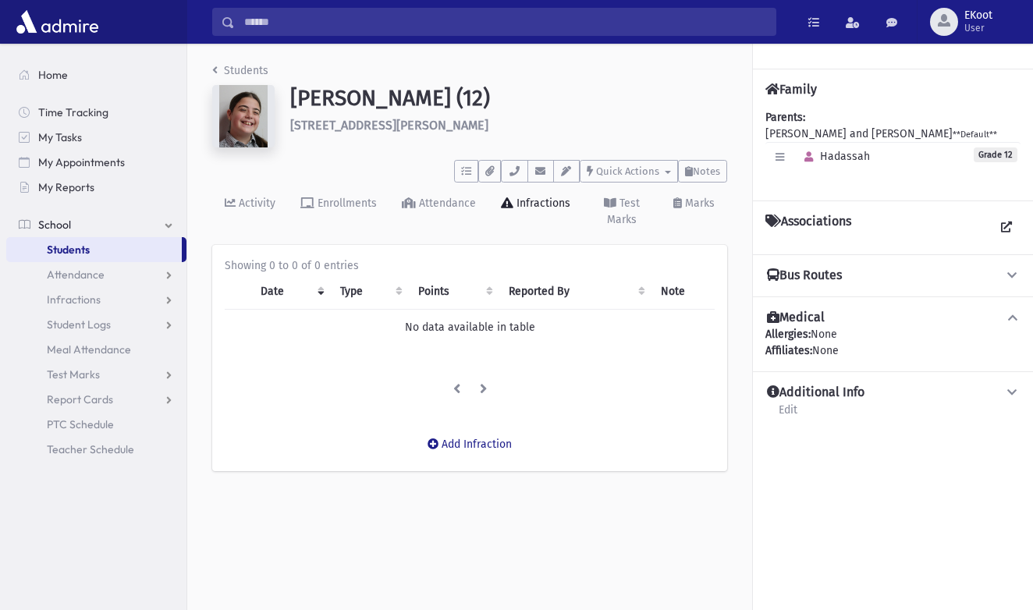
click at [231, 70] on link "Students" at bounding box center [240, 70] width 56 height 13
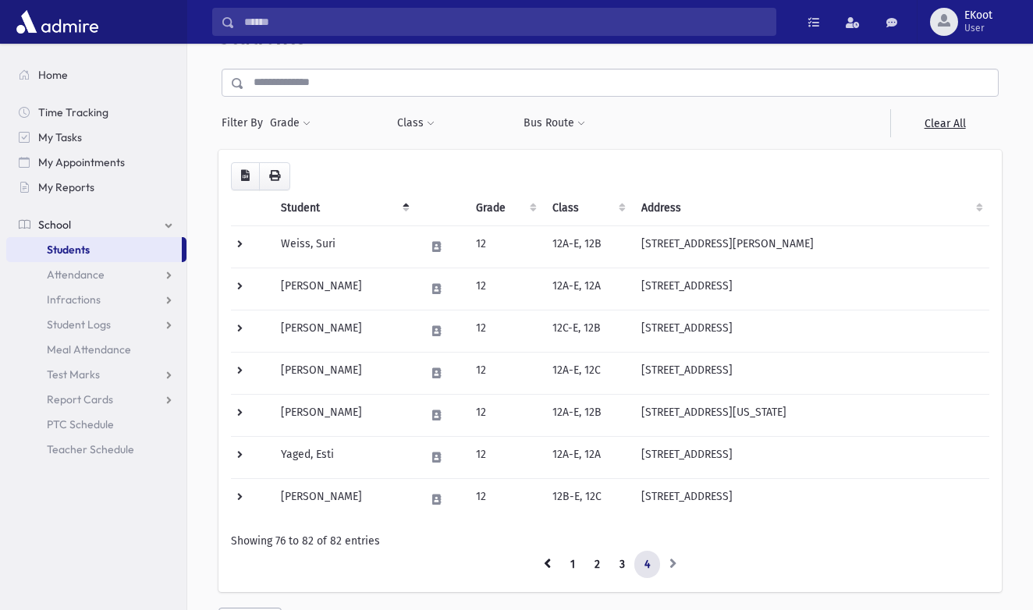
scroll to position [47, 0]
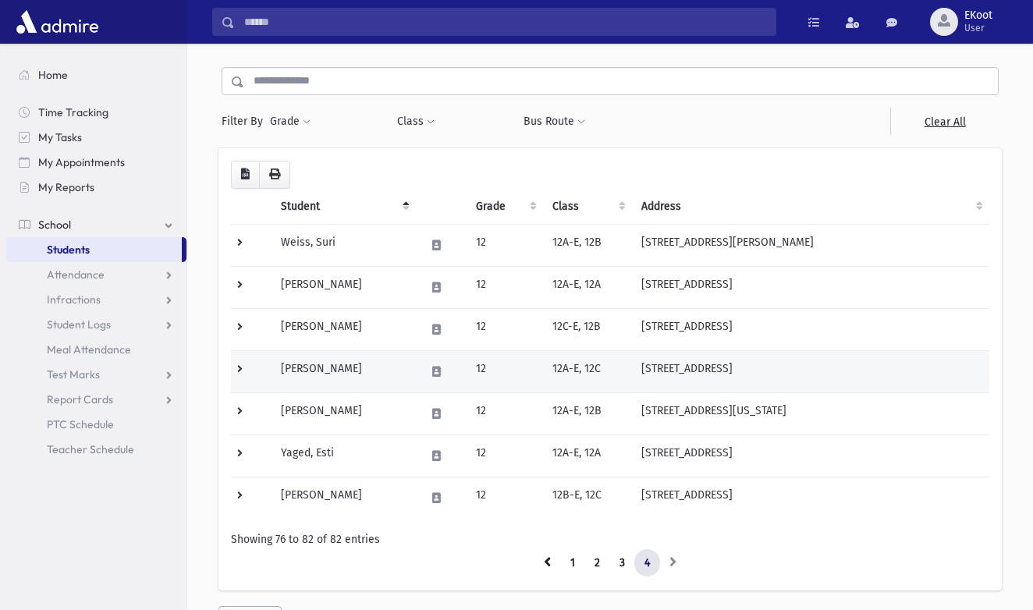
click at [308, 364] on td "[PERSON_NAME]" at bounding box center [344, 371] width 144 height 42
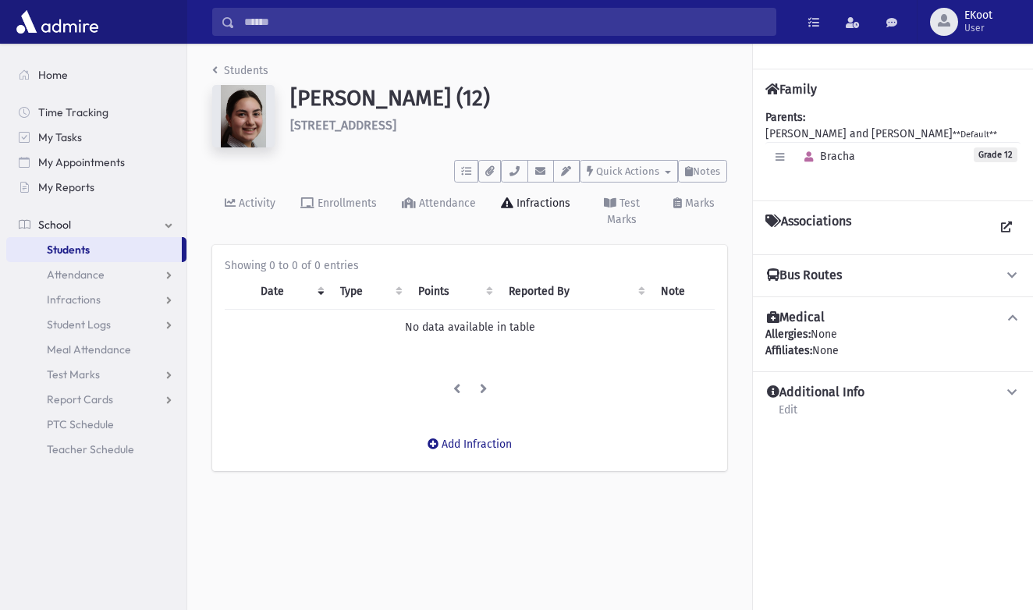
click at [243, 73] on link "Students" at bounding box center [240, 70] width 56 height 13
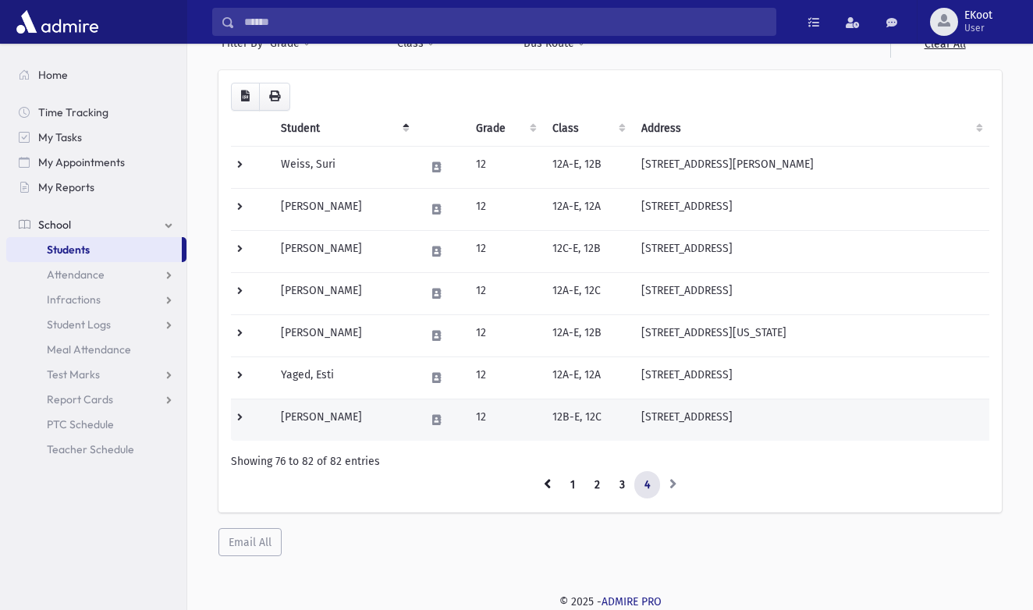
scroll to position [124, 0]
click at [304, 422] on td "[PERSON_NAME]" at bounding box center [344, 421] width 144 height 42
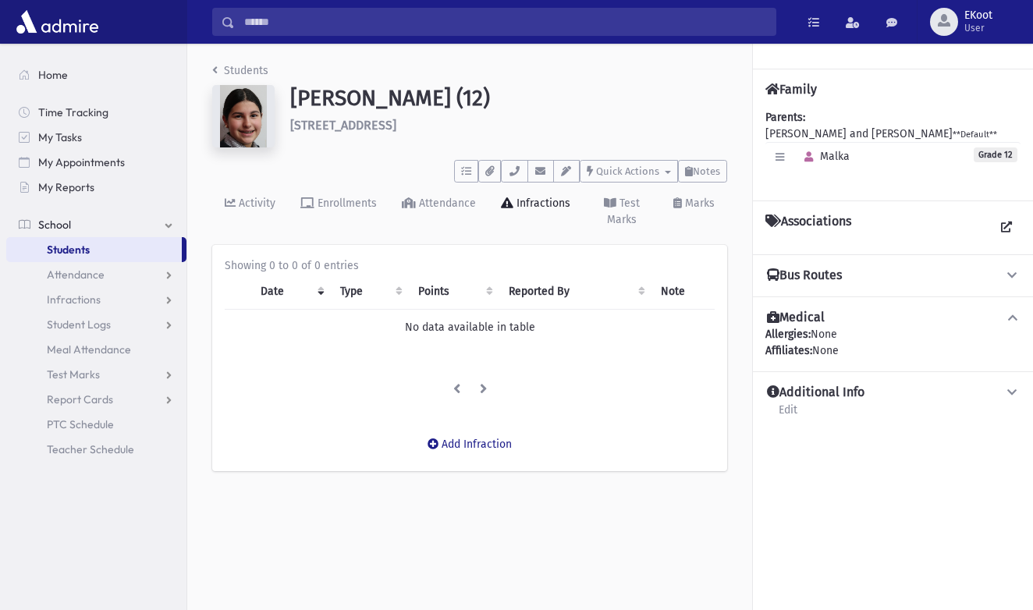
click at [237, 66] on link "Students" at bounding box center [240, 70] width 56 height 13
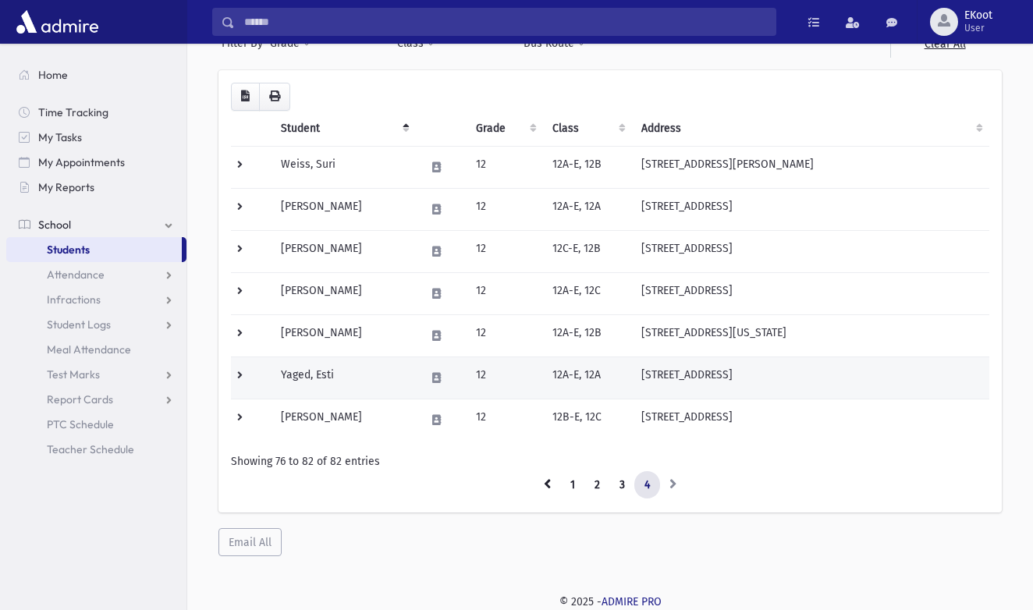
scroll to position [124, 0]
click at [304, 379] on td "Yaged, Esti" at bounding box center [344, 378] width 144 height 42
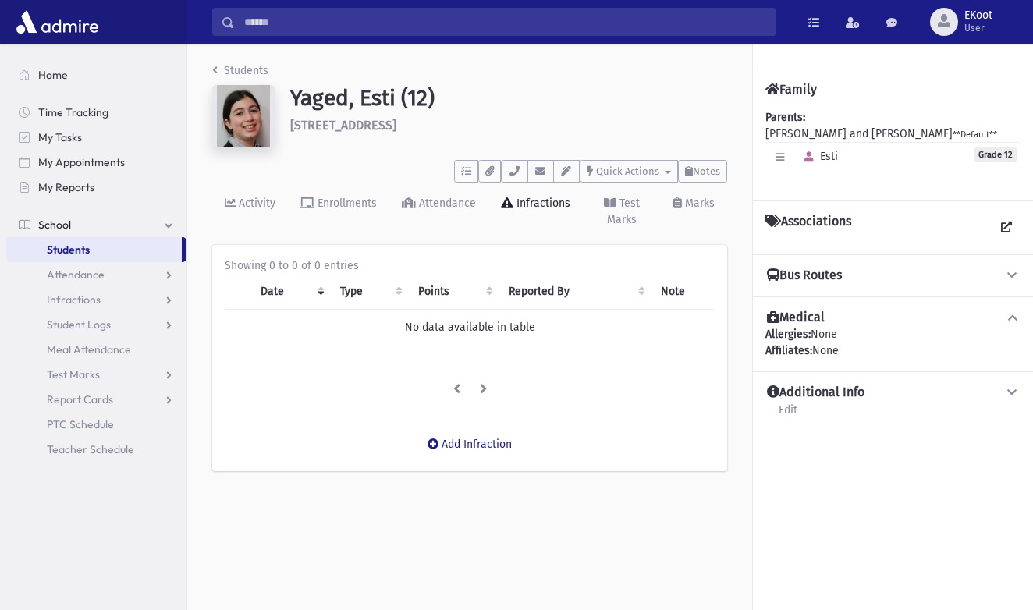
click at [238, 69] on link "Students" at bounding box center [240, 70] width 56 height 13
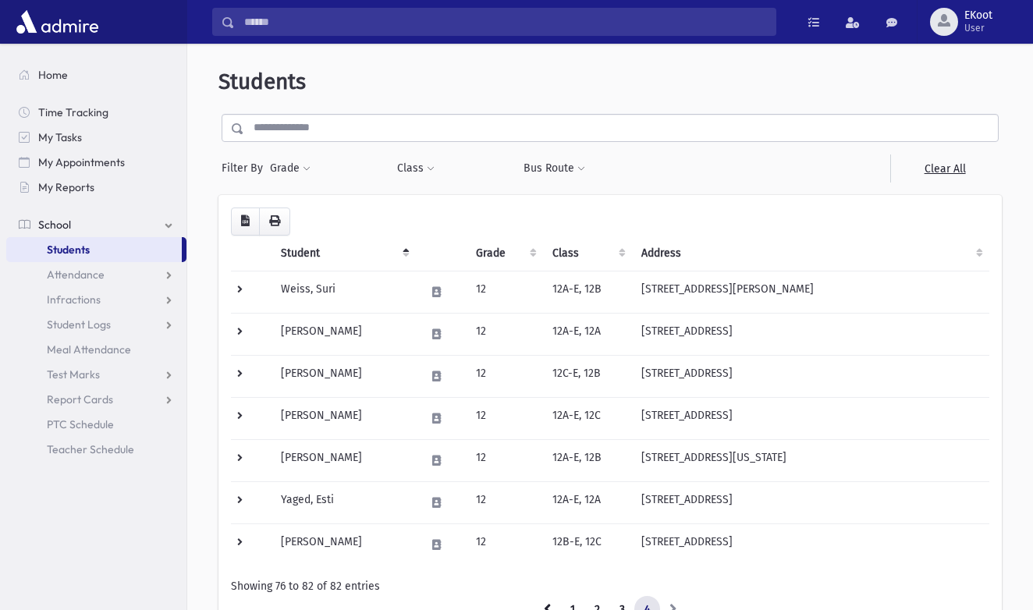
scroll to position [24, 0]
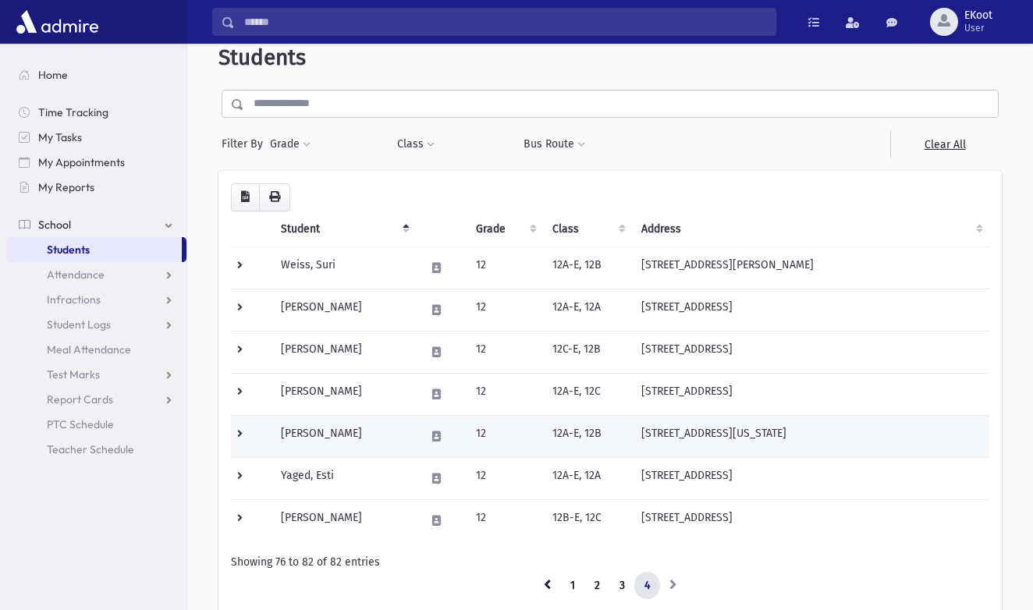
click at [304, 434] on td "[PERSON_NAME]" at bounding box center [344, 436] width 144 height 42
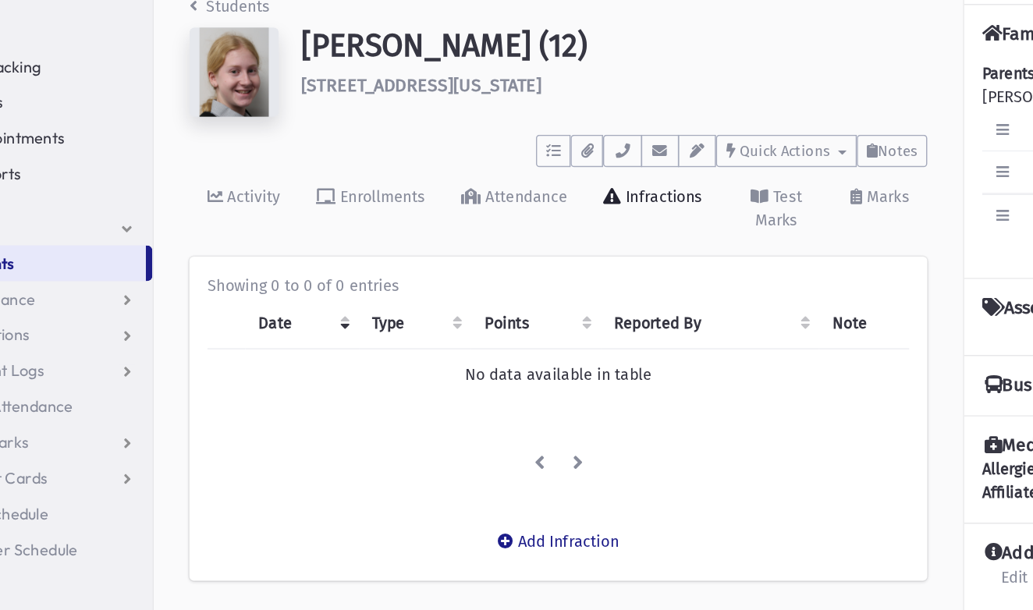
scroll to position [12, 0]
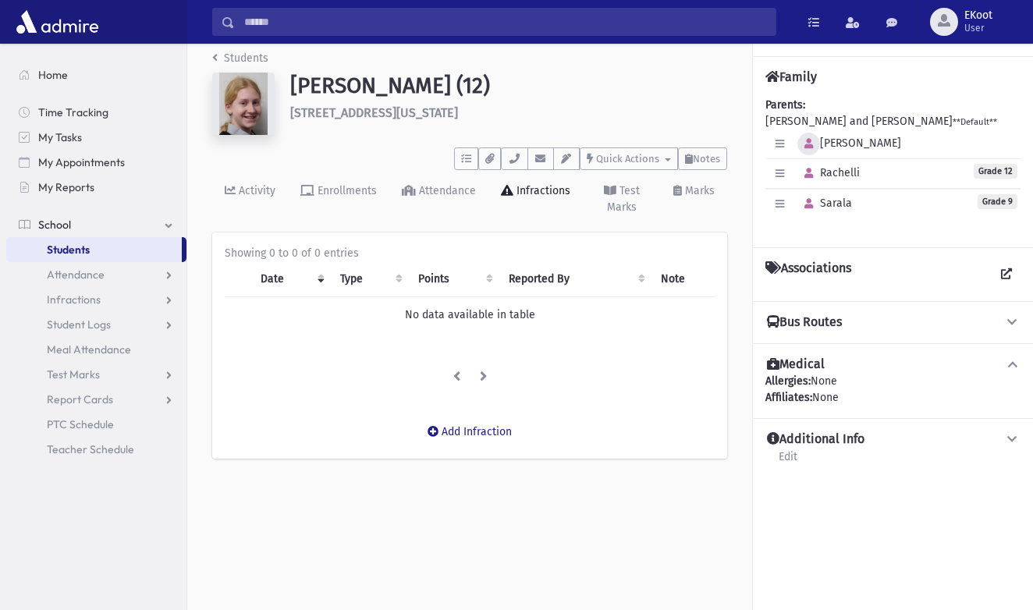
click at [805, 148] on icon "button" at bounding box center [809, 144] width 9 height 10
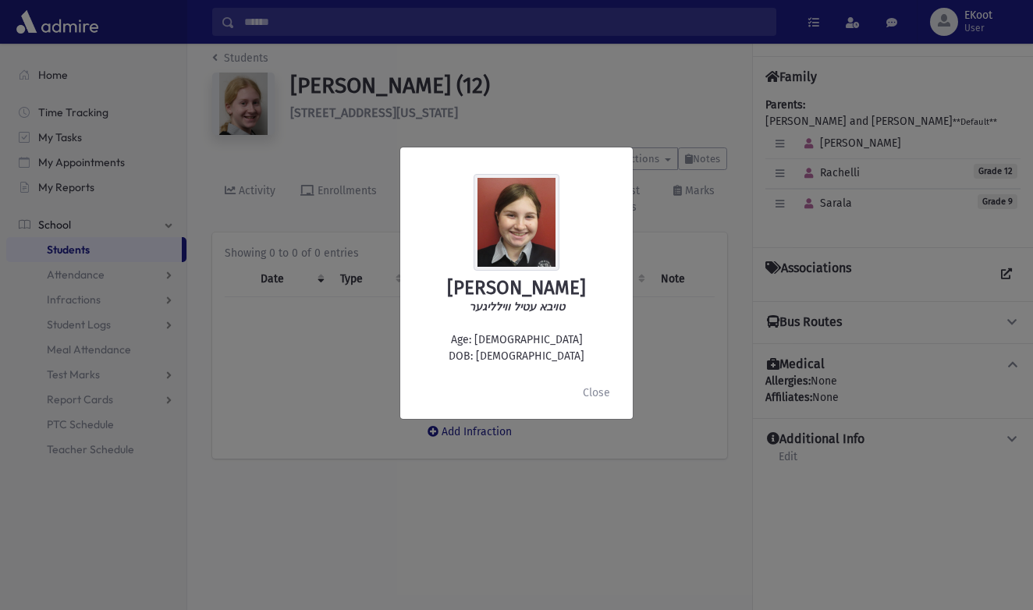
click at [719, 201] on div "Toby Wulliger טויבא עטיל ווילליגער Age: 18 DOB: 5/12/2007 Close" at bounding box center [516, 305] width 1033 height 610
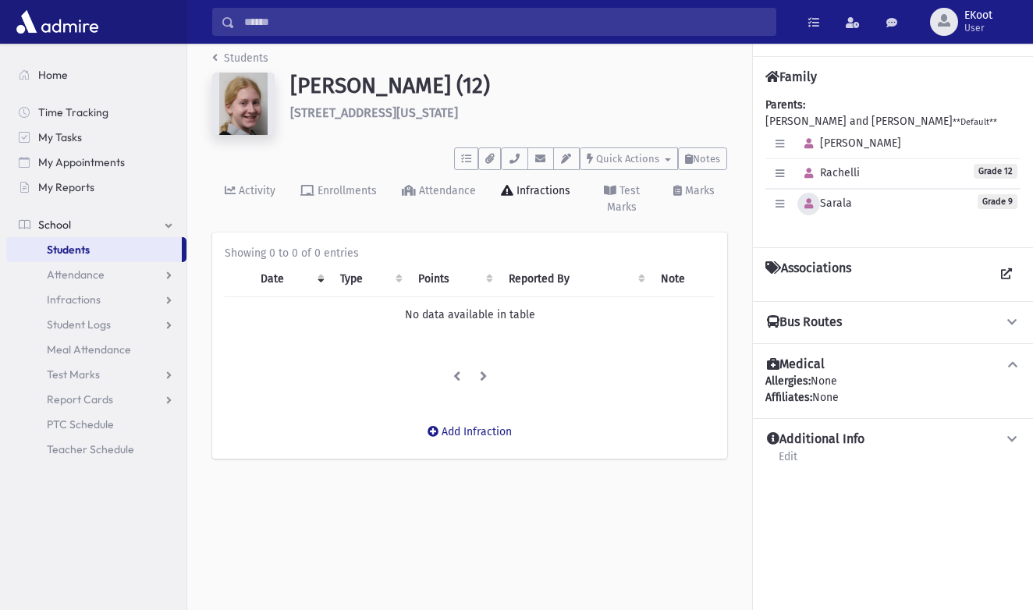
click at [812, 204] on icon "button" at bounding box center [809, 204] width 9 height 10
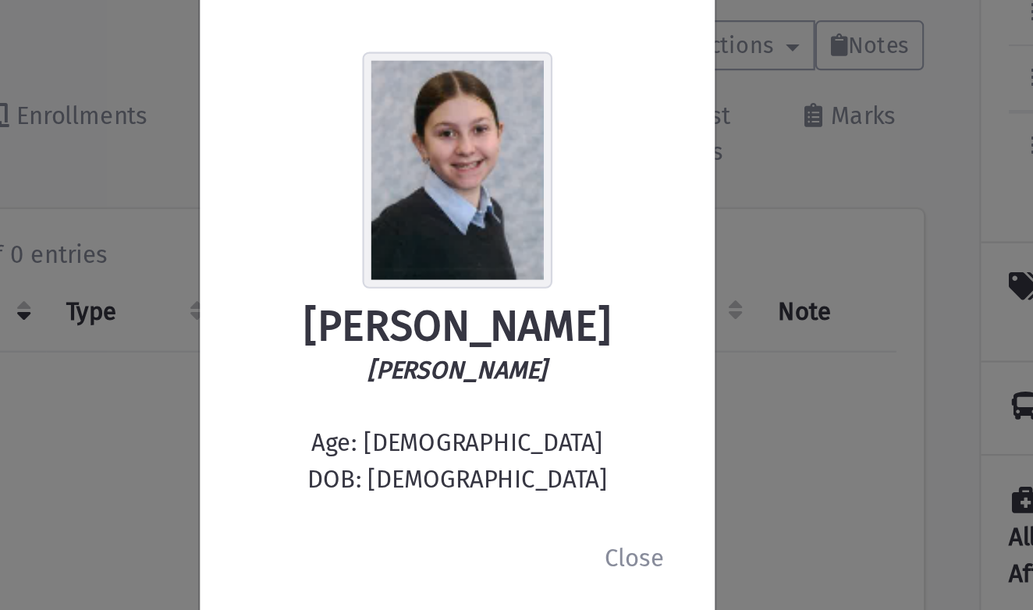
scroll to position [9, 0]
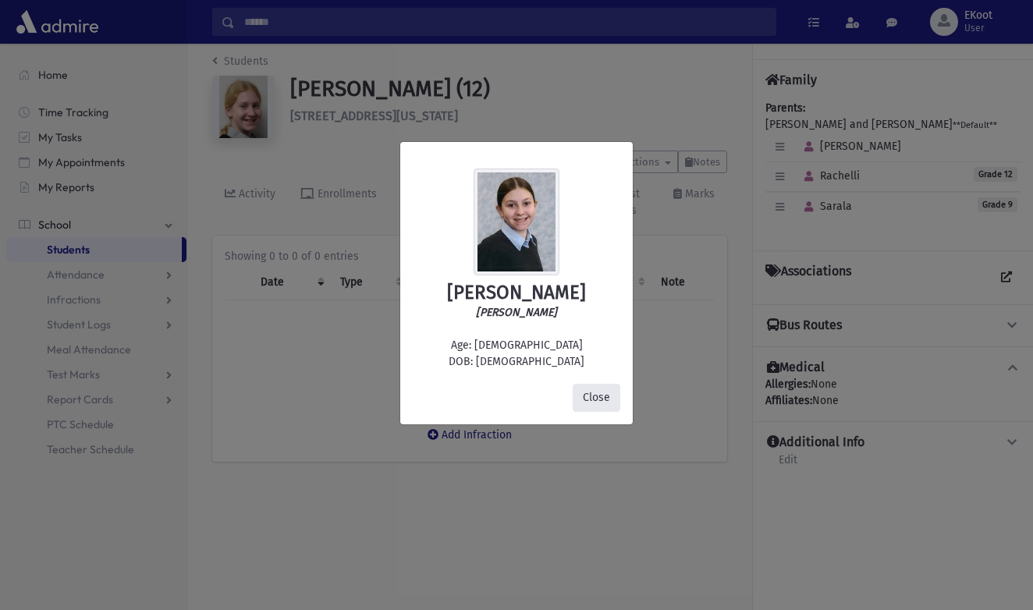
click at [581, 400] on button "Close" at bounding box center [597, 398] width 48 height 28
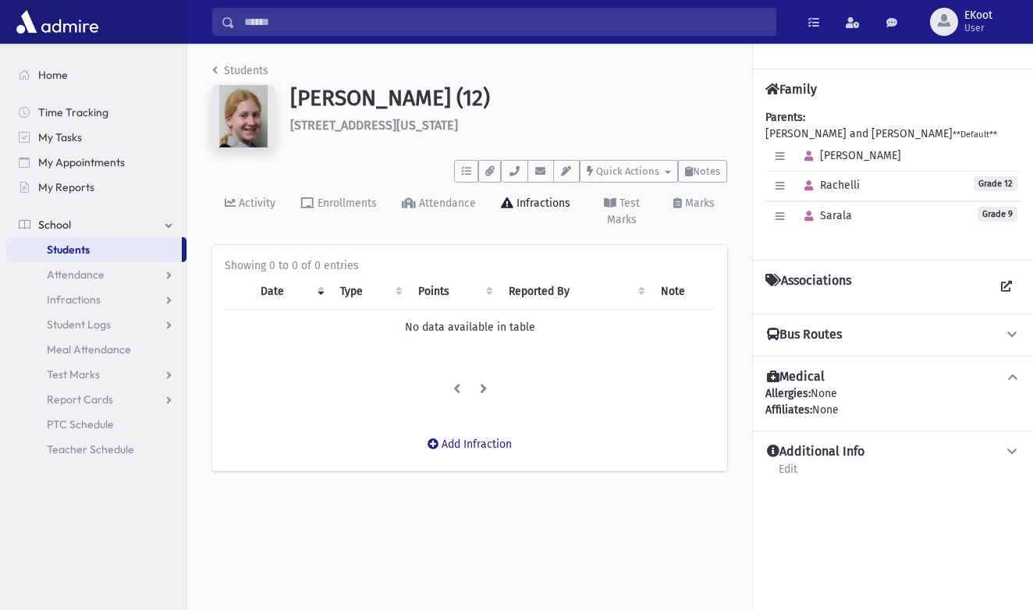
scroll to position [0, 0]
click at [232, 73] on link "Students" at bounding box center [240, 70] width 56 height 13
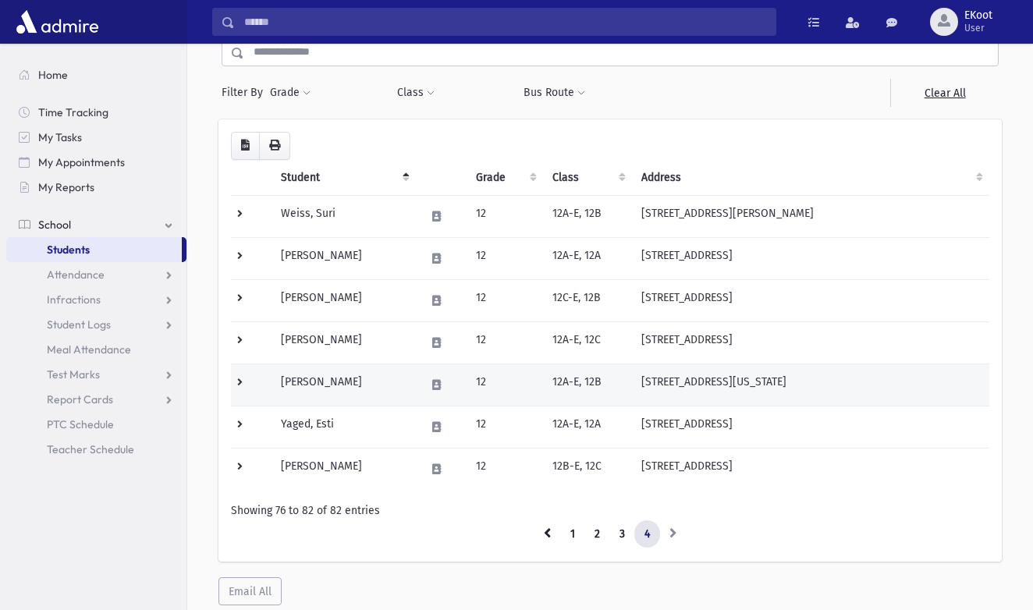
scroll to position [84, 0]
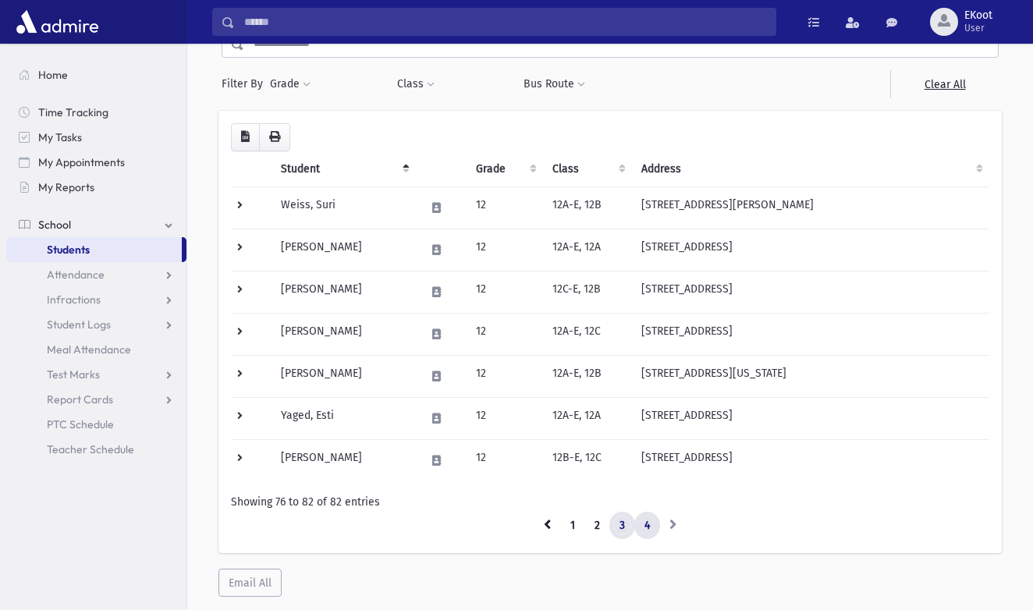
click at [616, 529] on link "3" at bounding box center [623, 526] width 26 height 28
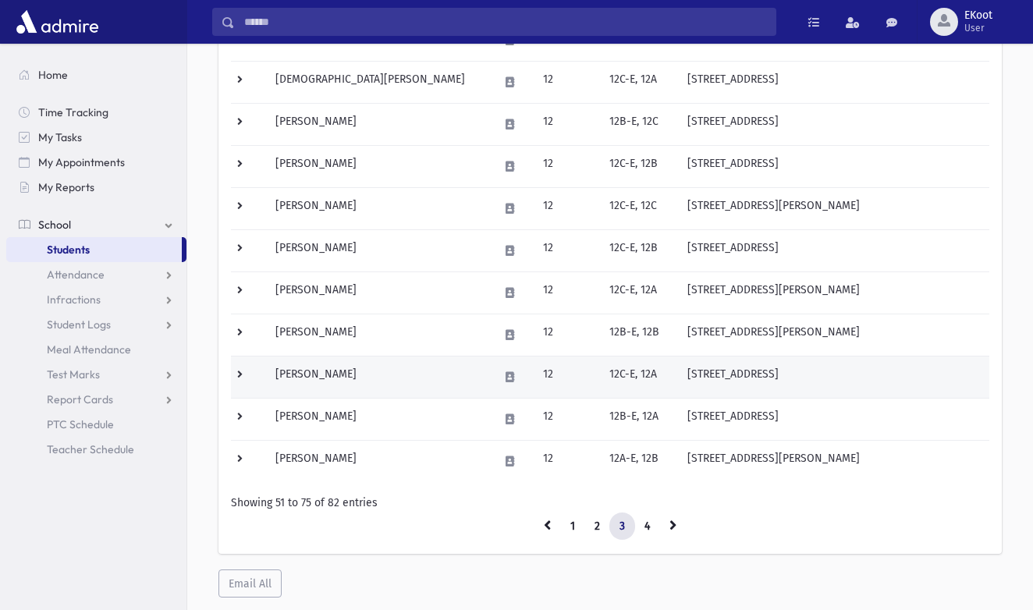
scroll to position [841, 0]
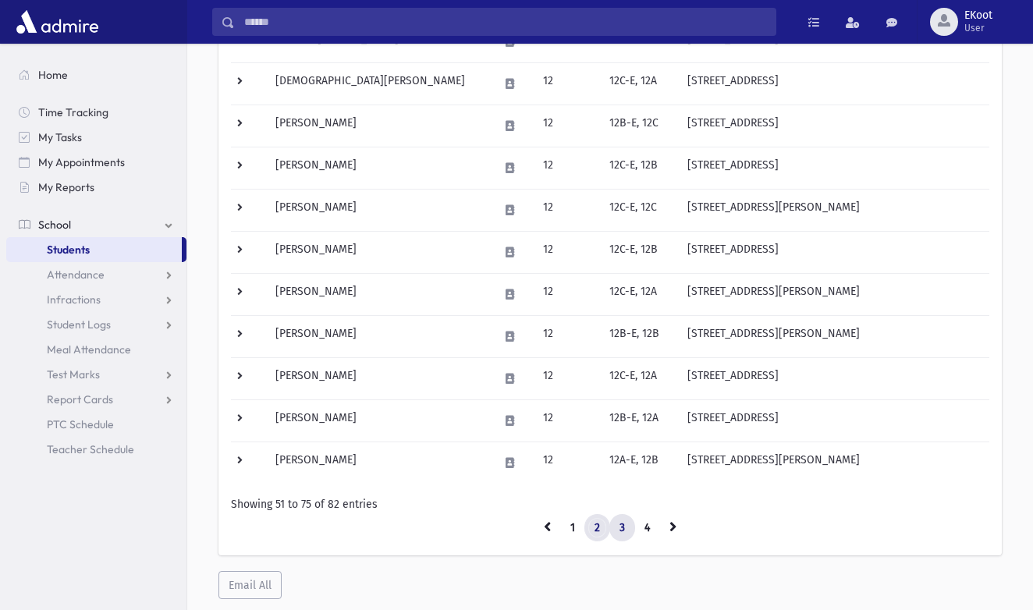
click at [595, 530] on link "2" at bounding box center [598, 528] width 26 height 28
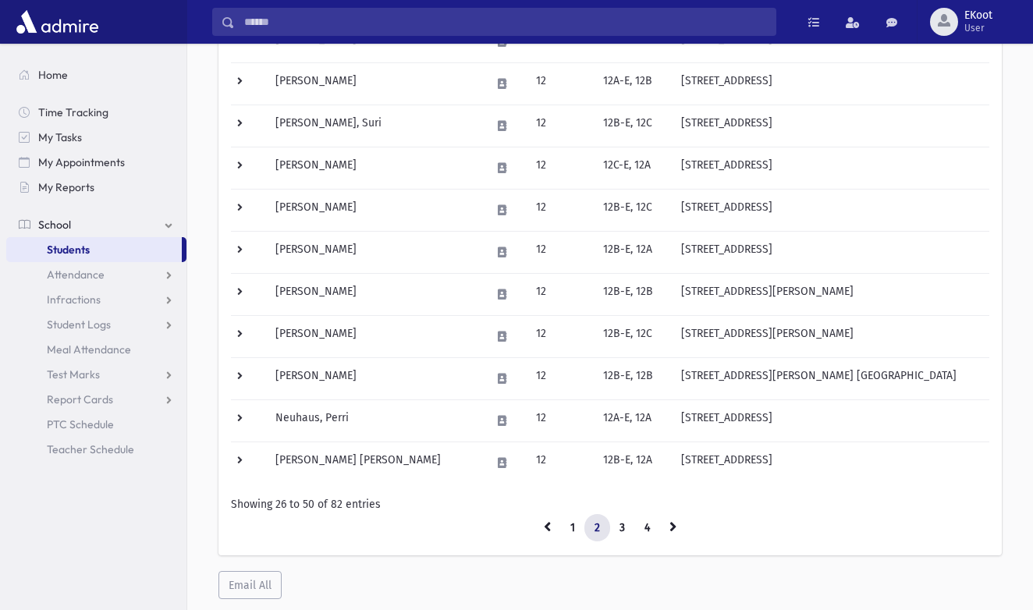
click at [577, 528] on link "1" at bounding box center [572, 528] width 25 height 28
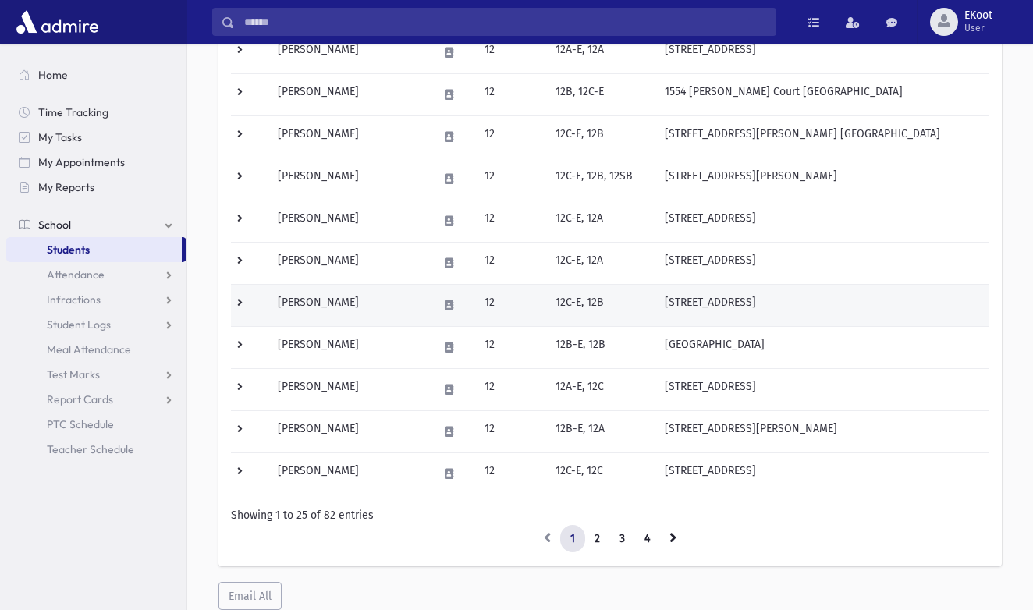
scroll to position [690, 0]
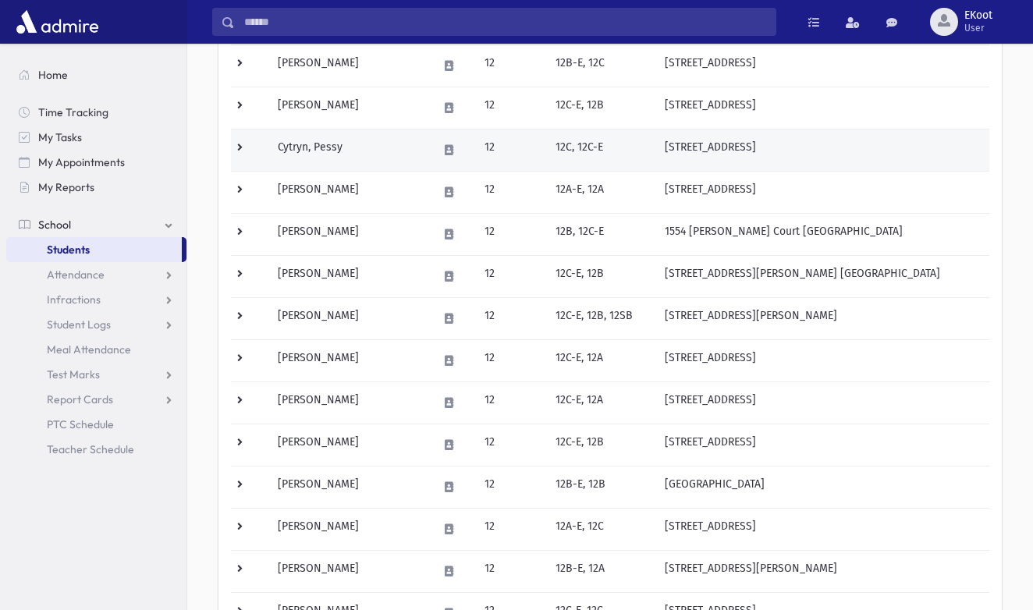
click at [307, 147] on td "Cytryn, Pessy" at bounding box center [348, 150] width 161 height 42
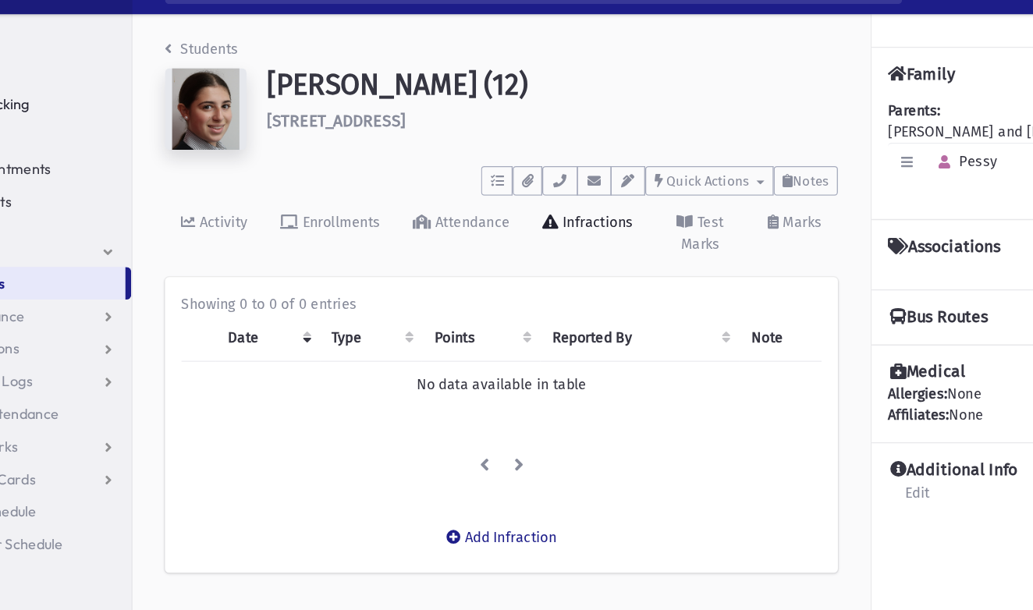
scroll to position [4, 0]
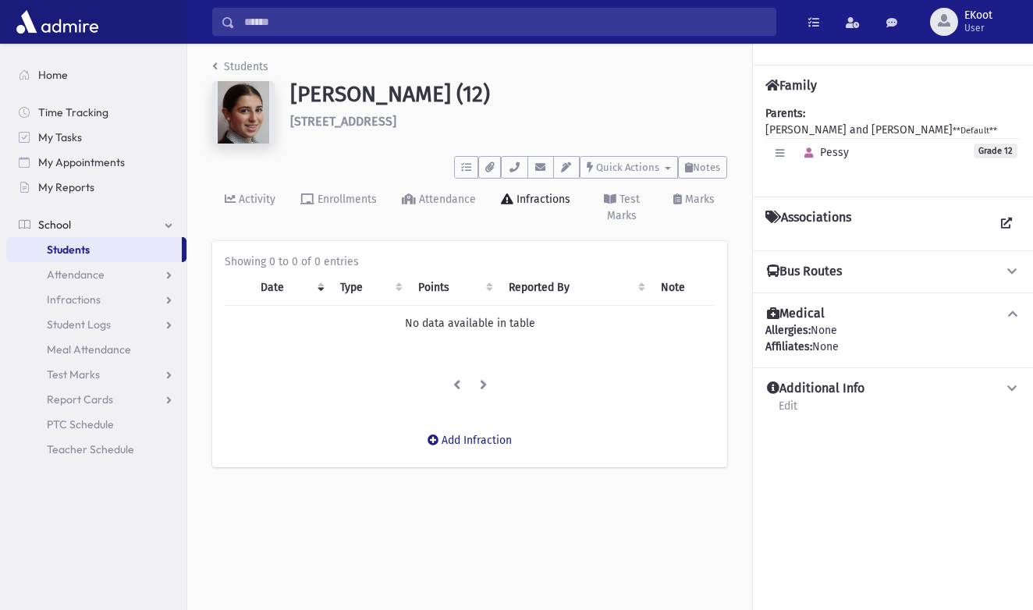
click at [219, 68] on link "Students" at bounding box center [240, 66] width 56 height 13
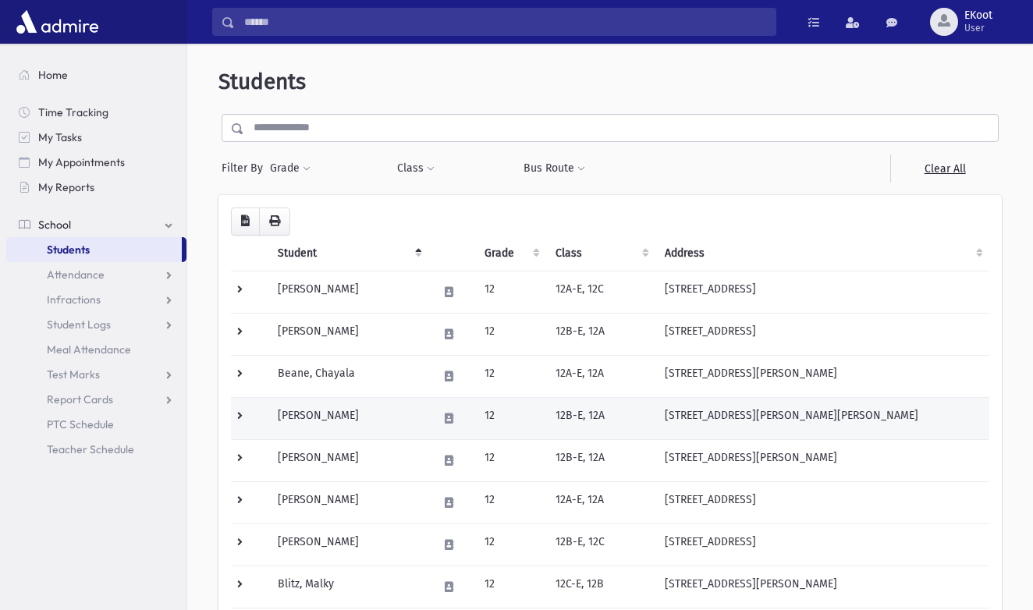
click at [304, 417] on td "[PERSON_NAME]" at bounding box center [348, 418] width 160 height 42
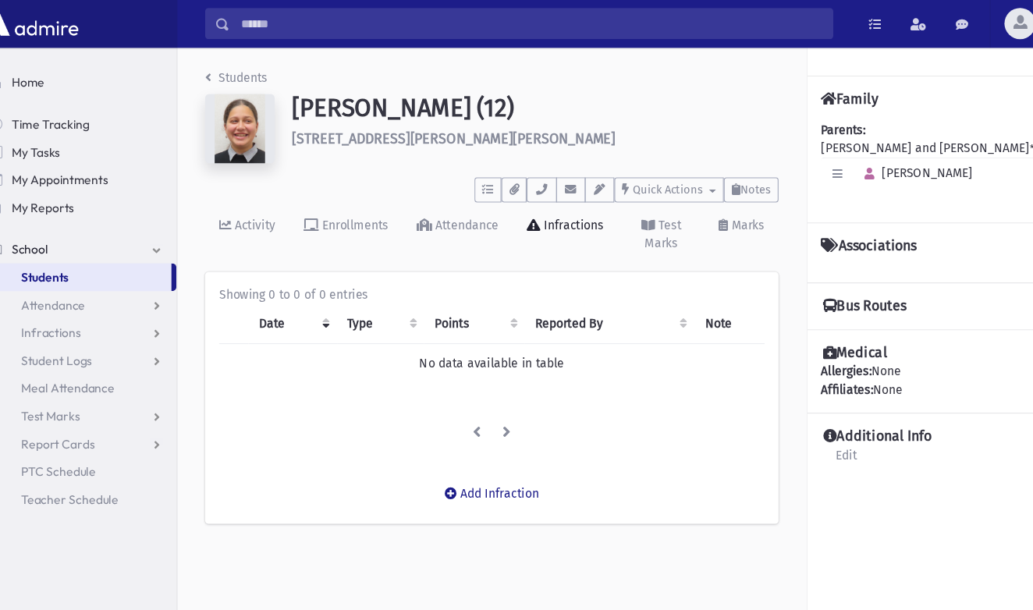
click at [212, 72] on link "Students" at bounding box center [240, 70] width 56 height 13
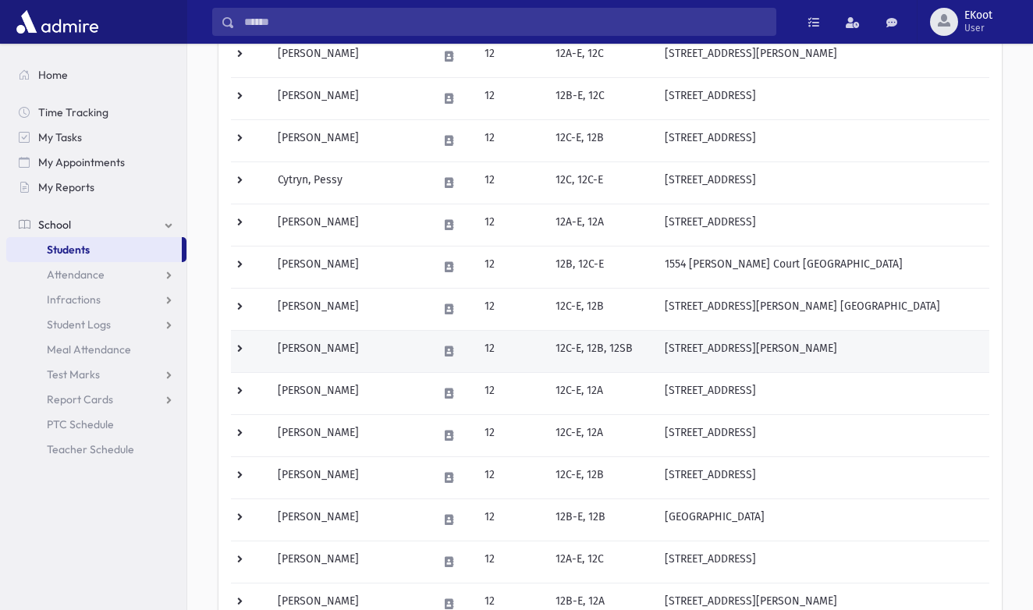
scroll to position [659, 0]
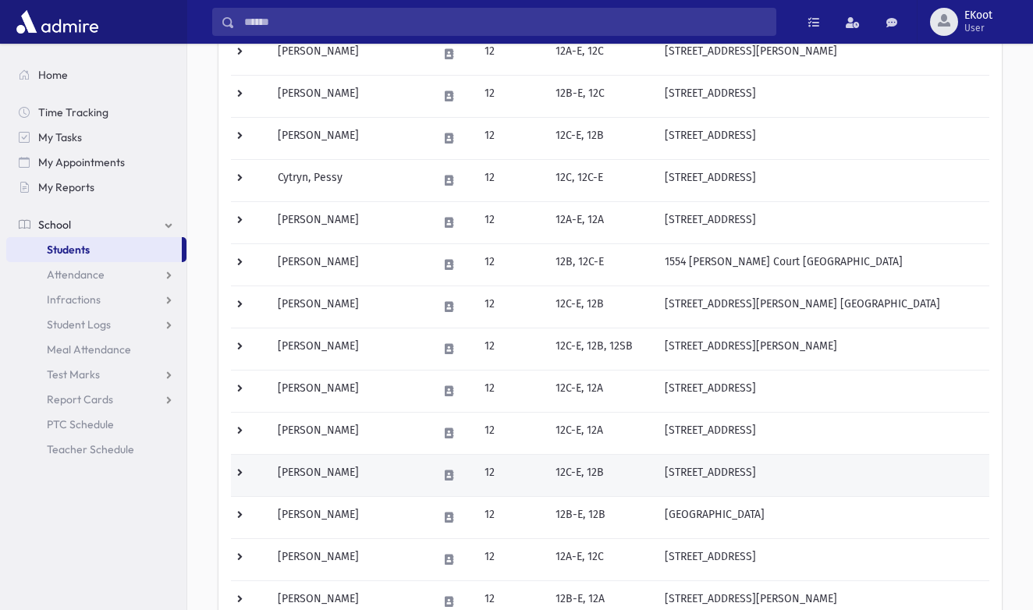
click at [318, 476] on td "[PERSON_NAME]" at bounding box center [348, 475] width 160 height 42
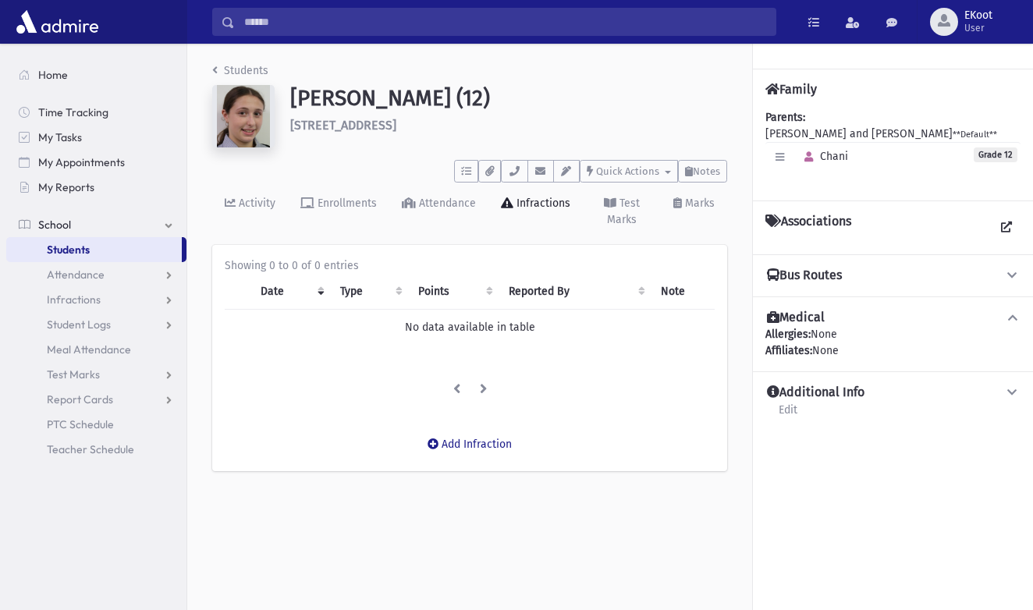
click at [240, 73] on link "Students" at bounding box center [240, 70] width 56 height 13
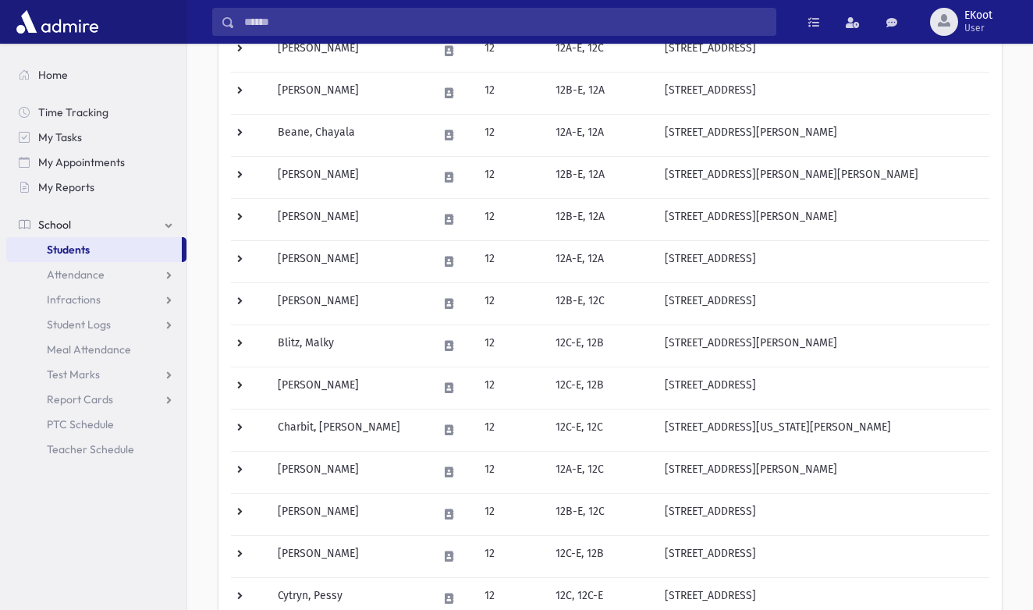
scroll to position [274, 0]
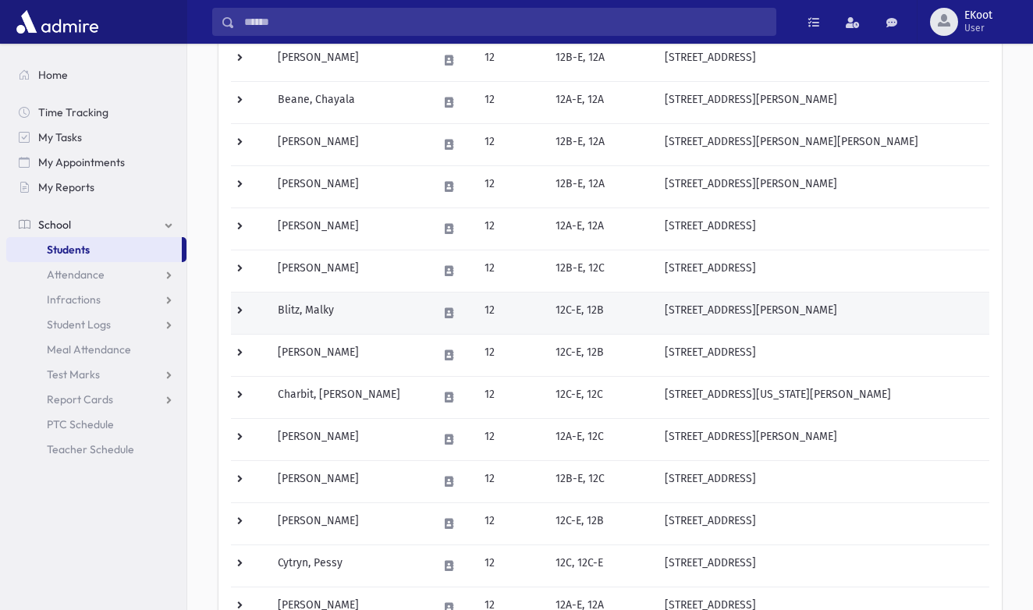
click at [293, 311] on td "Blitz, Malky" at bounding box center [348, 313] width 160 height 42
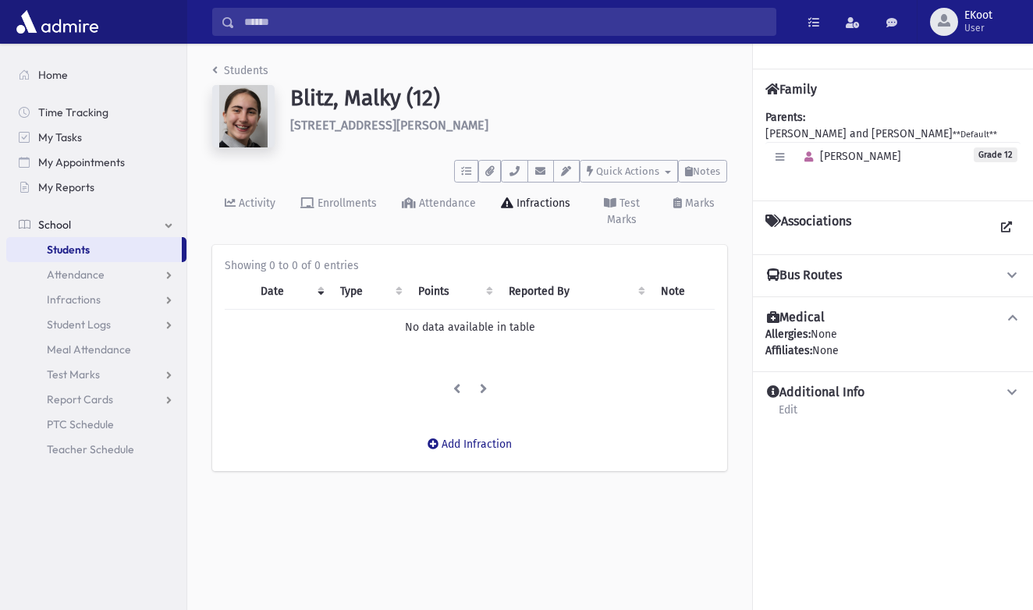
click at [240, 67] on link "Students" at bounding box center [240, 70] width 56 height 13
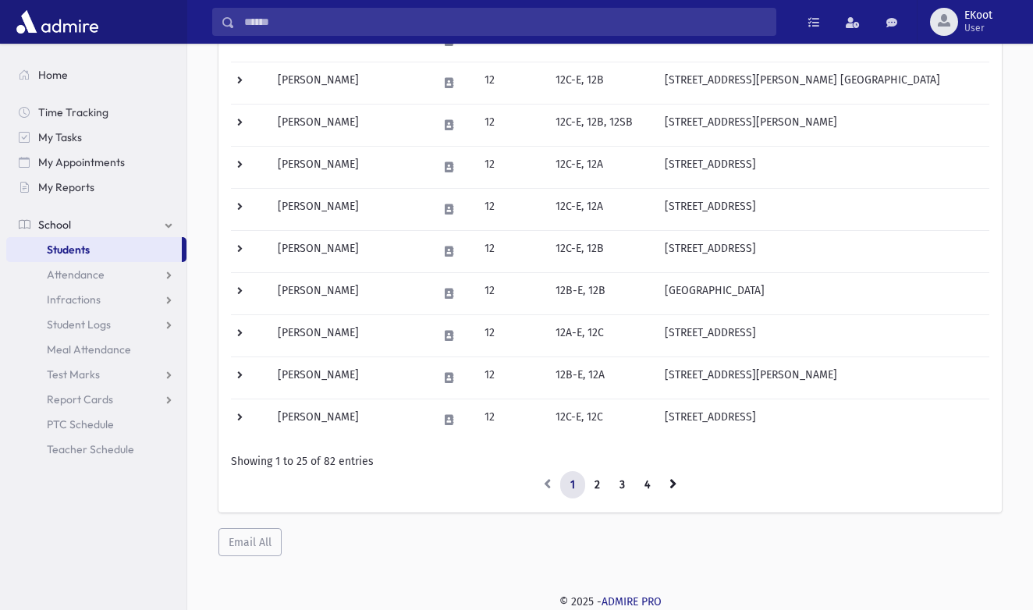
scroll to position [883, 0]
click at [624, 491] on link "3" at bounding box center [623, 486] width 26 height 28
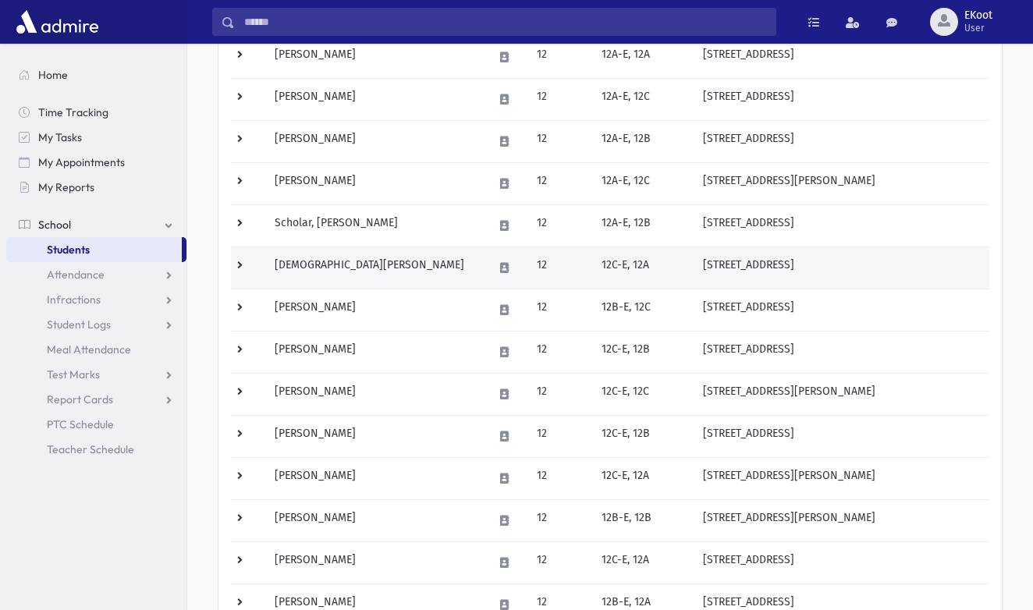
scroll to position [626, 0]
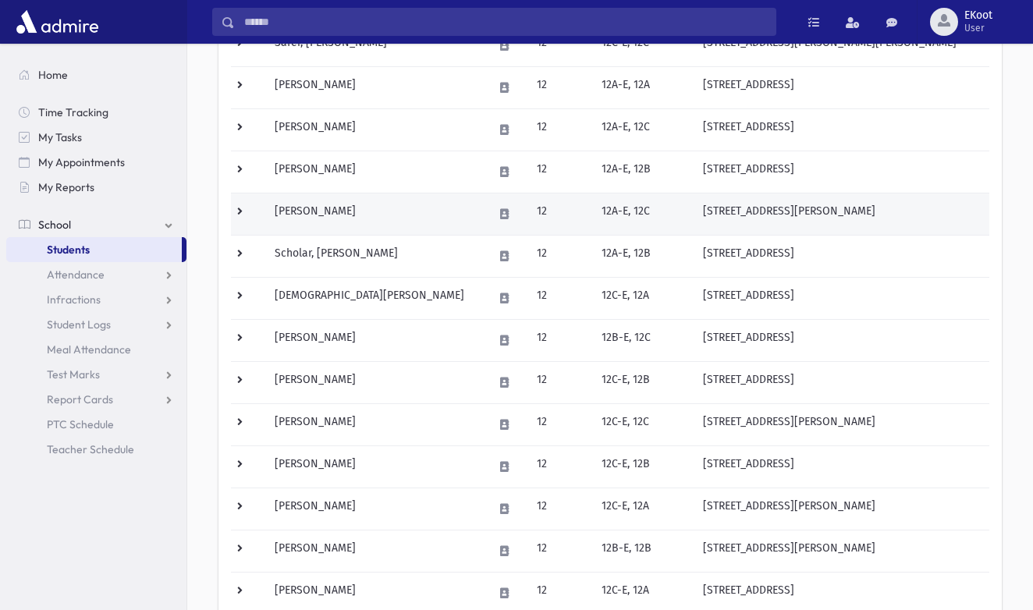
click at [315, 208] on td "Schneider, Rachelli" at bounding box center [374, 214] width 219 height 42
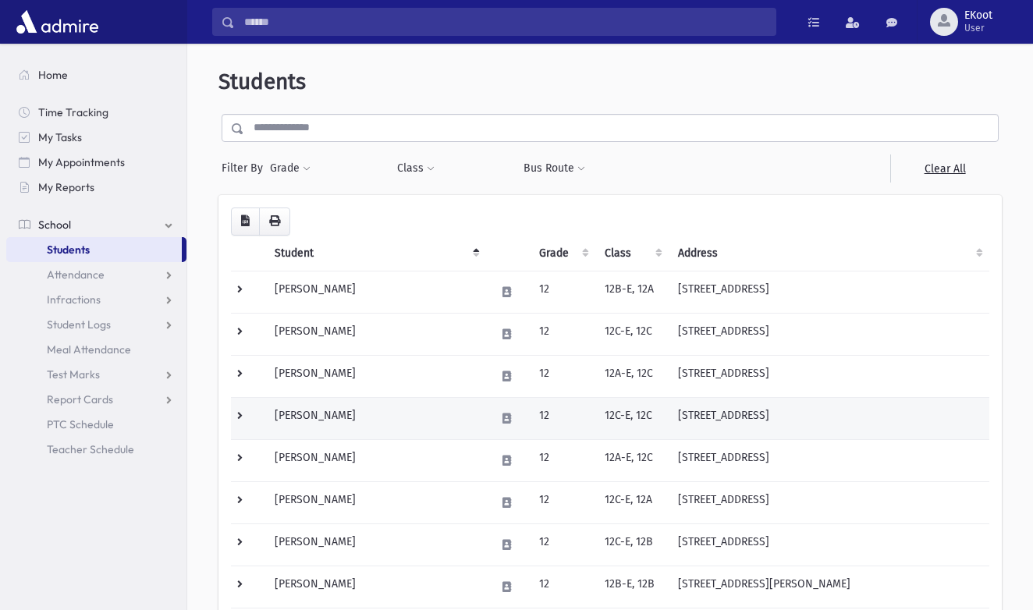
click at [299, 421] on td "[PERSON_NAME]" at bounding box center [375, 418] width 220 height 42
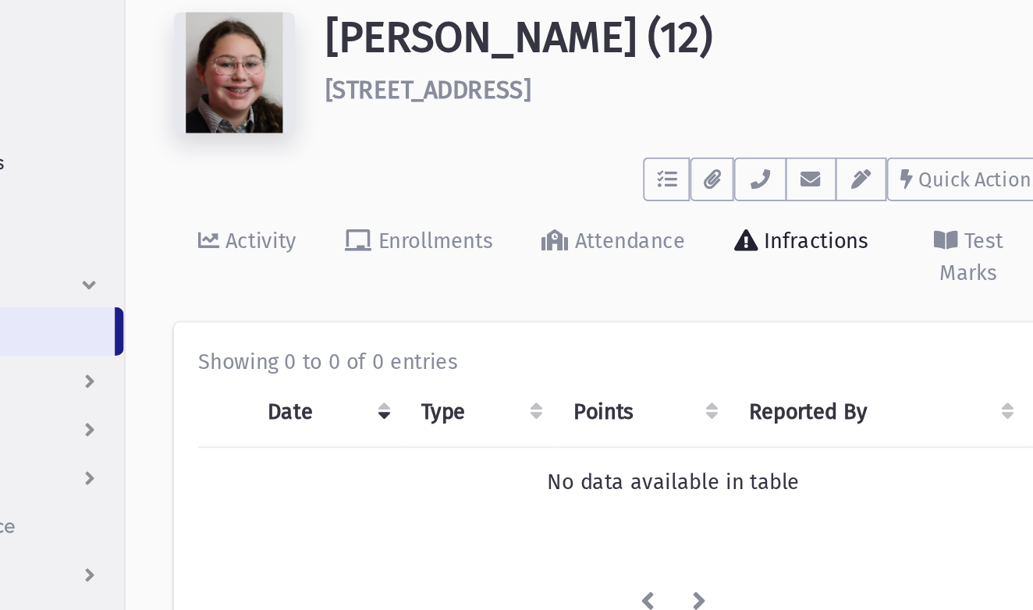
scroll to position [9, 0]
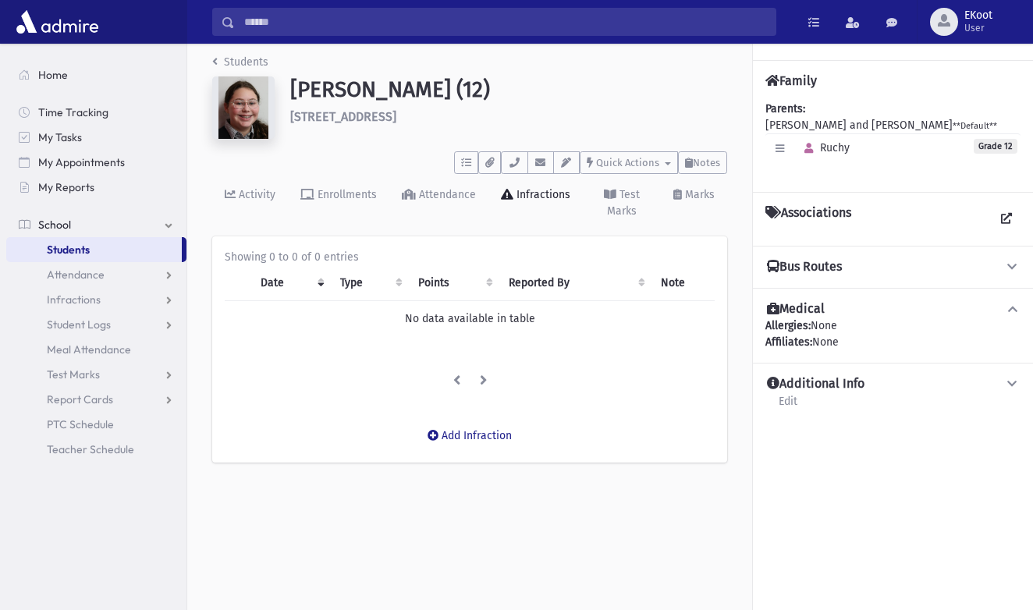
click at [236, 66] on link "Students" at bounding box center [240, 61] width 56 height 13
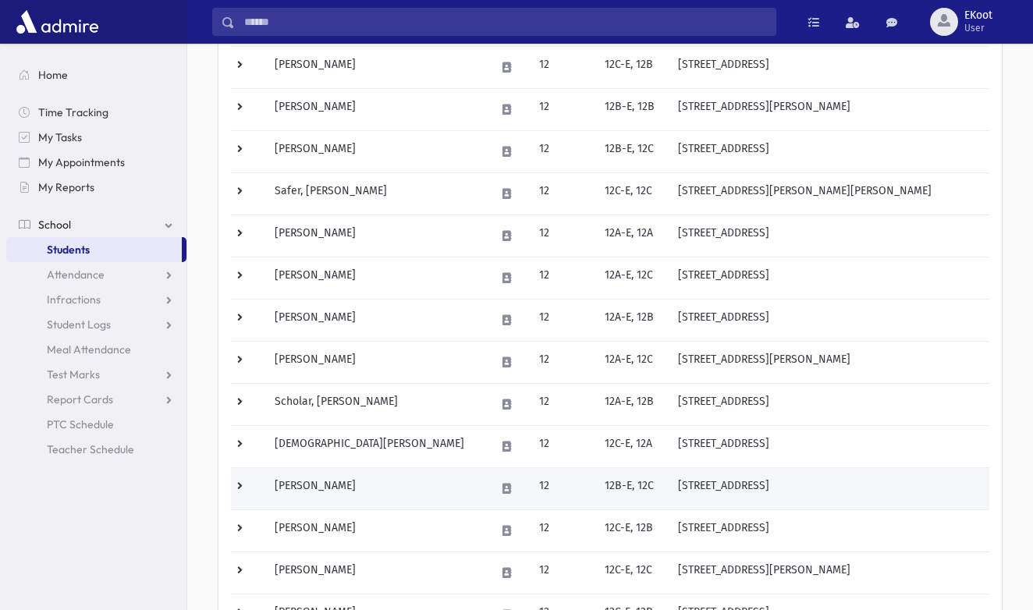
scroll to position [484, 0]
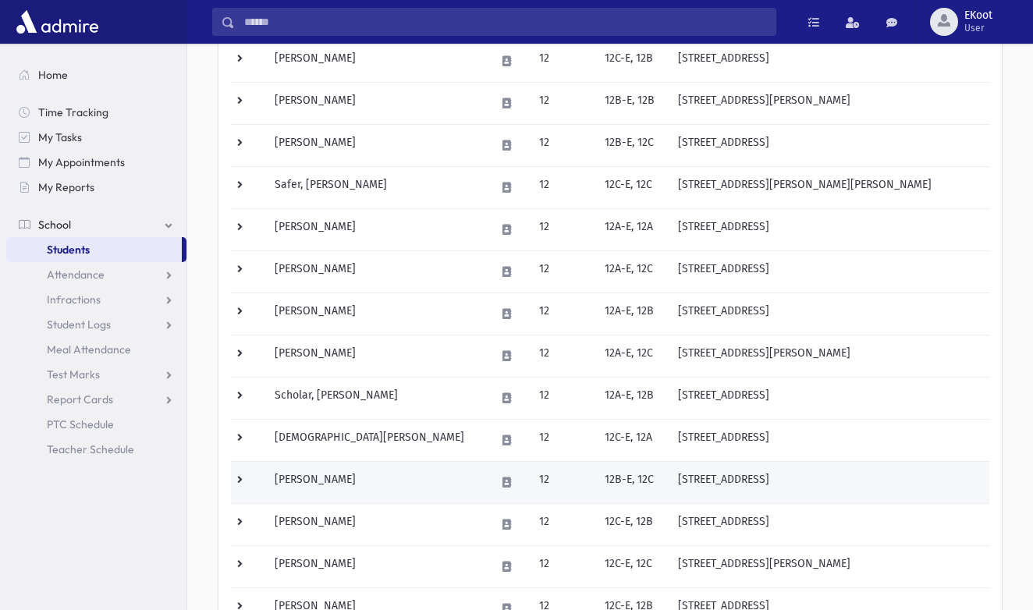
click at [321, 481] on td "[PERSON_NAME]" at bounding box center [375, 482] width 220 height 42
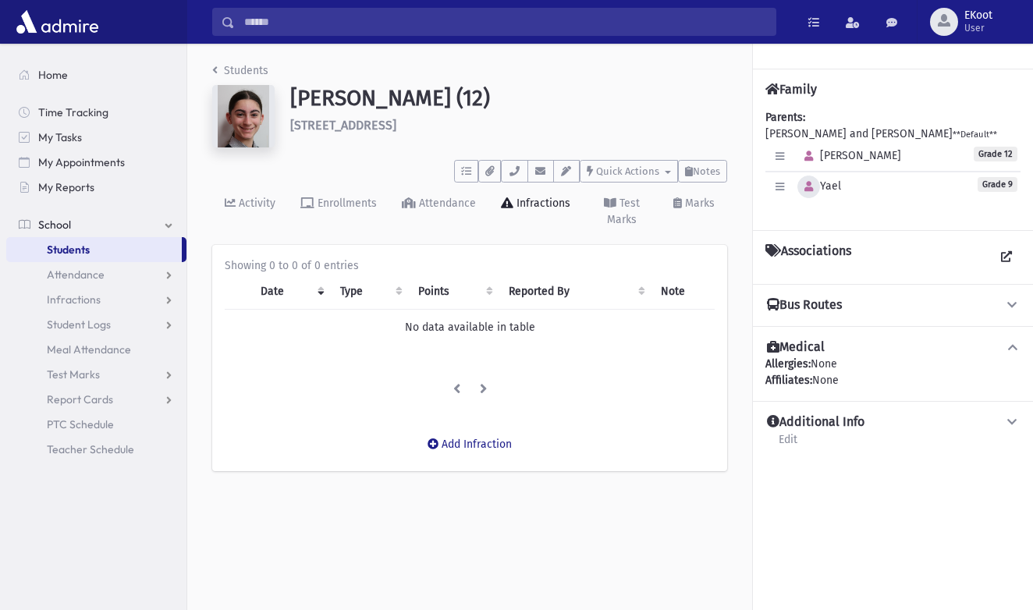
click at [807, 181] on button "button" at bounding box center [809, 187] width 23 height 23
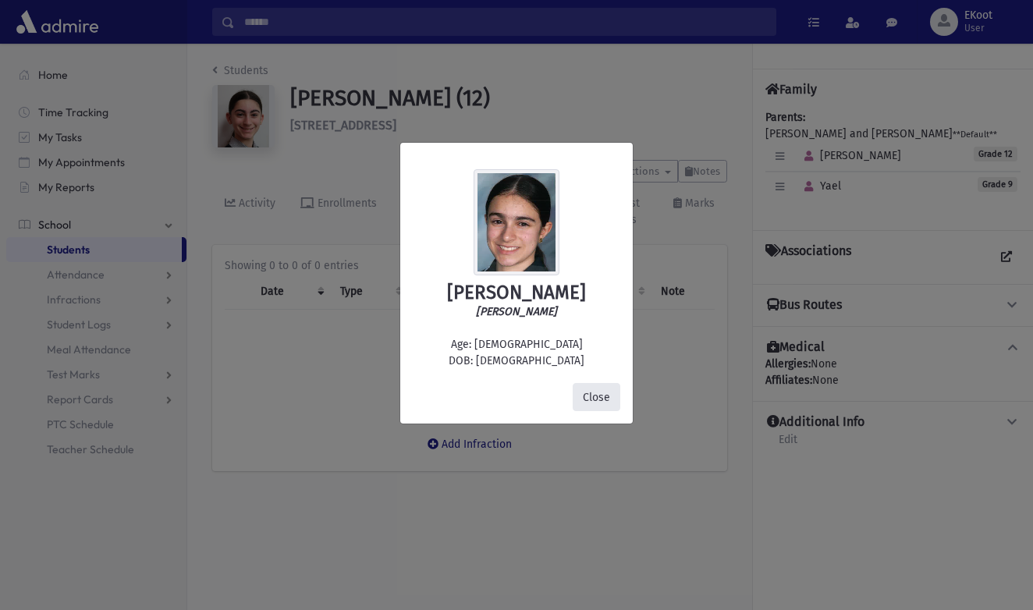
click at [602, 401] on button "Close" at bounding box center [597, 397] width 48 height 28
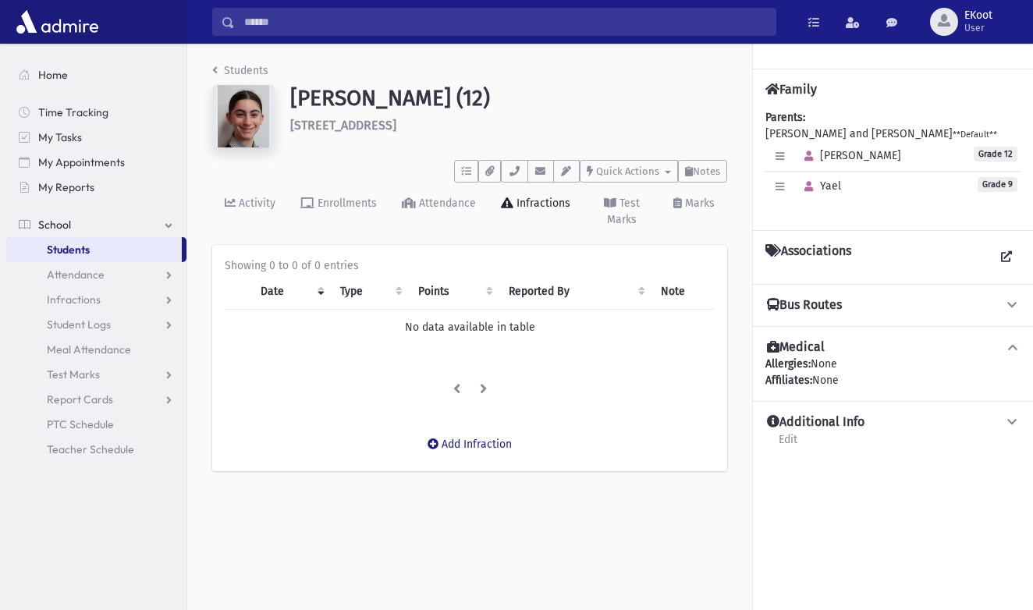
click at [240, 72] on link "Students" at bounding box center [240, 70] width 56 height 13
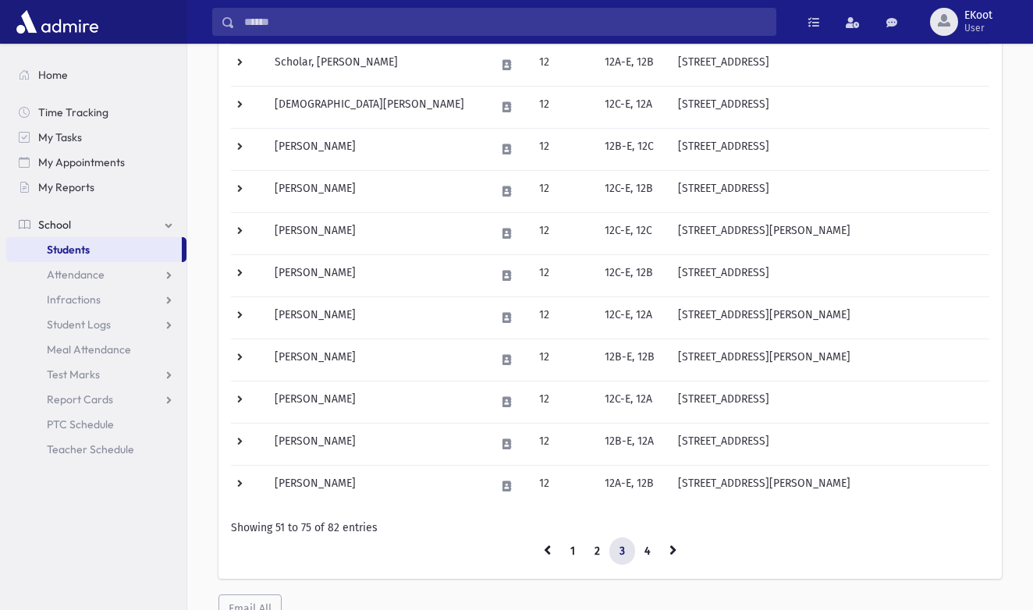
scroll to position [819, 0]
click at [592, 552] on link "2" at bounding box center [598, 550] width 26 height 28
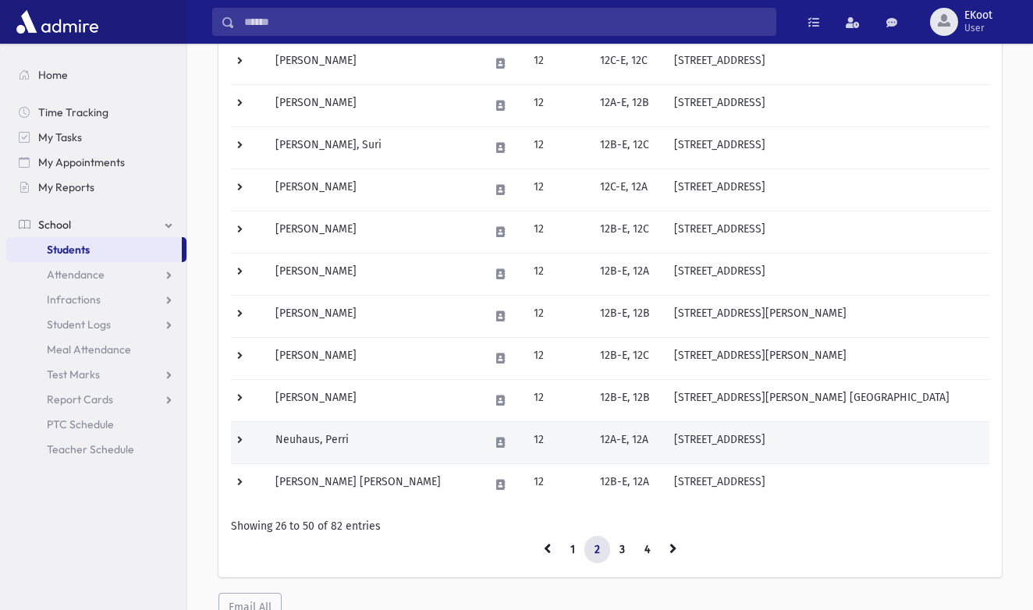
click at [323, 432] on td "Neuhaus, Perri" at bounding box center [373, 442] width 214 height 42
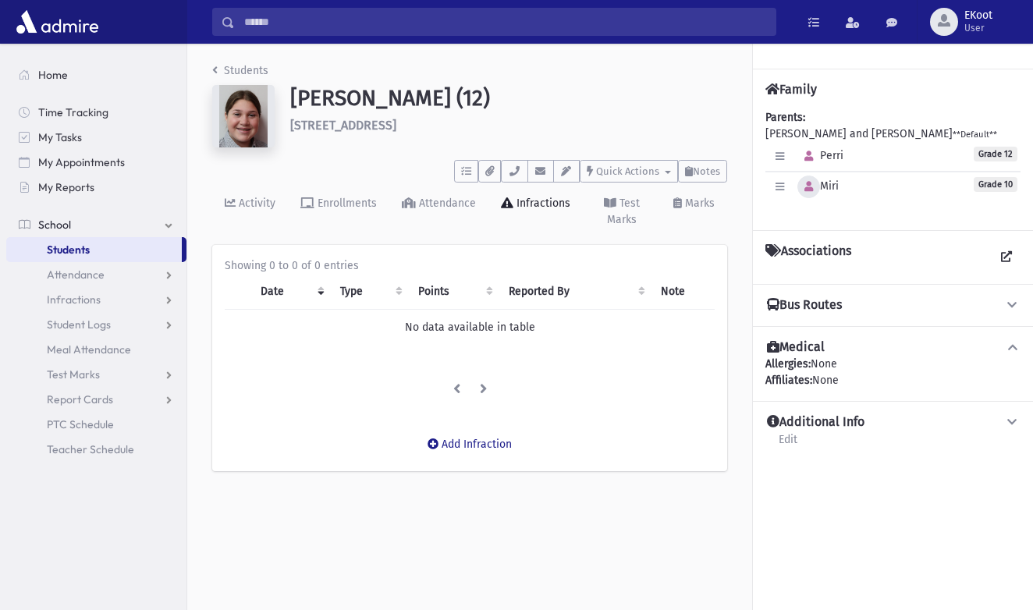
click at [809, 188] on icon "button" at bounding box center [809, 187] width 9 height 10
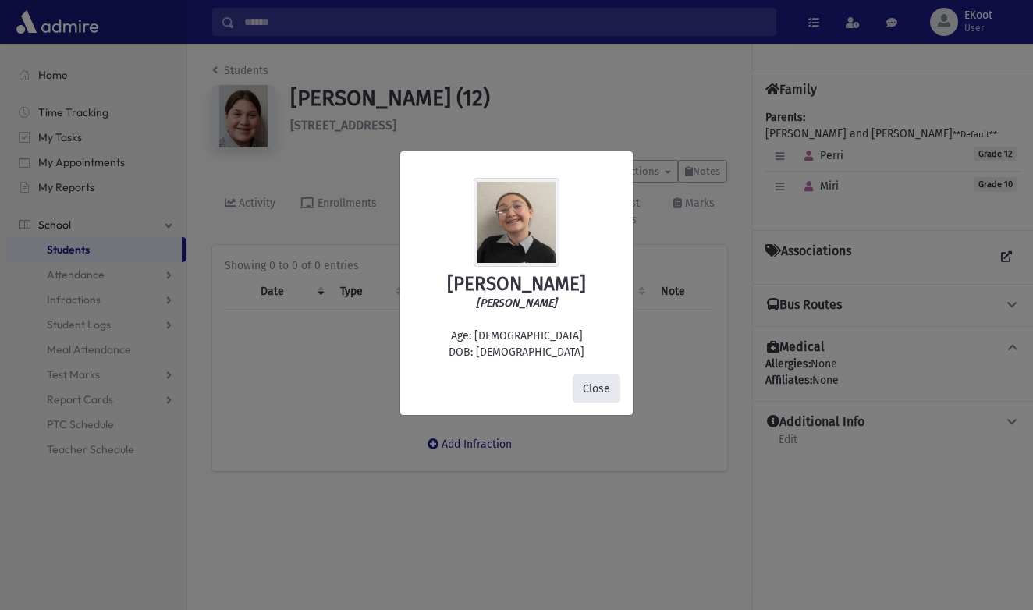
click at [602, 391] on button "Close" at bounding box center [597, 389] width 48 height 28
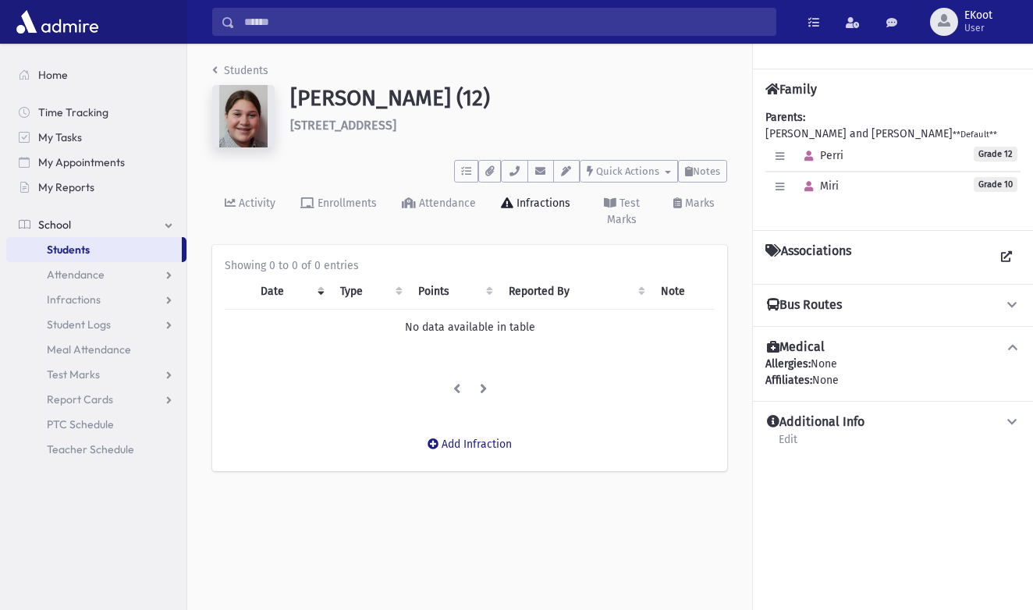
click at [258, 63] on li "Students" at bounding box center [240, 70] width 56 height 16
click at [255, 84] on nav "Students" at bounding box center [240, 73] width 56 height 23
click at [241, 66] on link "Students" at bounding box center [240, 70] width 56 height 13
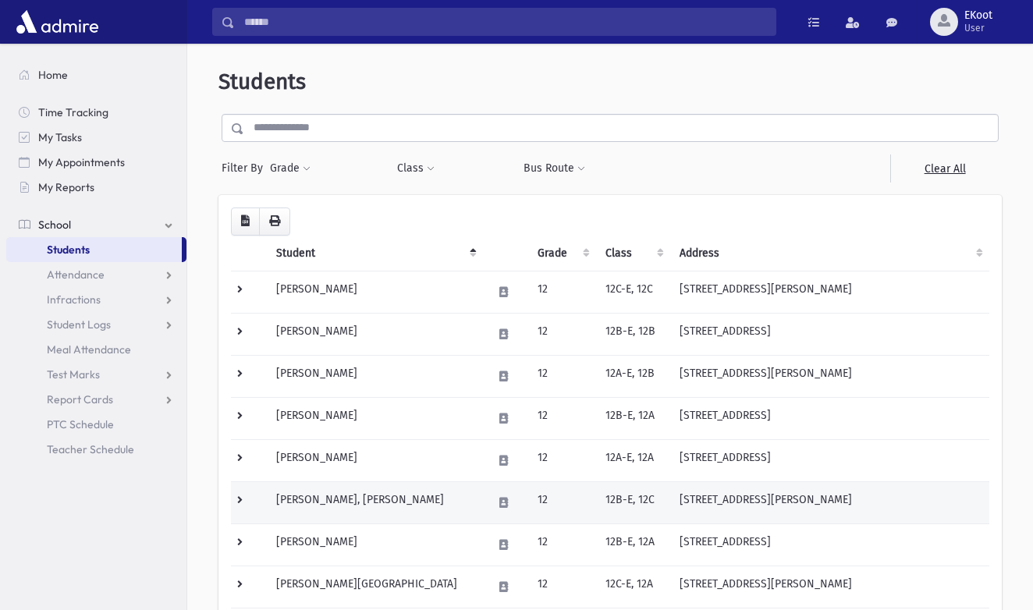
click at [357, 505] on td "[PERSON_NAME], [PERSON_NAME]" at bounding box center [375, 503] width 217 height 42
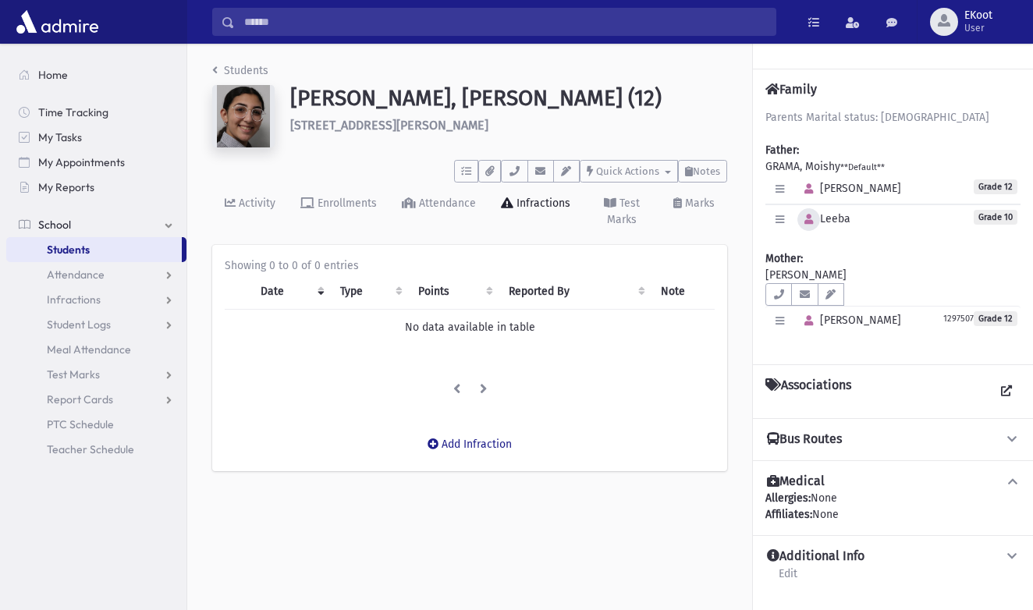
click at [812, 221] on icon "button" at bounding box center [809, 220] width 9 height 10
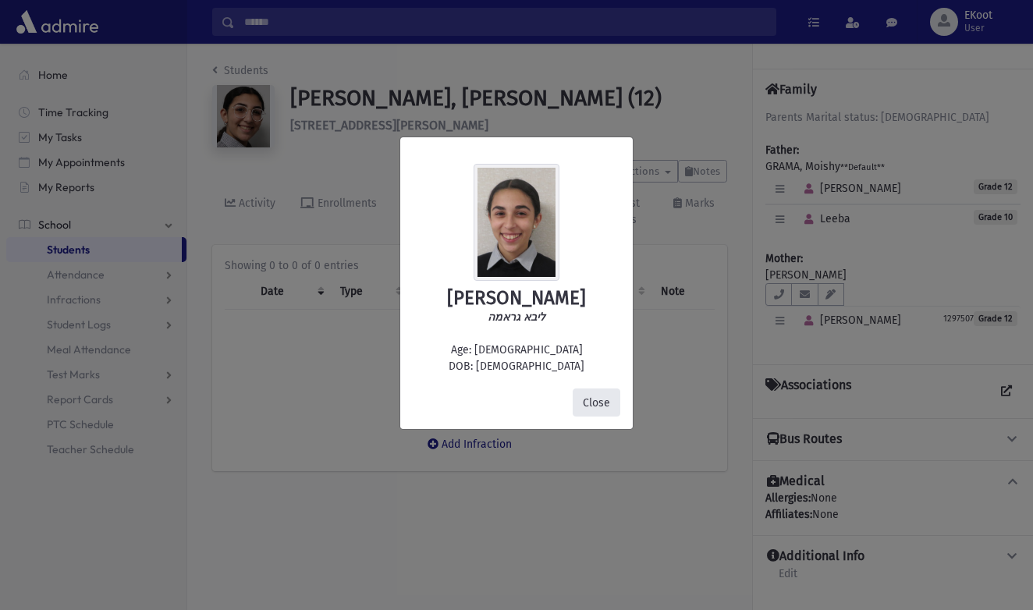
click at [607, 411] on button "Close" at bounding box center [597, 403] width 48 height 28
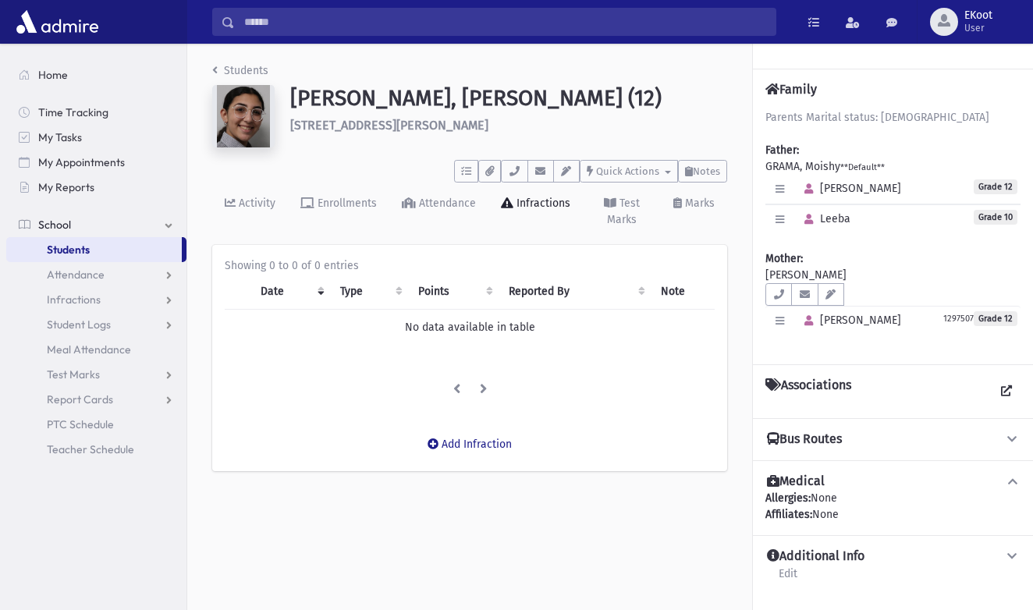
click at [231, 69] on link "Students" at bounding box center [240, 70] width 56 height 13
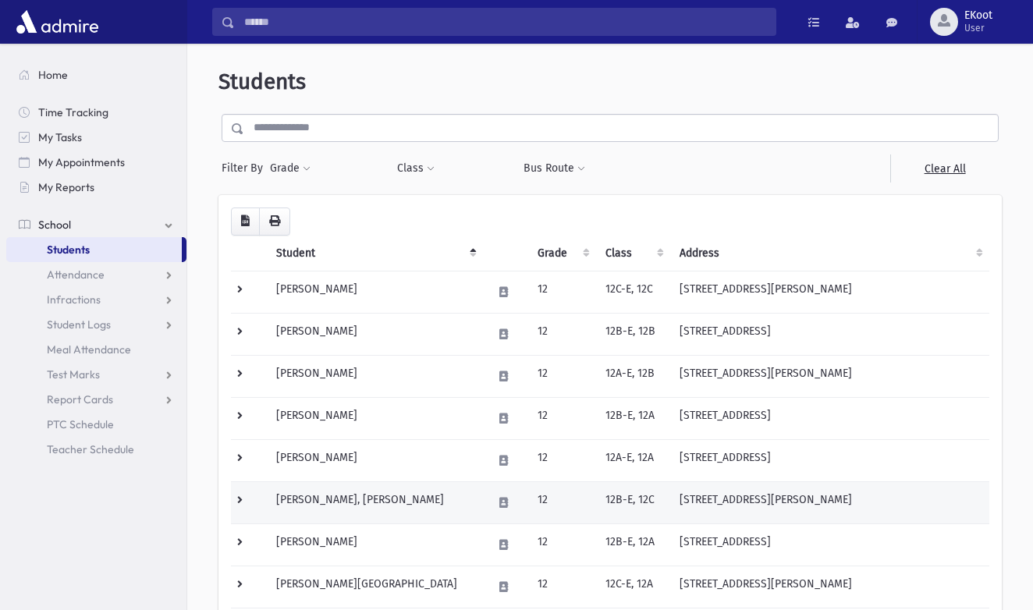
click at [299, 502] on td "[PERSON_NAME], [PERSON_NAME]" at bounding box center [375, 503] width 217 height 42
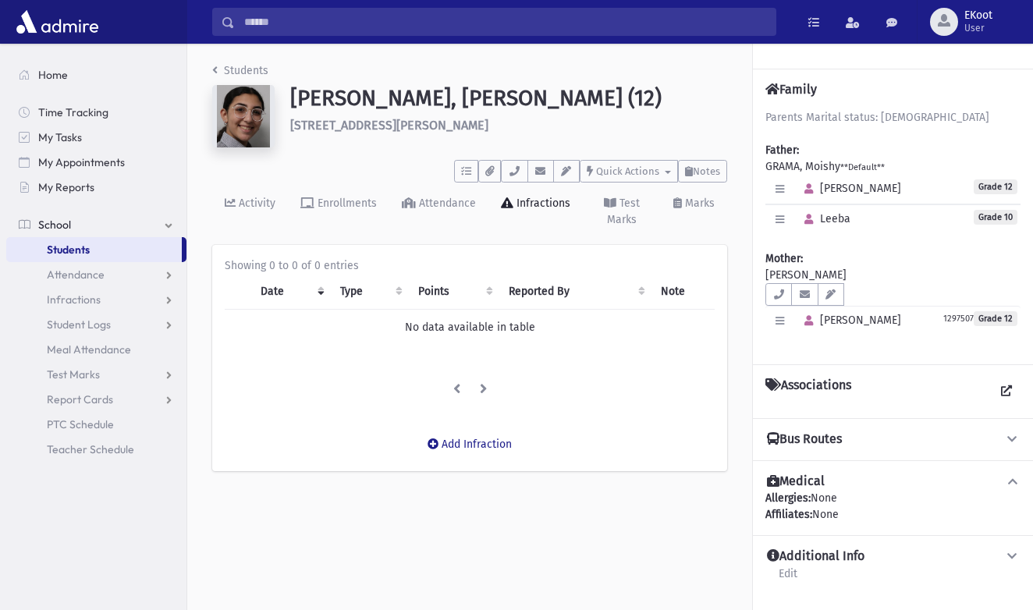
click at [229, 71] on link "Students" at bounding box center [240, 70] width 56 height 13
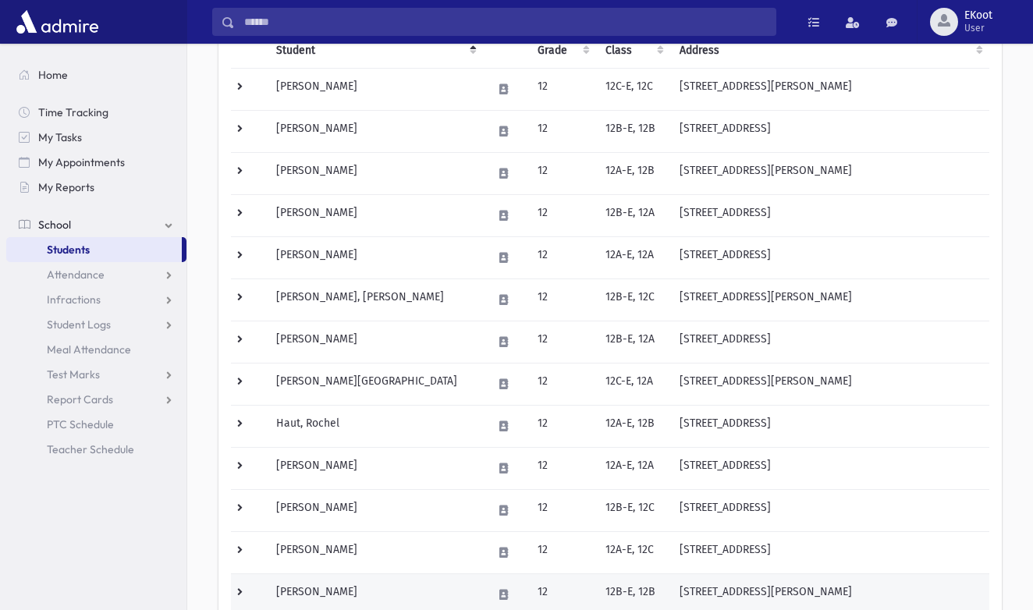
scroll to position [255, 0]
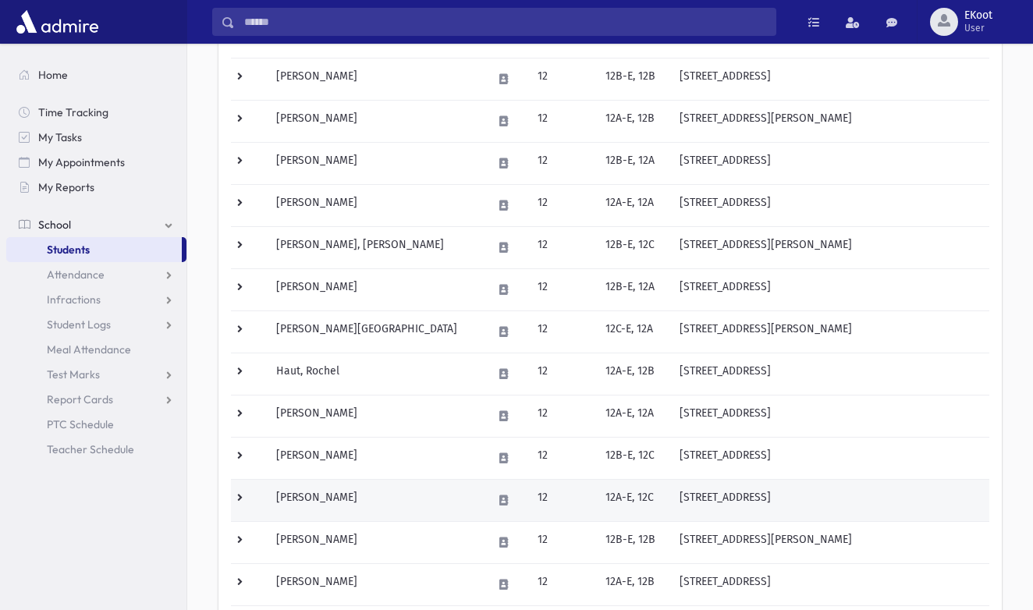
click at [312, 501] on td "Ilowitz, Tova" at bounding box center [375, 500] width 217 height 42
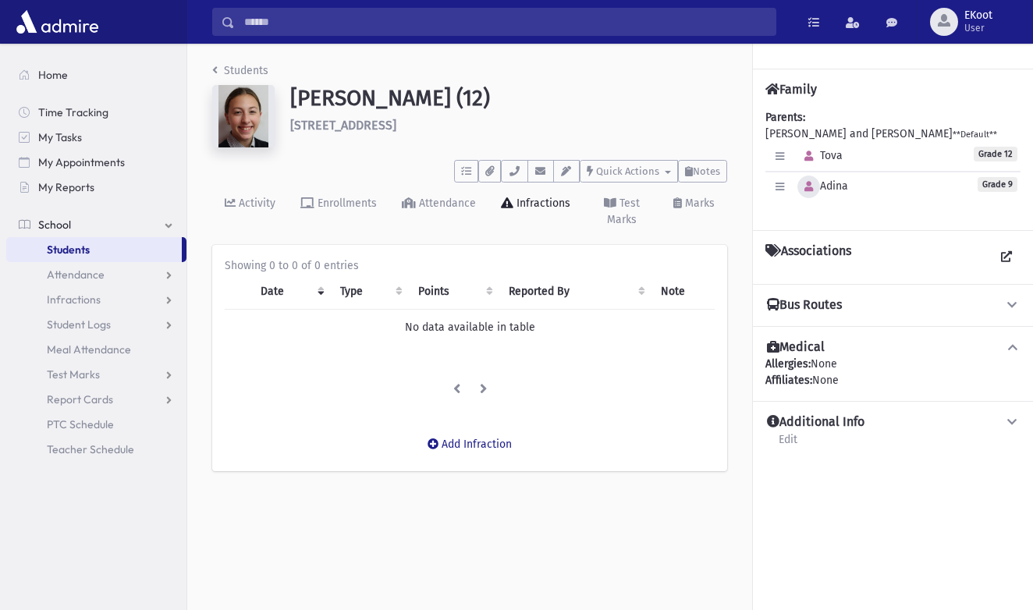
click at [809, 187] on icon "button" at bounding box center [809, 187] width 9 height 10
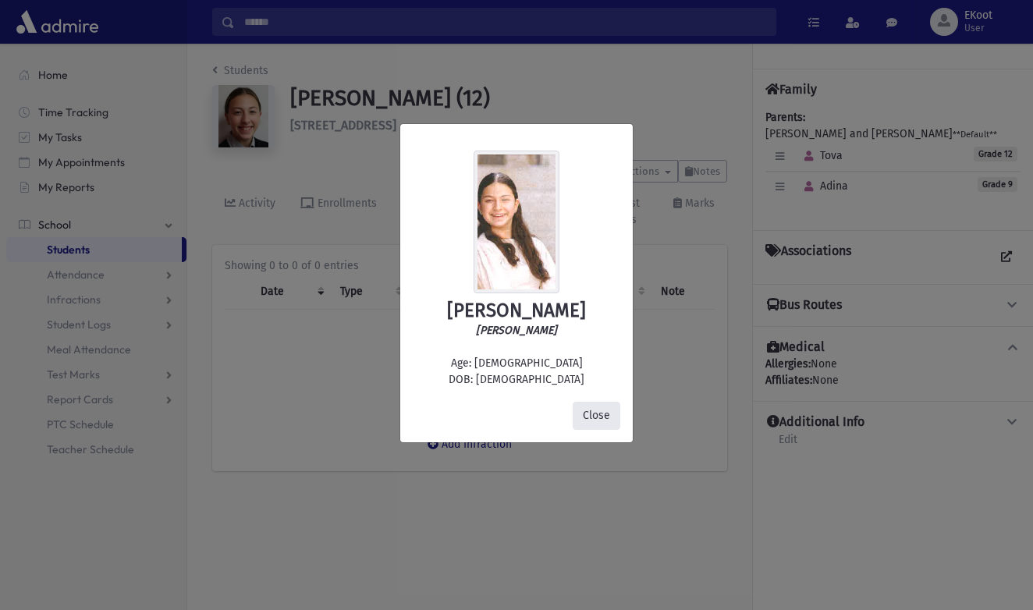
click at [605, 419] on button "Close" at bounding box center [597, 416] width 48 height 28
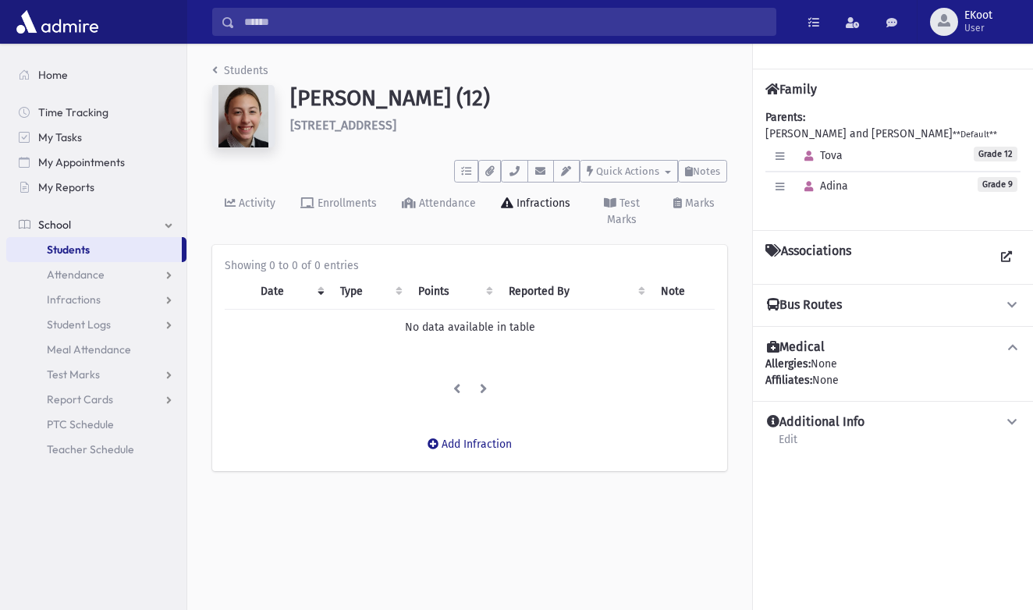
click at [222, 67] on link "Students" at bounding box center [240, 70] width 56 height 13
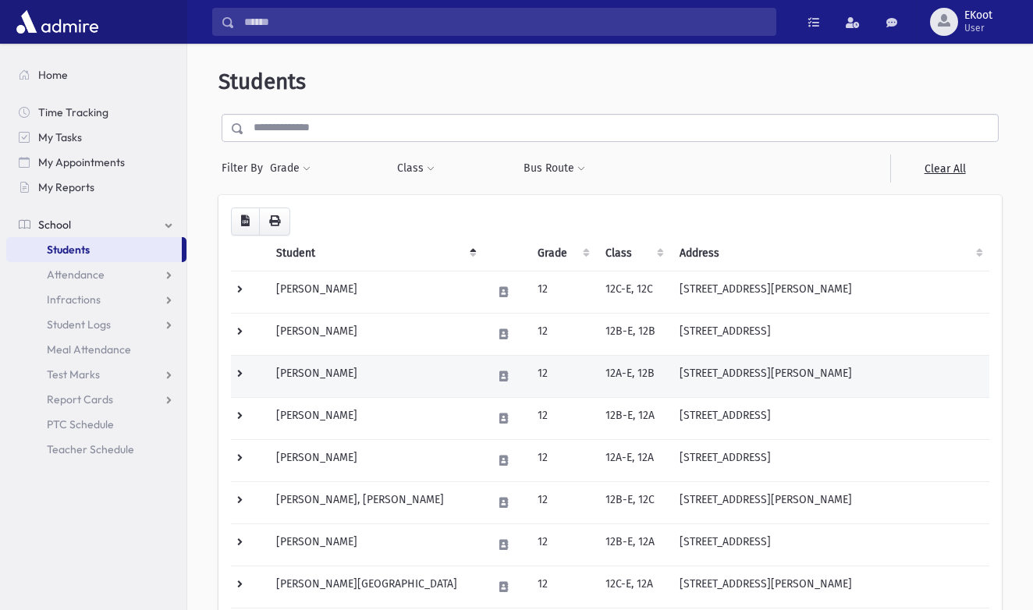
click at [291, 375] on td "Glass, Sarah" at bounding box center [375, 376] width 217 height 42
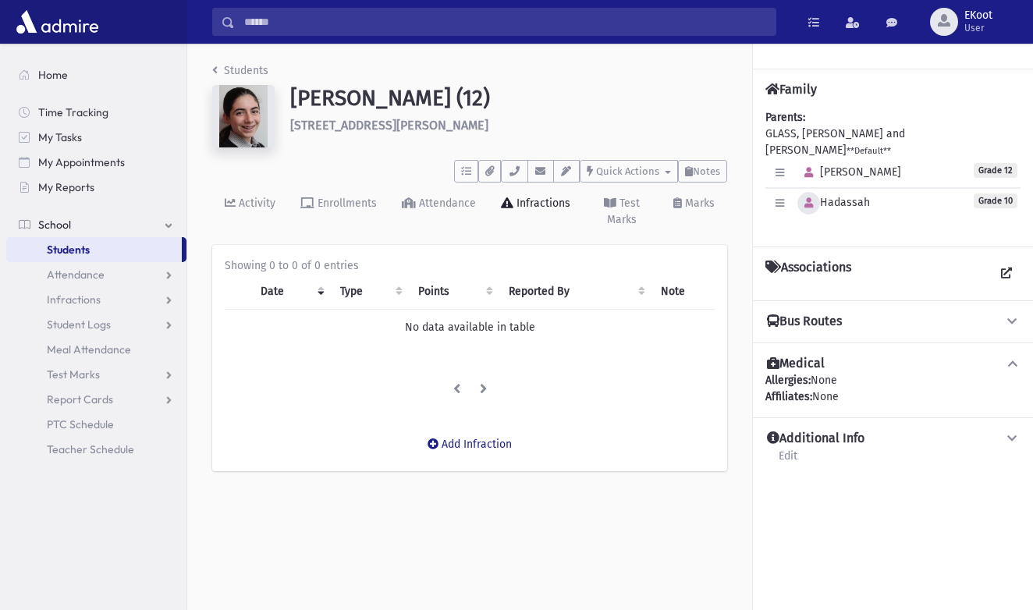
click at [807, 198] on icon "button" at bounding box center [809, 203] width 9 height 10
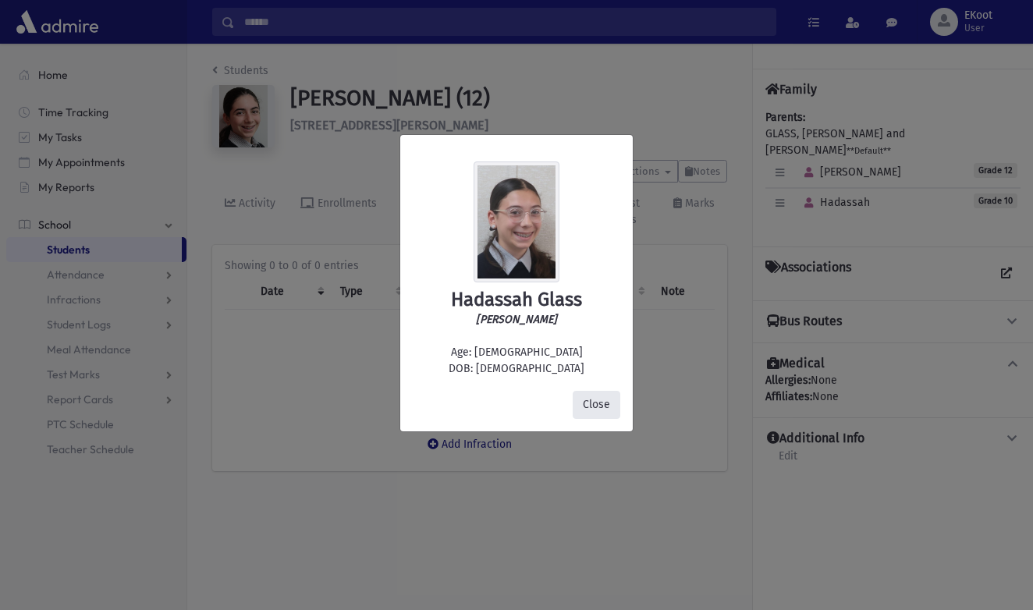
click at [595, 397] on button "Close" at bounding box center [597, 405] width 48 height 28
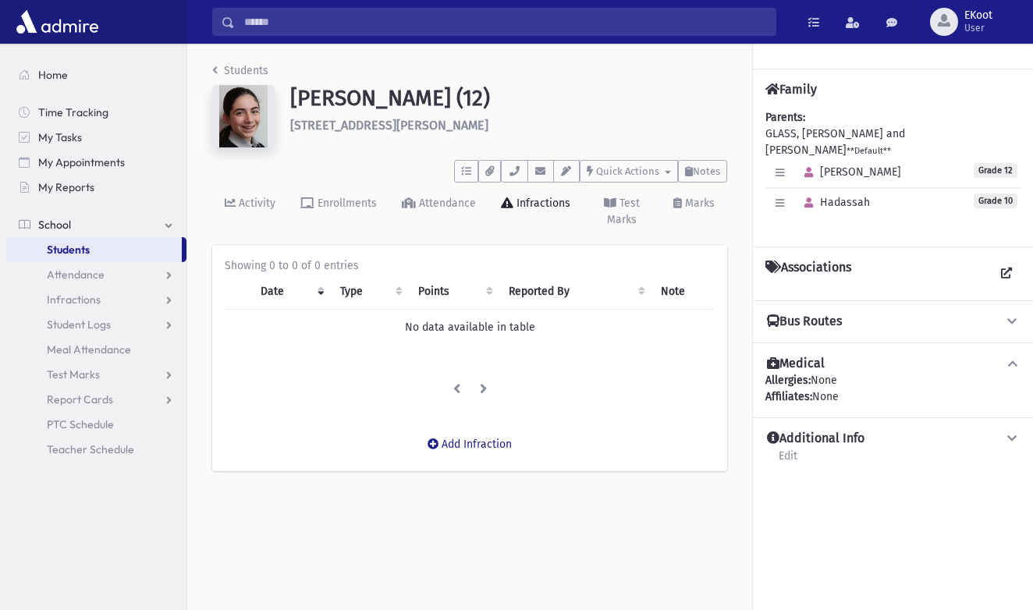
click at [243, 72] on link "Students" at bounding box center [240, 70] width 56 height 13
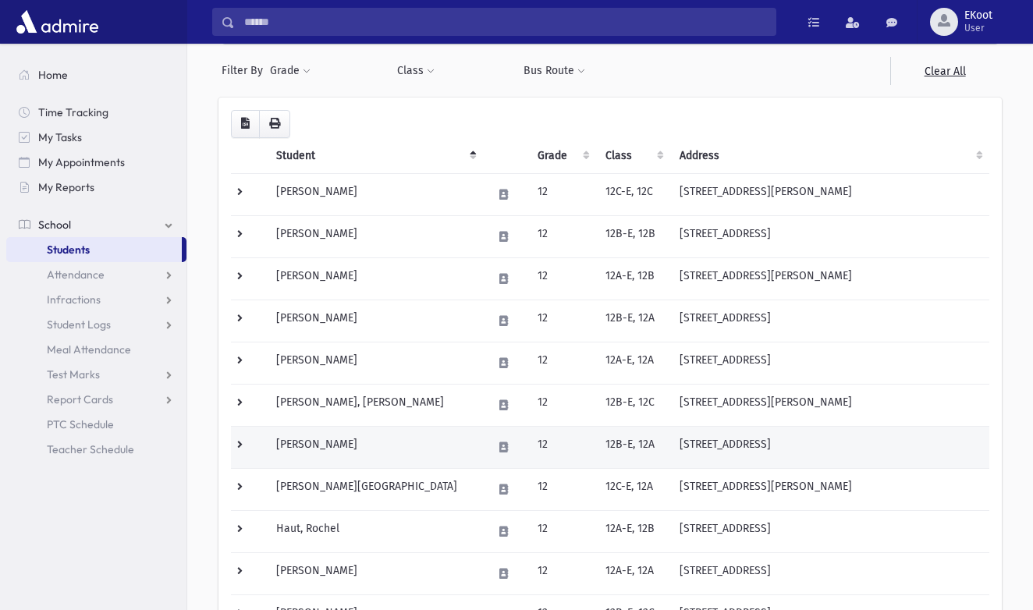
scroll to position [111, 0]
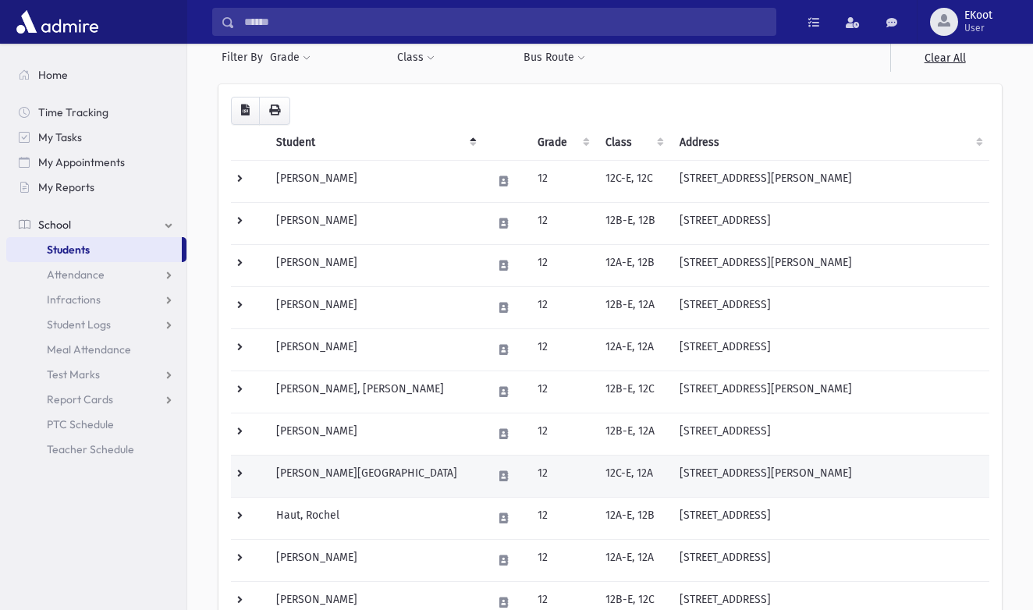
click at [336, 467] on td "[PERSON_NAME][GEOGRAPHIC_DATA]" at bounding box center [375, 476] width 217 height 42
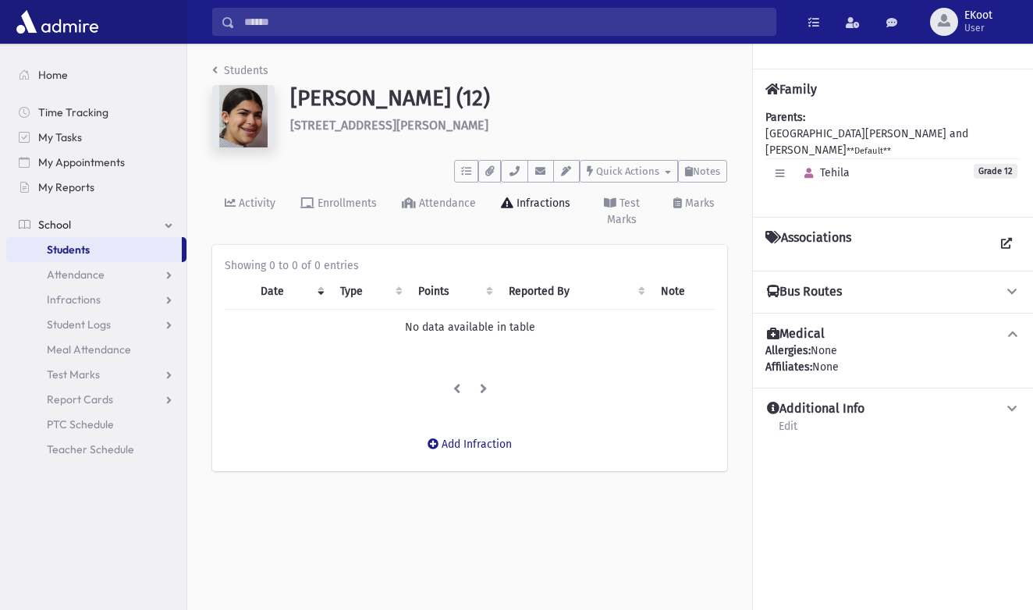
click at [232, 67] on link "Students" at bounding box center [240, 70] width 56 height 13
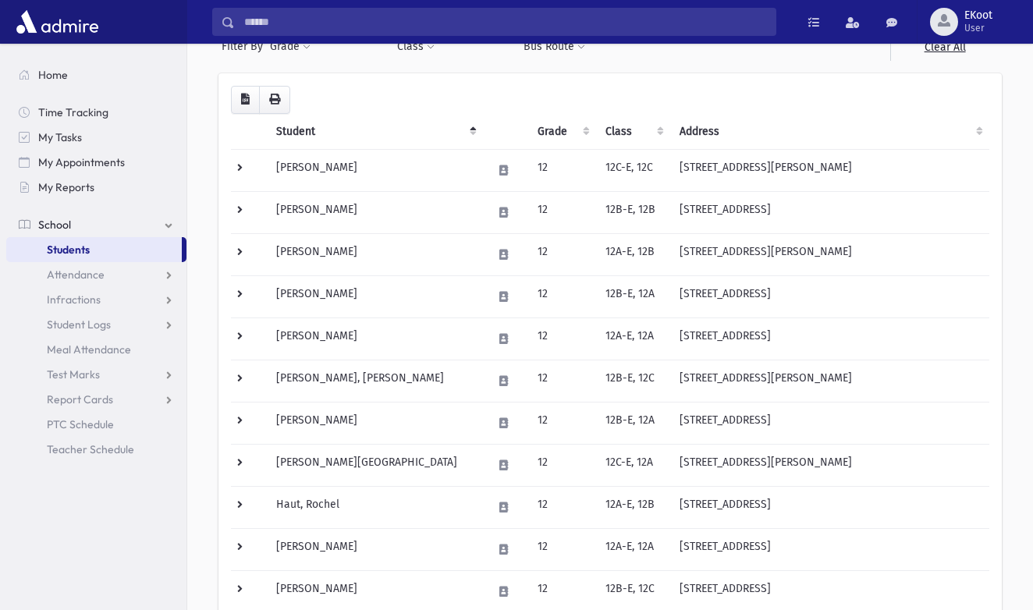
scroll to position [168, 0]
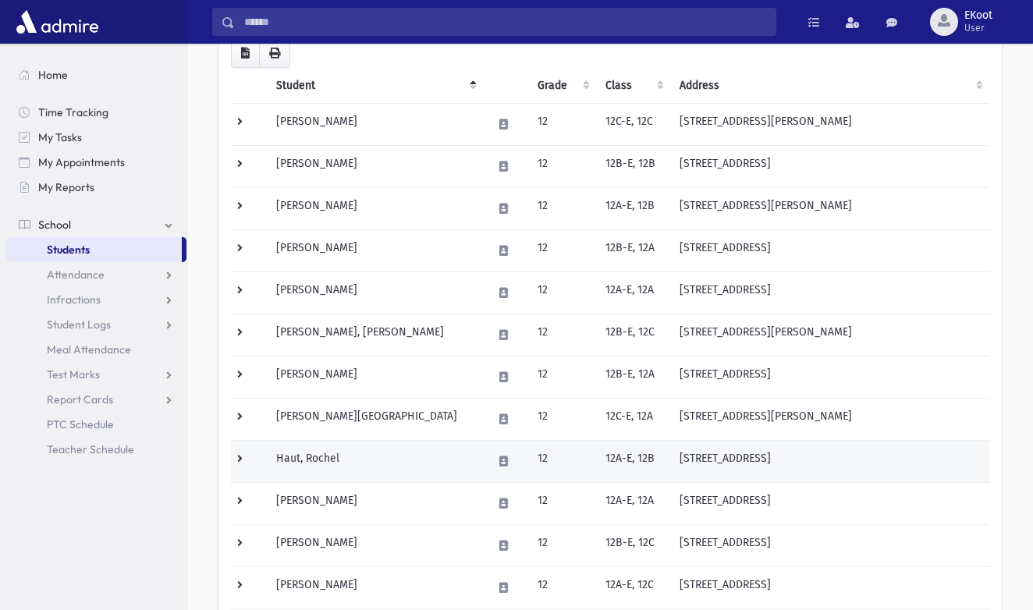
click at [305, 457] on td "Haut, Rochel" at bounding box center [375, 461] width 217 height 42
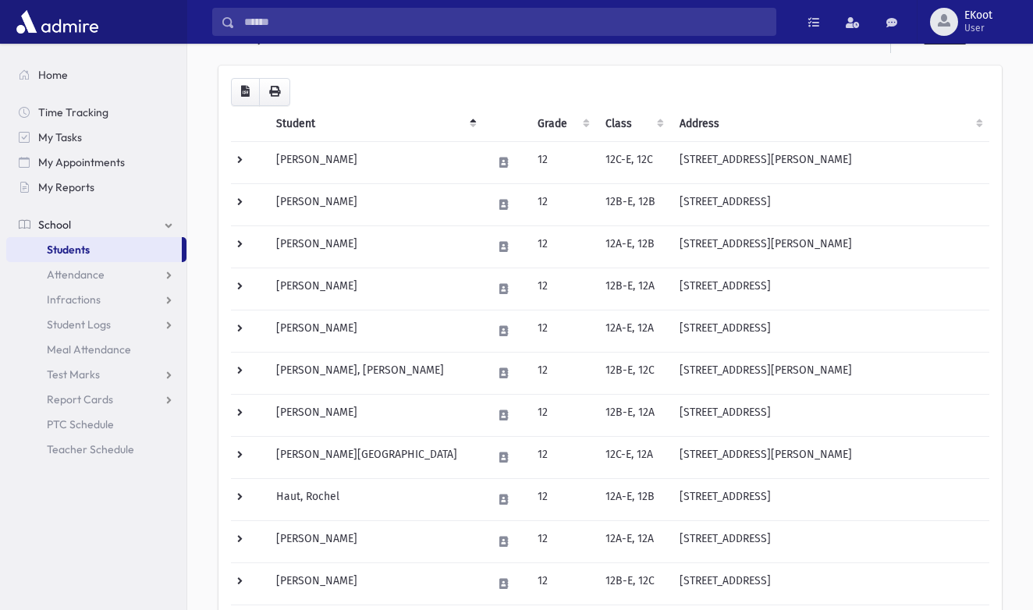
scroll to position [196, 0]
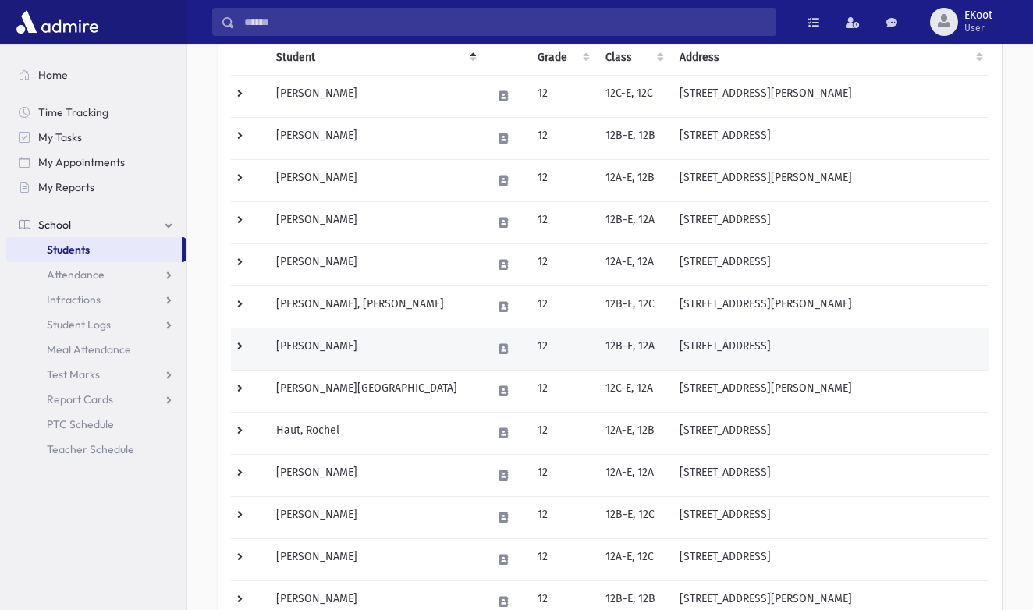
click at [304, 349] on td "[PERSON_NAME]" at bounding box center [375, 349] width 217 height 42
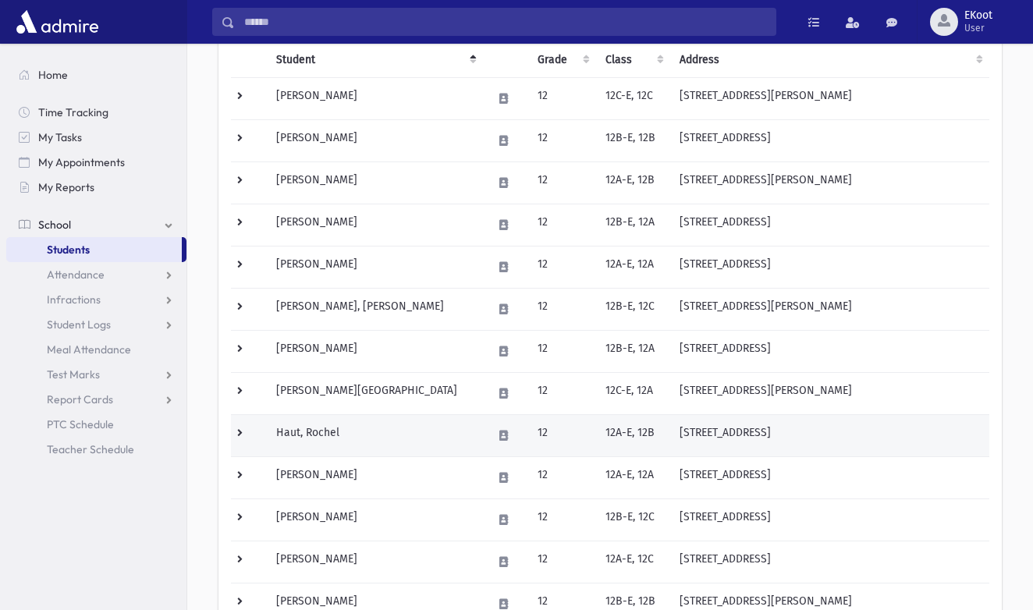
scroll to position [203, 0]
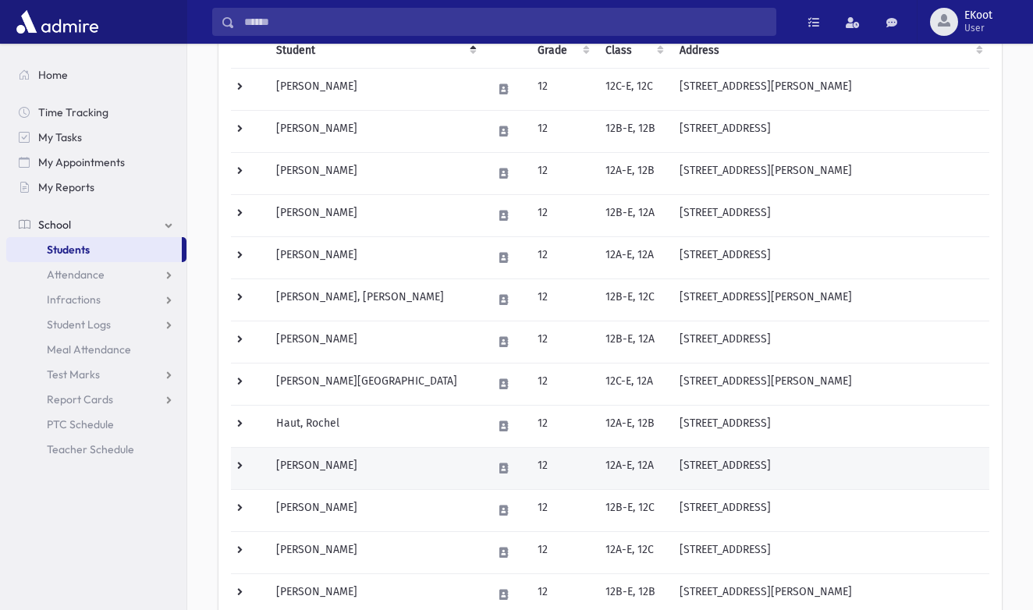
click at [311, 470] on td "[PERSON_NAME]" at bounding box center [375, 468] width 217 height 42
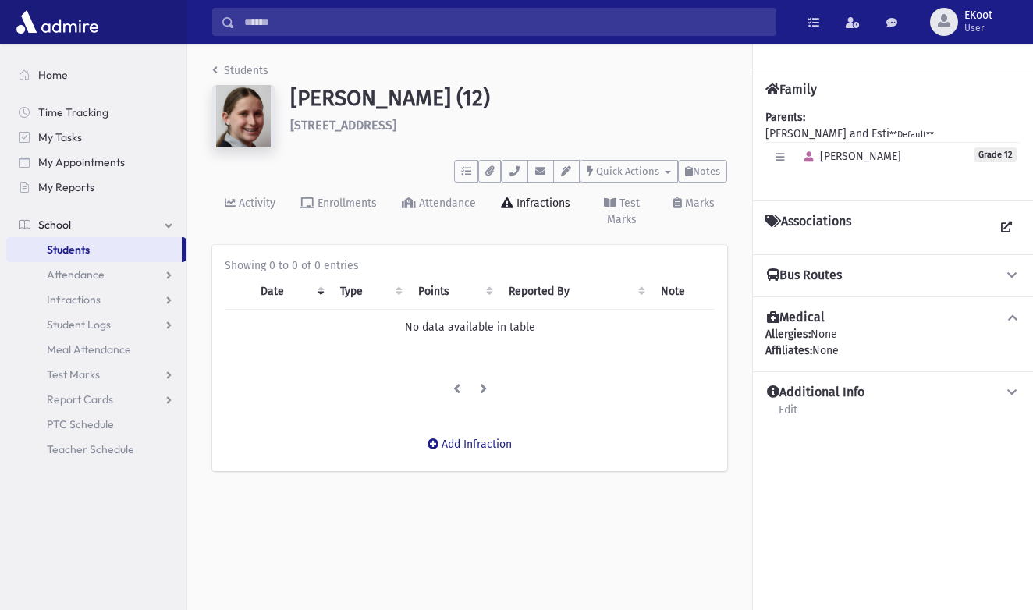
click at [226, 69] on link "Students" at bounding box center [240, 70] width 56 height 13
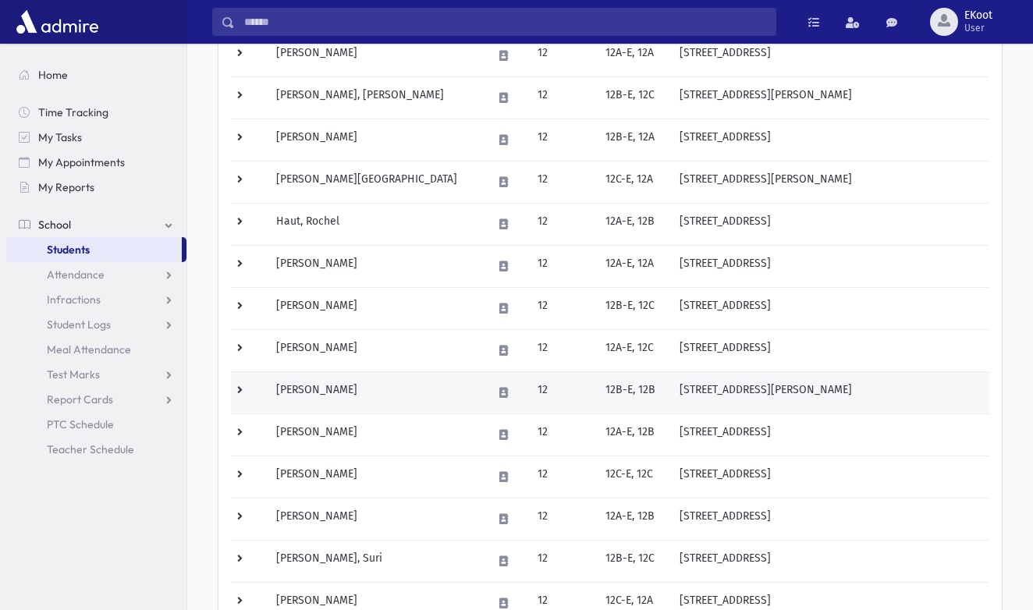
scroll to position [414, 0]
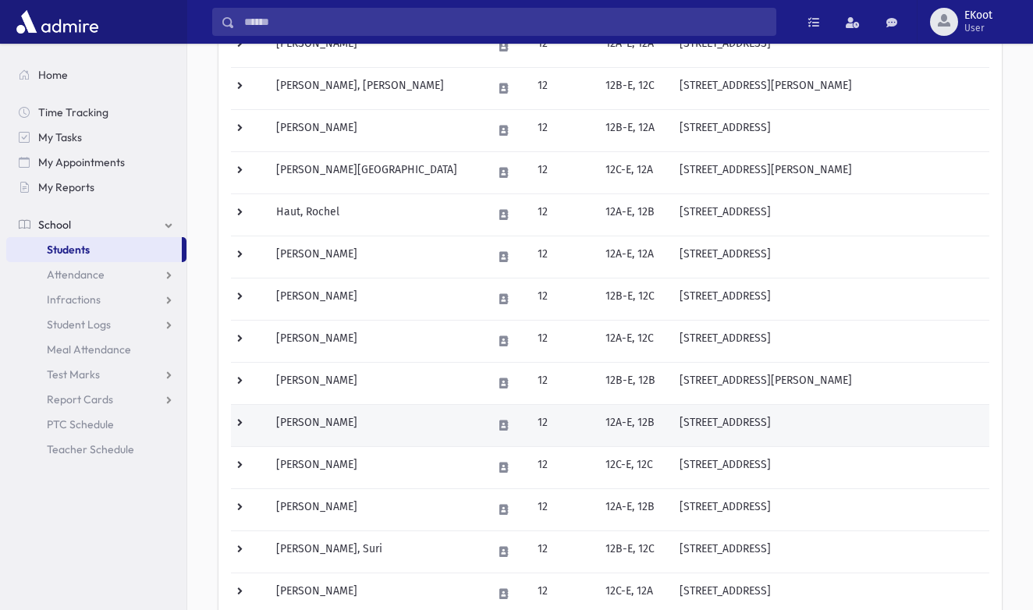
click at [315, 418] on td "Katz, Faigy" at bounding box center [375, 425] width 217 height 42
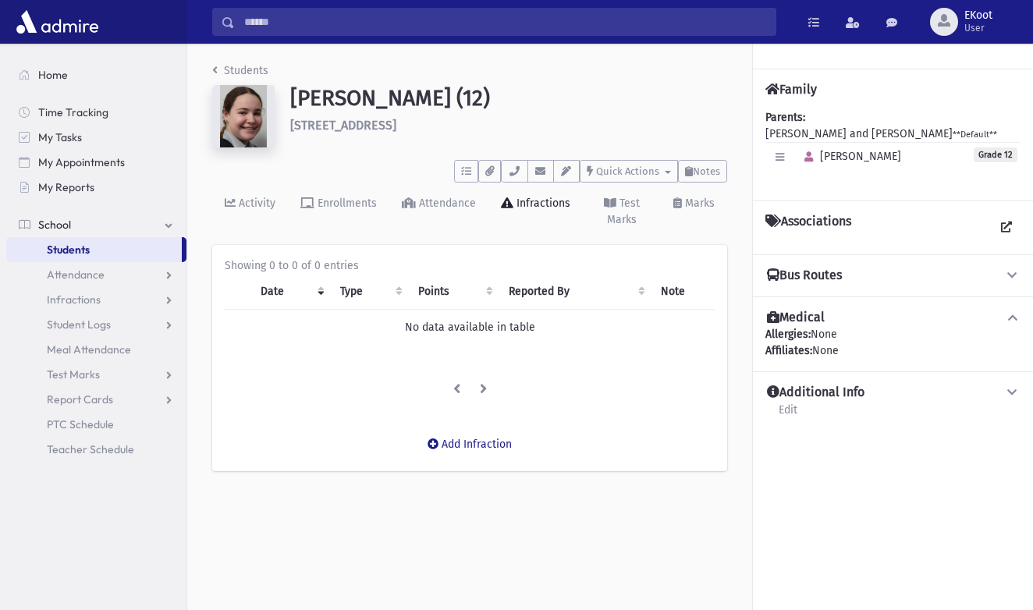
click at [229, 66] on link "Students" at bounding box center [240, 70] width 56 height 13
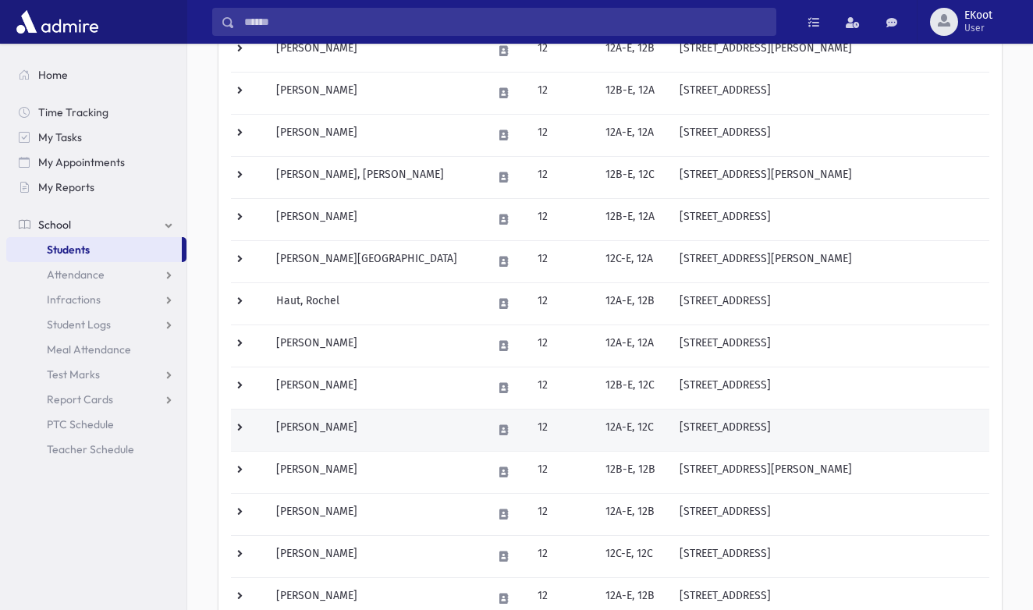
scroll to position [336, 0]
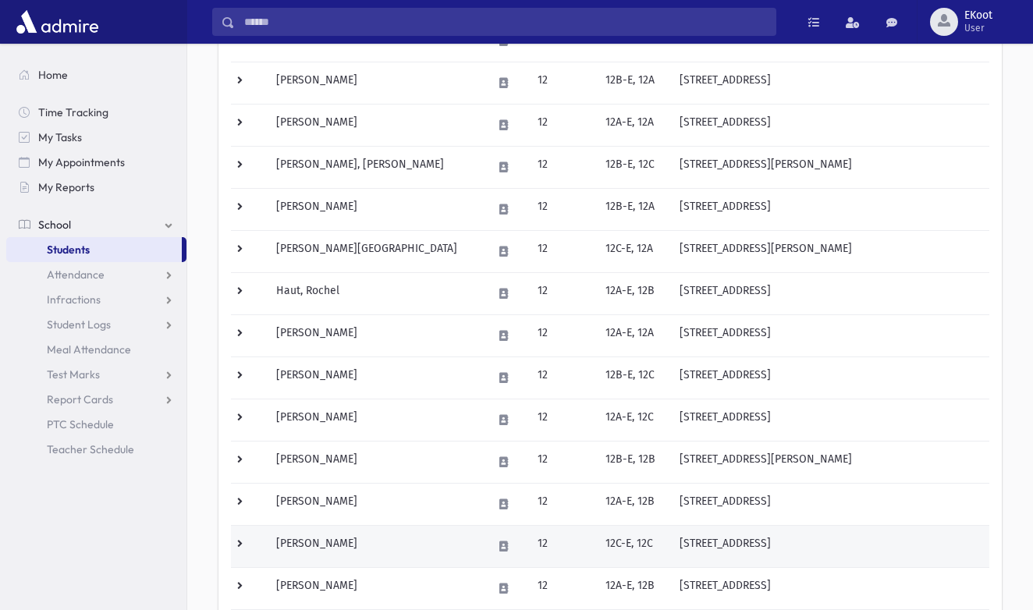
click at [312, 545] on td "[PERSON_NAME]" at bounding box center [375, 546] width 217 height 42
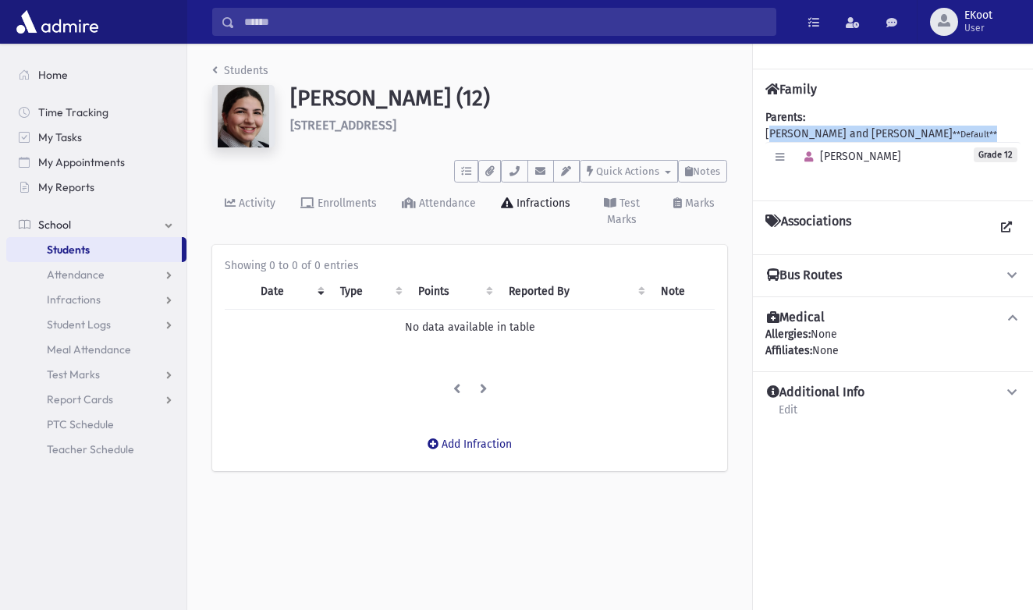
drag, startPoint x: 877, startPoint y: 140, endPoint x: 766, endPoint y: 129, distance: 111.4
click at [766, 129] on div "Parents: [PERSON_NAME] and [PERSON_NAME] **Default** [GEOGRAPHIC_DATA] Grade 12" at bounding box center [893, 148] width 255 height 79
click at [336, 157] on div "To Do's No open tasks Show List Documents No documents Show List Select an Emai…" at bounding box center [469, 168] width 515 height 29
click at [232, 69] on link "Students" at bounding box center [240, 70] width 56 height 13
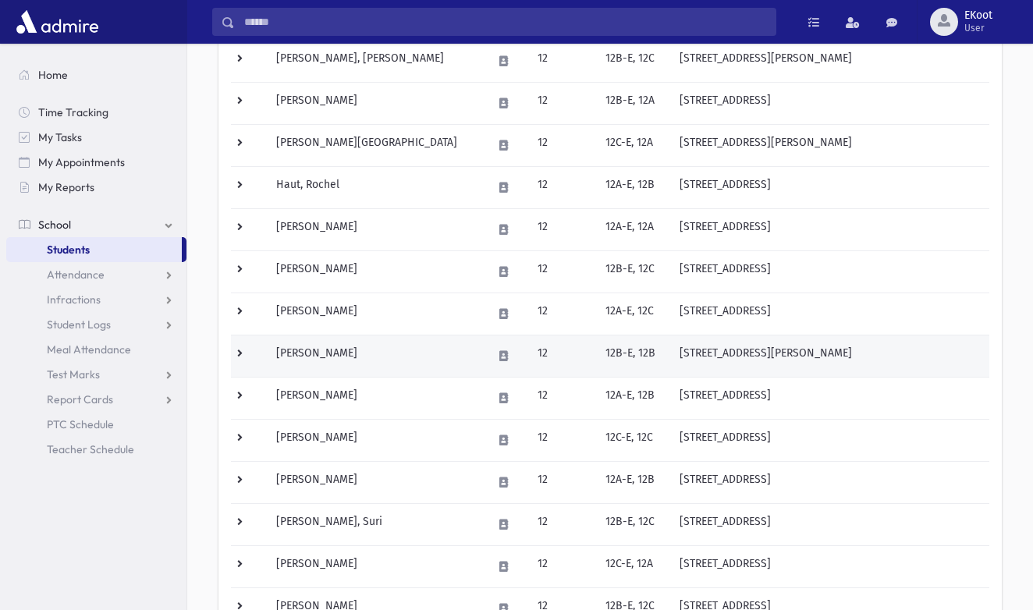
scroll to position [449, 0]
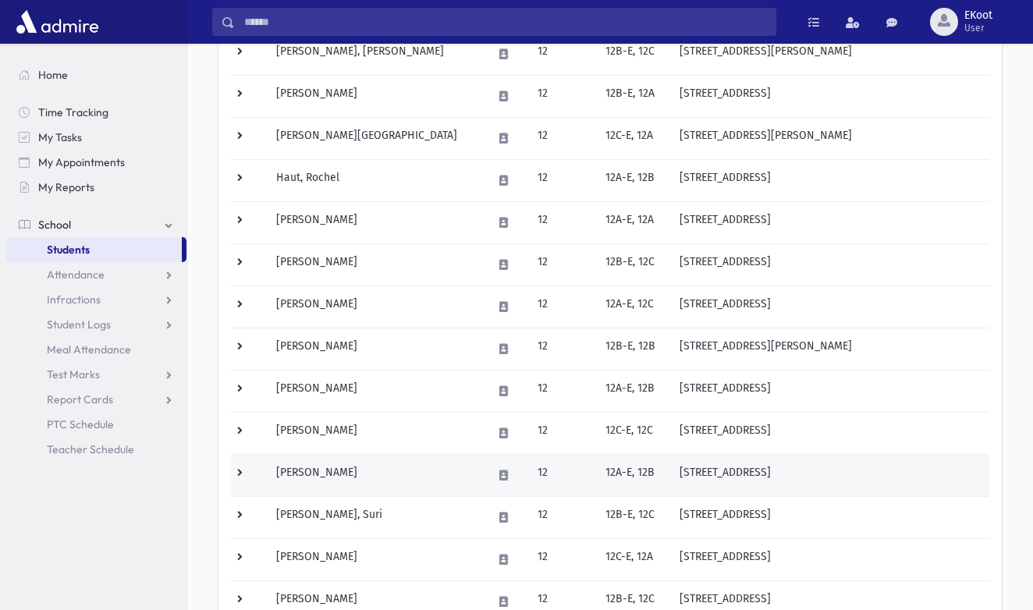
click at [320, 470] on td "Klein, Ruchi" at bounding box center [375, 475] width 217 height 42
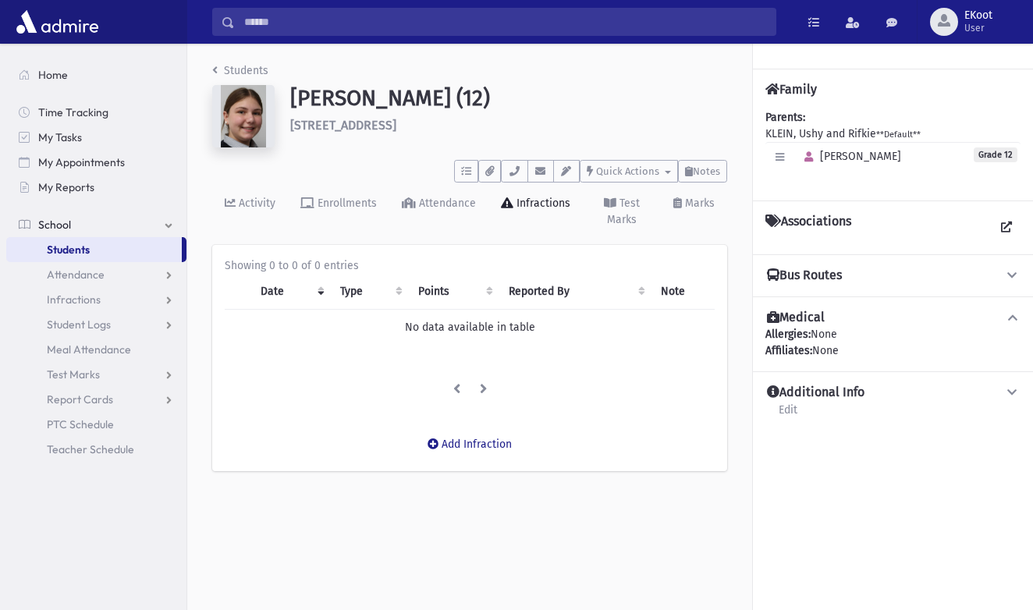
click at [240, 68] on link "Students" at bounding box center [240, 70] width 56 height 13
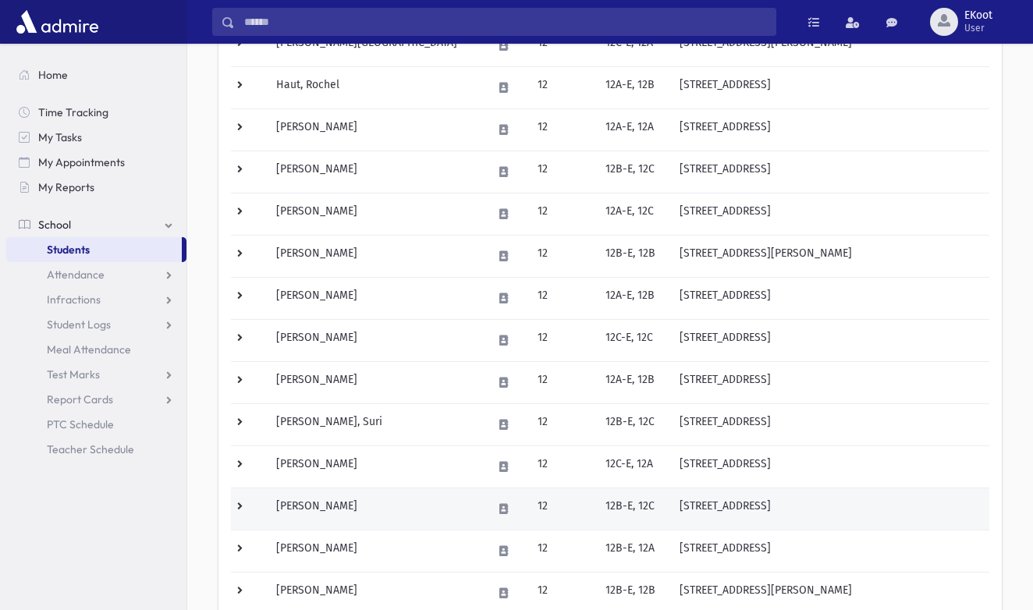
scroll to position [549, 0]
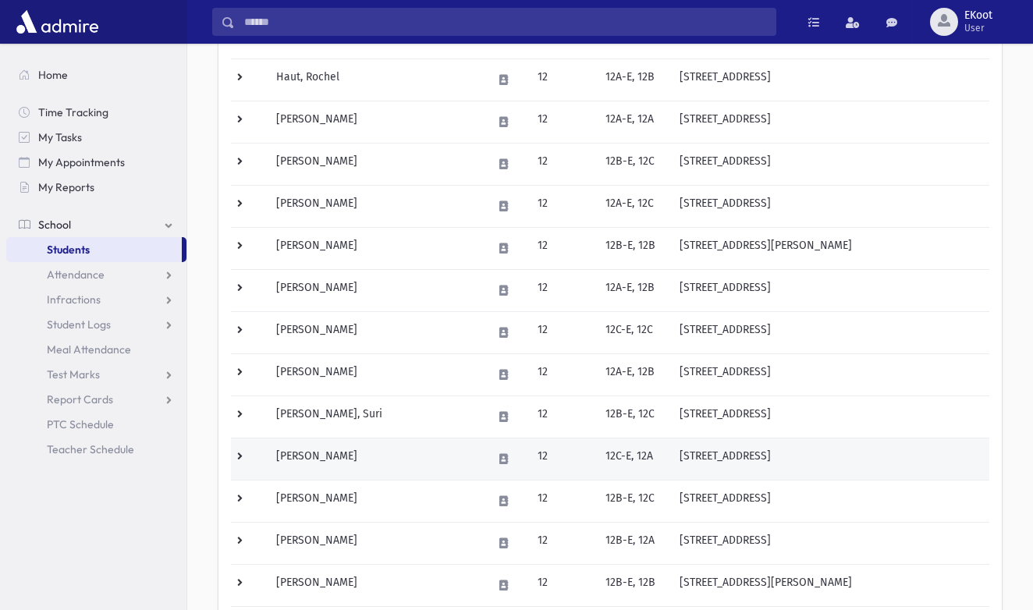
click at [319, 459] on td "[PERSON_NAME]" at bounding box center [375, 459] width 217 height 42
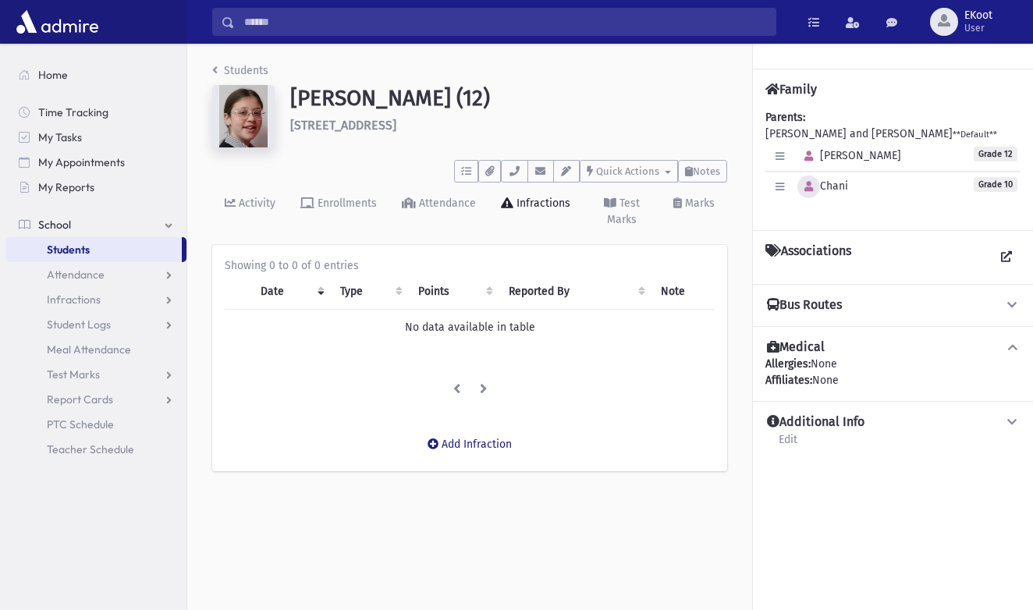
click at [805, 190] on icon "button" at bounding box center [809, 187] width 9 height 10
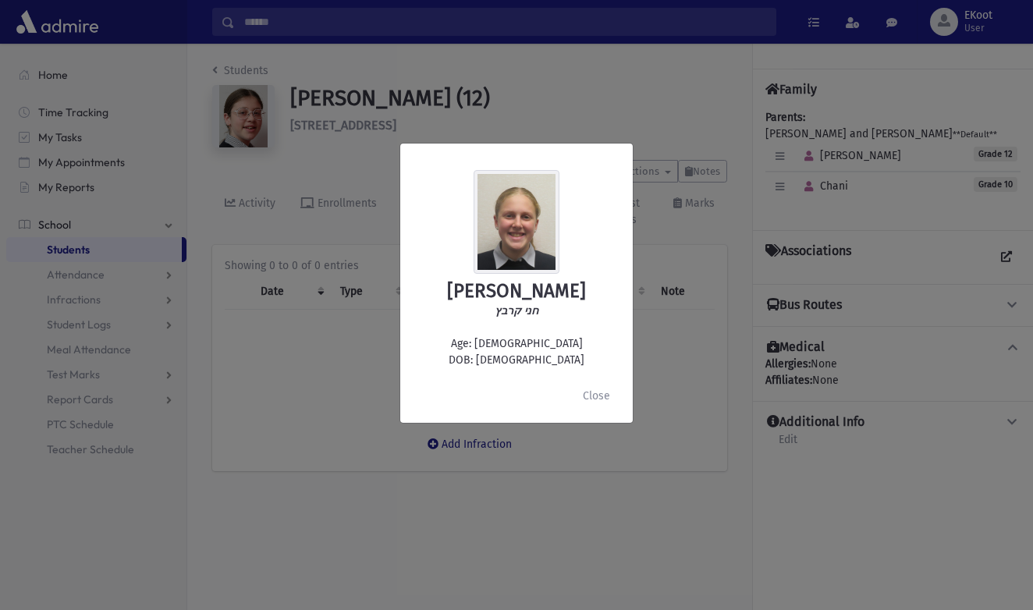
click at [683, 223] on div "[PERSON_NAME] חני קרבץ Age: [DEMOGRAPHIC_DATA] DOB: [DEMOGRAPHIC_DATA] Close" at bounding box center [516, 305] width 1033 height 610
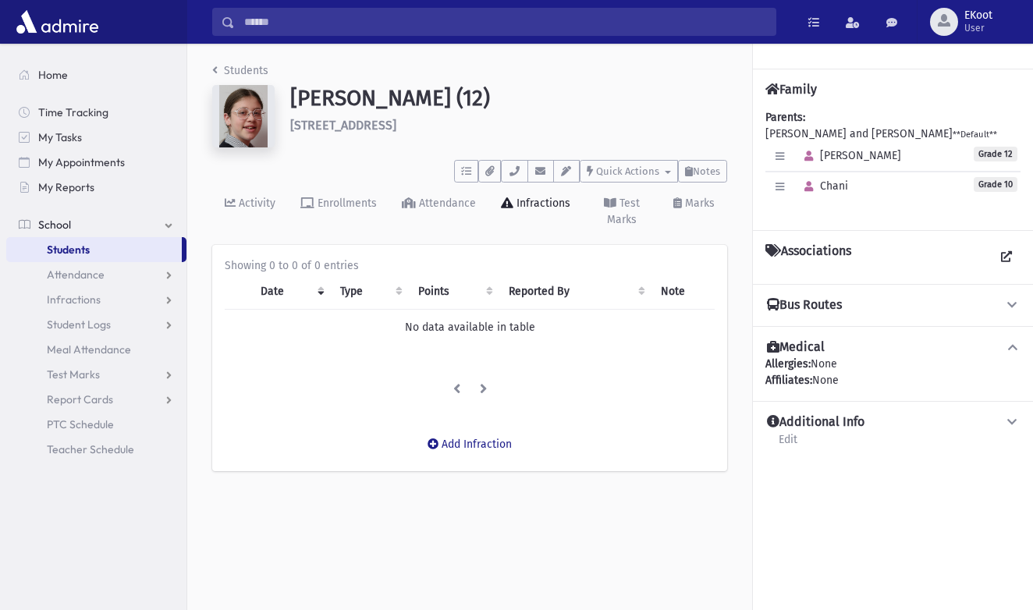
click at [228, 68] on link "Students" at bounding box center [240, 70] width 56 height 13
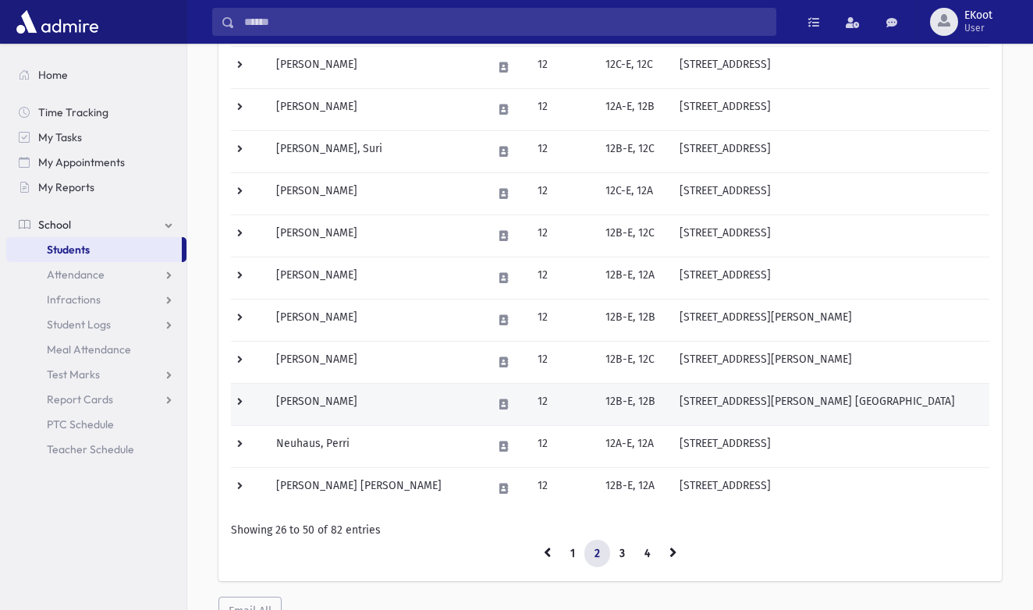
scroll to position [825, 0]
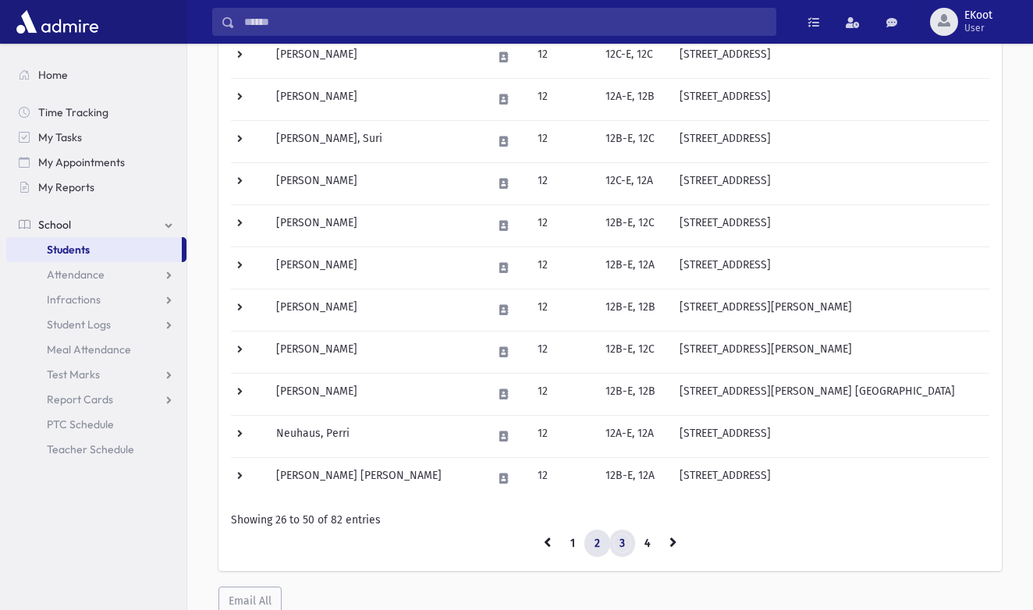
click at [621, 546] on link "3" at bounding box center [623, 544] width 26 height 28
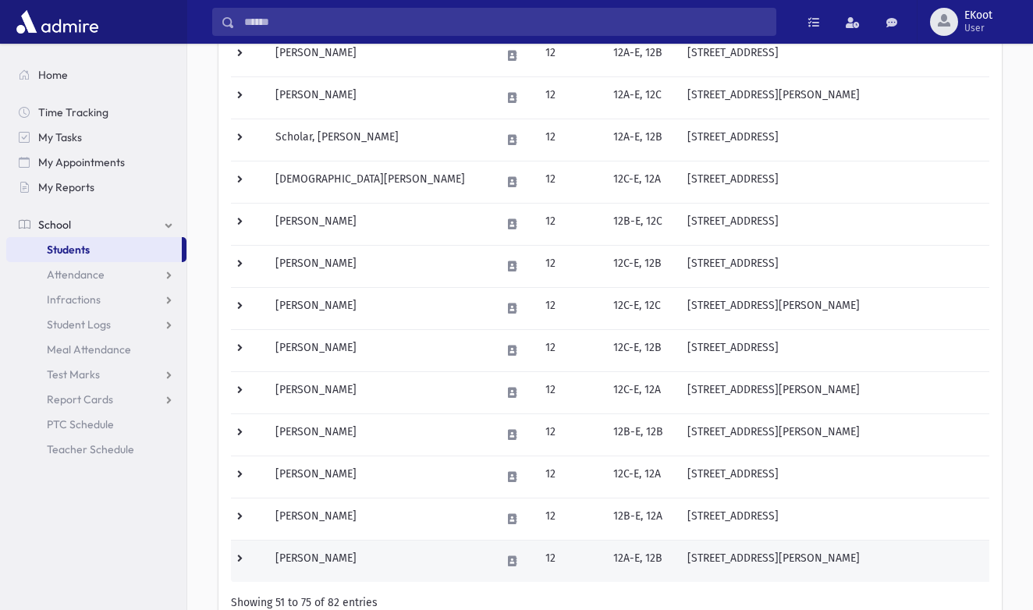
scroll to position [735, 0]
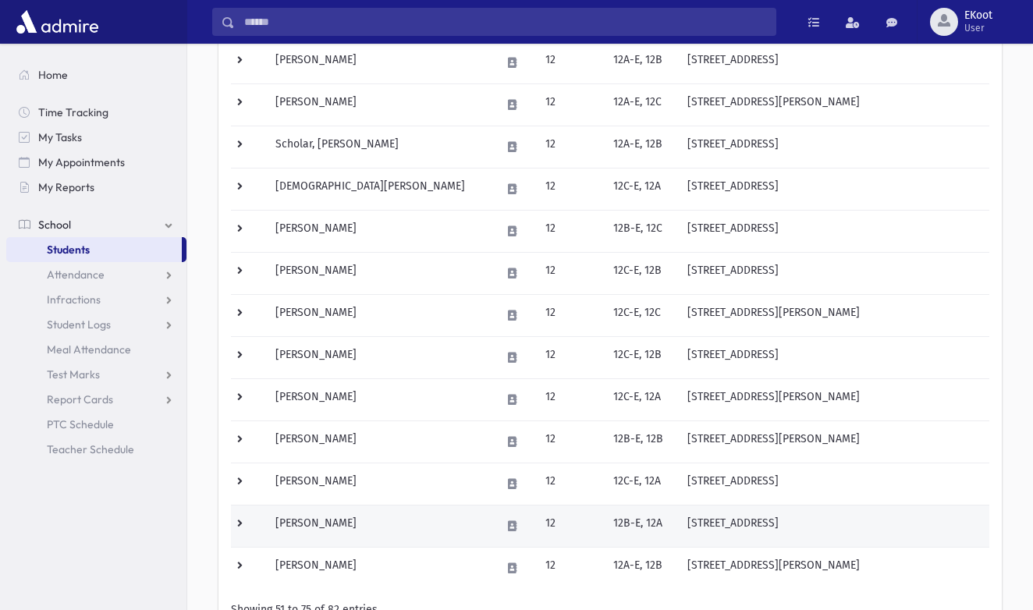
click at [325, 536] on td "Weinstein, Perel" at bounding box center [379, 526] width 226 height 42
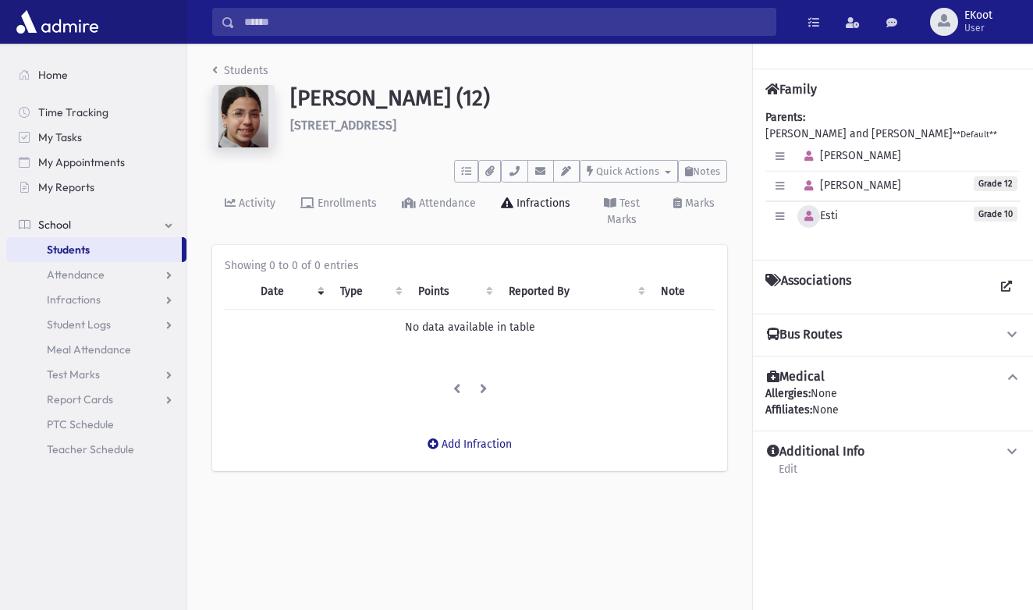
click at [812, 217] on icon "button" at bounding box center [809, 216] width 9 height 10
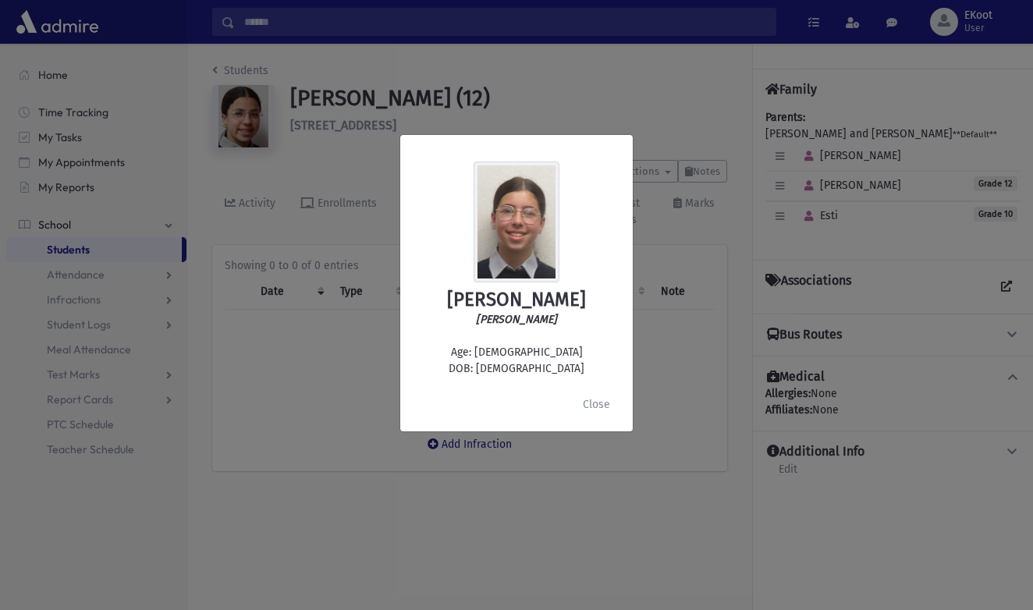
click at [267, 198] on div "Esti Weinstein אסתי וויינשטיין Age: 15 DOB: 6/30/2010 Close" at bounding box center [516, 305] width 1033 height 610
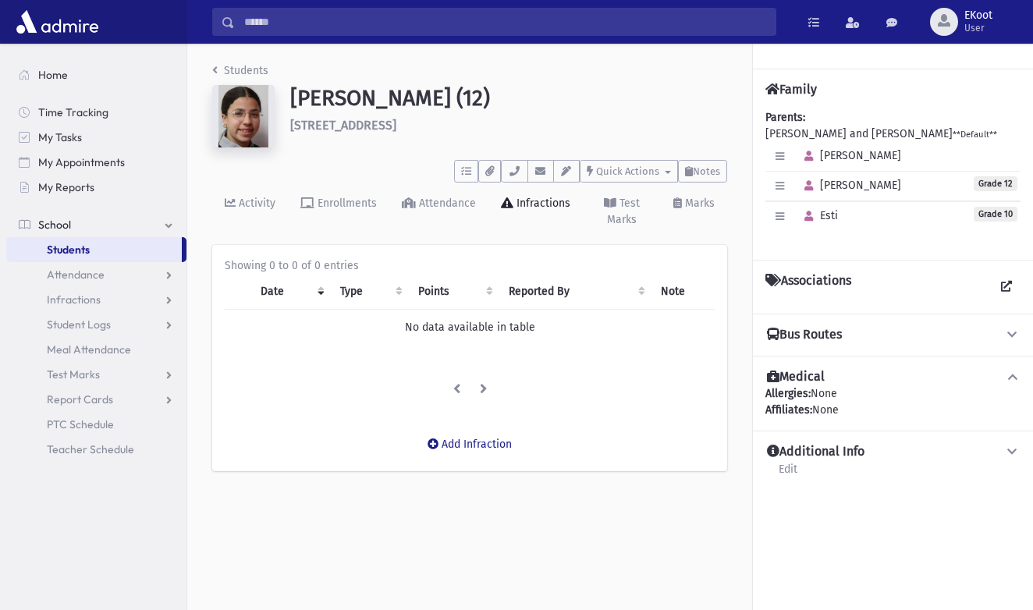
click at [233, 69] on link "Students" at bounding box center [240, 70] width 56 height 13
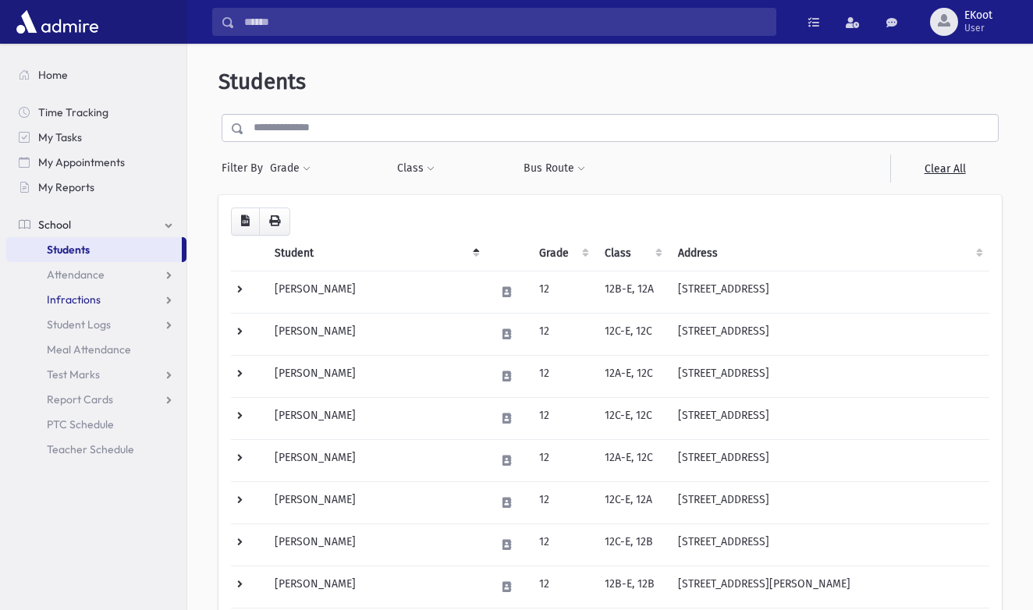
click at [154, 293] on link "Infractions" at bounding box center [96, 299] width 180 height 25
click at [70, 311] on link "Infractions" at bounding box center [96, 299] width 180 height 25
click at [73, 318] on span "Student Logs" at bounding box center [79, 325] width 64 height 14
click at [73, 339] on link "Entry" at bounding box center [96, 349] width 180 height 25
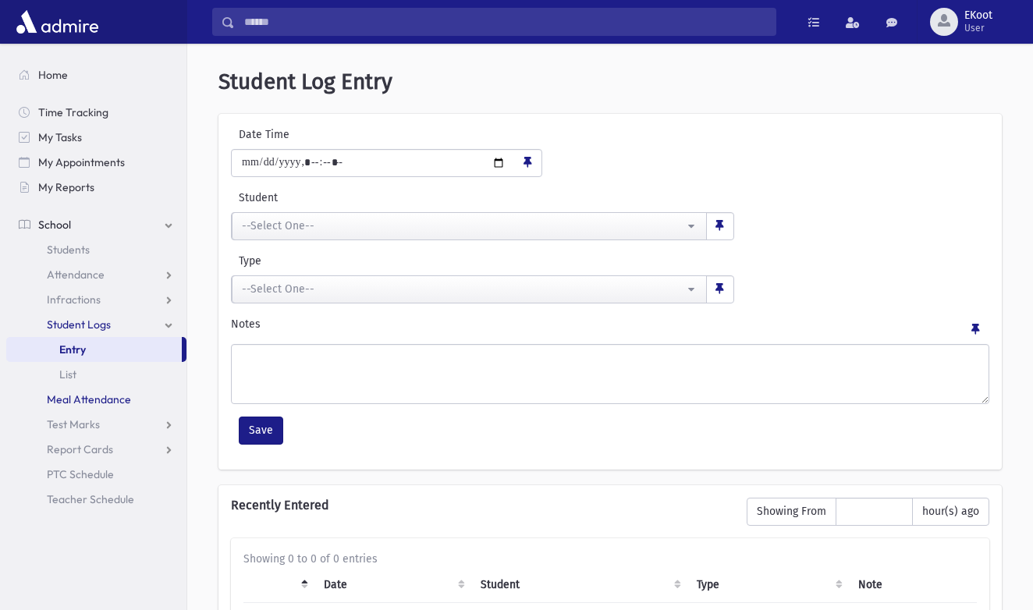
click at [90, 401] on span "Meal Attendance" at bounding box center [89, 400] width 84 height 14
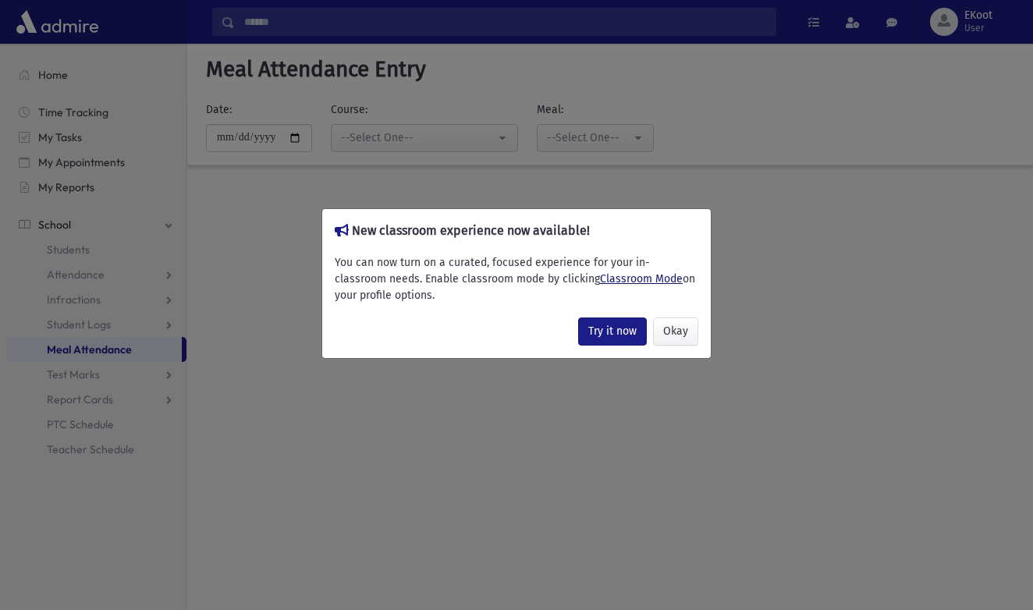
click at [648, 277] on link "Classroom Mode" at bounding box center [641, 278] width 83 height 13
